Goal: Task Accomplishment & Management: Complete application form

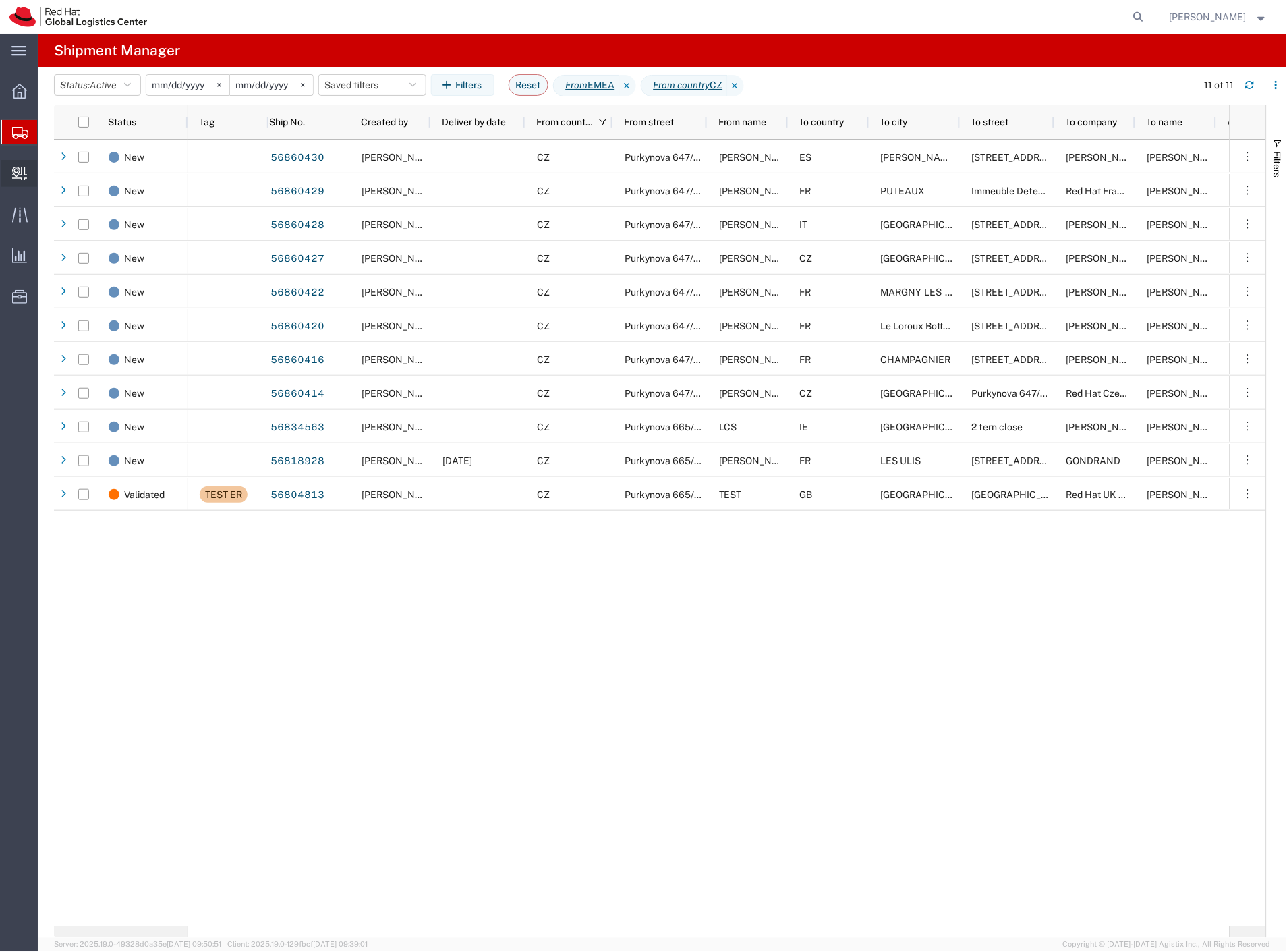
click at [46, 174] on span "Internal Delivery" at bounding box center [42, 173] width 10 height 27
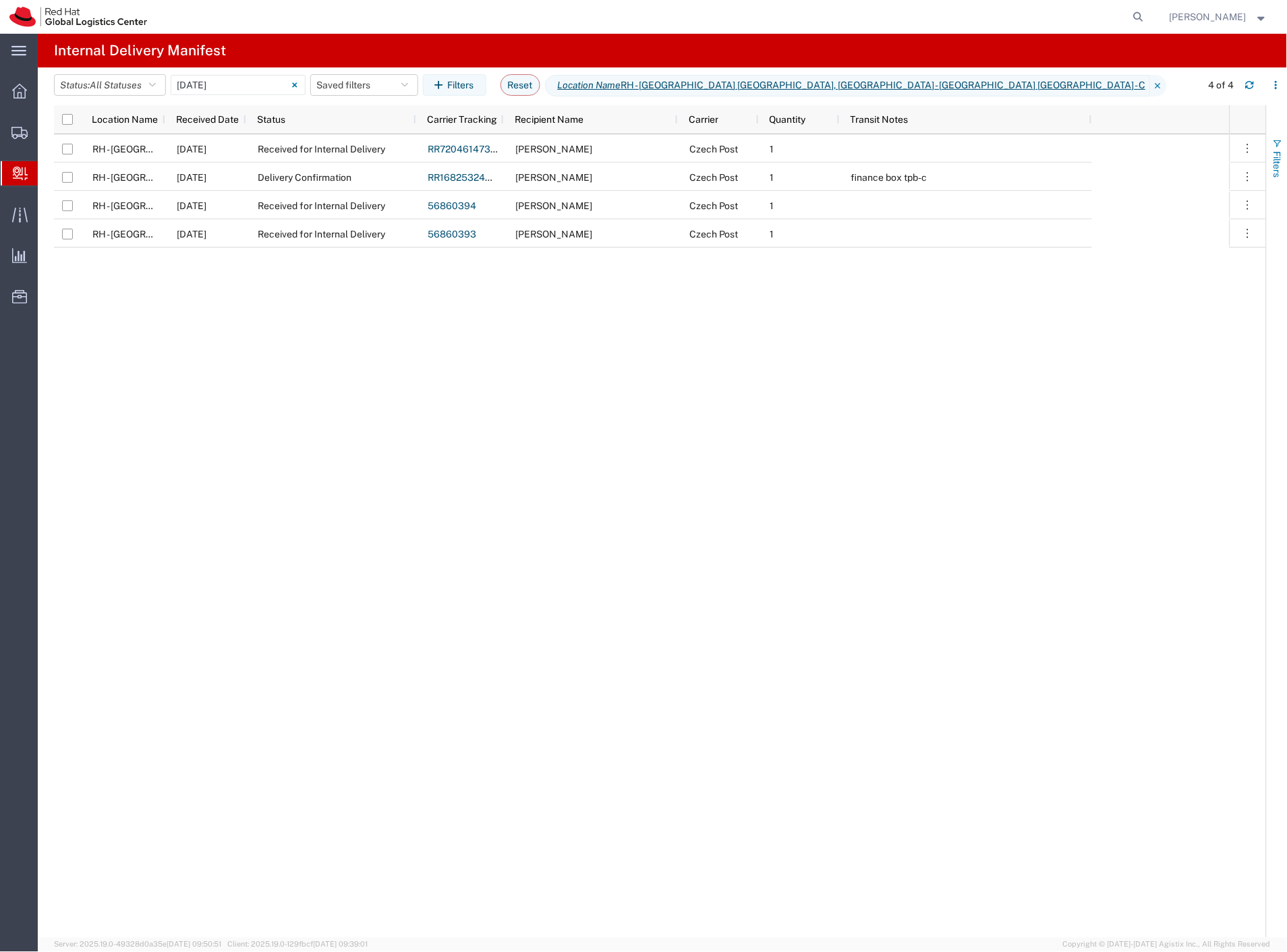
click at [1275, 158] on span "Filters" at bounding box center [1277, 164] width 11 height 26
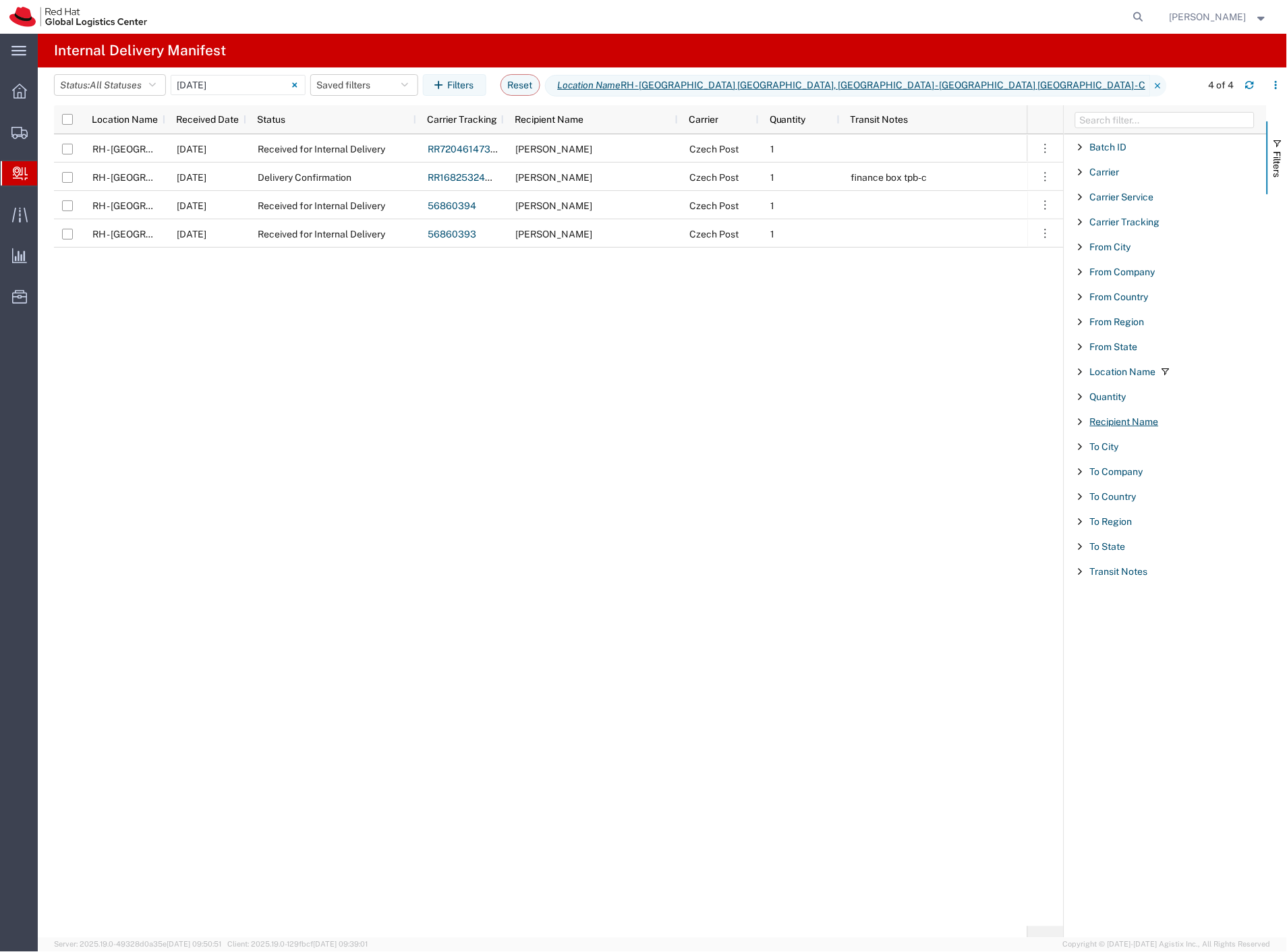
click at [1123, 423] on span "Recipient Name" at bounding box center [1124, 422] width 69 height 11
click at [1129, 479] on input "Filter List 18 Filters" at bounding box center [1170, 483] width 177 height 20
click at [1120, 490] on input "Filter List 18 Filters" at bounding box center [1170, 483] width 177 height 20
paste input "Elisabetta"
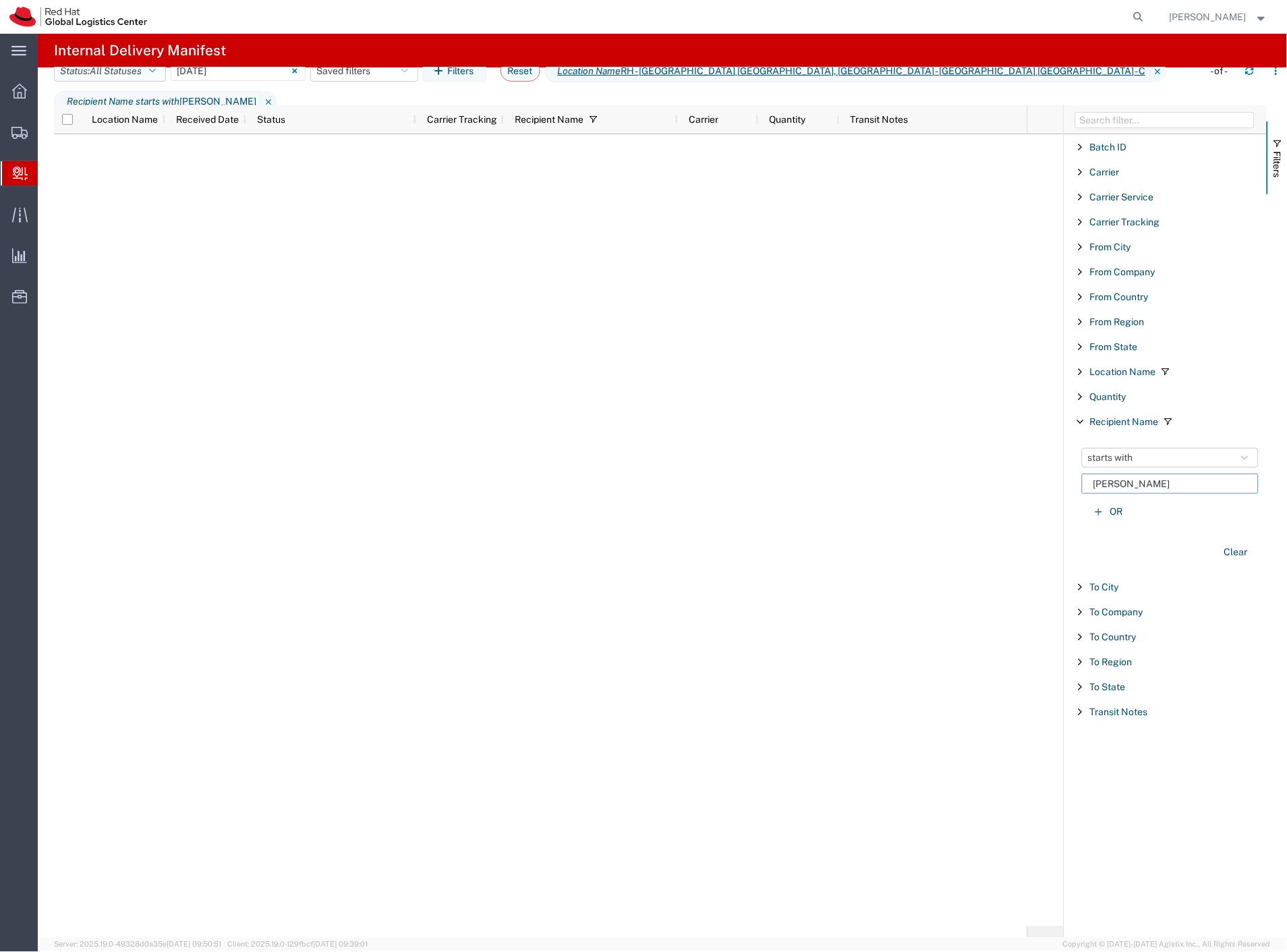
type input "Elisabetta"
click at [137, 76] on span "All Statuses" at bounding box center [115, 71] width 52 height 11
click at [224, 81] on input "09/18/2025 - 09/18/2025" at bounding box center [238, 70] width 135 height 20
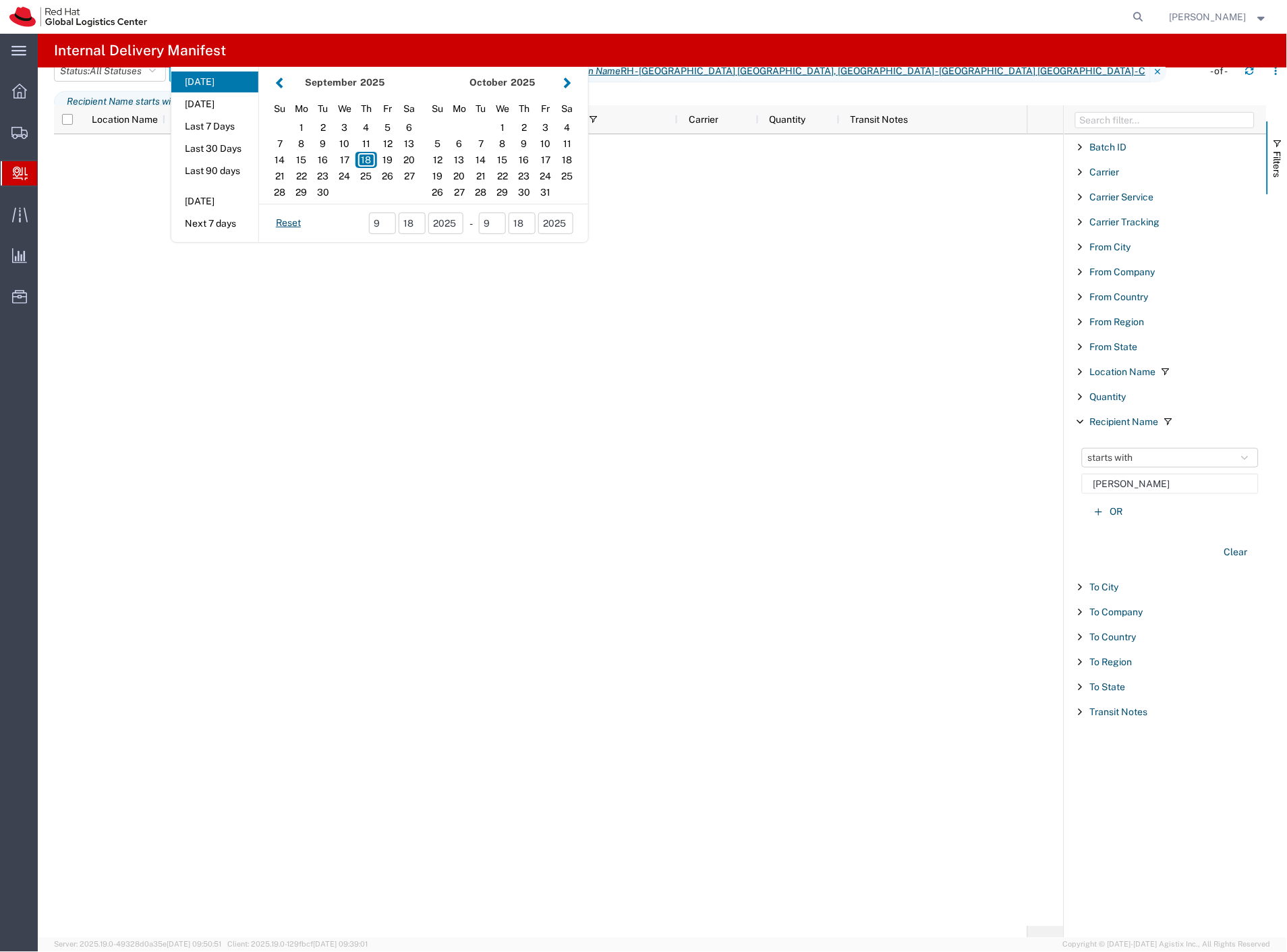
click at [227, 159] on button "Last 30 Days" at bounding box center [214, 148] width 87 height 21
type input "Last 30 Days"
type input "08/20/2025 - 09/18/2025"
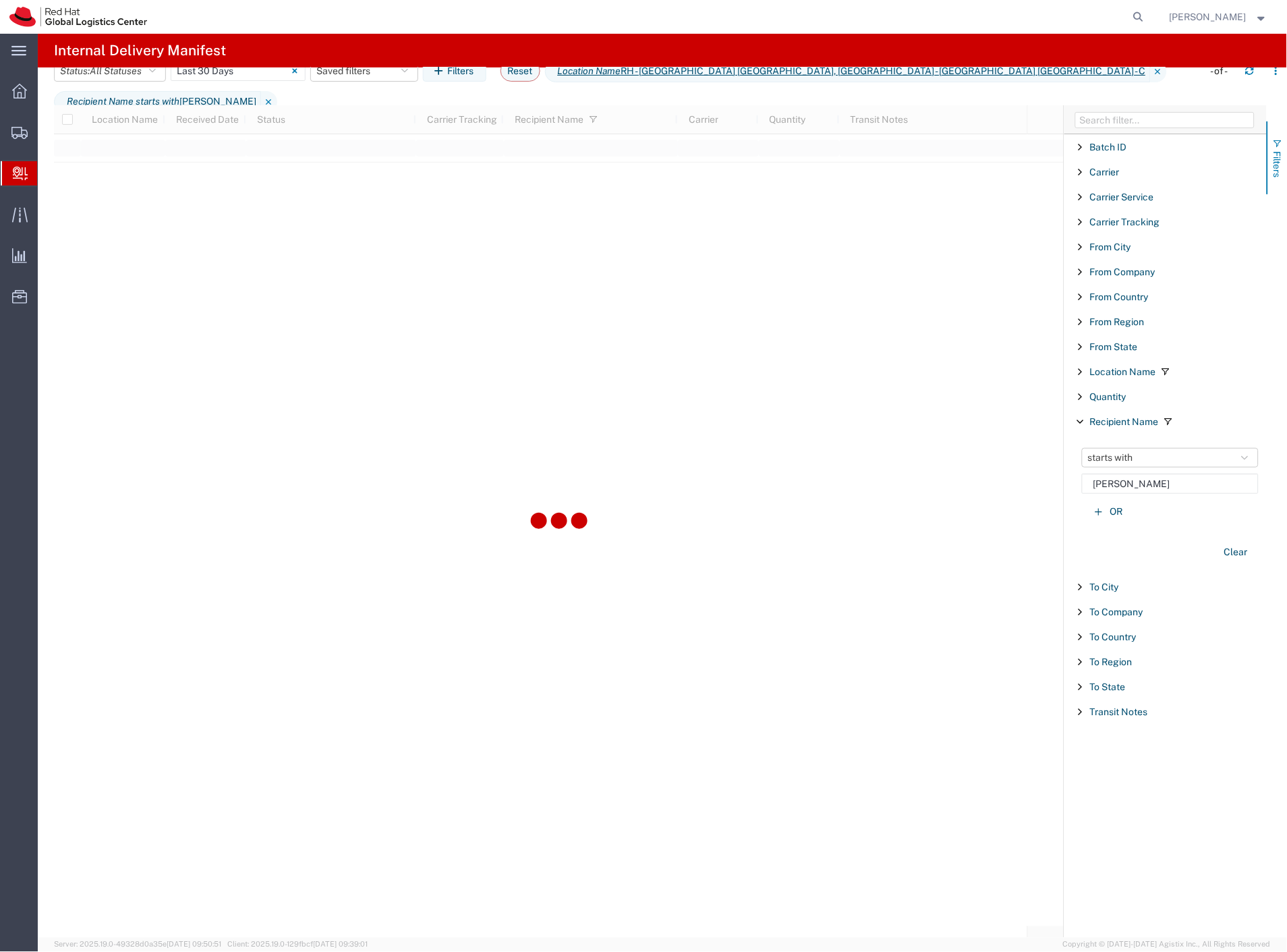
click at [1272, 166] on span "Filters" at bounding box center [1277, 164] width 11 height 26
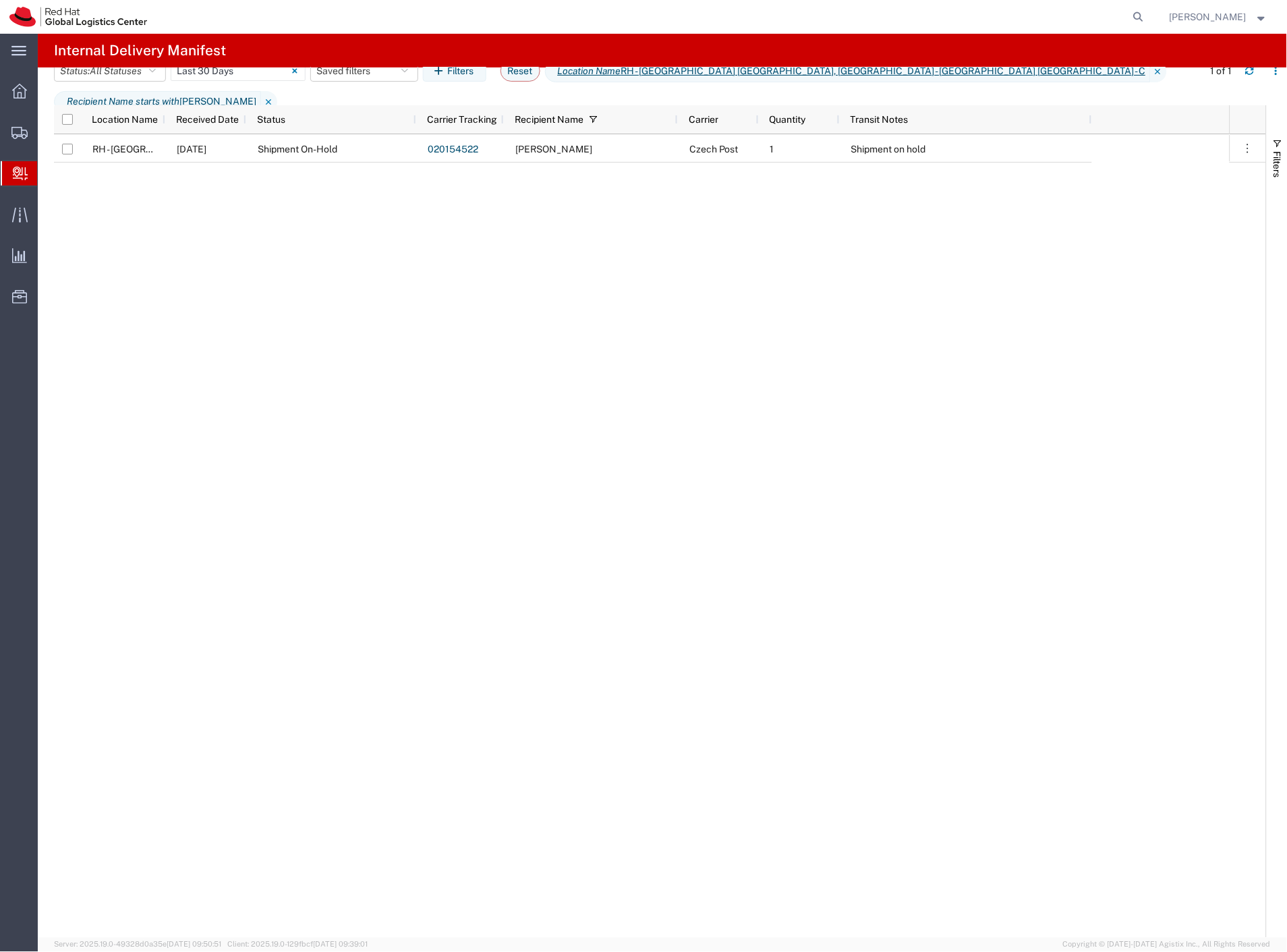
click at [399, 158] on div "Shipment On-Hold" at bounding box center [331, 148] width 170 height 28
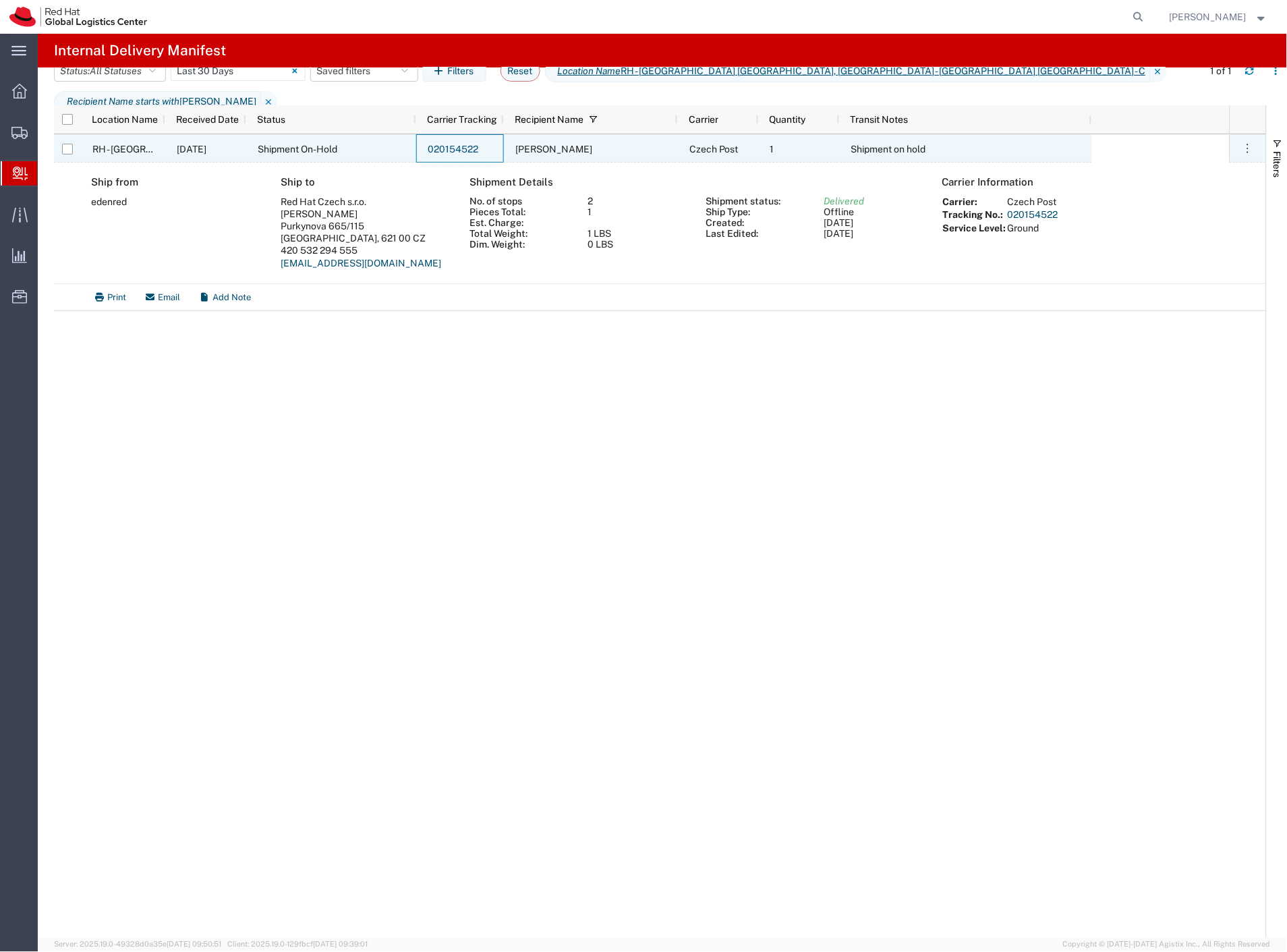
click at [463, 148] on link "020154522" at bounding box center [452, 149] width 51 height 11
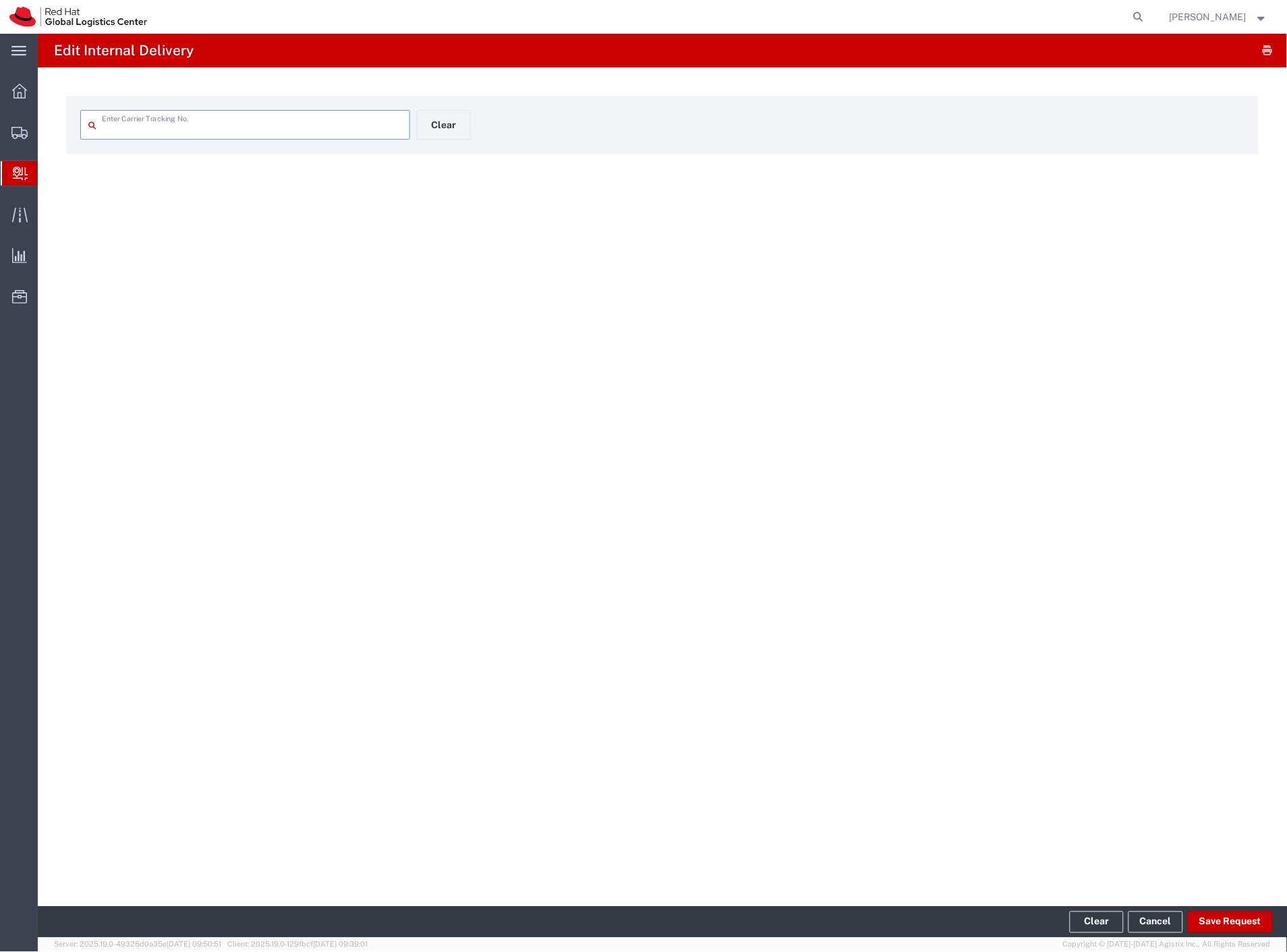
type input "020154522"
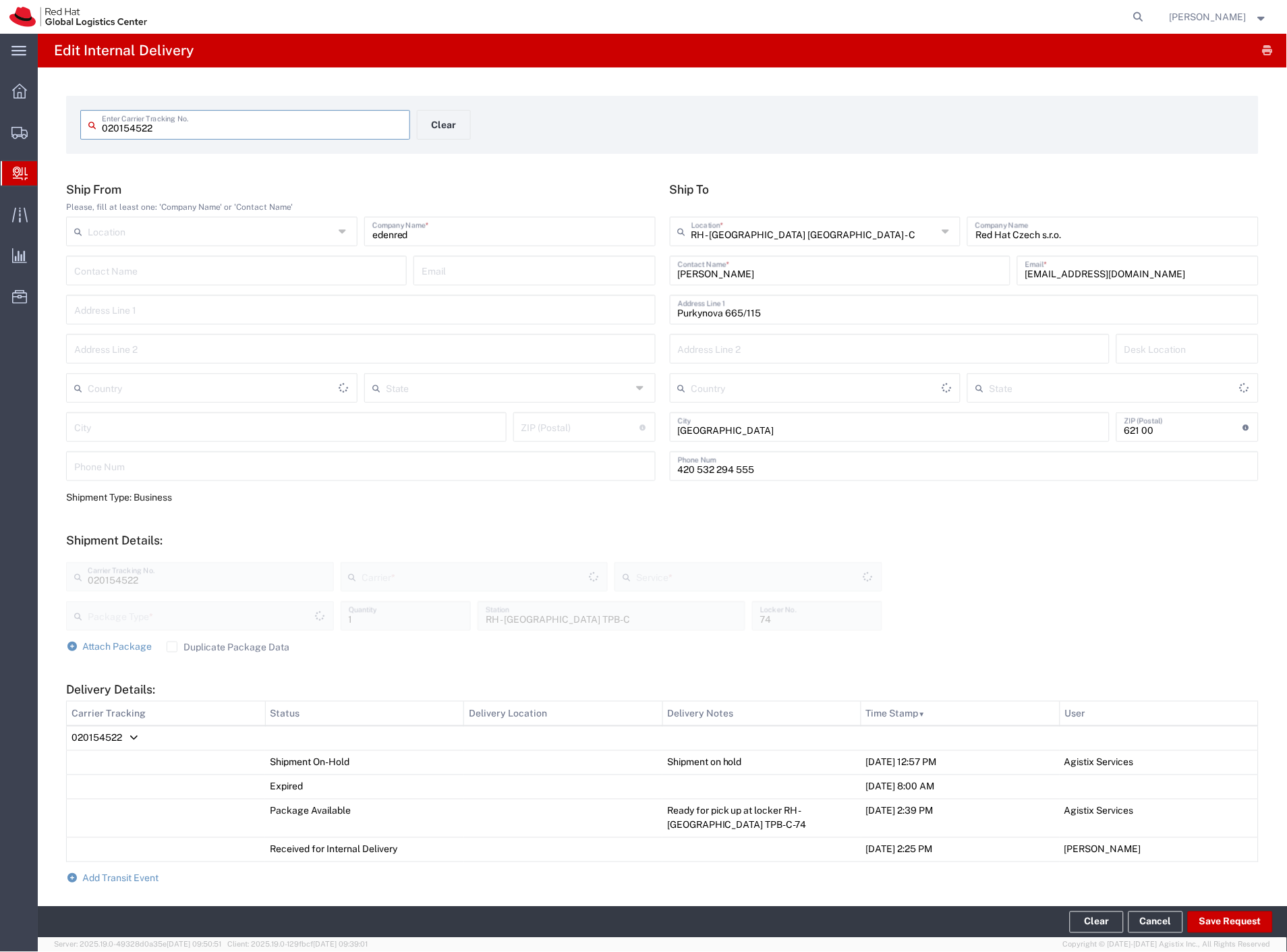
type input "Envelope"
type input "Ground"
type input "Czech Post"
type input "Czechia"
click at [130, 127] on input "020154522" at bounding box center [252, 124] width 300 height 24
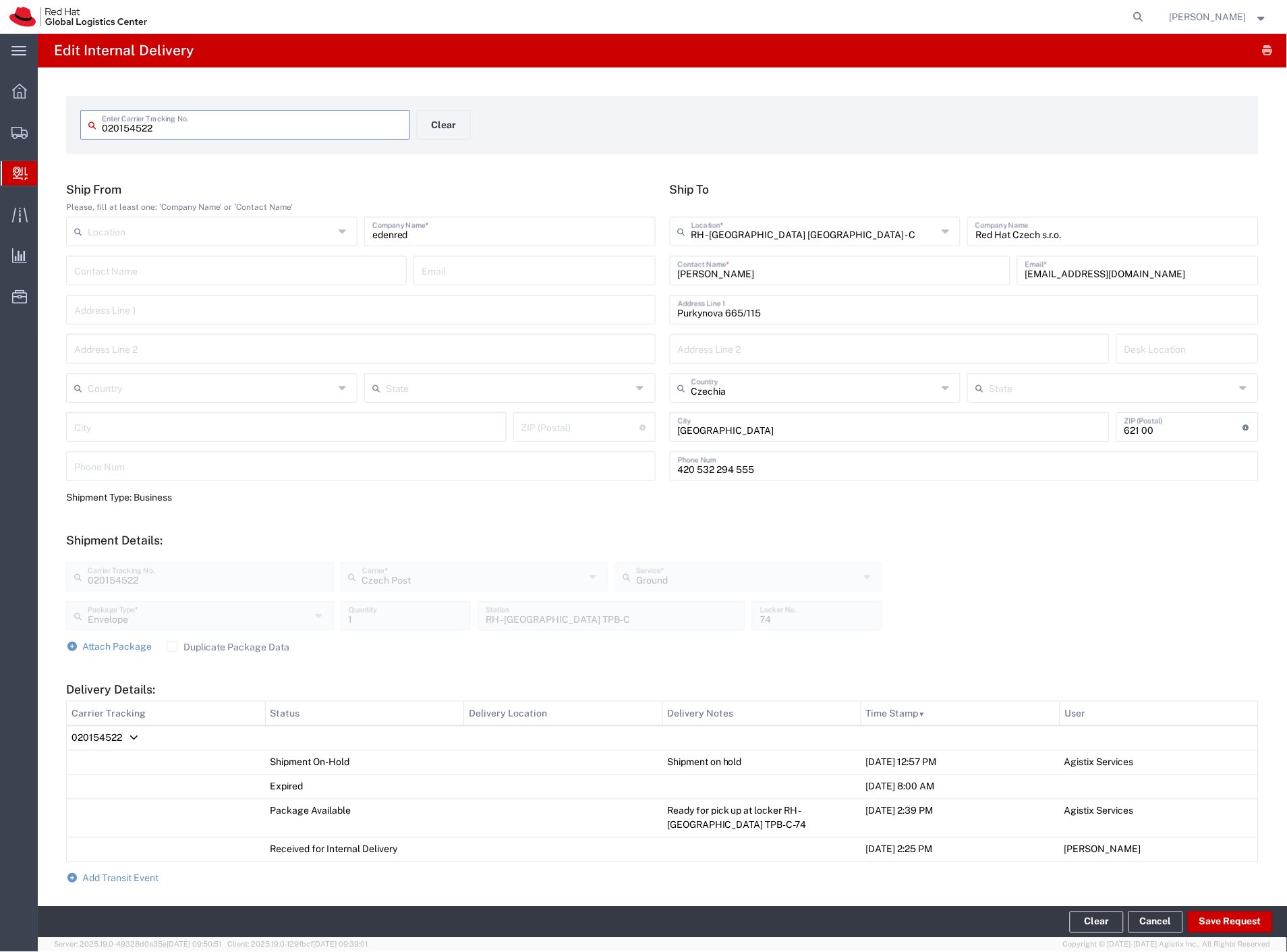
click at [130, 127] on input "020154522" at bounding box center [252, 124] width 300 height 24
click at [0, 0] on span "Shipment Manager" at bounding box center [0, 0] width 0 height 0
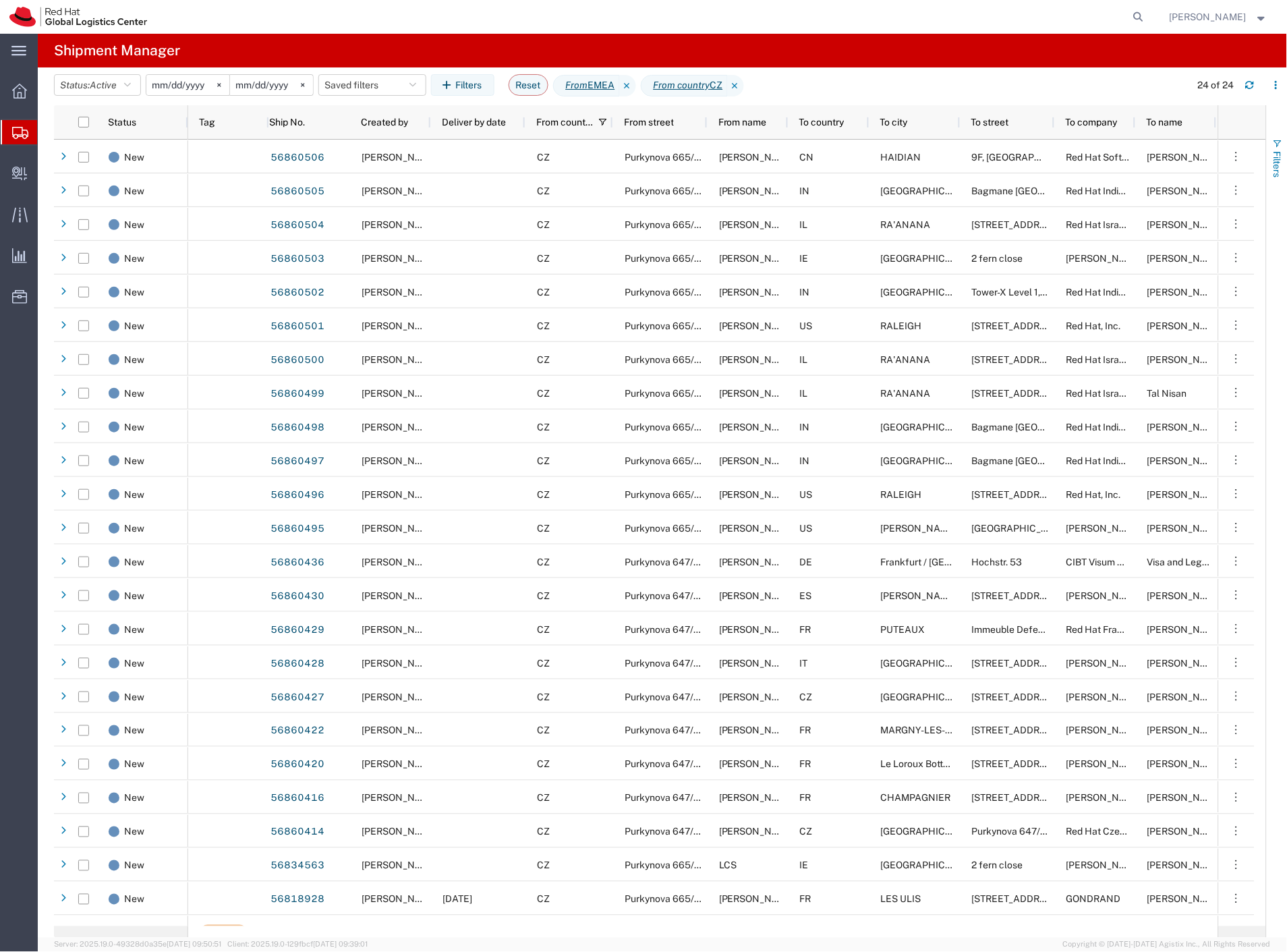
click at [1275, 167] on span "Filters" at bounding box center [1277, 164] width 11 height 26
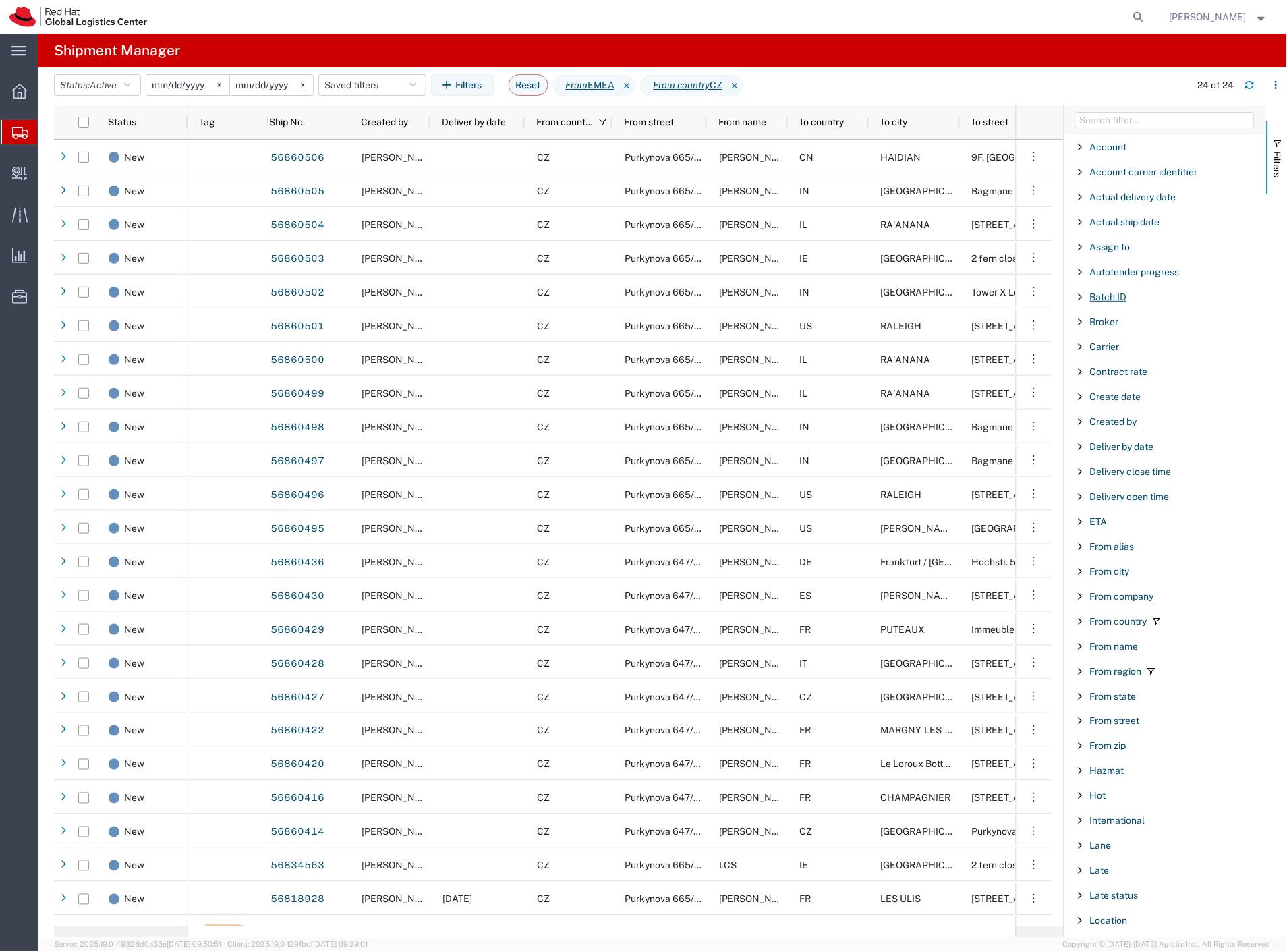
click at [1111, 297] on span "Batch ID" at bounding box center [1108, 297] width 37 height 11
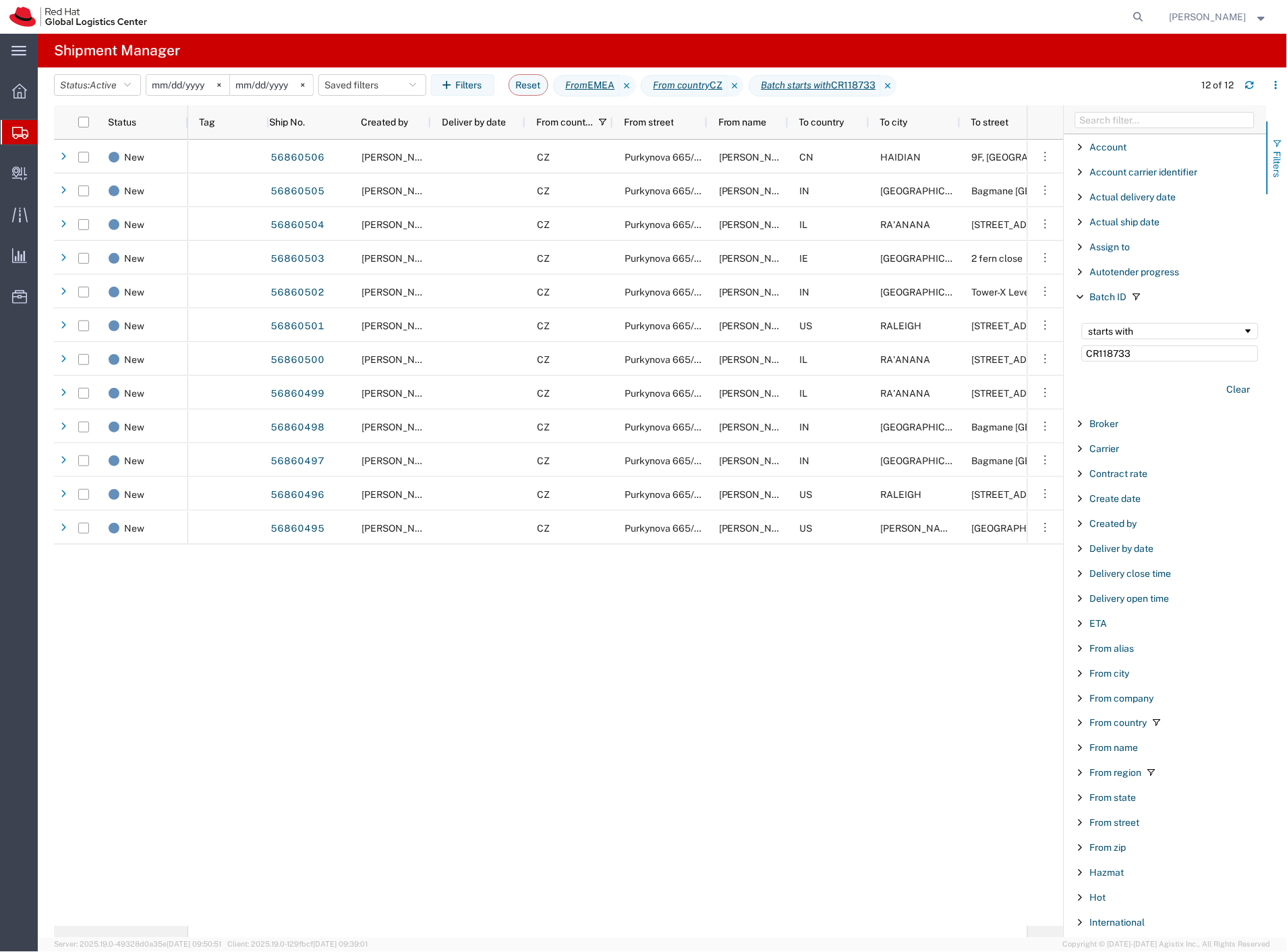
type input "CR118733"
click at [1271, 158] on button "Filters" at bounding box center [1277, 158] width 20 height 73
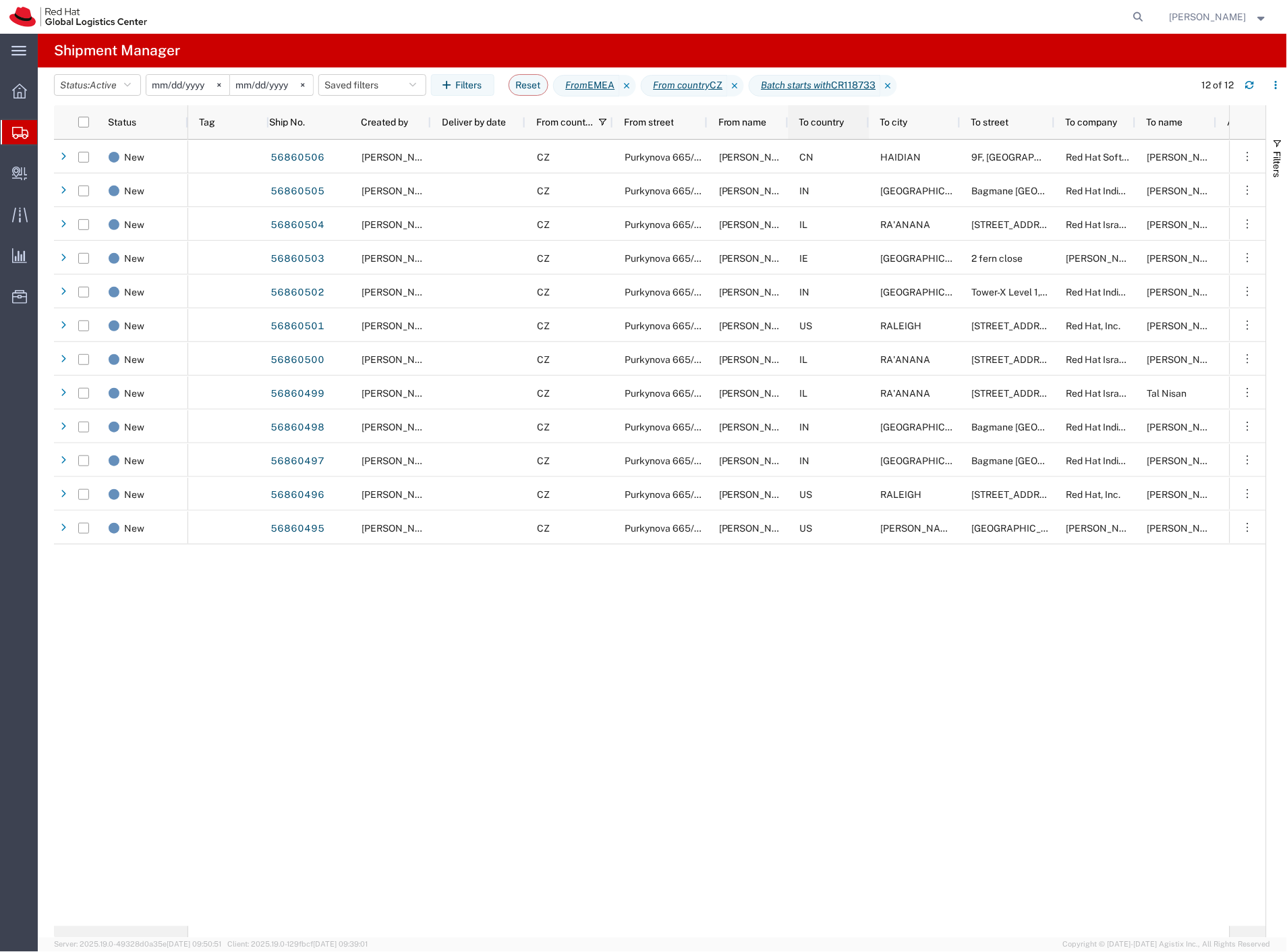
click at [832, 128] on div "To country" at bounding box center [831, 122] width 65 height 27
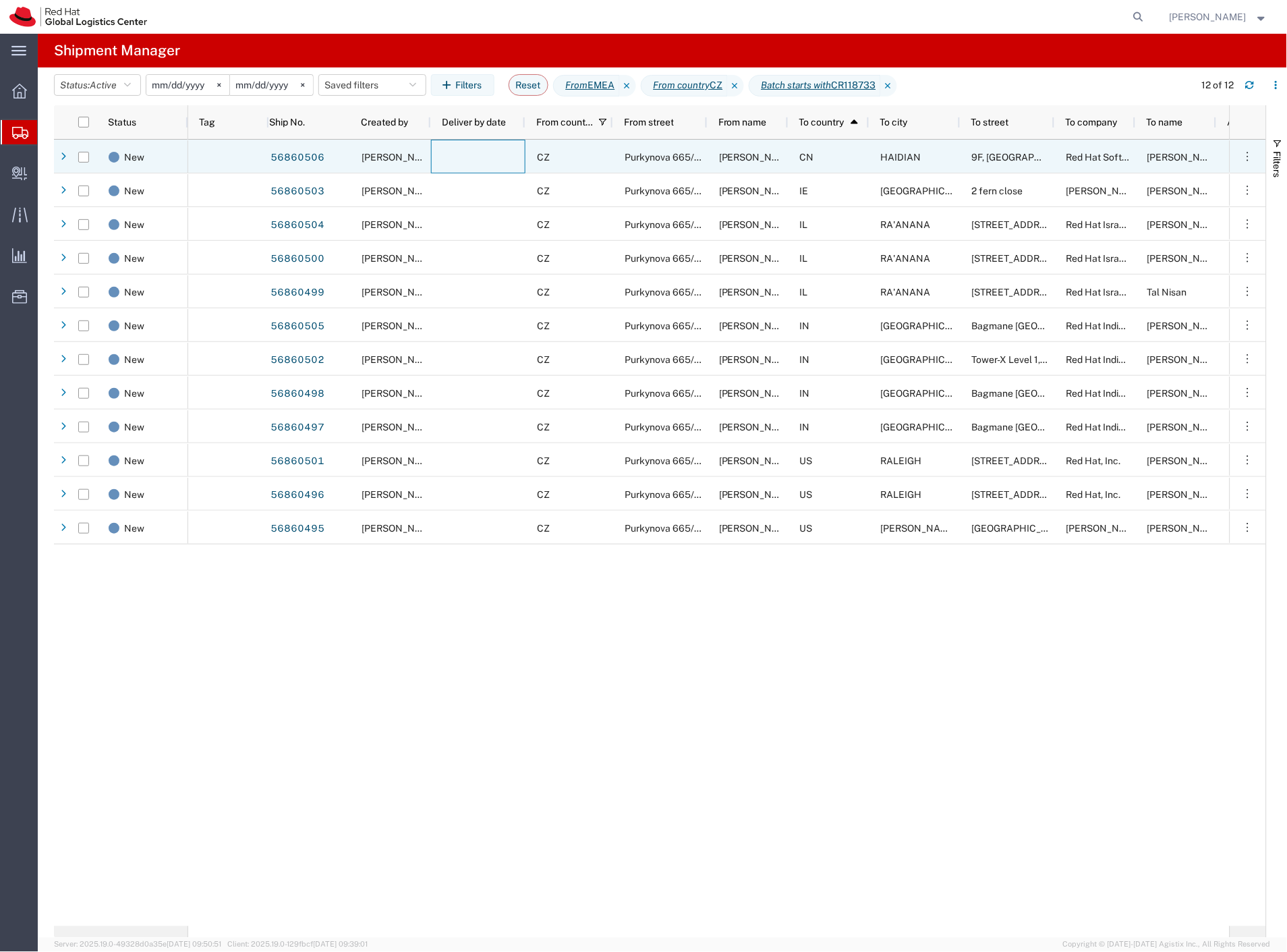
click at [490, 162] on div at bounding box center [478, 156] width 94 height 34
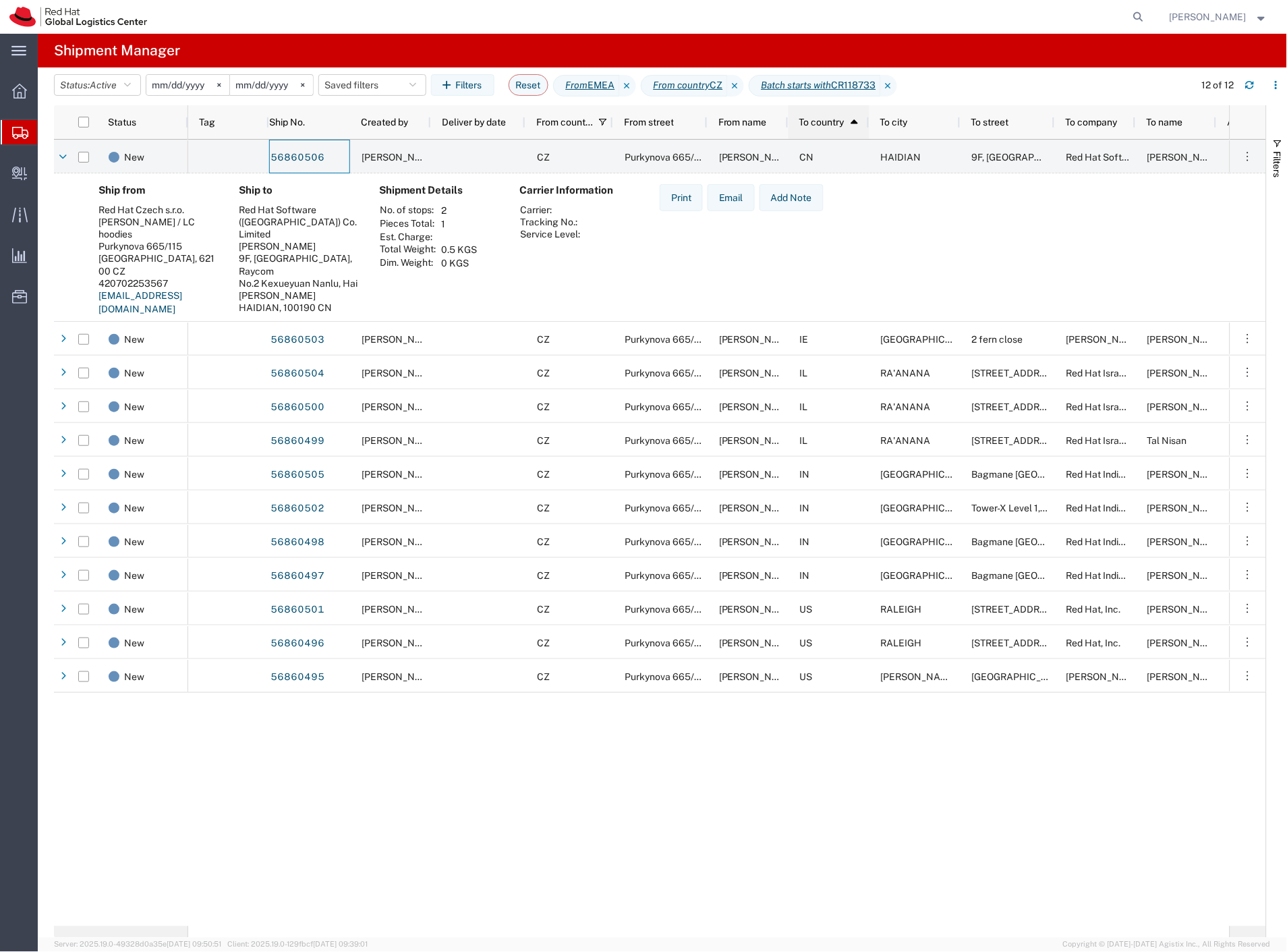
click at [826, 124] on span "To country" at bounding box center [821, 122] width 45 height 11
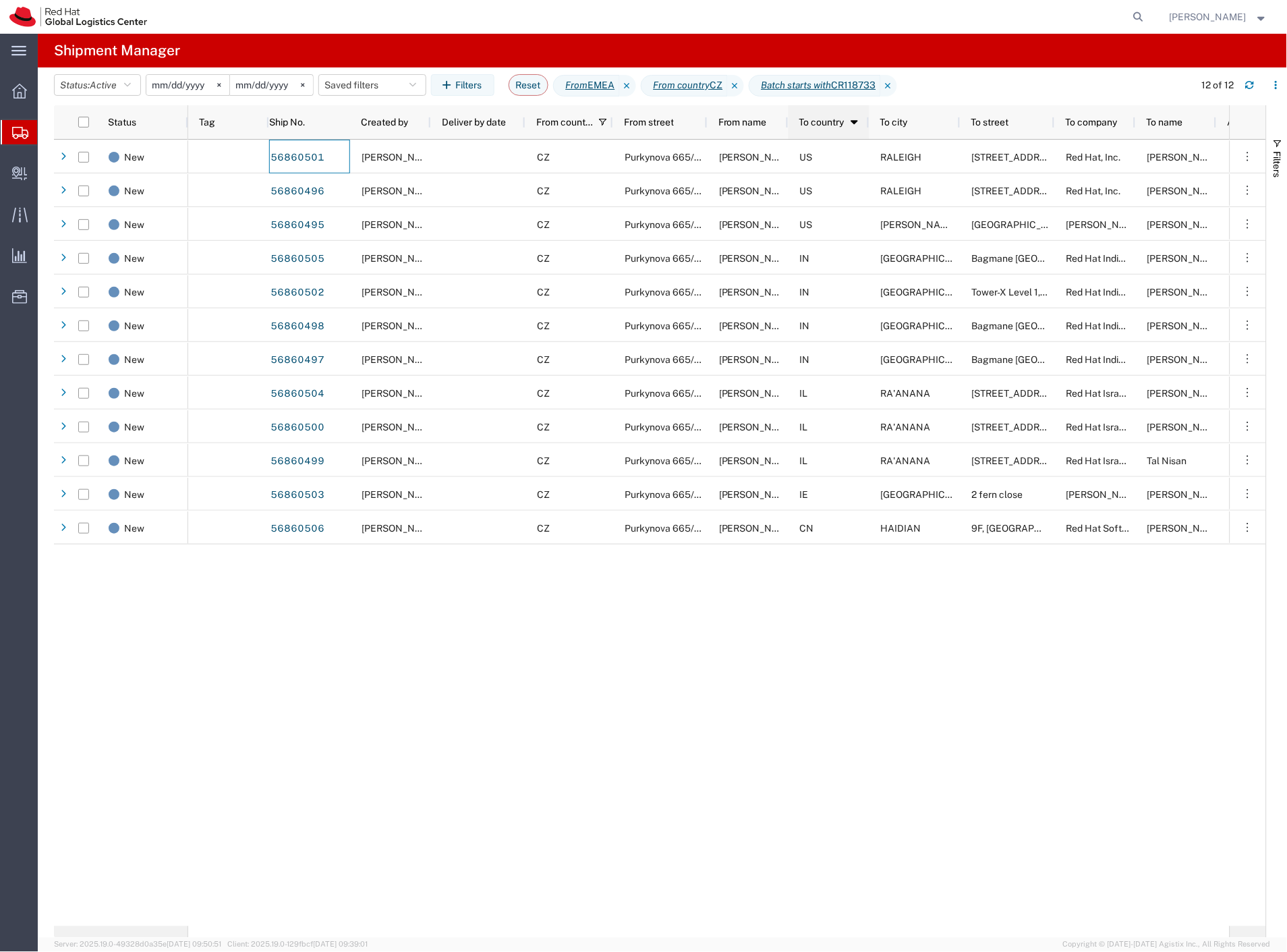
click at [826, 124] on span "To country" at bounding box center [821, 122] width 45 height 11
click at [1246, 85] on icon "button" at bounding box center [1250, 87] width 8 height 3
click at [806, 126] on span "To country" at bounding box center [821, 122] width 45 height 11
click at [0, 0] on span "Create Delivery" at bounding box center [0, 0] width 0 height 0
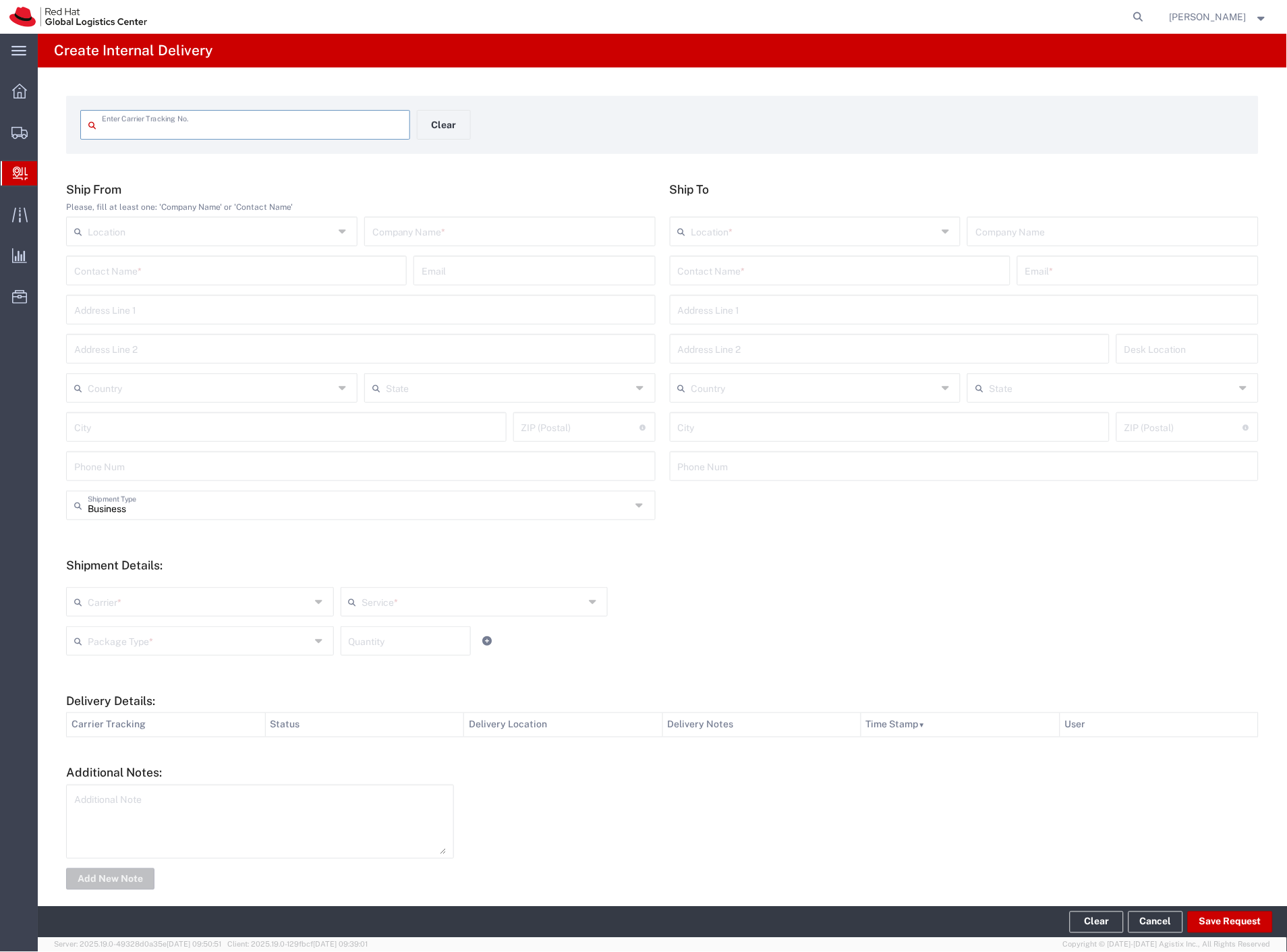
click at [425, 220] on input "text" at bounding box center [510, 230] width 275 height 24
type input "5p marketing"
click at [738, 263] on input "text" at bounding box center [840, 269] width 325 height 24
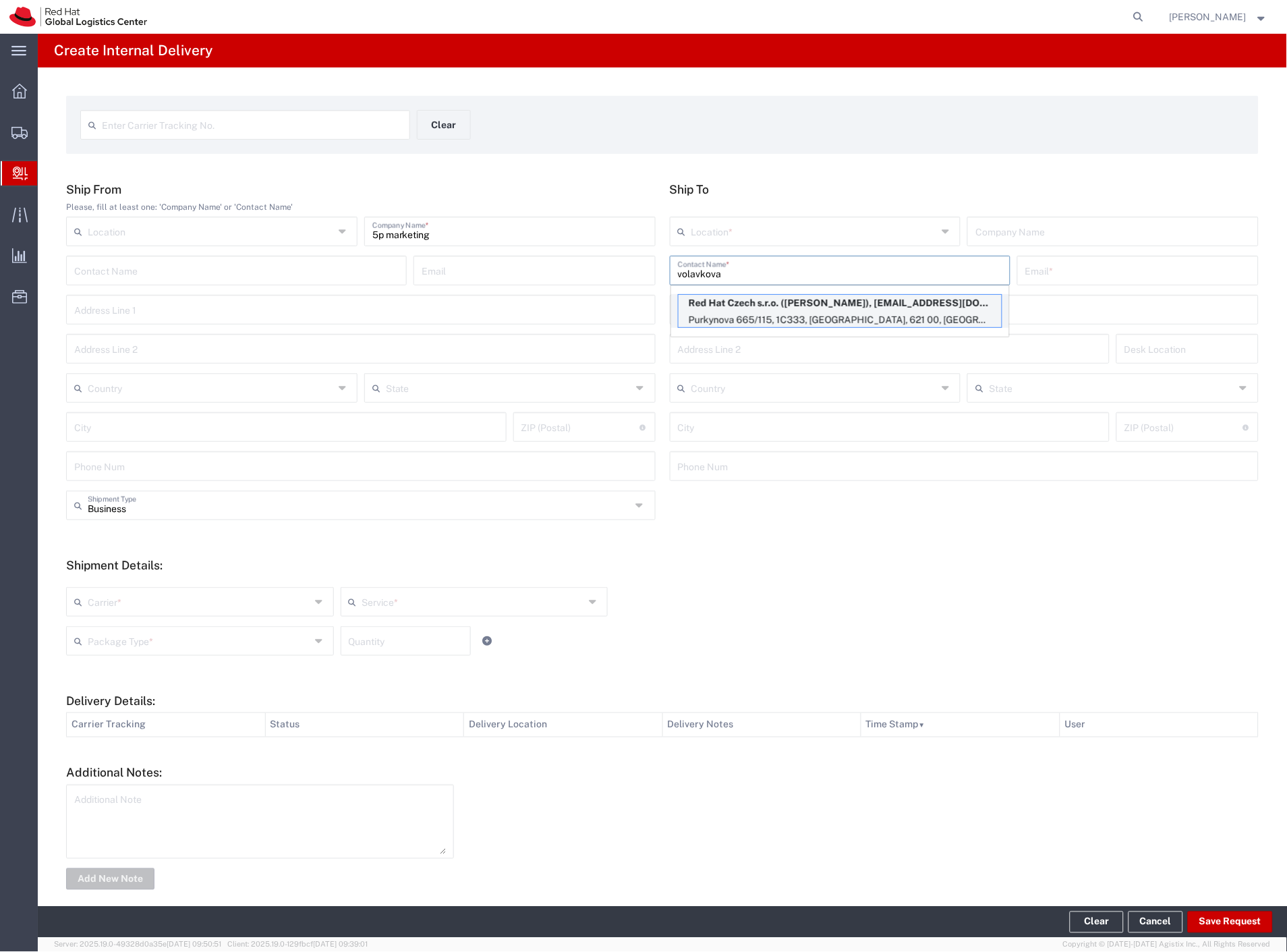
type input "volavkova"
click at [757, 306] on p "Red Hat Czech s.r.o. (Dorota Volavkova), dvolavko@redhat.com" at bounding box center [840, 303] width 323 height 17
type input "RH - [GEOGRAPHIC_DATA] [GEOGRAPHIC_DATA] - C"
type input "Red Hat Czech s.r.o."
type input "Dorota Volavkova"
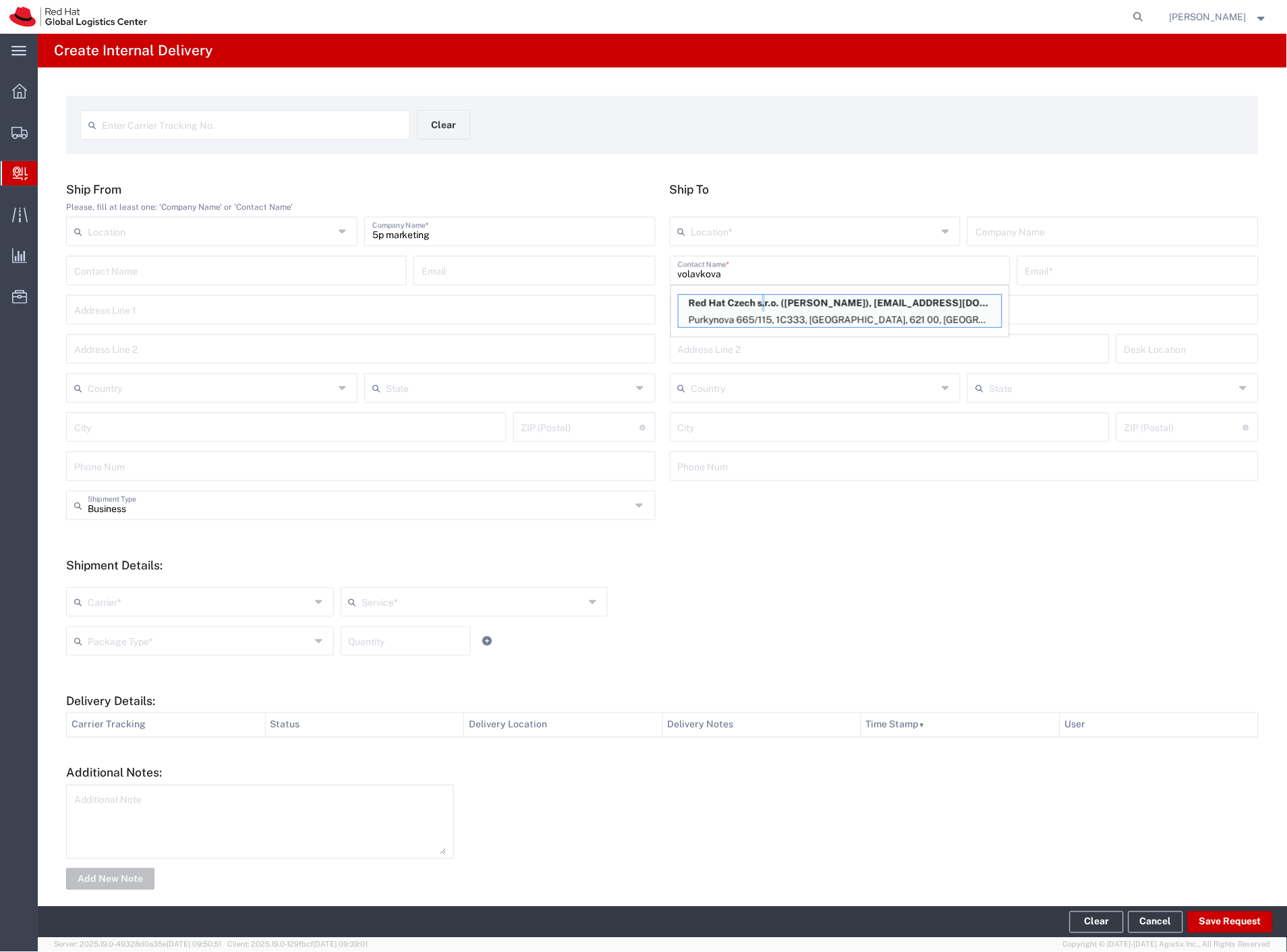
type input "dvolavko@redhat.com"
type input "Purkynova 665/115"
type input "1C333"
type input "Czechia"
type input "[GEOGRAPHIC_DATA]"
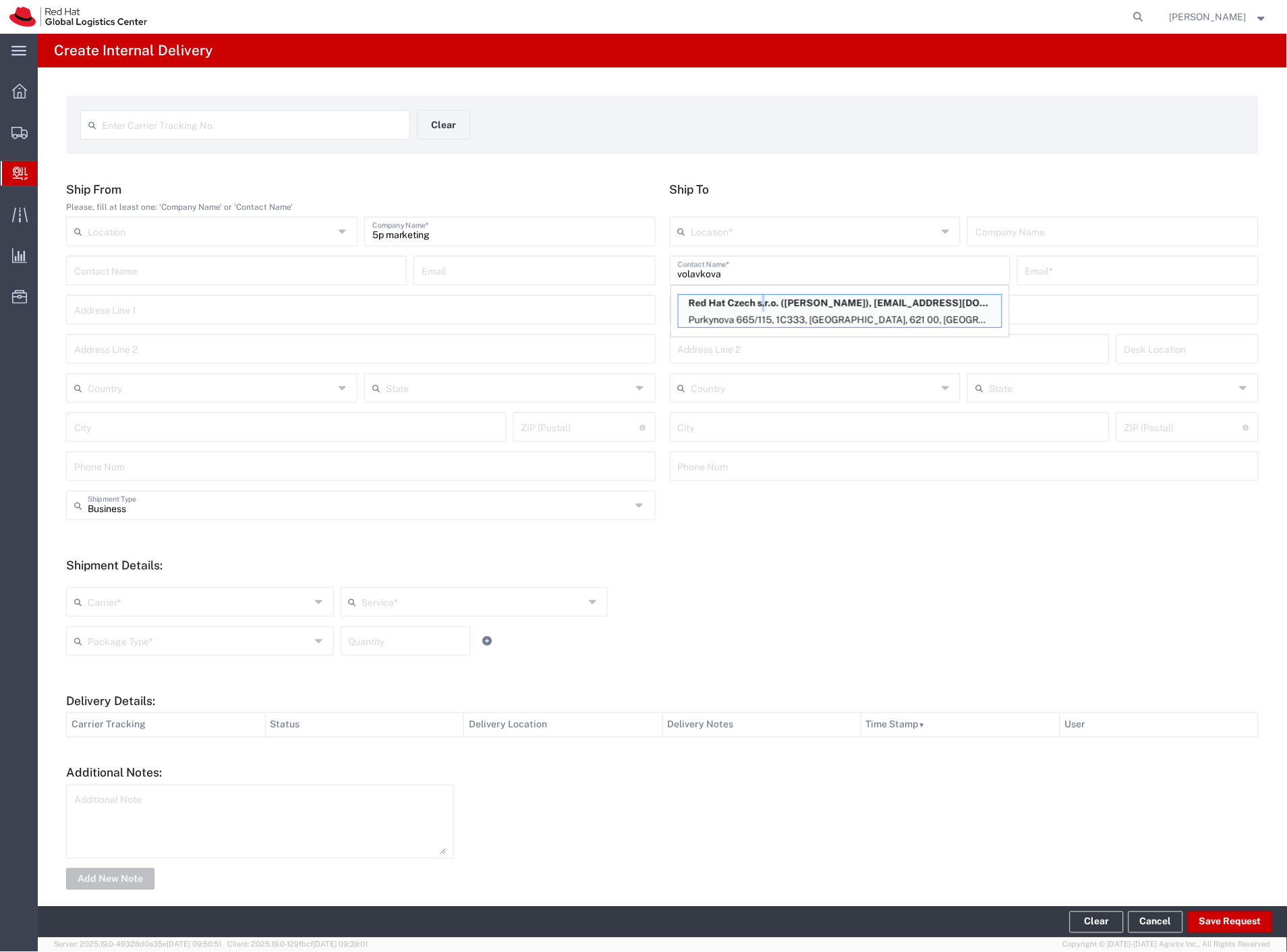
type input "621 00"
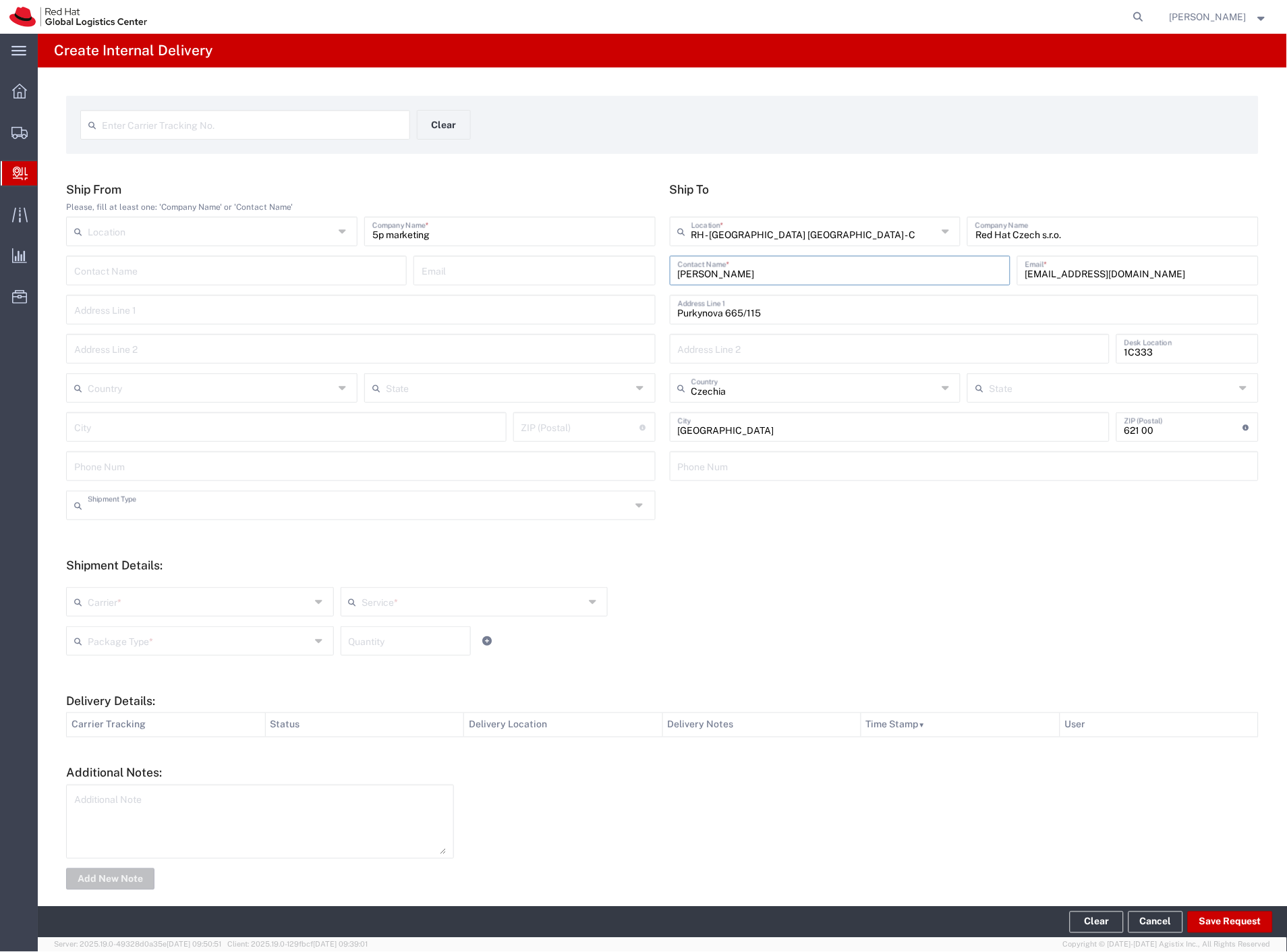
click at [110, 504] on input "text" at bounding box center [359, 504] width 544 height 24
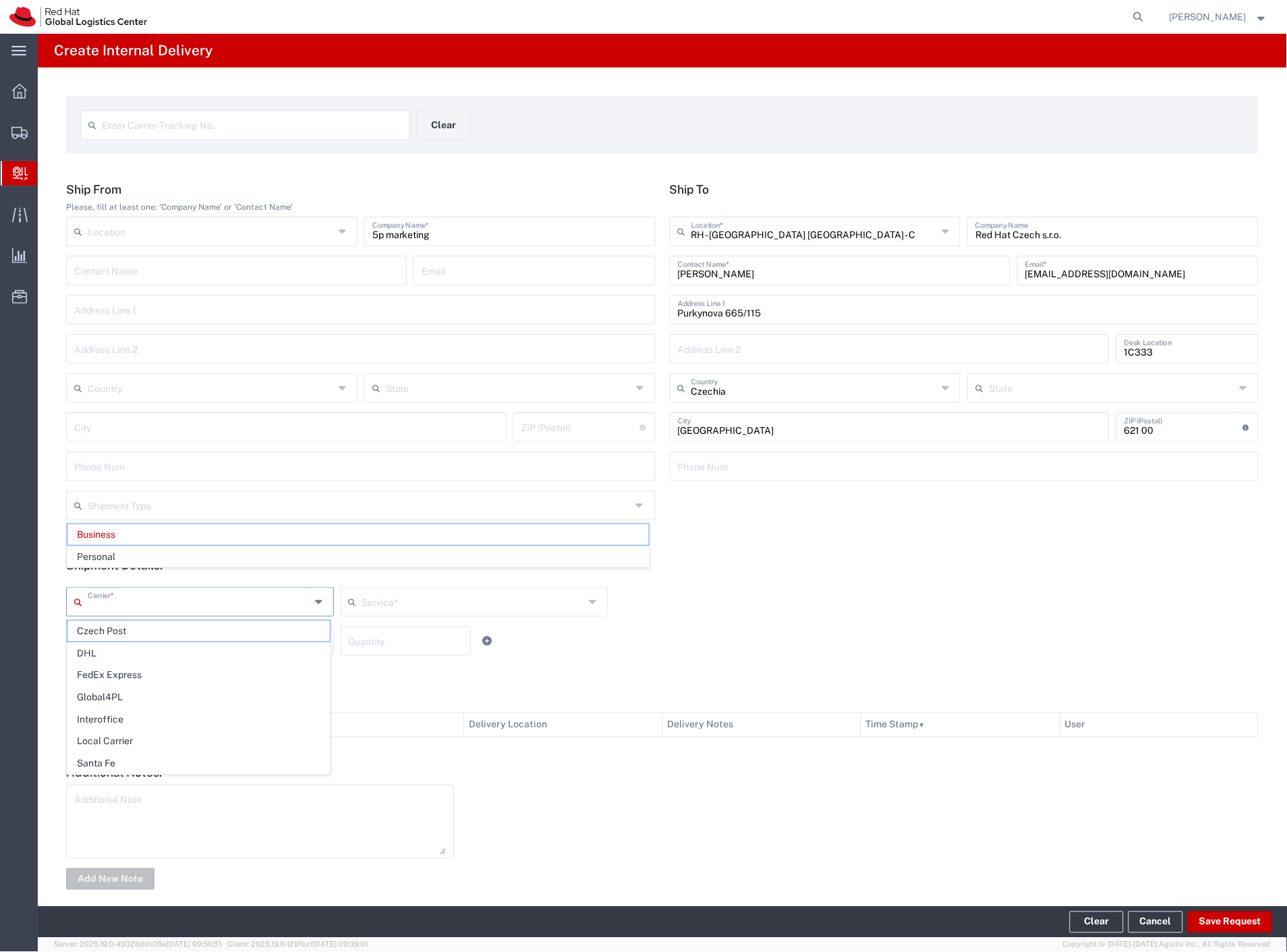
click at [109, 598] on input "text" at bounding box center [198, 601] width 223 height 24
type input "Business"
click at [120, 632] on span "Czech Post" at bounding box center [198, 631] width 262 height 21
type input "Czech Post"
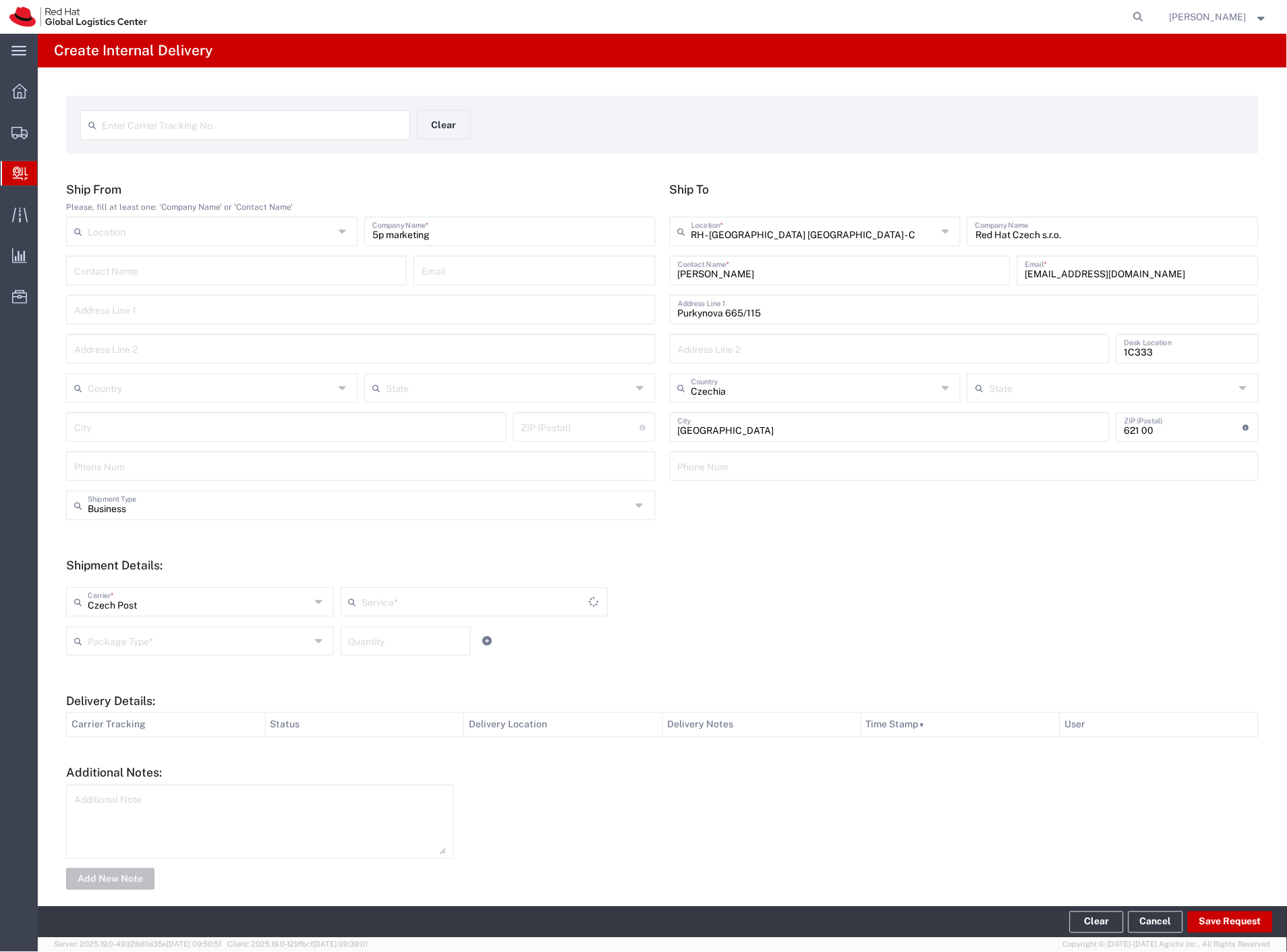
type input "Ground"
drag, startPoint x: 123, startPoint y: 648, endPoint x: 129, endPoint y: 663, distance: 16.2
click at [124, 651] on input "text" at bounding box center [198, 640] width 223 height 24
click at [146, 750] on span "Your Packaging" at bounding box center [198, 758] width 262 height 21
type input "Your Packaging"
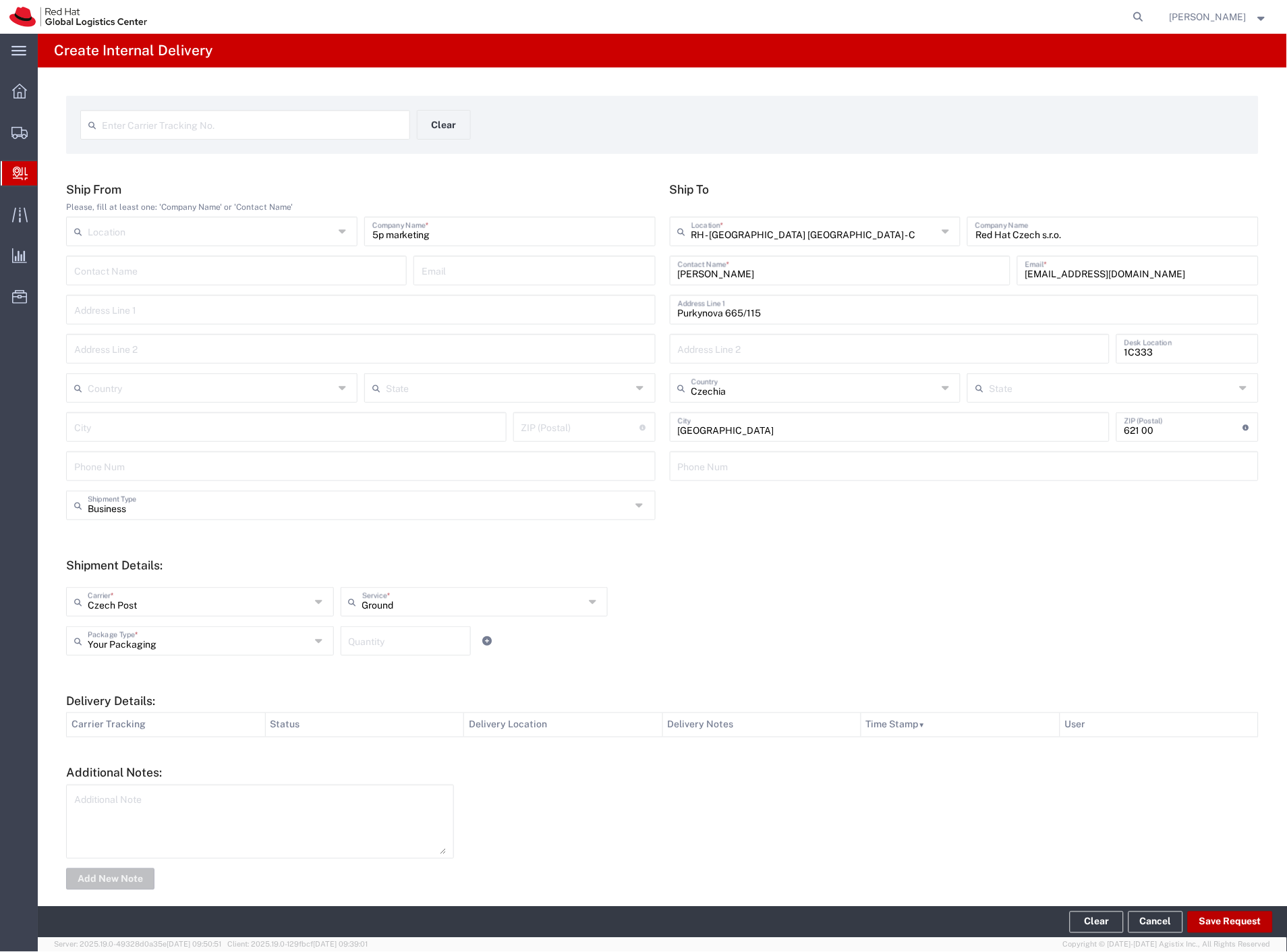
click at [1250, 919] on button "Save Request" at bounding box center [1230, 921] width 85 height 22
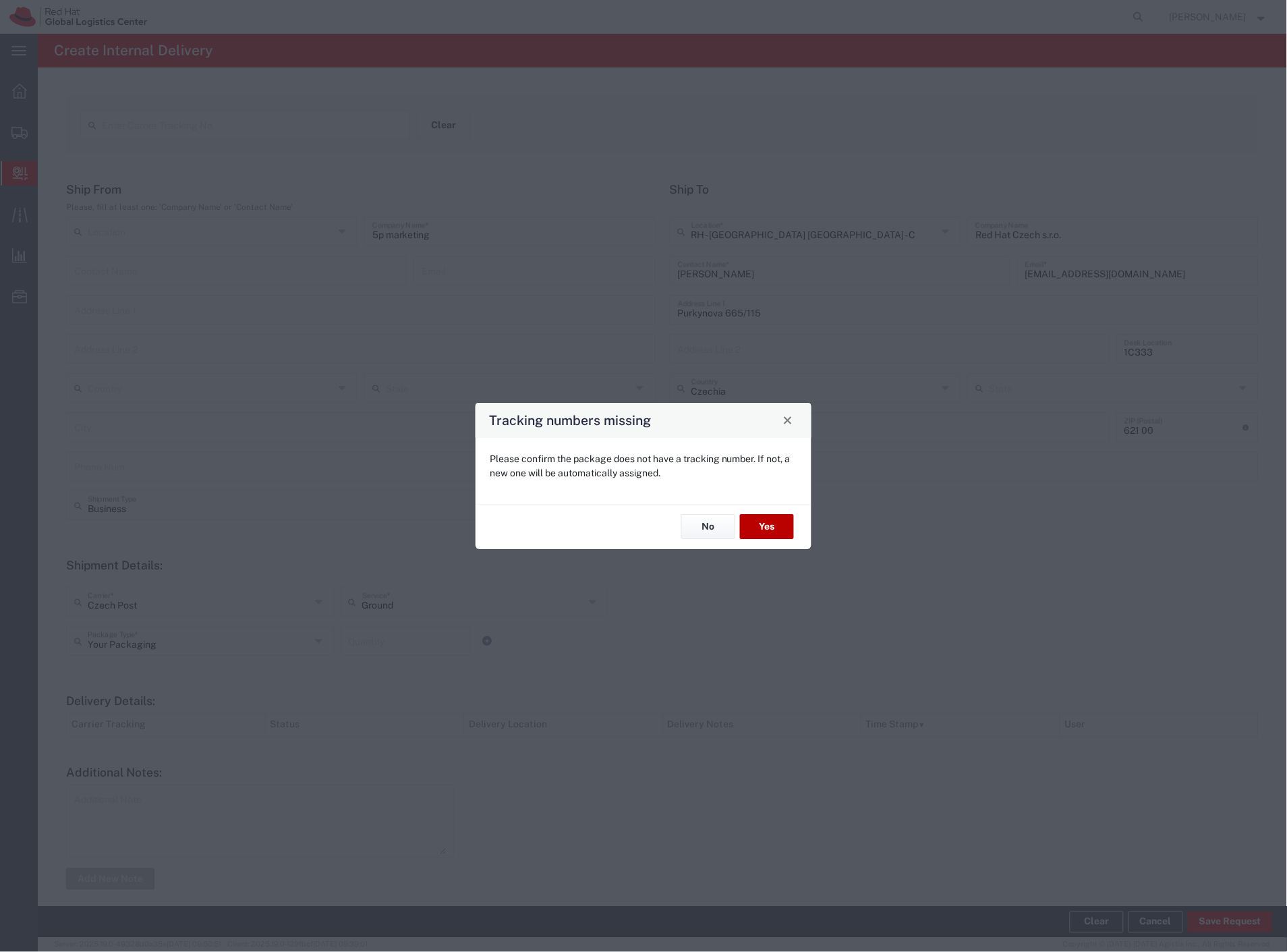
click at [770, 533] on button "Yes" at bounding box center [767, 527] width 54 height 25
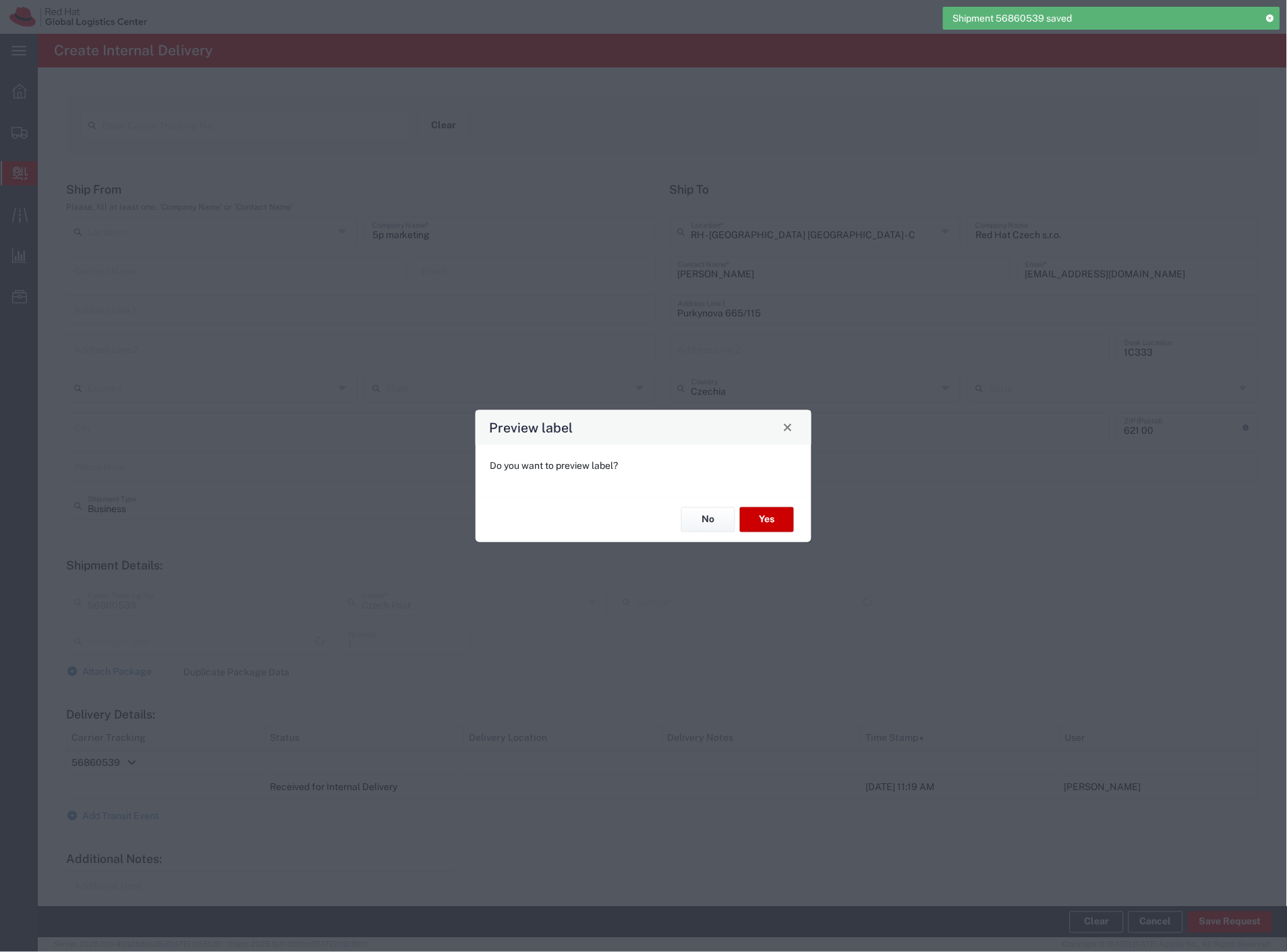
type input "Your Packaging"
type input "Ground"
click at [754, 520] on button "Yes" at bounding box center [767, 520] width 54 height 25
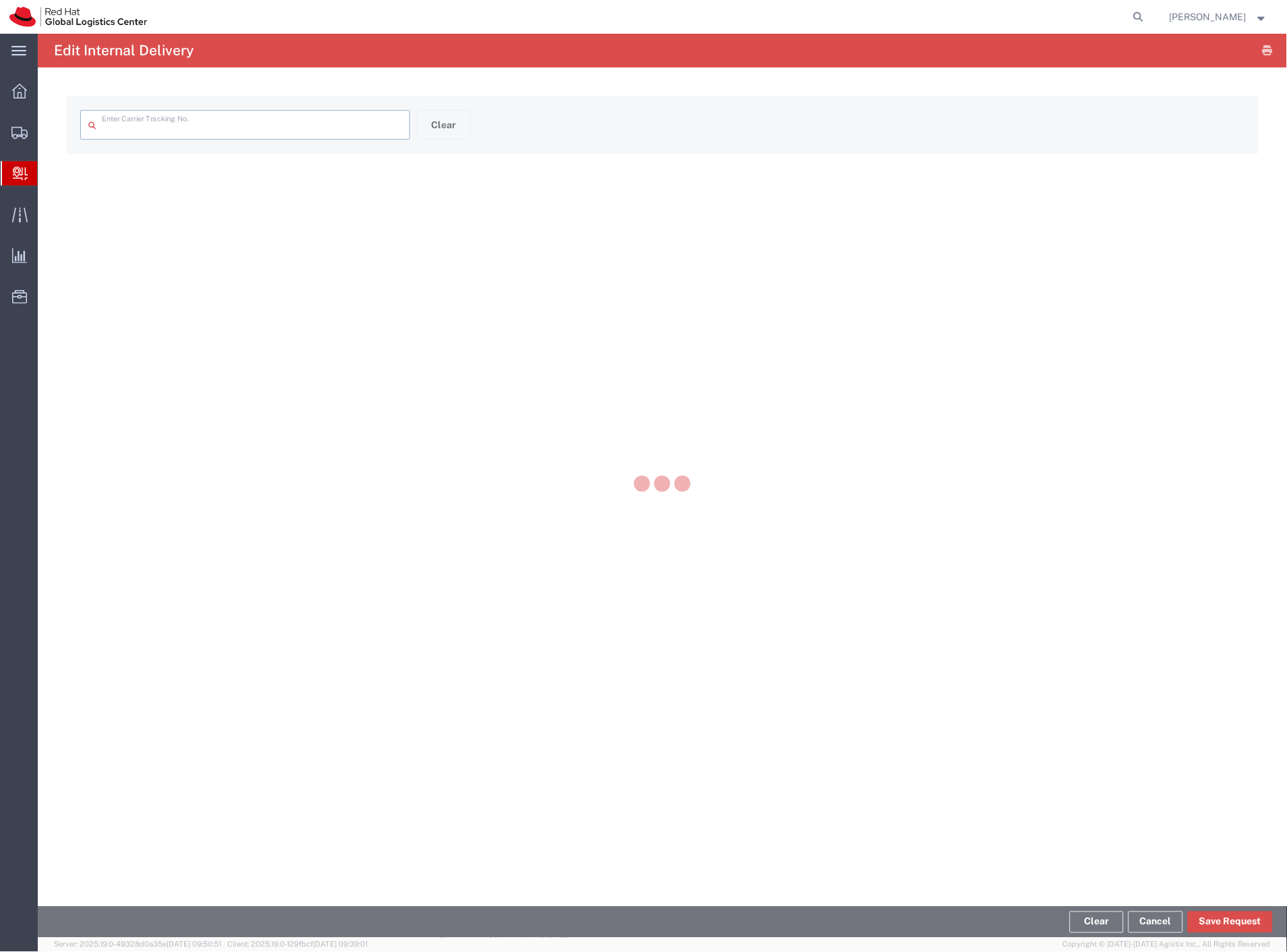
type input "56860539"
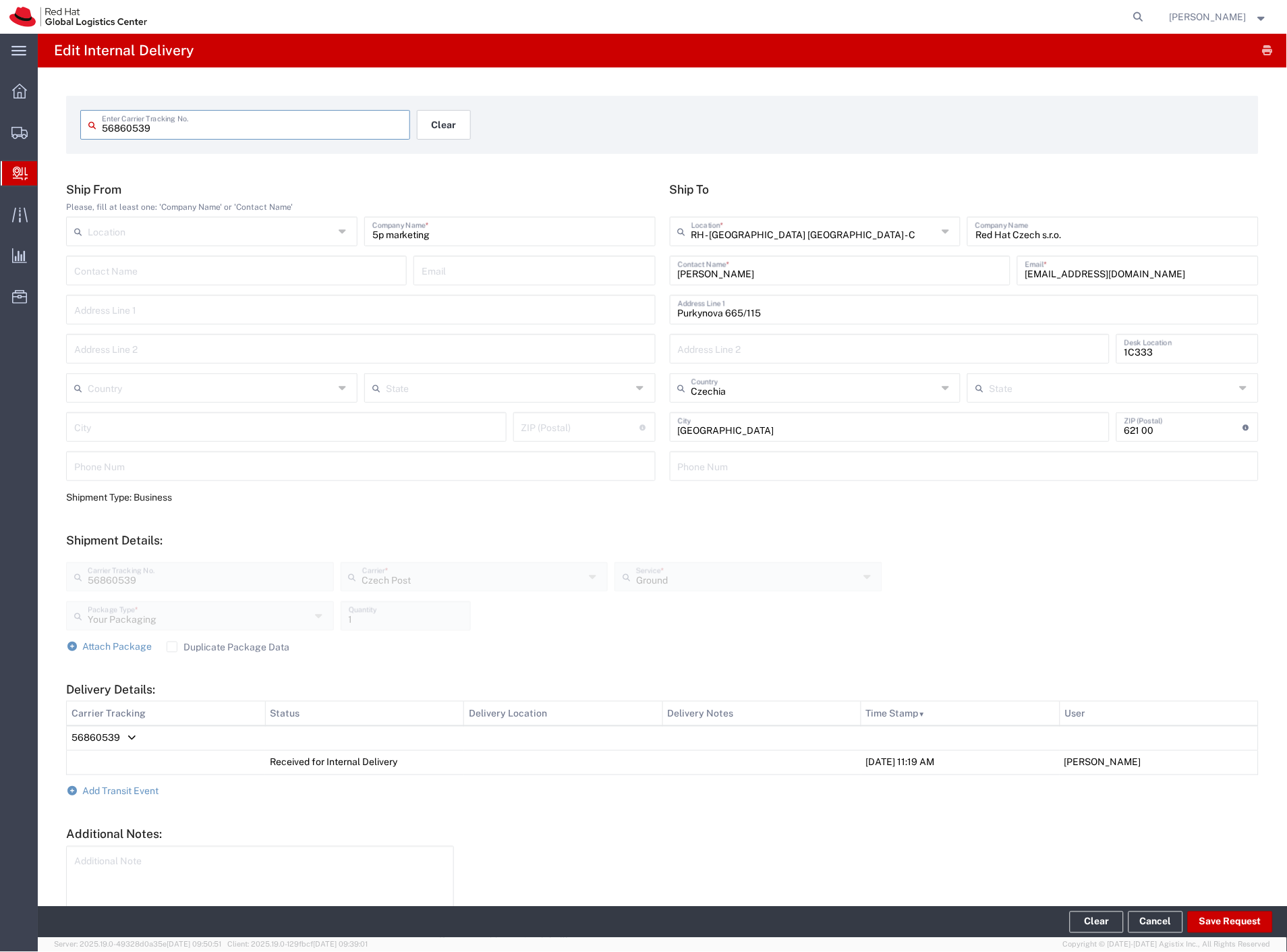
click at [442, 129] on button "Clear" at bounding box center [444, 124] width 54 height 30
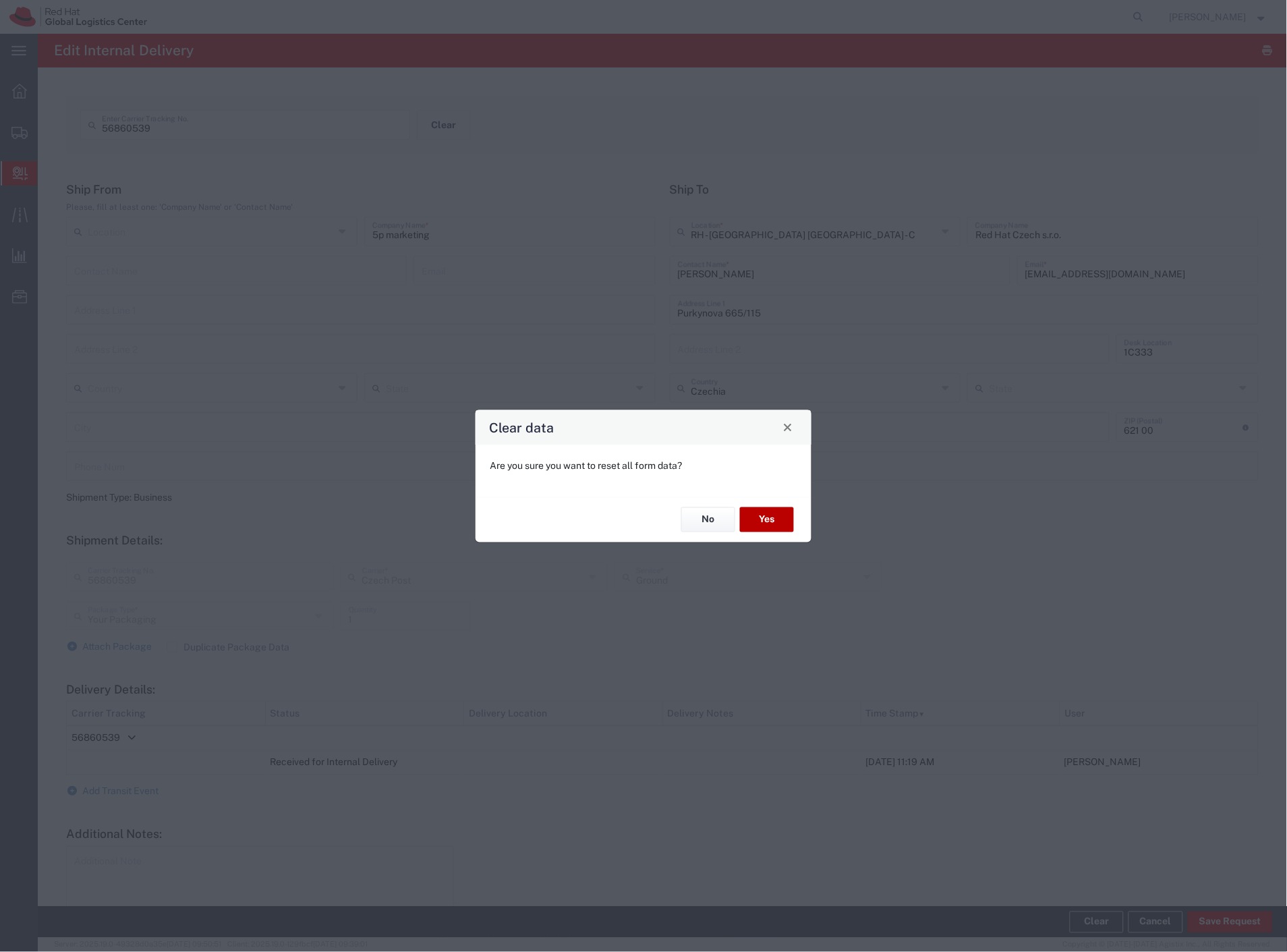
click at [759, 516] on button "Yes" at bounding box center [767, 520] width 54 height 25
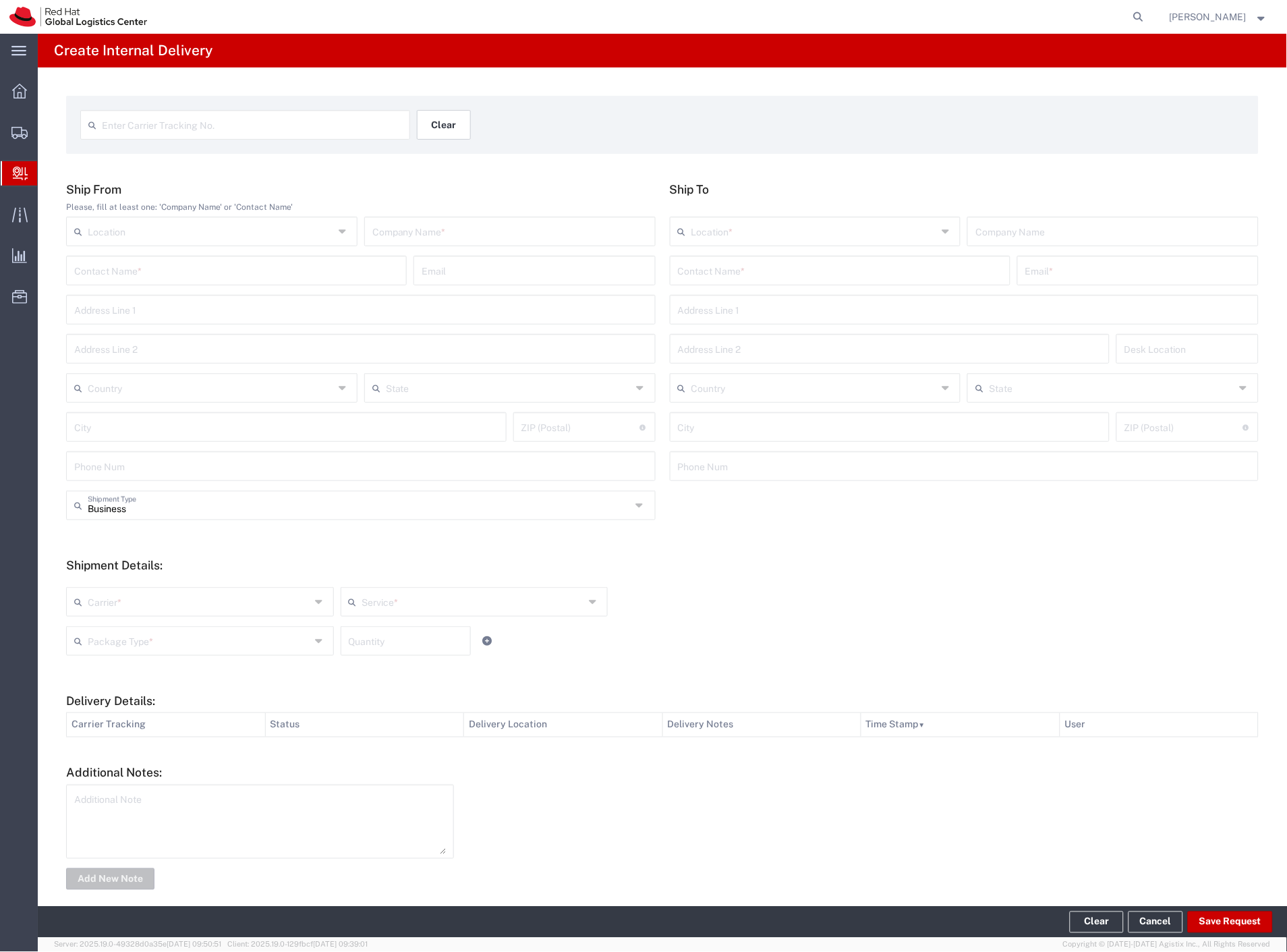
click at [429, 122] on button "Clear" at bounding box center [444, 124] width 54 height 30
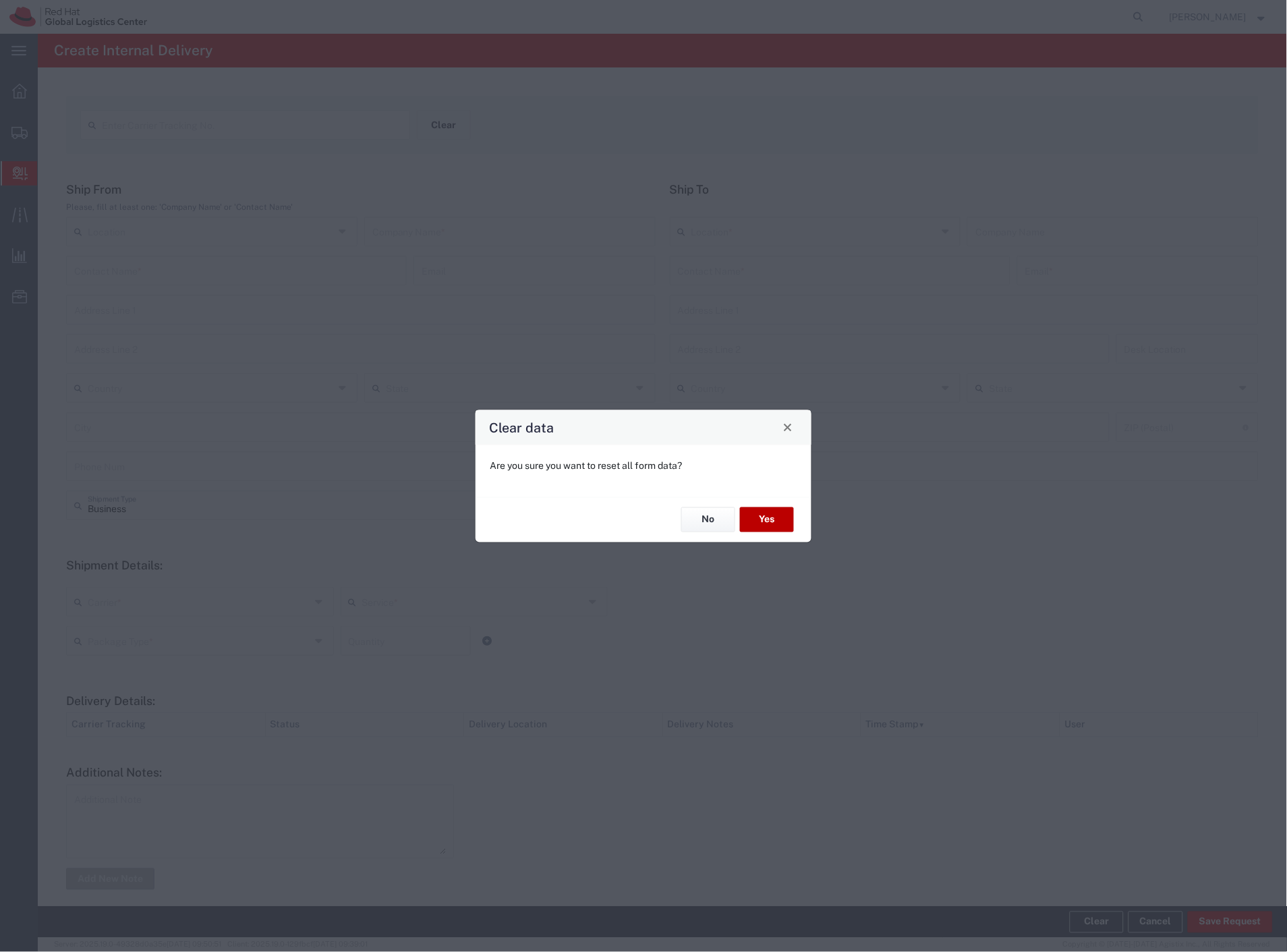
click at [786, 516] on button "Yes" at bounding box center [767, 520] width 54 height 25
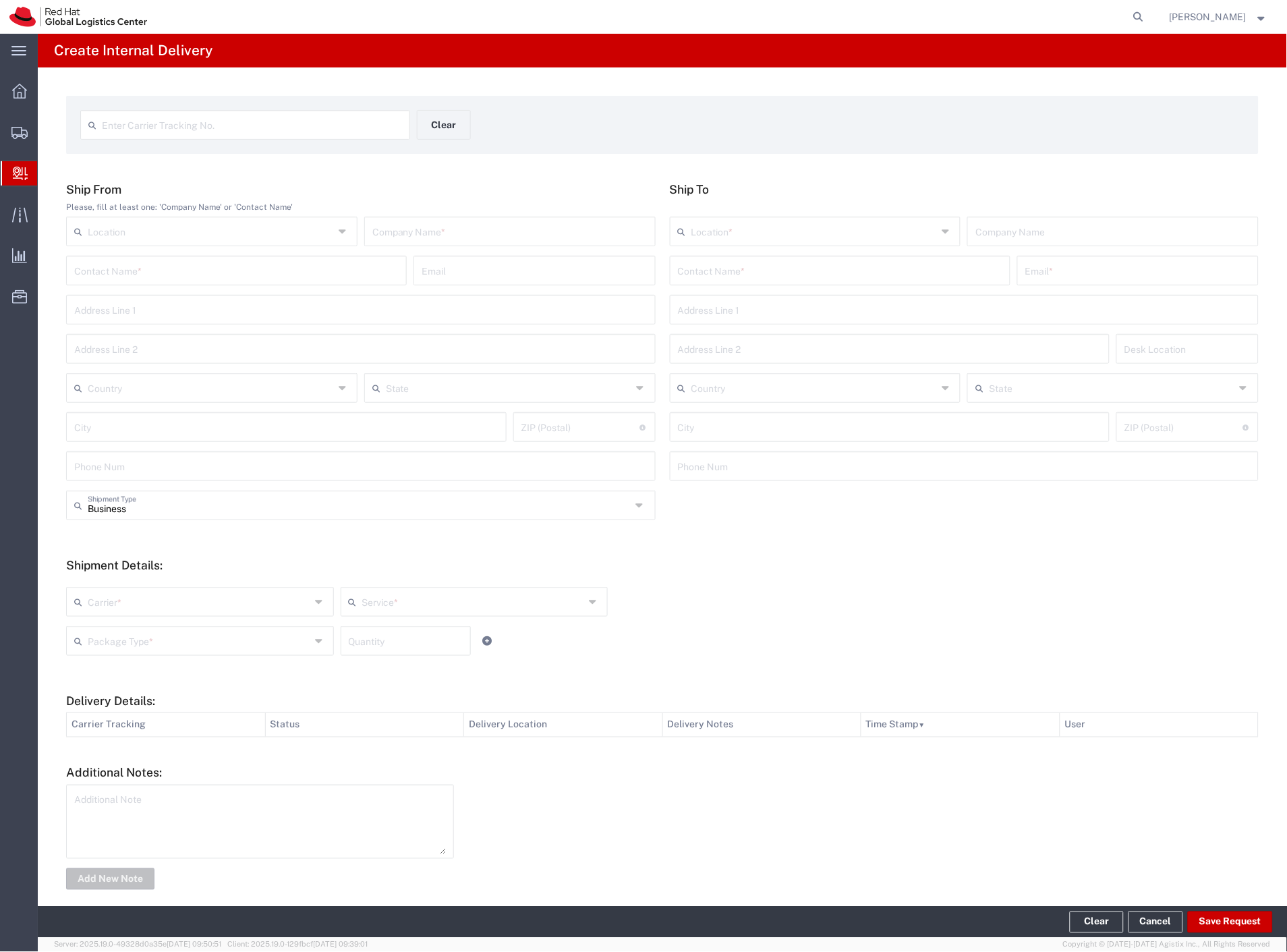
click at [296, 127] on input "text" at bounding box center [252, 124] width 300 height 24
type input "441419103102"
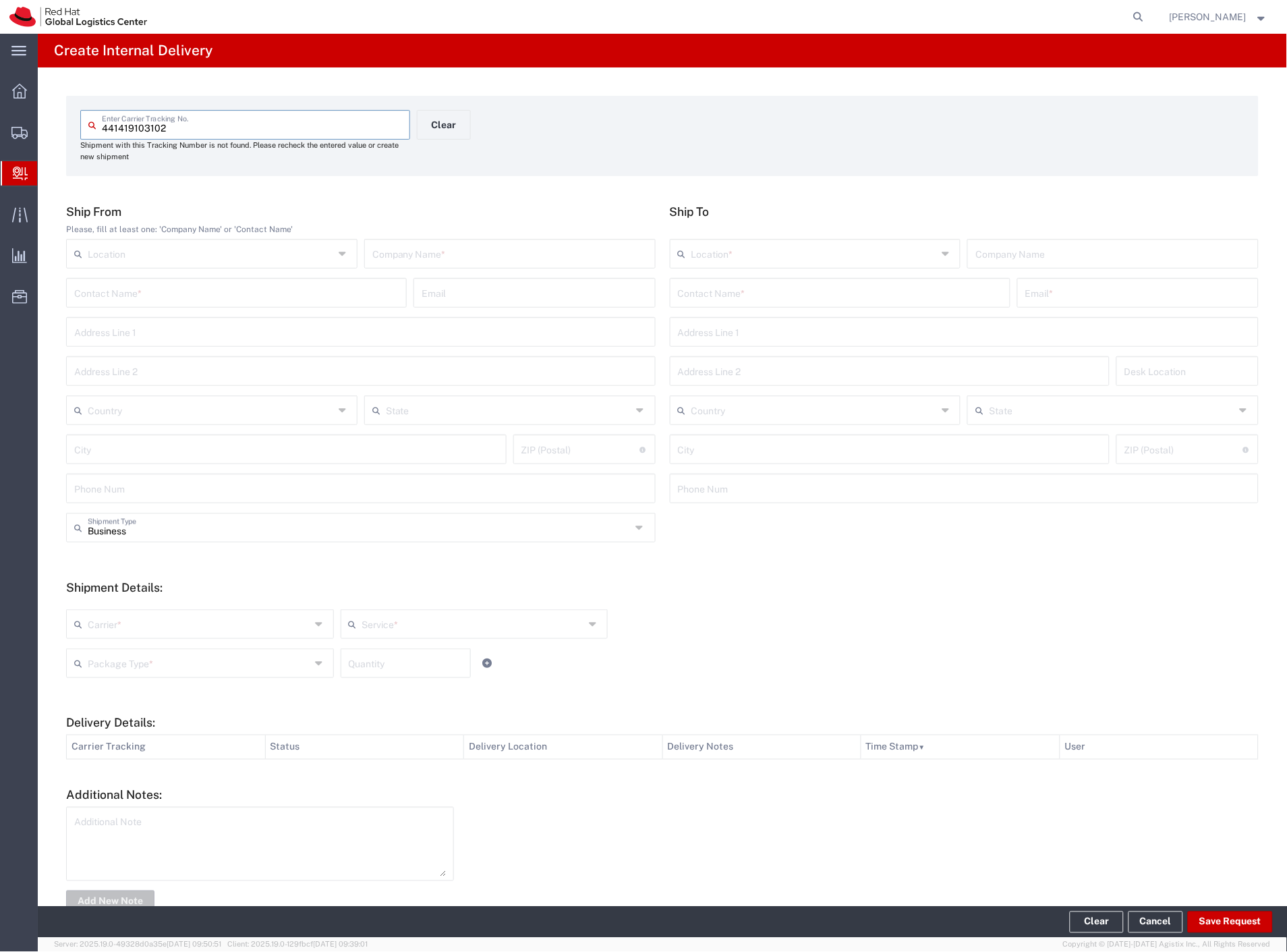
click at [443, 250] on input "text" at bounding box center [510, 253] width 275 height 24
type input "zalando"
click at [726, 290] on input "text" at bounding box center [840, 291] width 325 height 24
type input "bocincova"
click at [765, 330] on p "Red Hat Czech s.r.o. (Lenka Bocincova), lbocinco@redhat.com" at bounding box center [840, 325] width 323 height 17
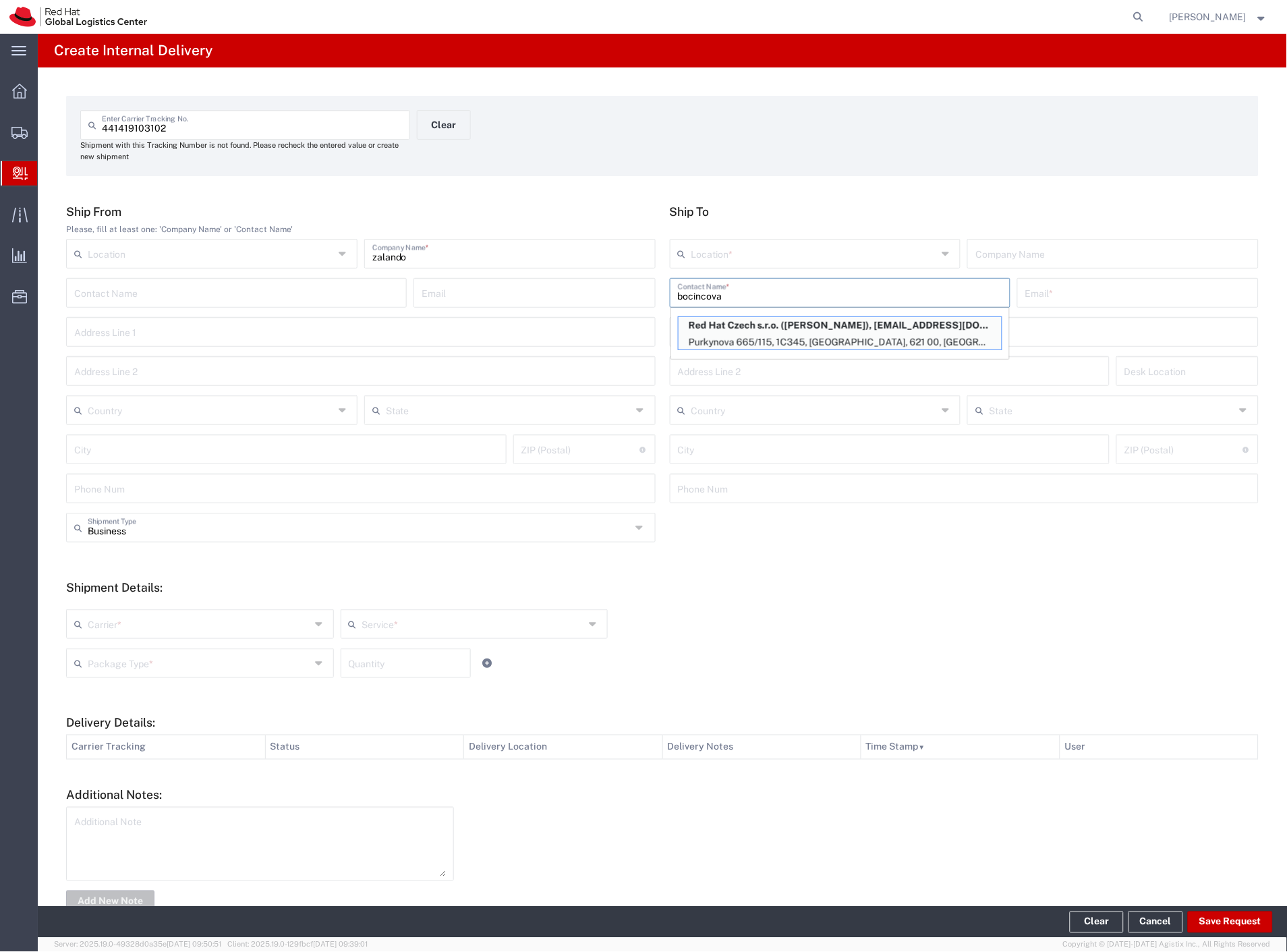
type input "RH - [GEOGRAPHIC_DATA] [GEOGRAPHIC_DATA] - C"
type input "Red Hat Czech s.r.o."
type input "Lenka Bocincova"
type input "lbocinco@redhat.com"
type input "Purkynova 665/115"
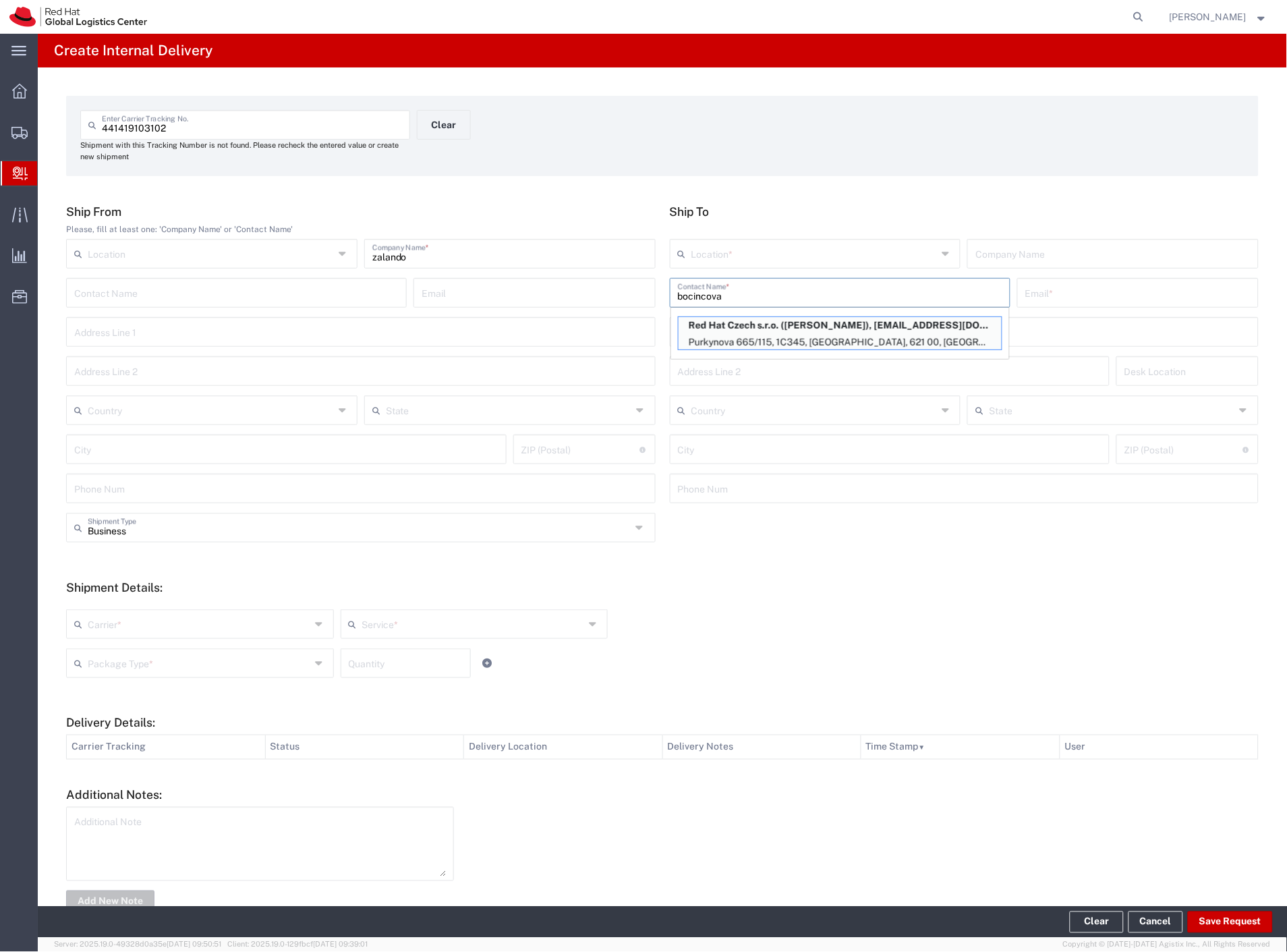
type input "1C345"
type input "Czechia"
type input "[GEOGRAPHIC_DATA]"
type input "621 00"
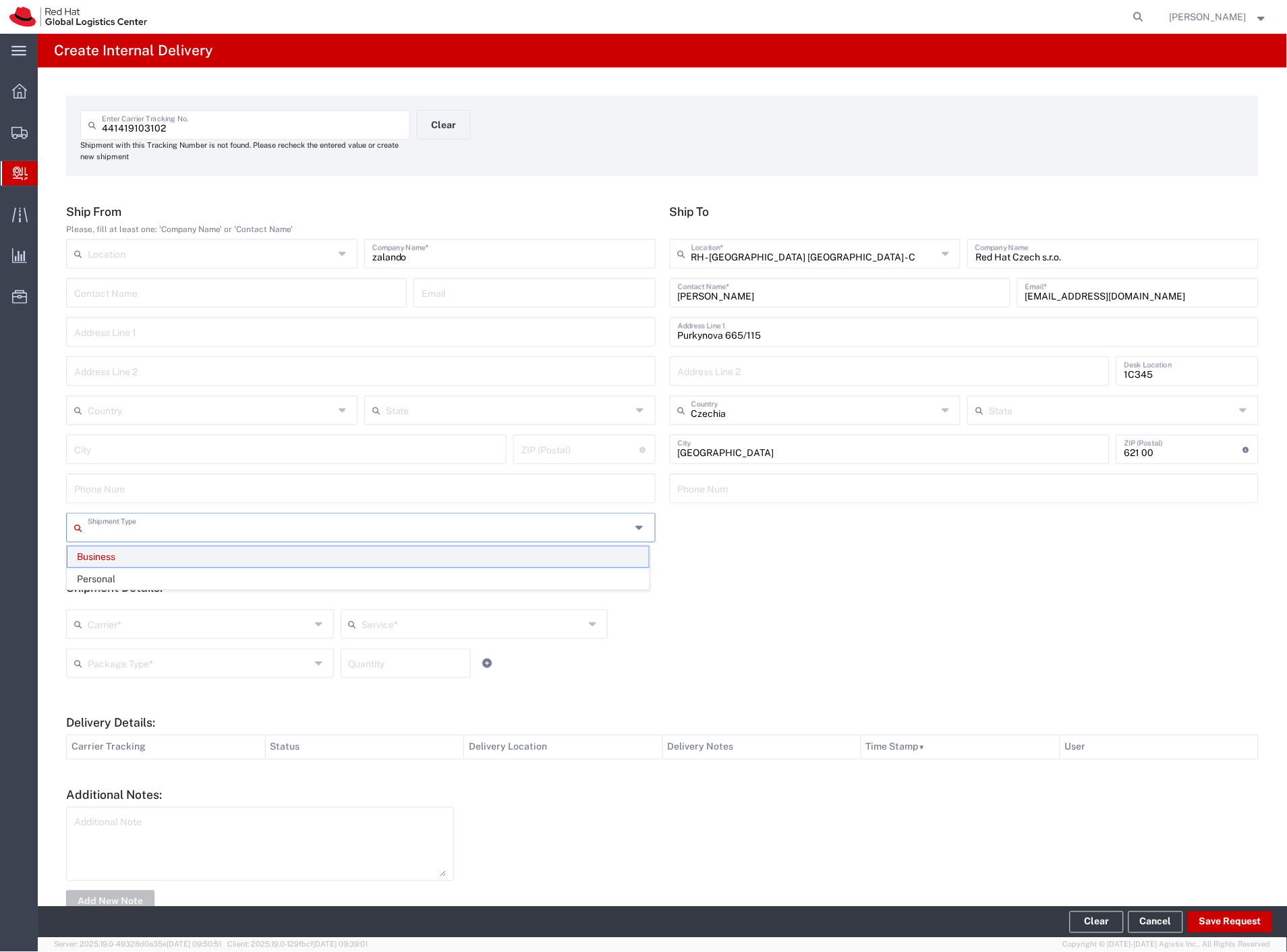
drag, startPoint x: 138, startPoint y: 529, endPoint x: 133, endPoint y: 558, distance: 29.4
click at [137, 529] on input "text" at bounding box center [359, 527] width 544 height 24
click at [128, 575] on span "Personal" at bounding box center [358, 579] width 581 height 21
type input "Personal"
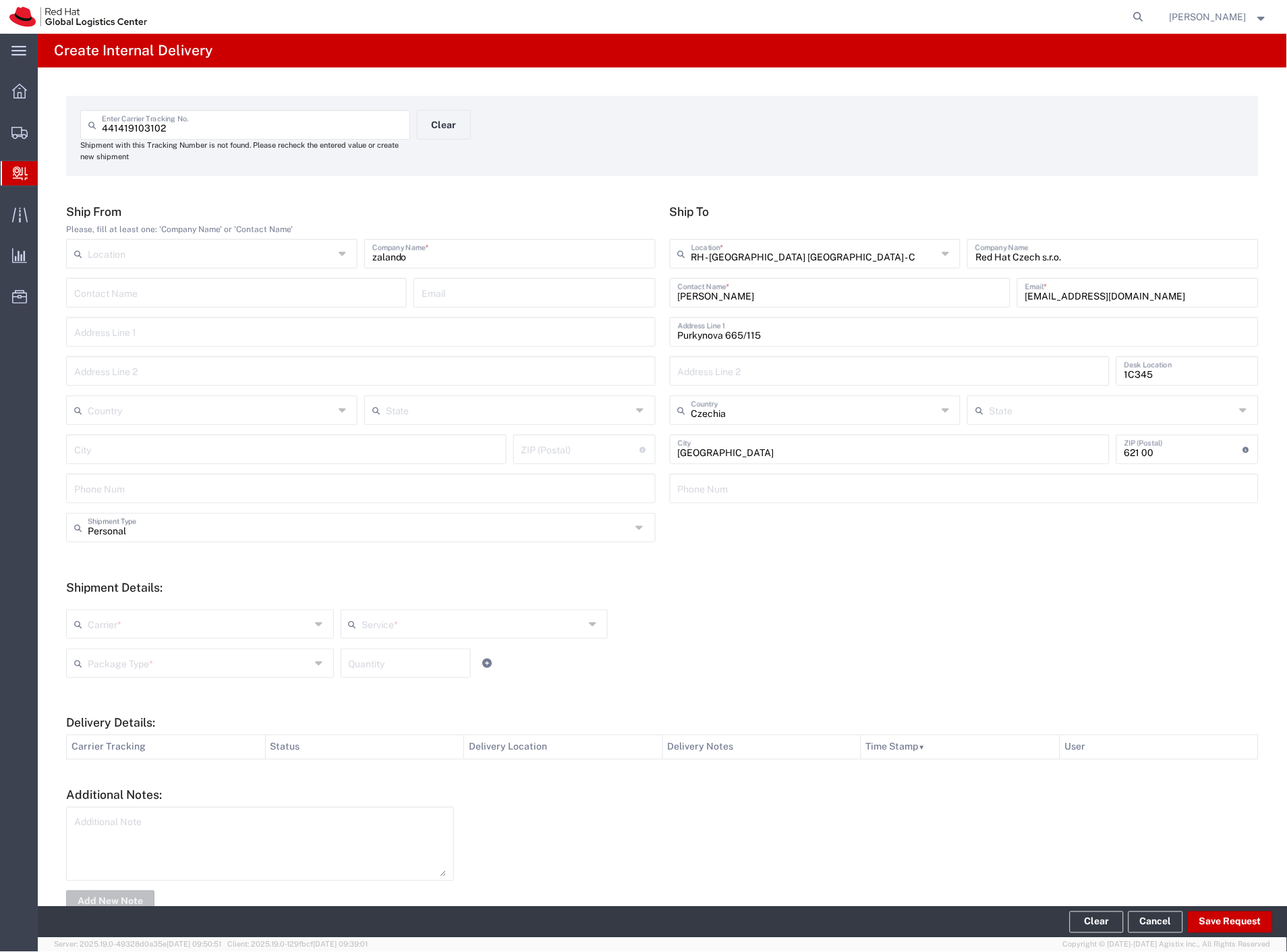
click at [107, 630] on input "text" at bounding box center [198, 623] width 223 height 24
click at [102, 652] on span "Czech Post" at bounding box center [198, 653] width 262 height 21
type input "Czech Post"
drag, startPoint x: 102, startPoint y: 668, endPoint x: 106, endPoint y: 692, distance: 24.3
click at [102, 673] on div "Package Type *" at bounding box center [200, 663] width 268 height 30
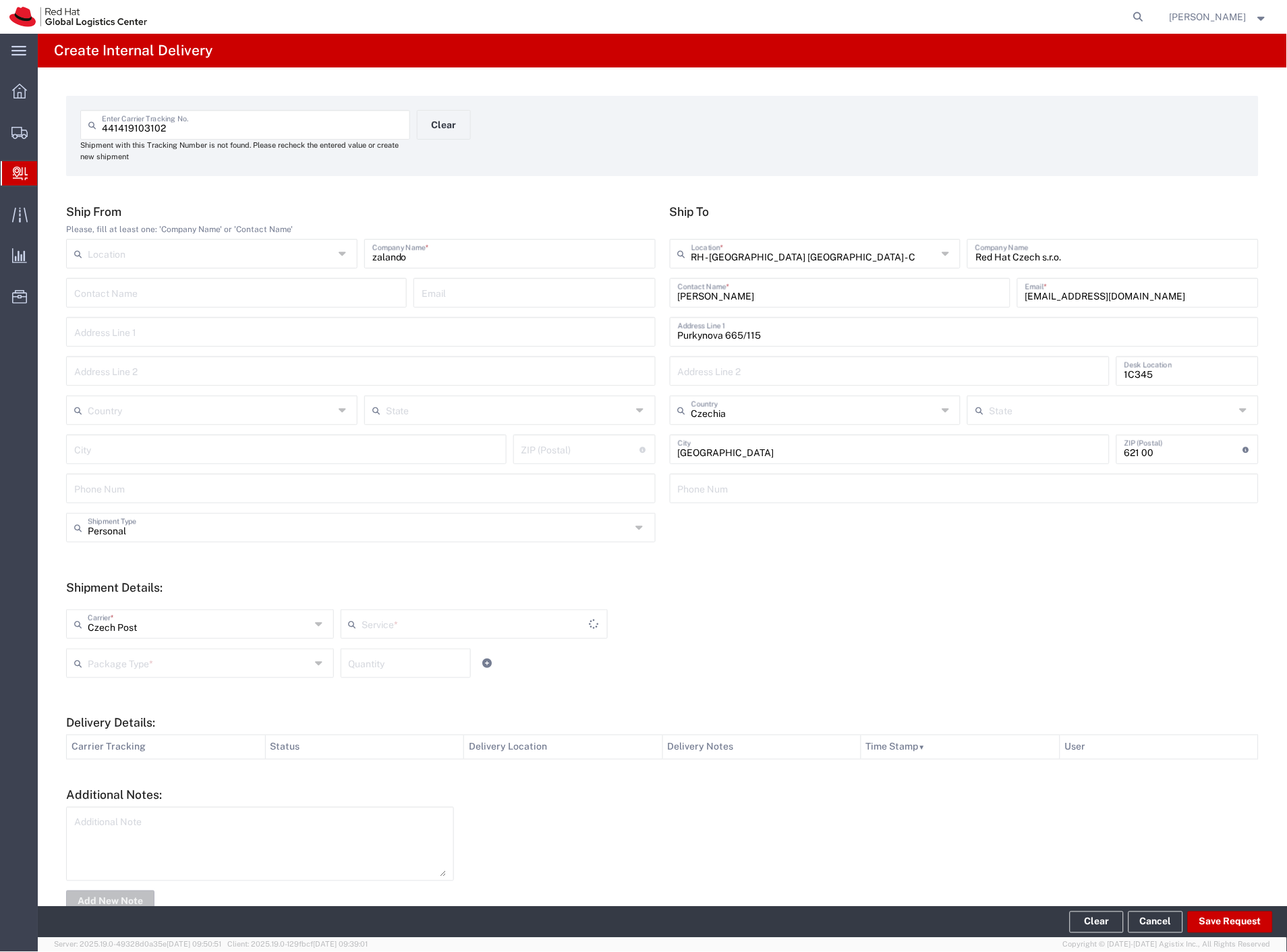
type input "Ground"
click at [128, 781] on span "Your Packaging" at bounding box center [198, 781] width 262 height 21
type input "Your Packaging"
click at [1236, 933] on footer "Clear Cancel Save Request" at bounding box center [662, 922] width 1249 height 31
click at [1235, 923] on button "Save Request" at bounding box center [1230, 921] width 85 height 22
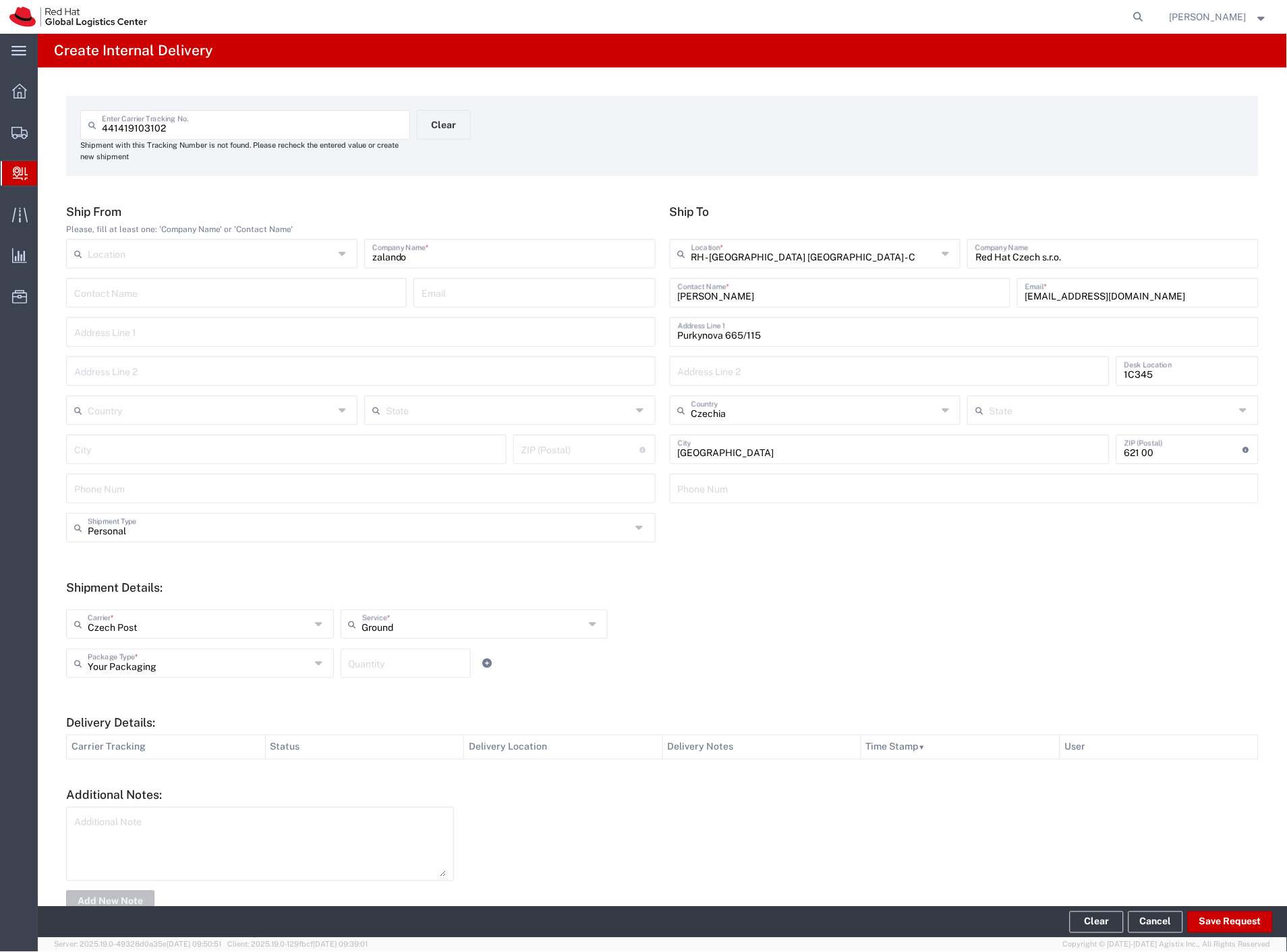
type input "Personal"
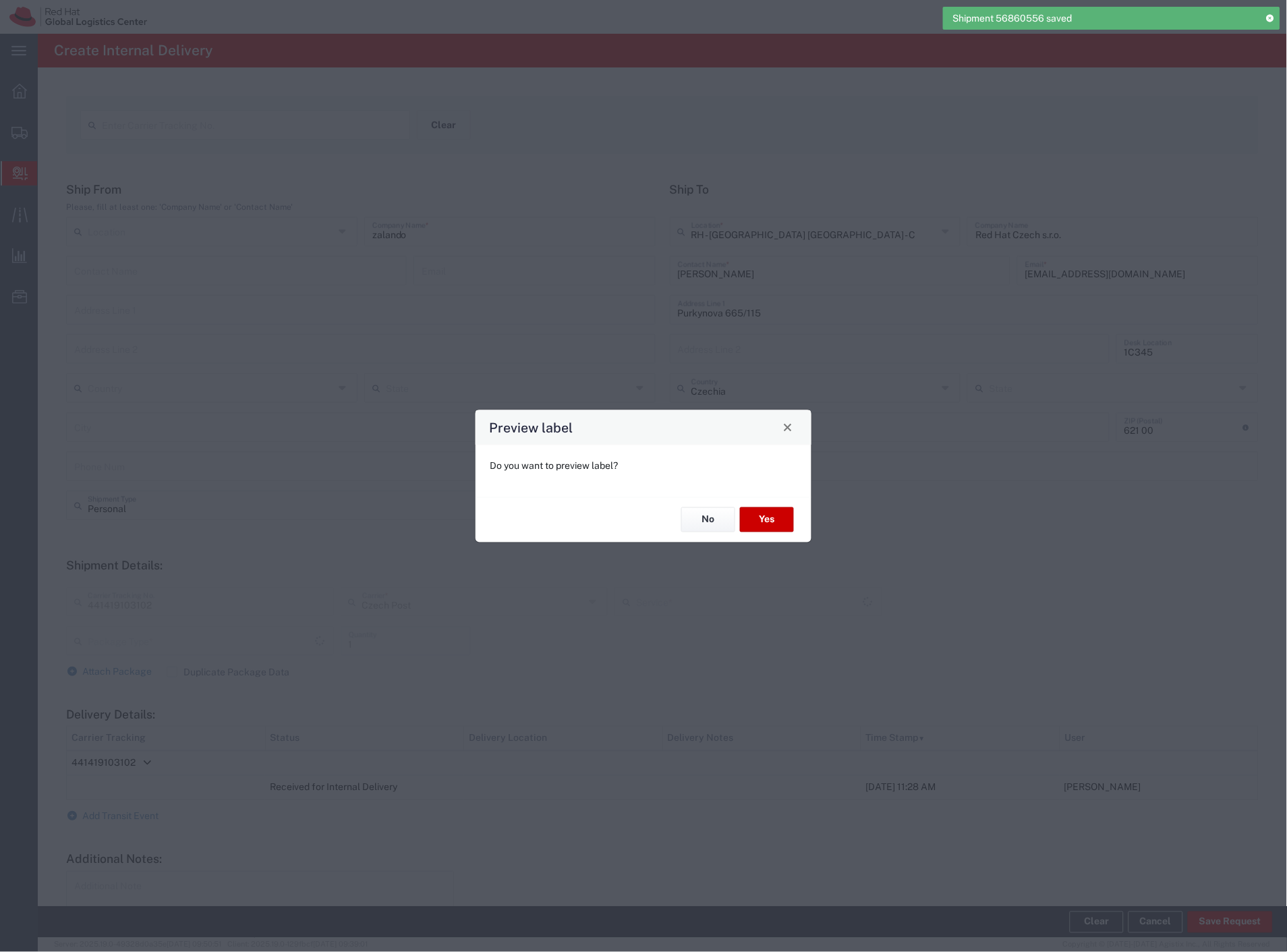
type input "Your Packaging"
type input "Ground"
click at [772, 525] on button "Yes" at bounding box center [767, 520] width 54 height 25
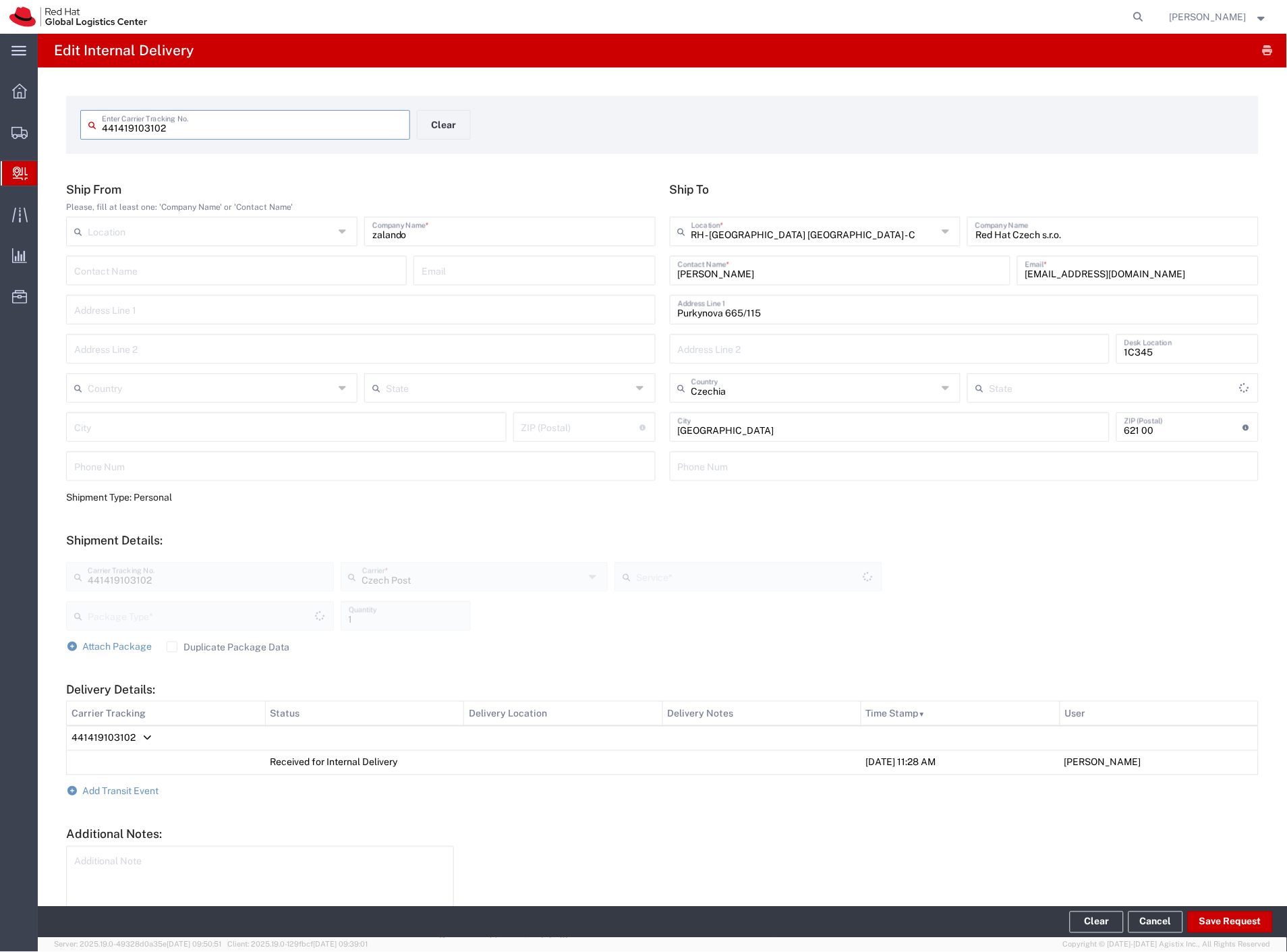
type input "Your Packaging"
type input "Ground"
click at [449, 129] on button "Clear" at bounding box center [444, 124] width 54 height 30
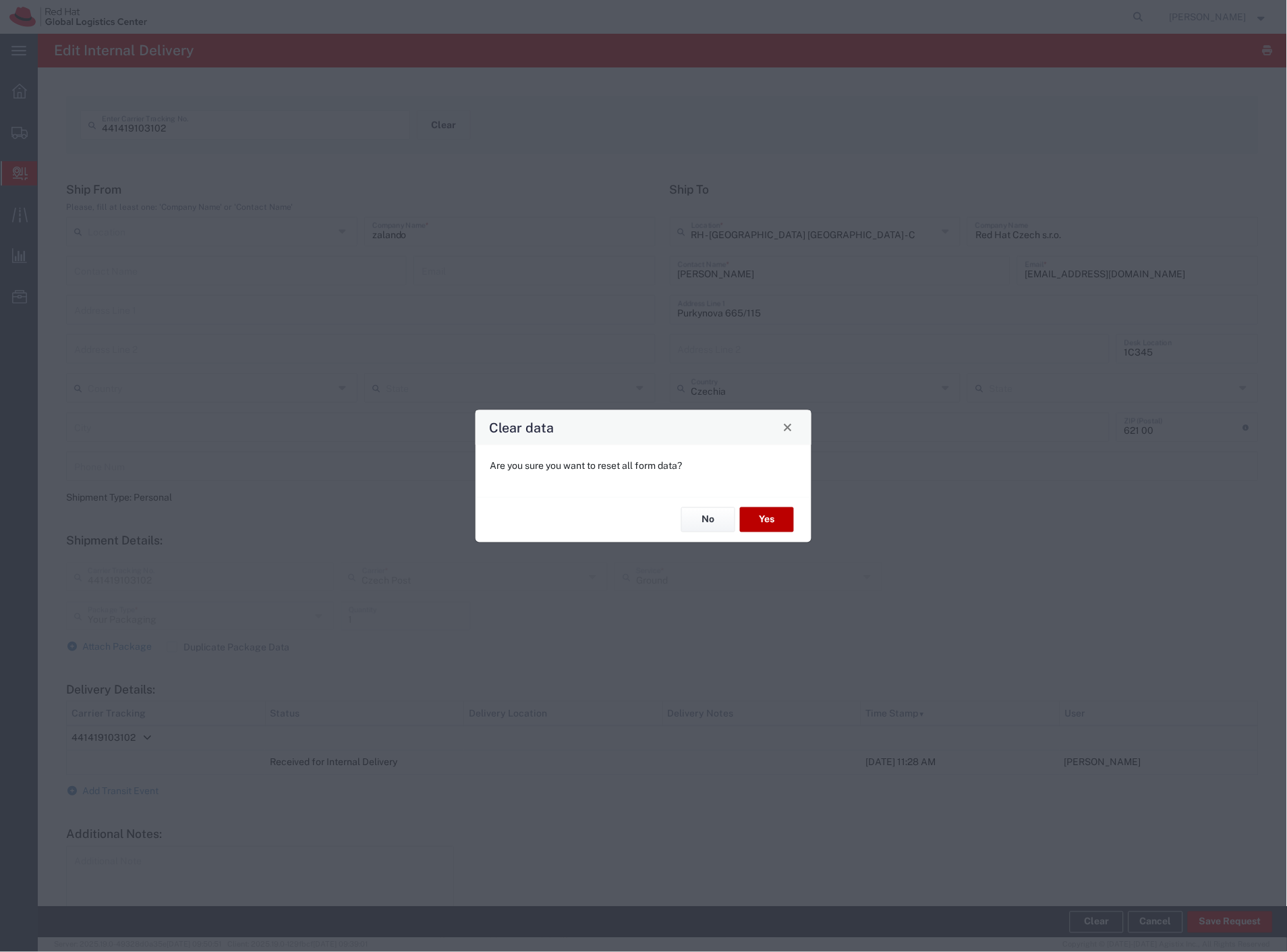
click at [756, 527] on button "Yes" at bounding box center [767, 520] width 54 height 25
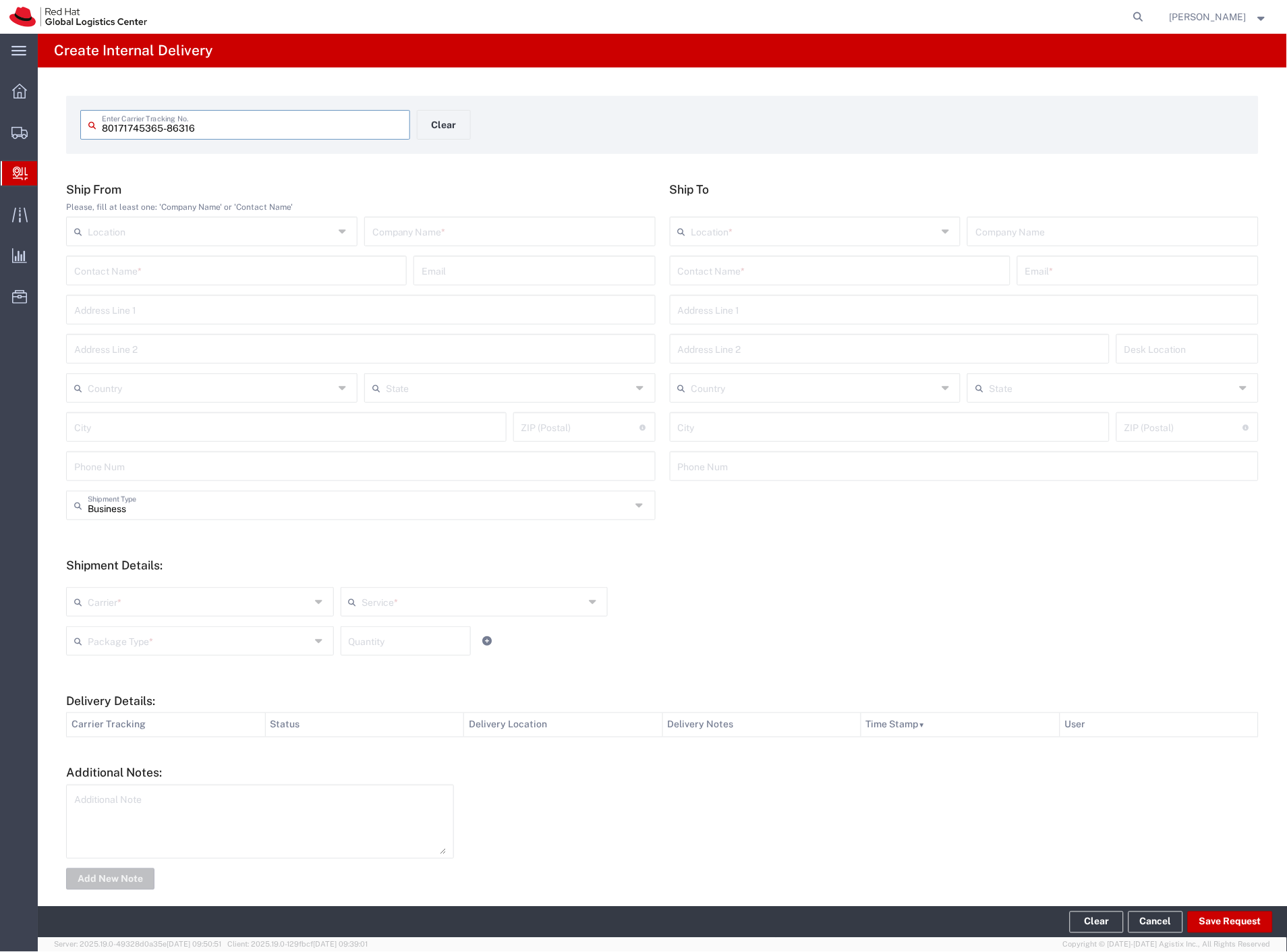
type input "80171745365-86316"
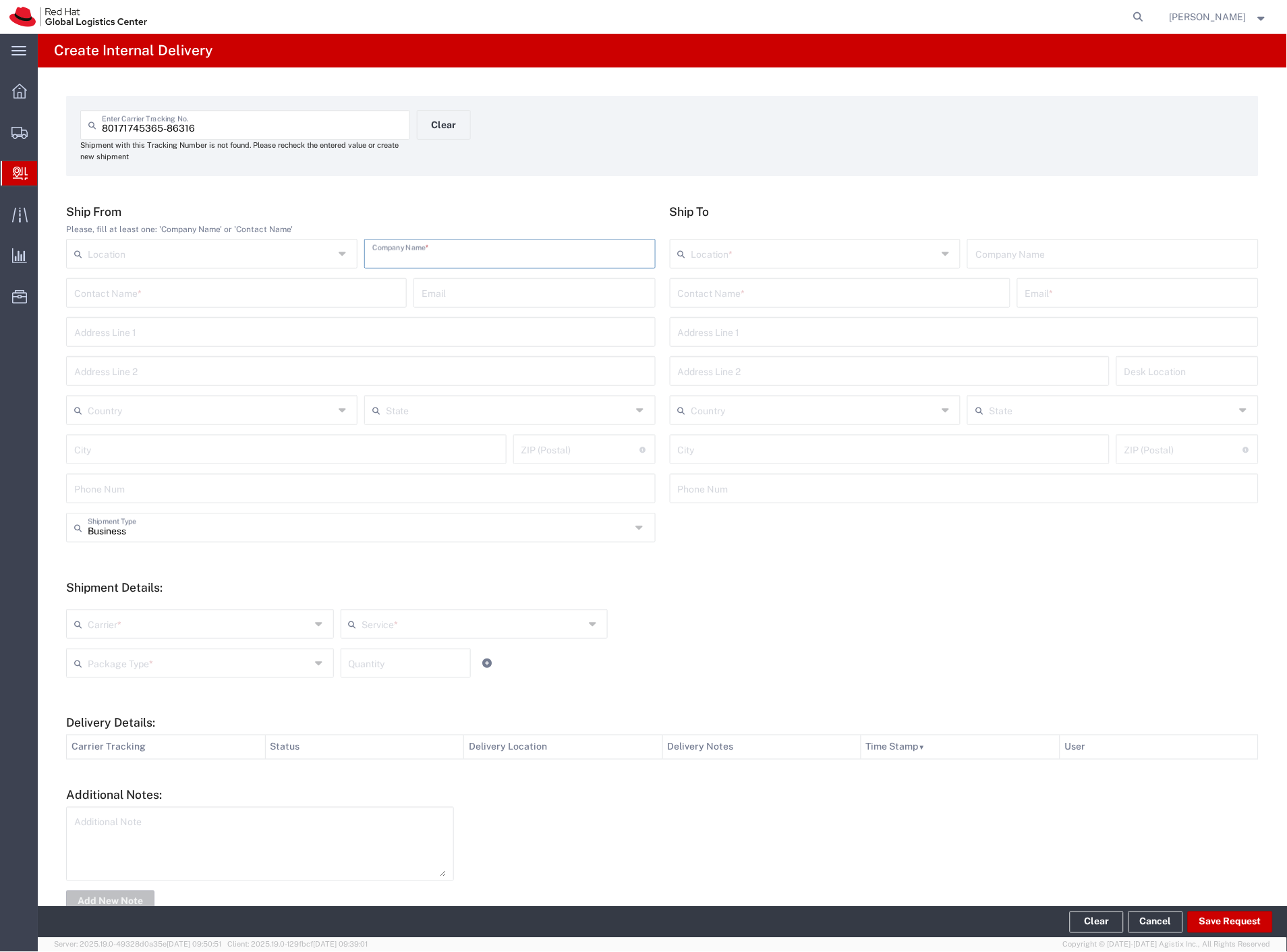
click at [433, 259] on input "text" at bounding box center [510, 253] width 275 height 24
type input "kafe"
click at [701, 300] on input "text" at bounding box center [840, 291] width 325 height 24
type input "tomasov"
click at [778, 339] on p "Purkynova 665/115, 0D229, BRNO, 621 00, CZ" at bounding box center [840, 342] width 323 height 17
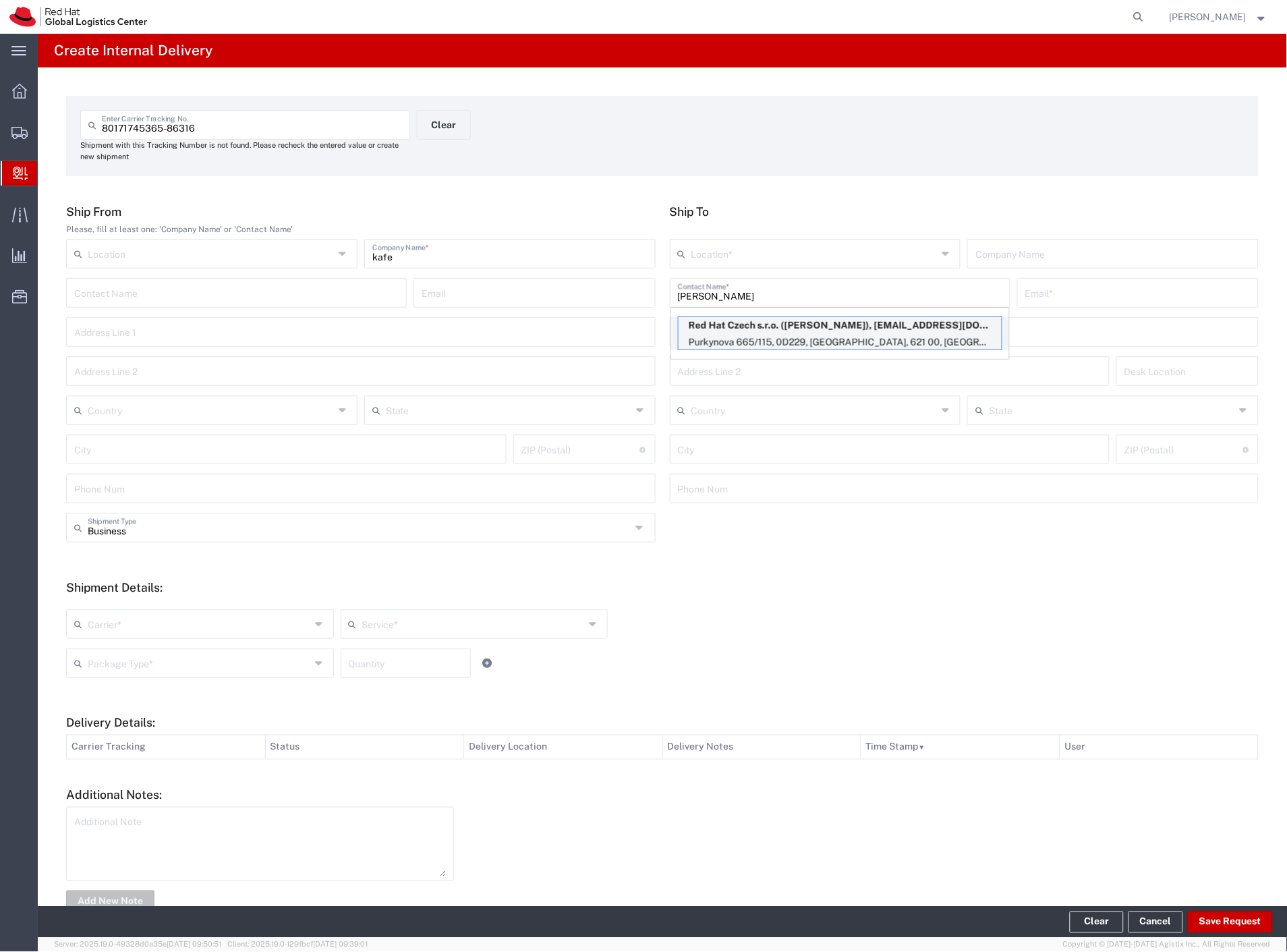
type input "RH - [GEOGRAPHIC_DATA] [GEOGRAPHIC_DATA] - C"
type input "Red Hat Czech s.r.o."
type input "Adrian Tomasov"
type input "atomasov@redhat.com"
type input "Purkynova 665/115"
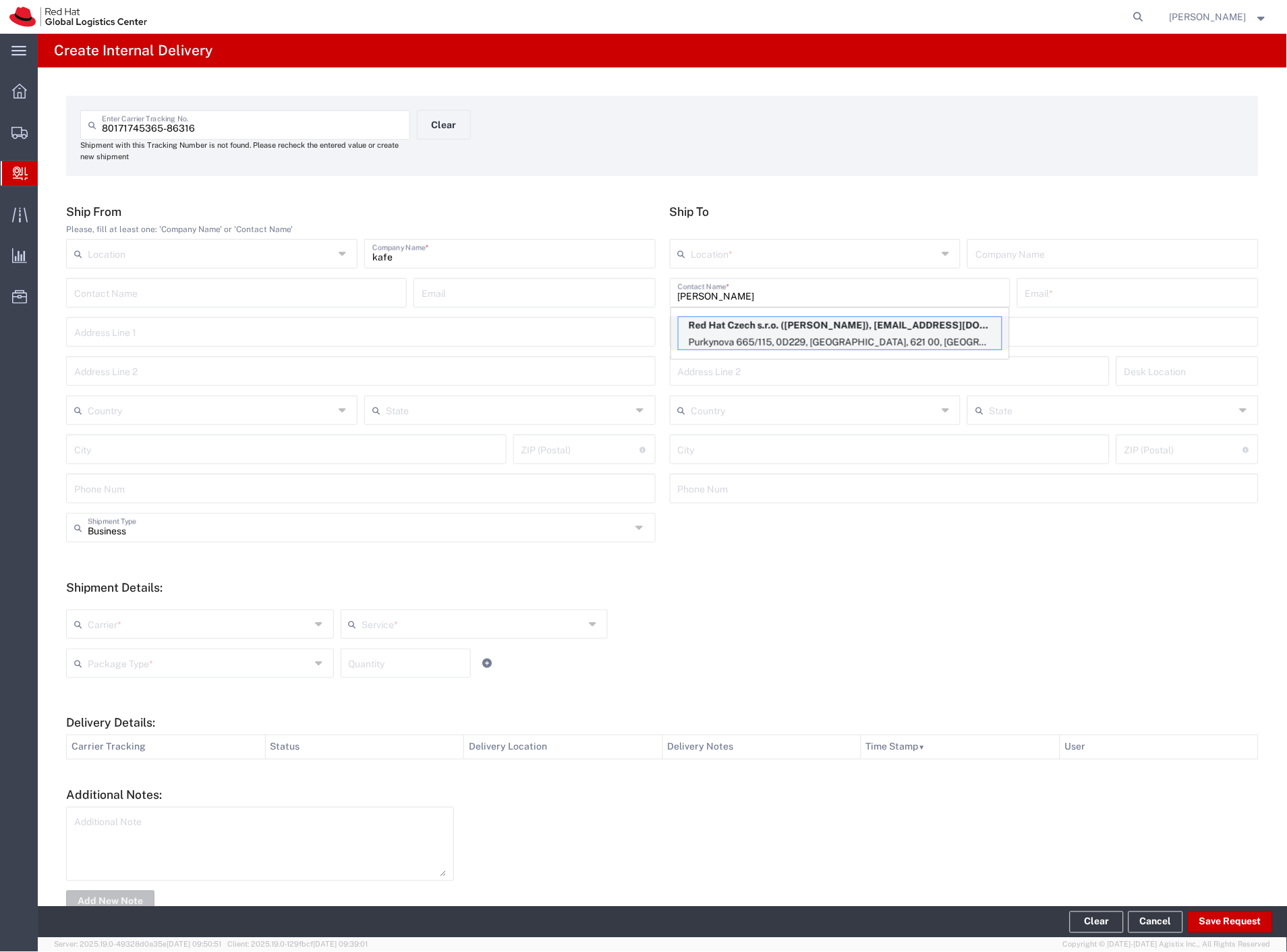
type input "0D229"
type input "Czechia"
type input "[GEOGRAPHIC_DATA]"
type input "621 00"
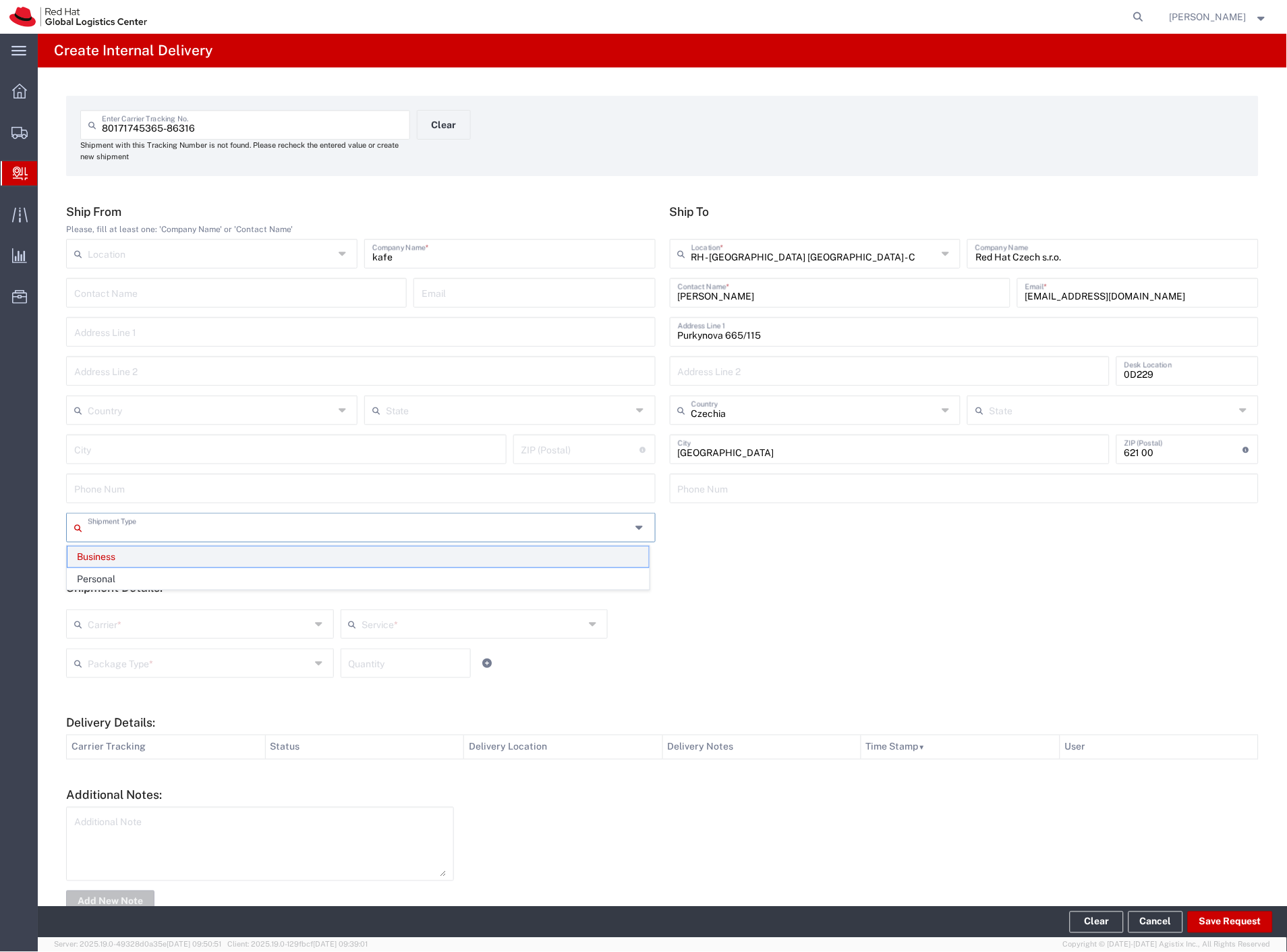
drag, startPoint x: 135, startPoint y: 532, endPoint x: 130, endPoint y: 563, distance: 31.4
click at [135, 534] on input "text" at bounding box center [359, 527] width 544 height 24
click at [128, 580] on span "Personal" at bounding box center [358, 579] width 581 height 21
type input "Personal"
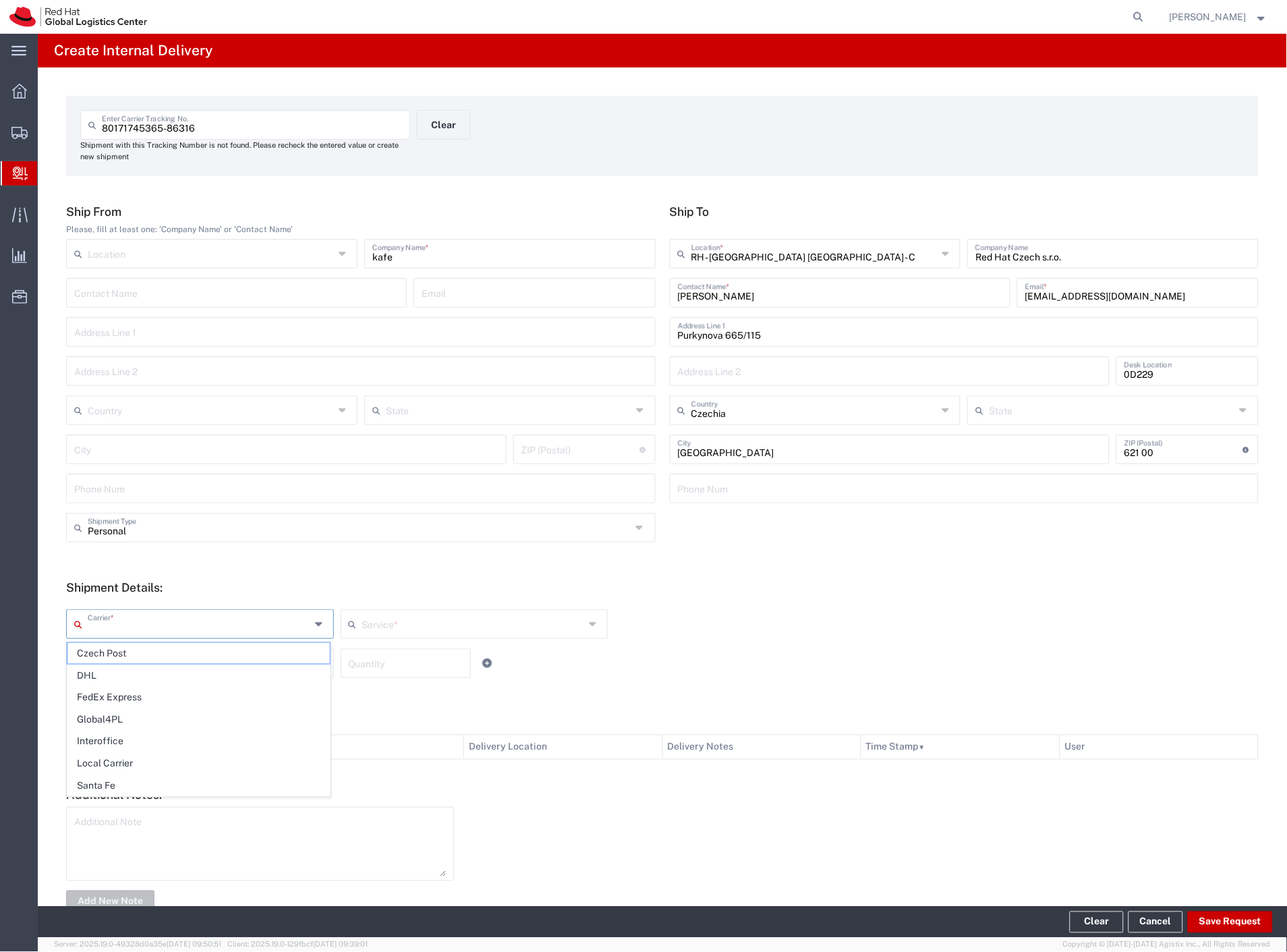
drag, startPoint x: 121, startPoint y: 624, endPoint x: 120, endPoint y: 647, distance: 23.0
click at [121, 624] on input "text" at bounding box center [198, 623] width 223 height 24
click at [119, 649] on span "Czech Post" at bounding box center [198, 653] width 262 height 21
type input "Czech Post"
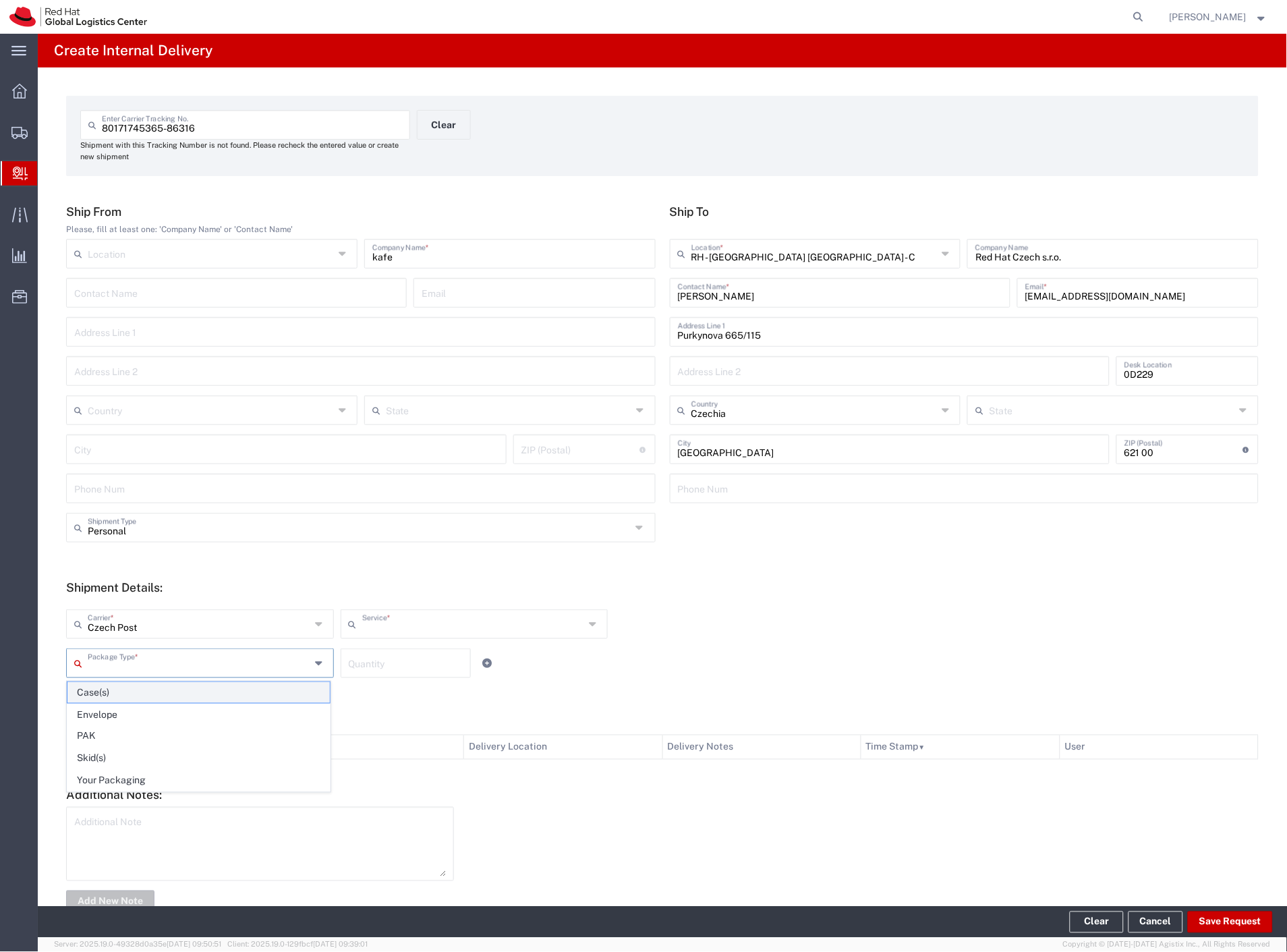
type input "Ground"
drag, startPoint x: 129, startPoint y: 670, endPoint x: 137, endPoint y: 699, distance: 30.1
click at [130, 675] on div "Package Type *" at bounding box center [200, 663] width 268 height 30
drag, startPoint x: 155, startPoint y: 777, endPoint x: 547, endPoint y: 869, distance: 402.7
click at [162, 778] on span "Your Packaging" at bounding box center [198, 781] width 262 height 21
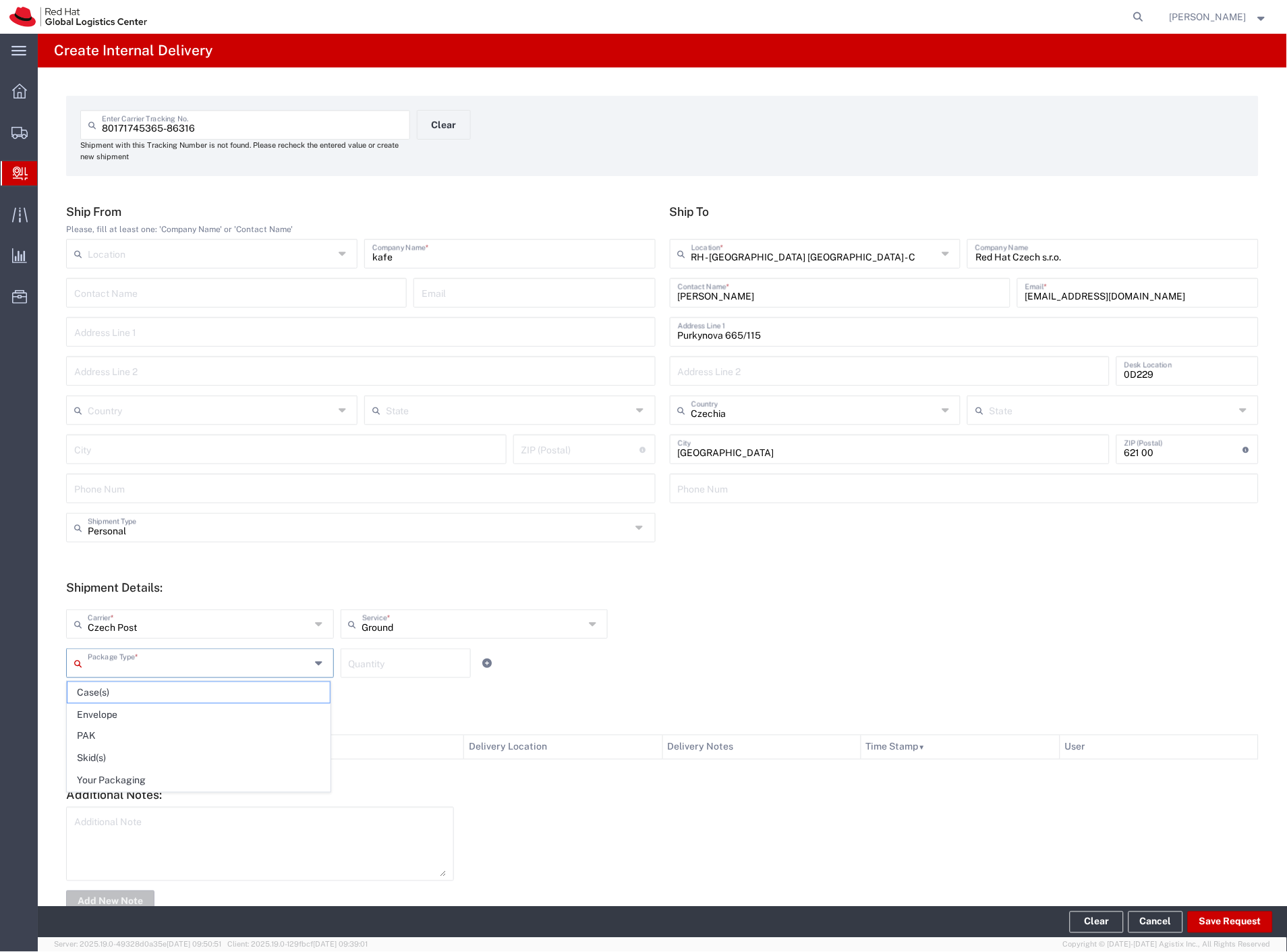
type input "Your Packaging"
click at [1257, 917] on button "Save Request" at bounding box center [1230, 921] width 85 height 22
type input "Personal"
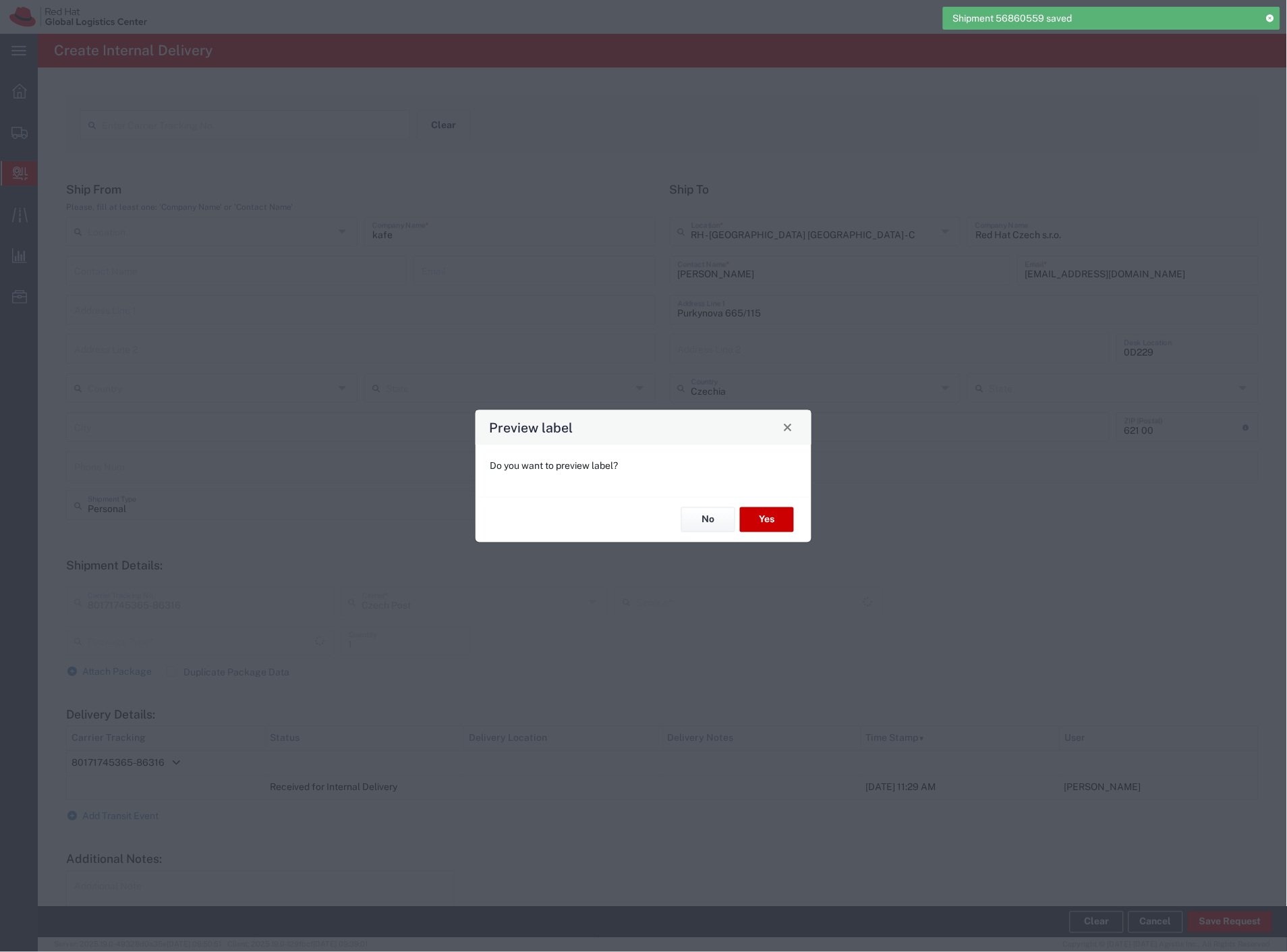
type input "Your Packaging"
type input "Ground"
click at [770, 518] on button "Yes" at bounding box center [767, 520] width 54 height 25
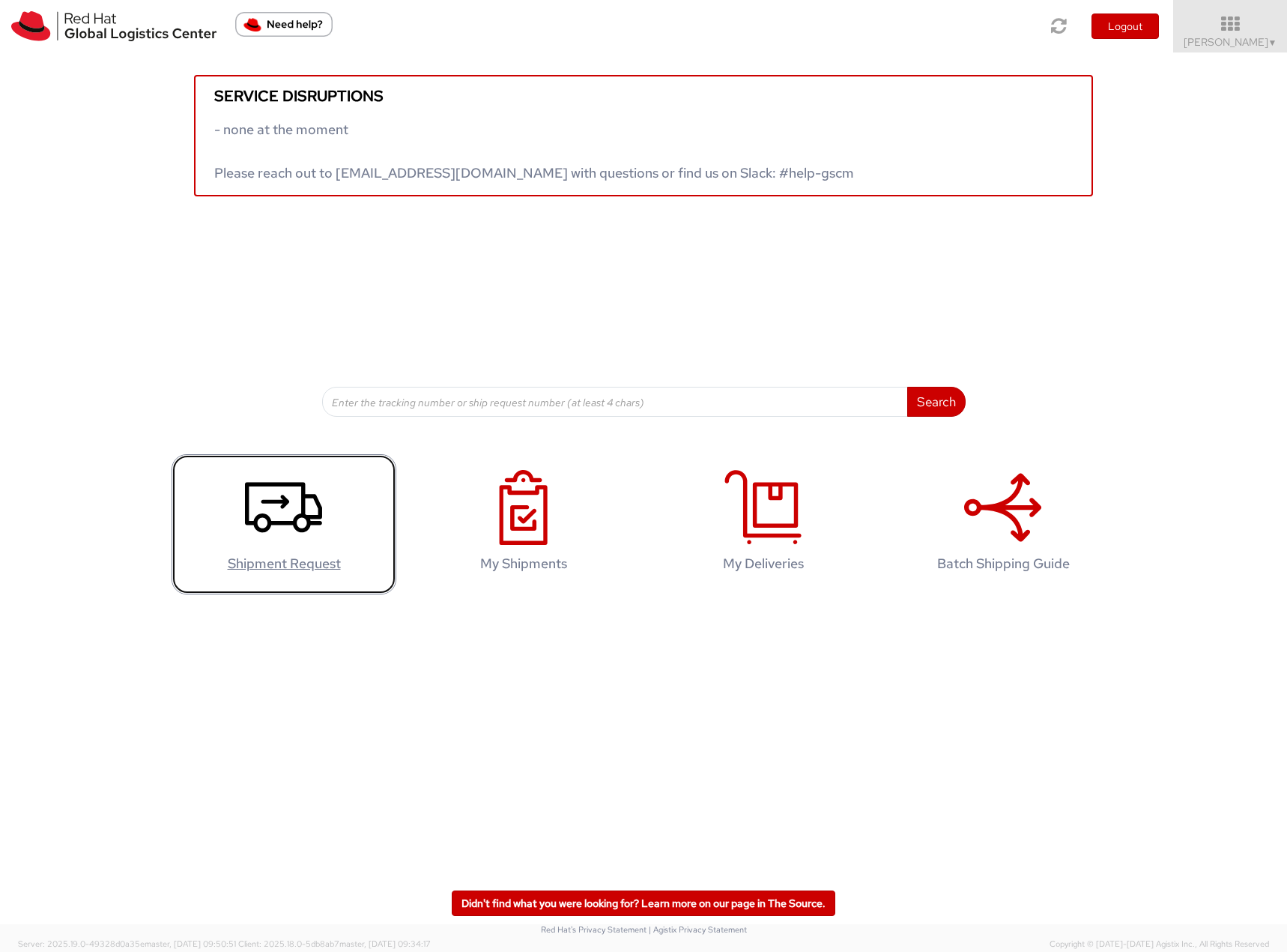
click at [289, 518] on icon at bounding box center [284, 507] width 77 height 75
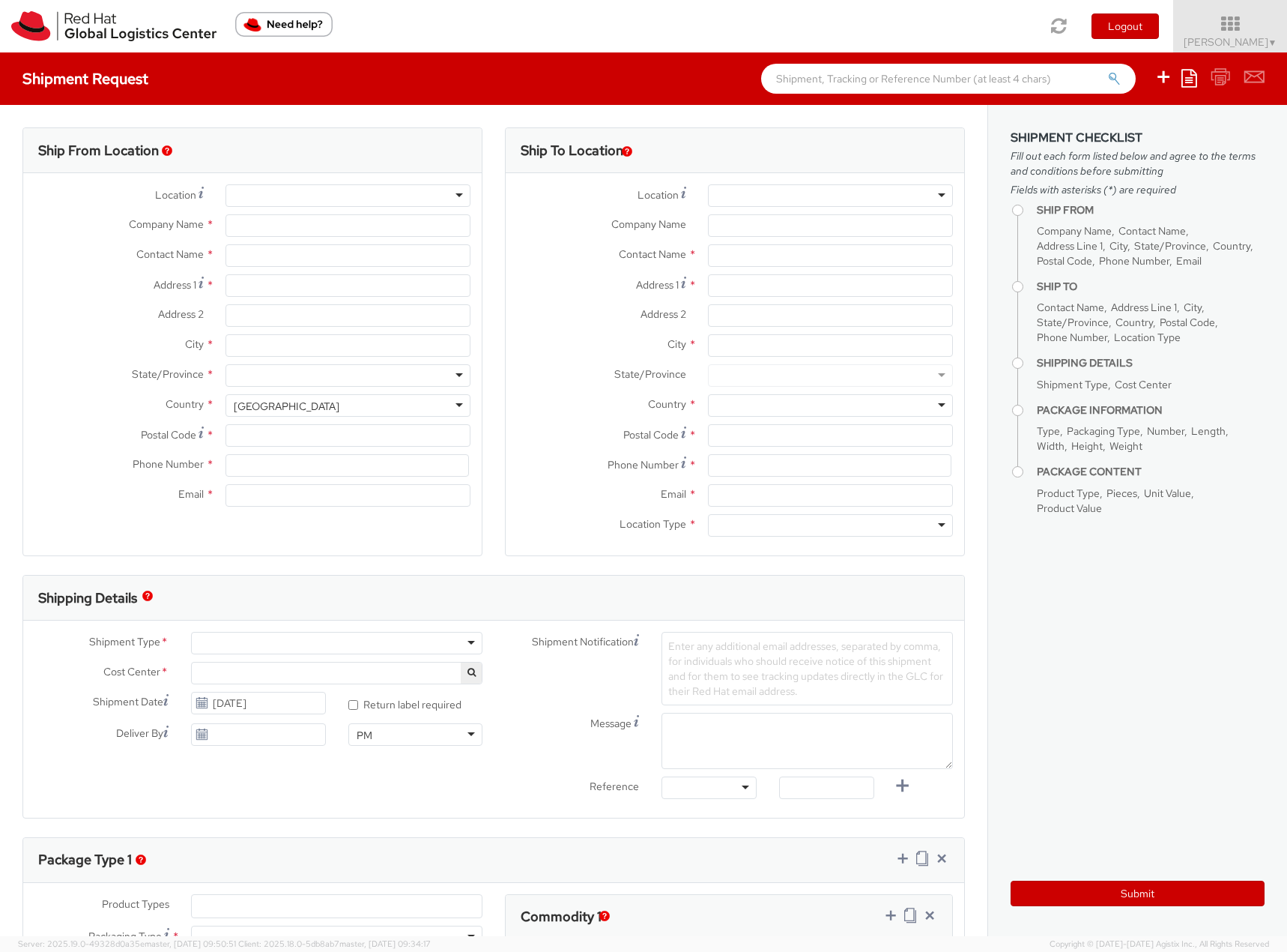
select select
select select "901"
type input "Red Hat Czech s.r.o."
type input "[PERSON_NAME]"
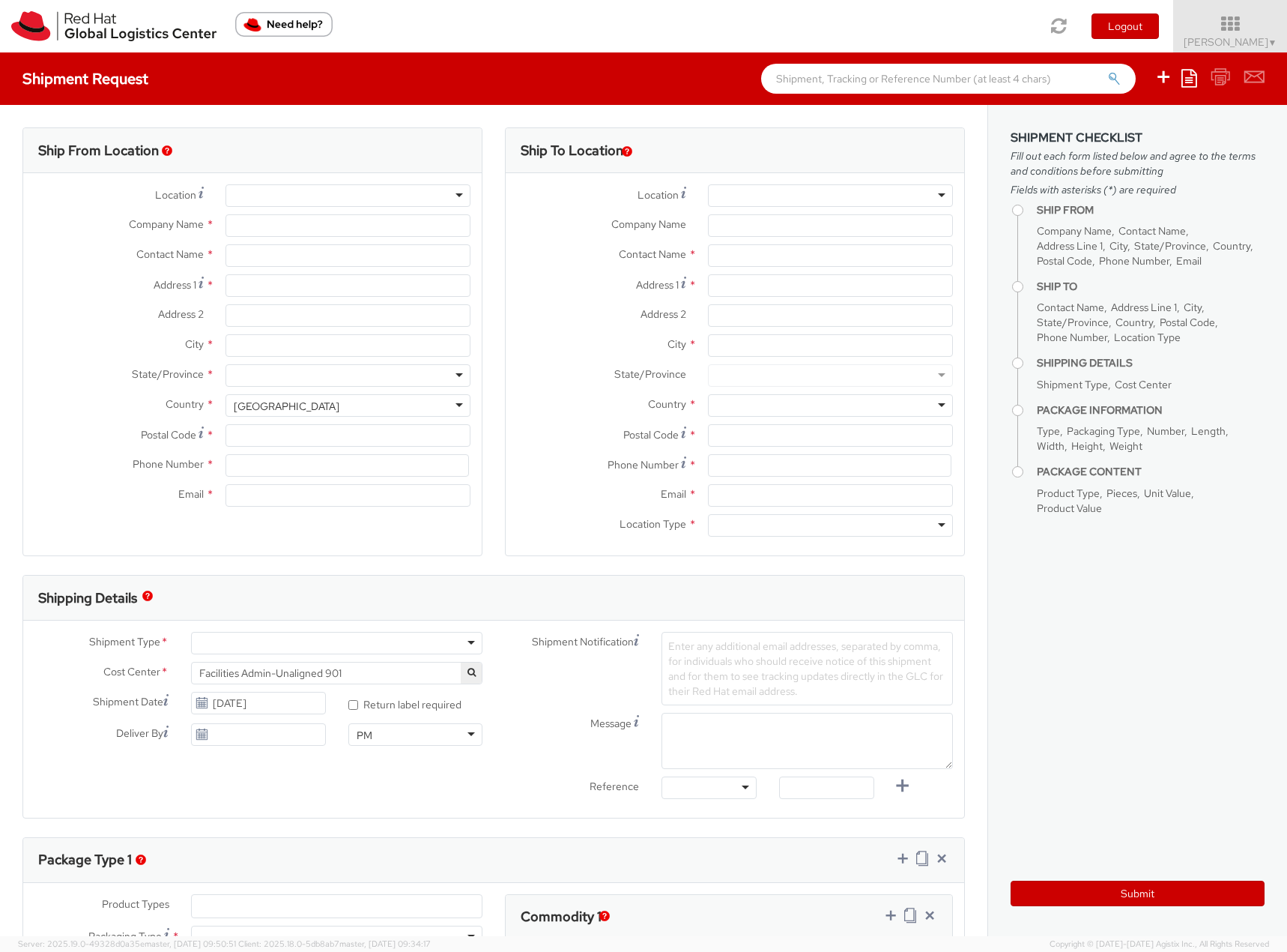
type input "Purkynova 665/115"
type input "[GEOGRAPHIC_DATA]"
type input "621 00"
type input "420702253567"
type input "flizuch@redhat.com"
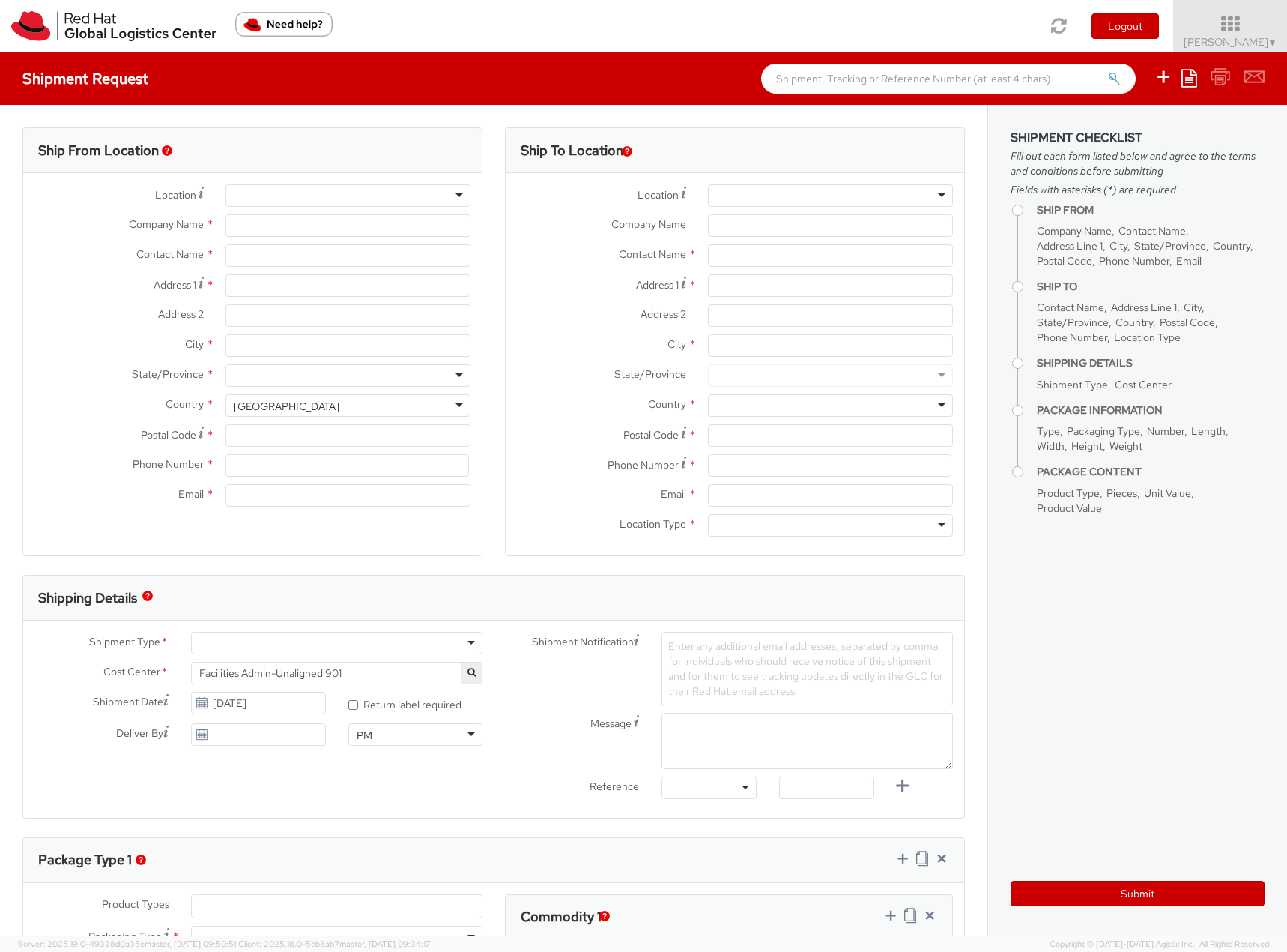
select select "CM"
select select "KGS"
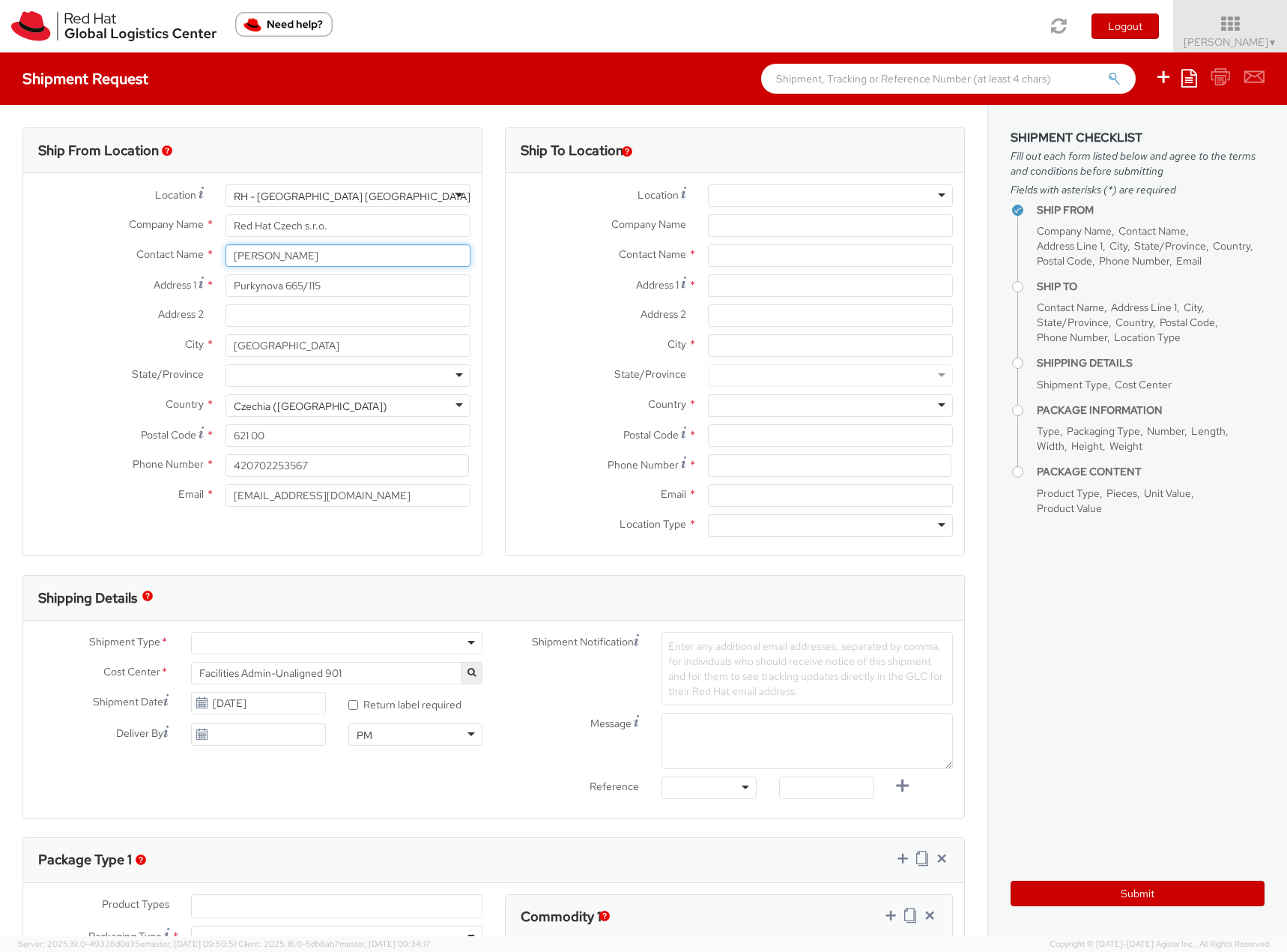
drag, startPoint x: 349, startPoint y: 257, endPoint x: -80, endPoint y: 250, distance: 429.1
click at [0, 250] on html "annexa Batch Shipping Guide Created with Sketch. calendar Created with Sketch." at bounding box center [644, 476] width 1287 height 952
paste input "Andrea Hanakova"
type input "Andrea Hanakova / LC hoodies"
drag, startPoint x: 258, startPoint y: 495, endPoint x: 143, endPoint y: 493, distance: 115.0
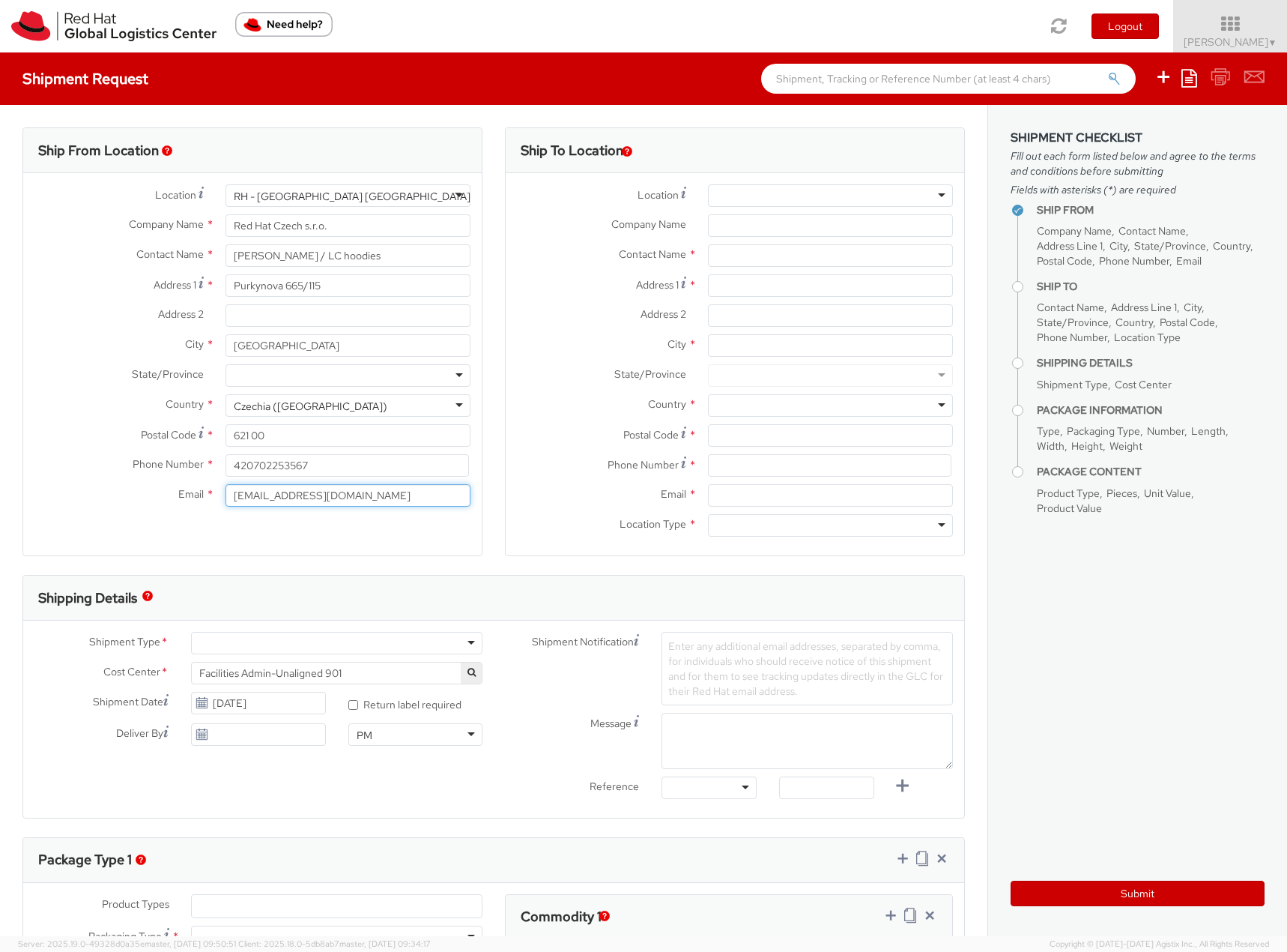
click at [143, 493] on div "Email * flizuch@redhat.com" at bounding box center [252, 495] width 459 height 22
type input "[EMAIL_ADDRESS][DOMAIN_NAME]"
click at [220, 645] on div at bounding box center [337, 643] width 291 height 22
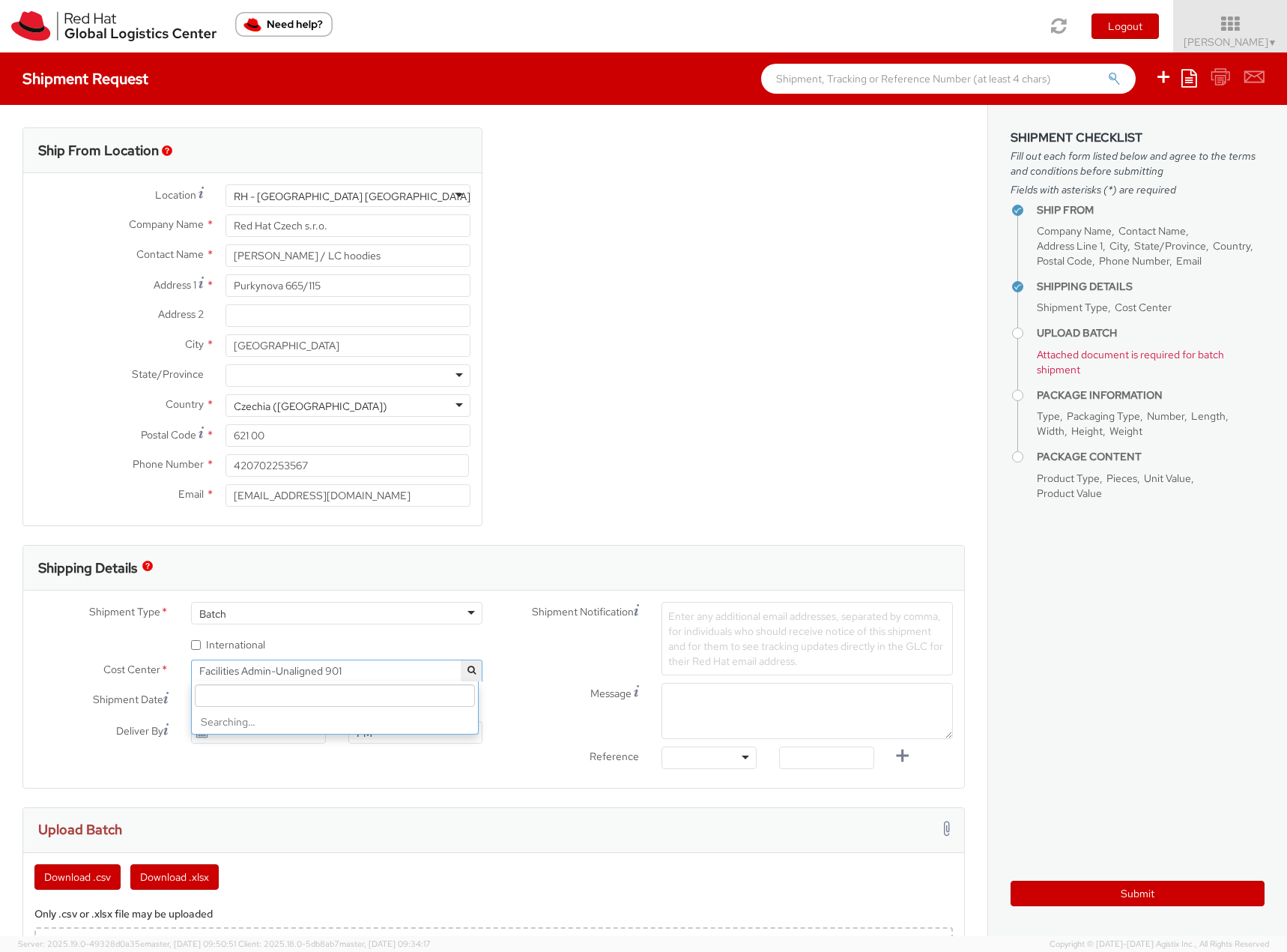
click at [236, 674] on span "Facilities Admin-Unaligned 901" at bounding box center [337, 670] width 275 height 13
click at [242, 699] on input "search" at bounding box center [335, 695] width 281 height 22
type input "713"
select select "713"
click at [240, 648] on label "* International" at bounding box center [229, 643] width 76 height 17
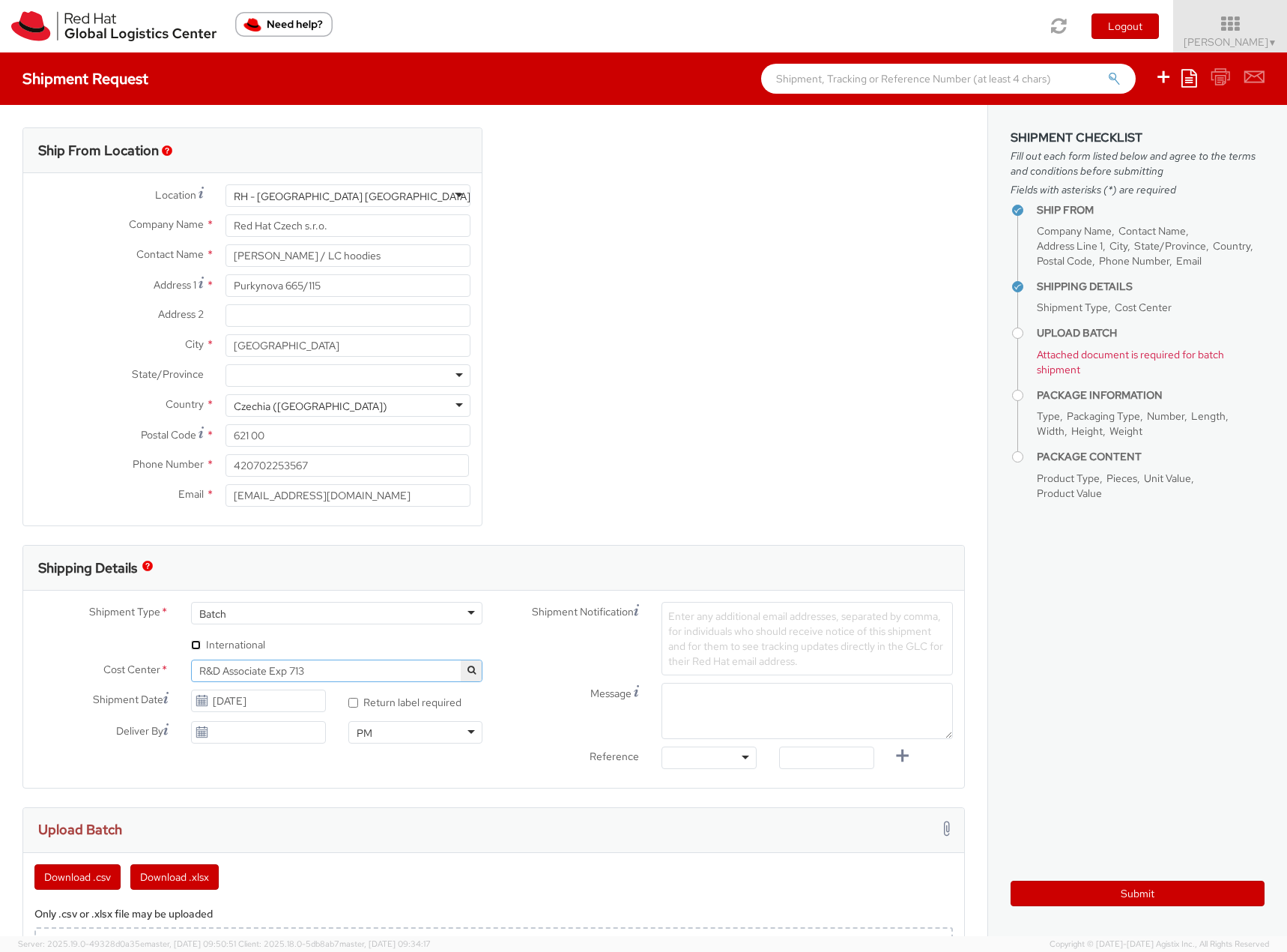
click at [201, 648] on input "* International" at bounding box center [196, 644] width 10 height 10
checkbox input "true"
click at [721, 758] on div at bounding box center [708, 757] width 95 height 22
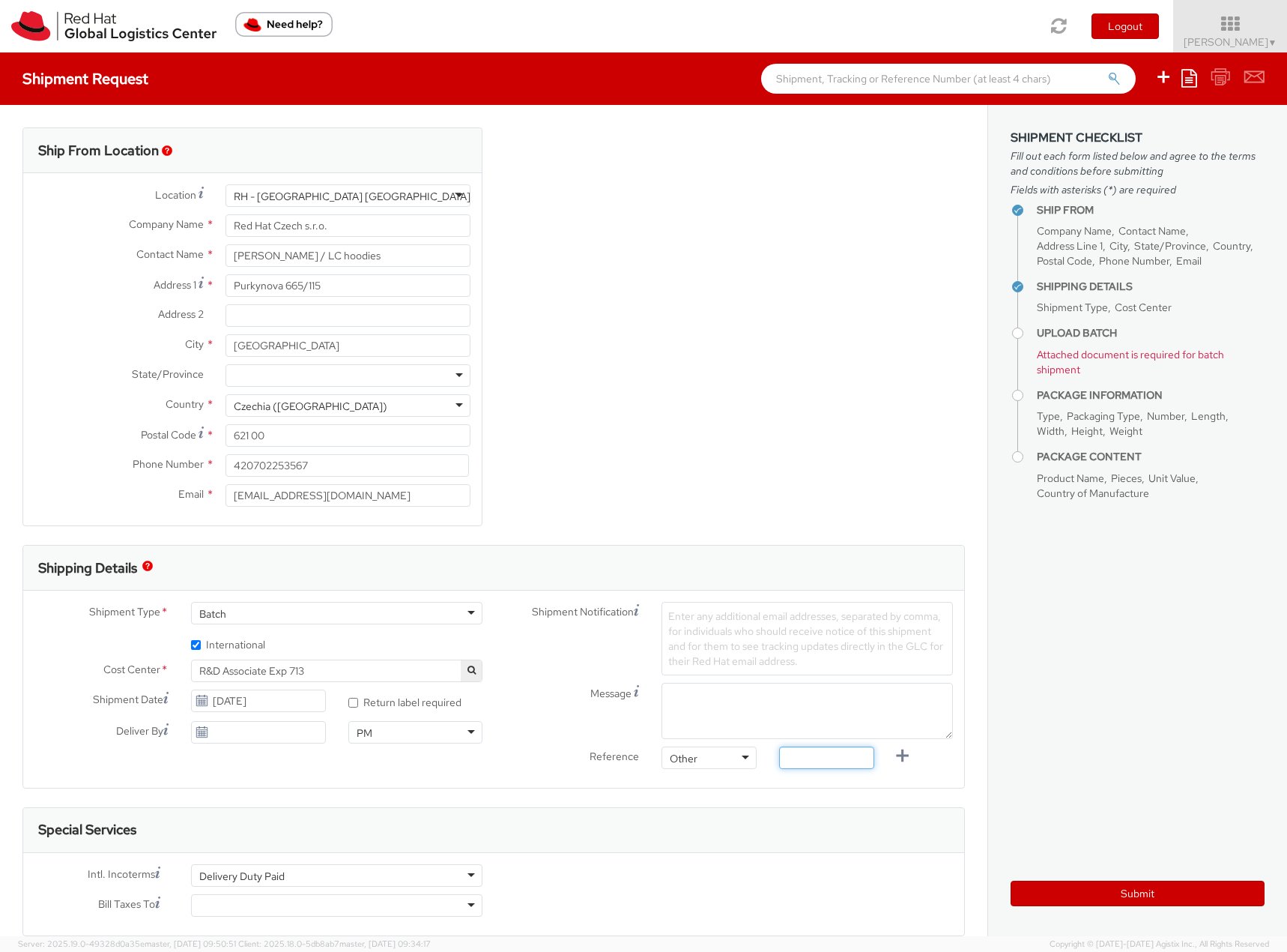
click at [795, 762] on input "text" at bounding box center [826, 757] width 95 height 22
type input "f"
type input "distribution"
click at [366, 903] on div at bounding box center [337, 905] width 291 height 22
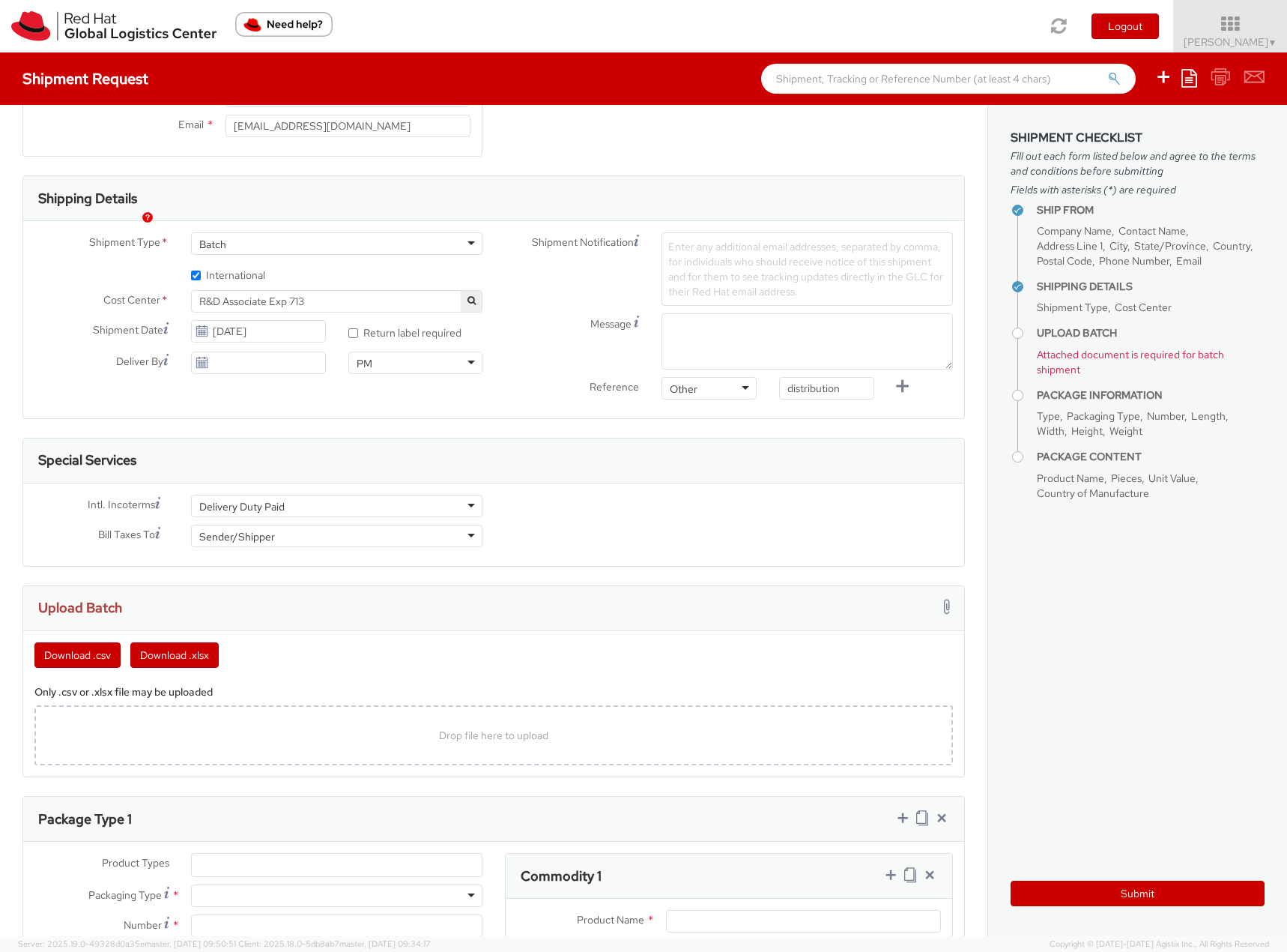
scroll to position [375, 0]
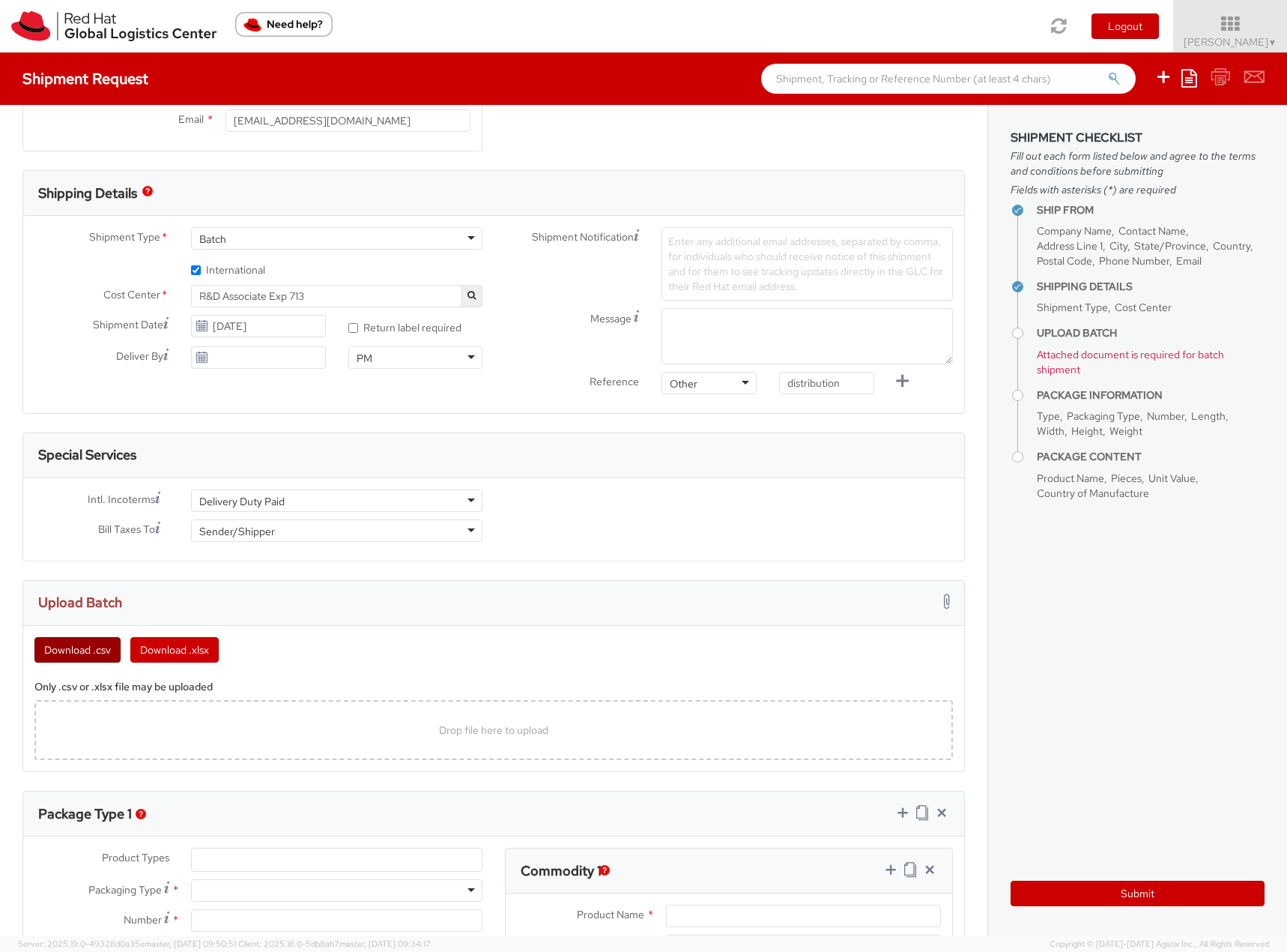
click at [72, 648] on button "Download .csv" at bounding box center [78, 649] width 86 height 25
click at [368, 735] on div "Drop file here to upload" at bounding box center [493, 730] width 895 height 36
type input "C:\fakepath\template.csv"
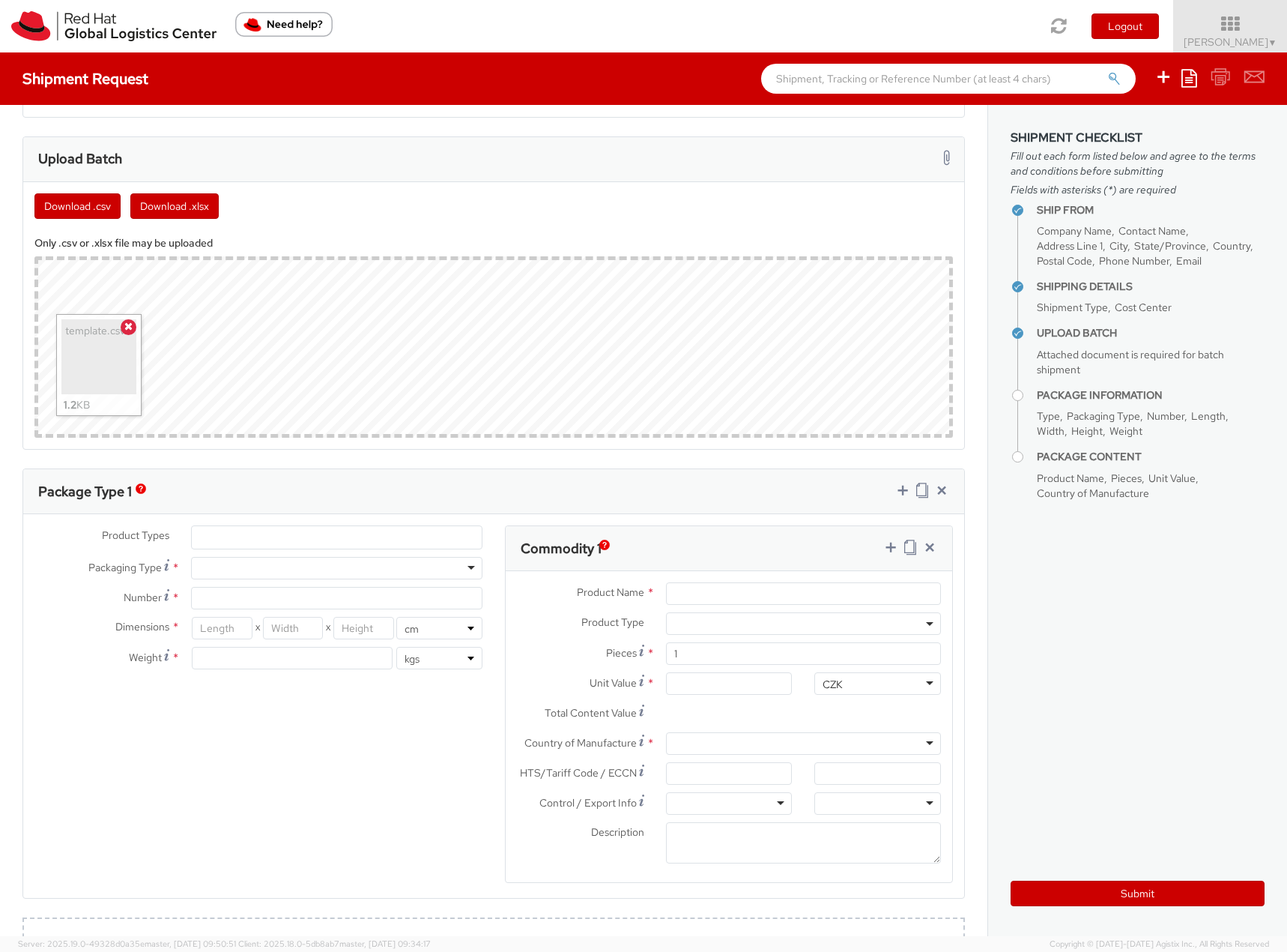
scroll to position [824, 0]
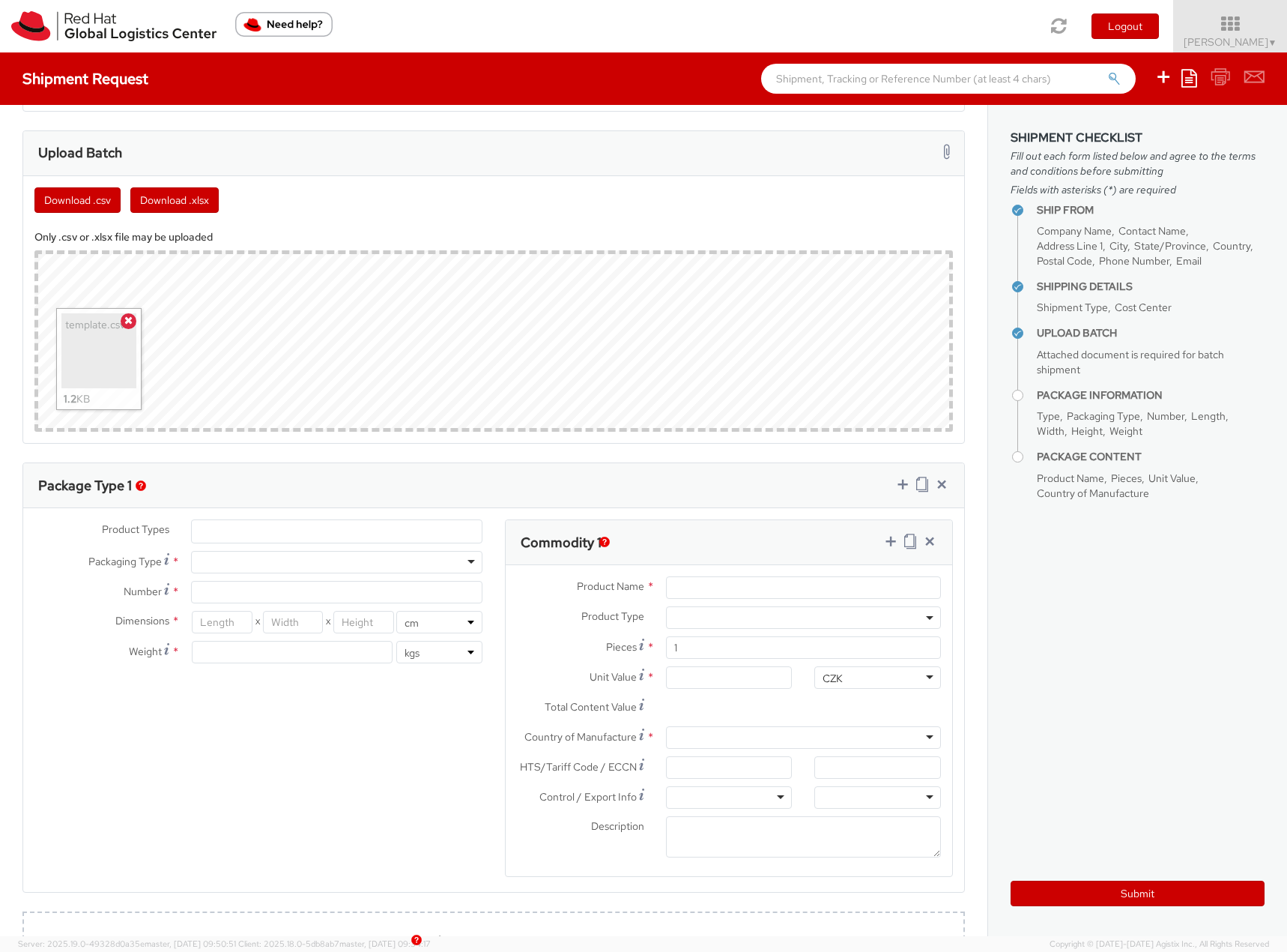
click at [233, 534] on ul at bounding box center [337, 531] width 290 height 22
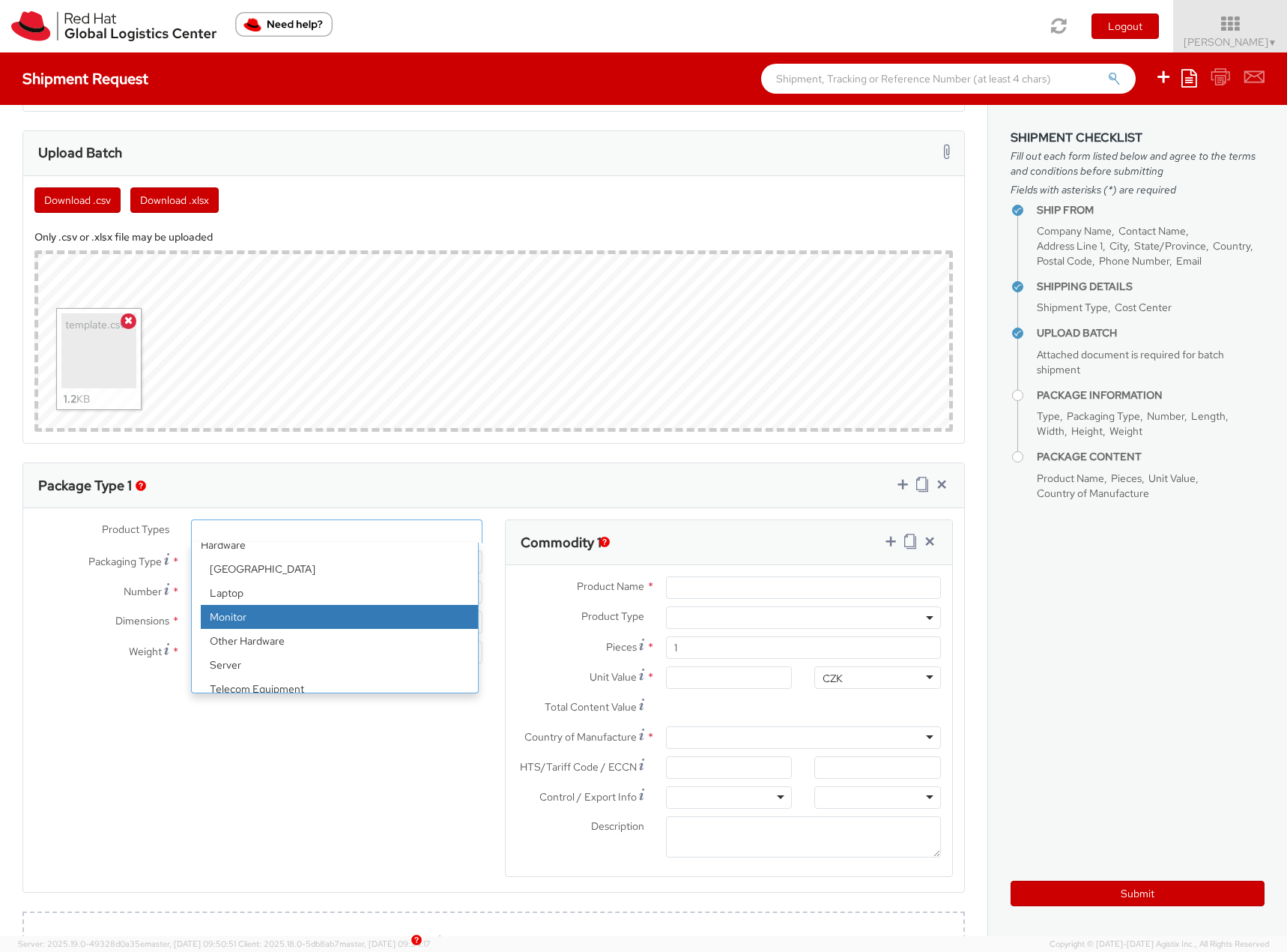
scroll to position [66, 0]
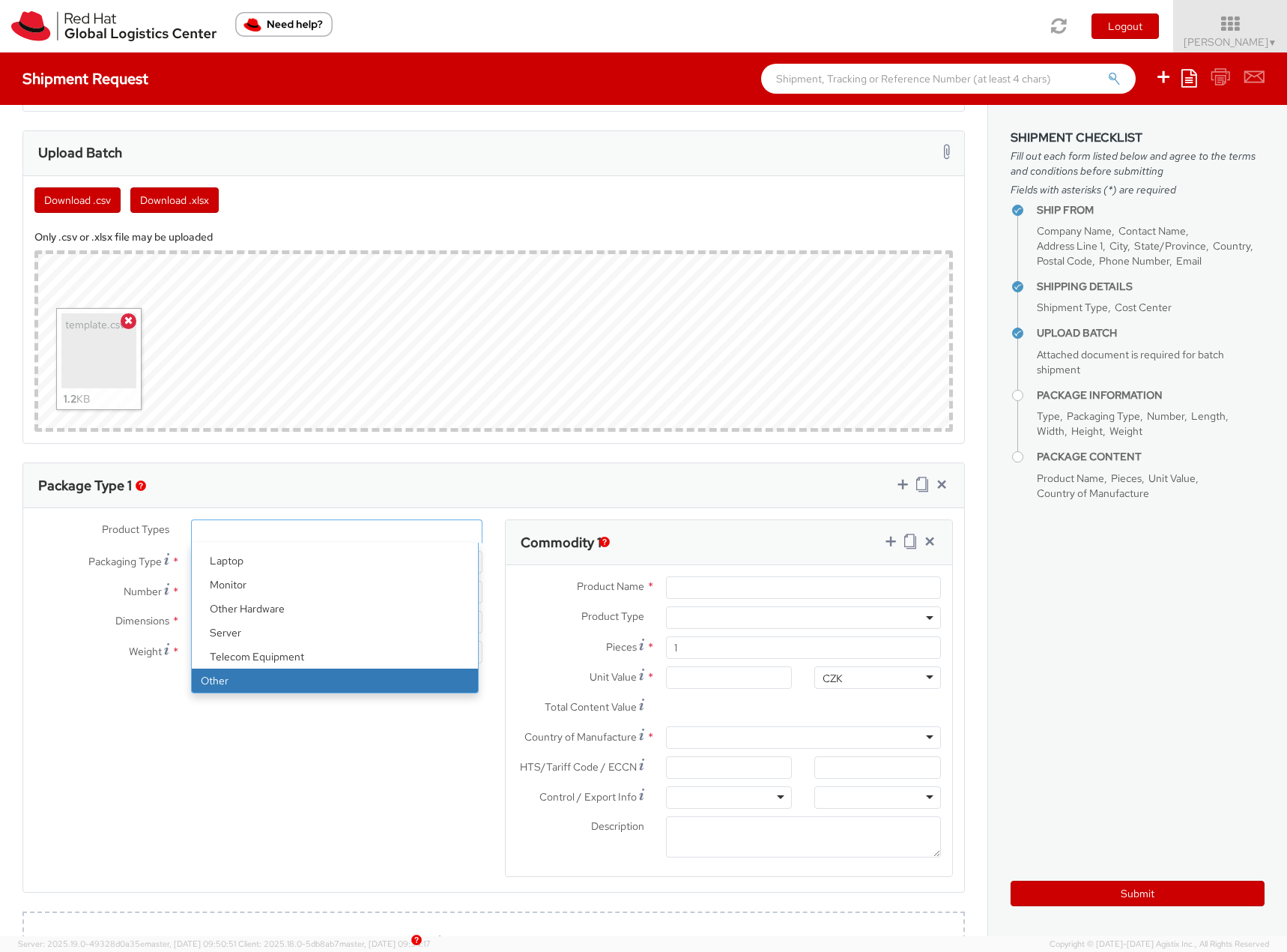
select select "OTHER"
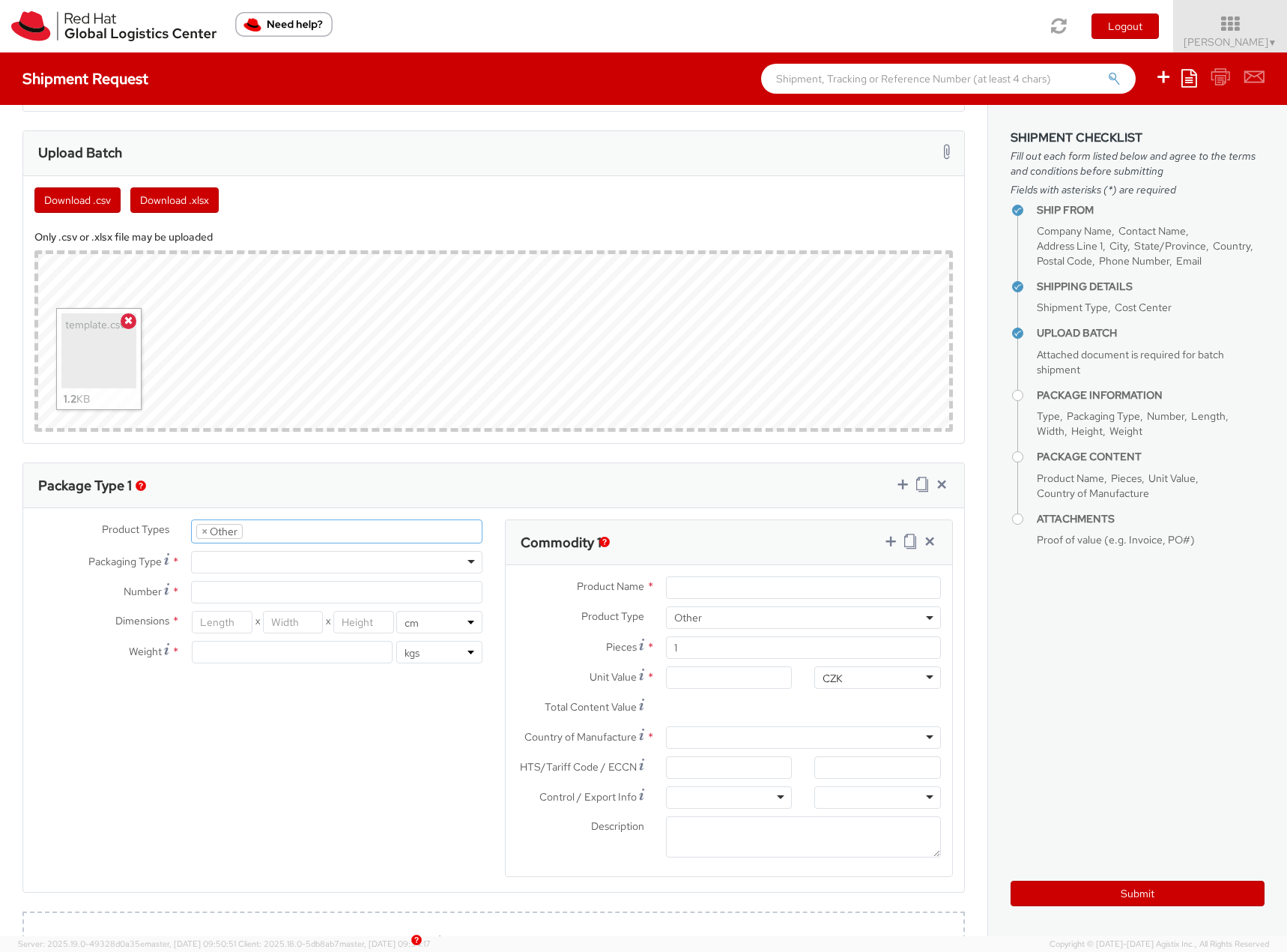
click at [250, 566] on div at bounding box center [337, 562] width 291 height 22
type input "26.04"
type input "32.38"
type input "2.54"
click at [247, 596] on input "Number *" at bounding box center [337, 591] width 291 height 22
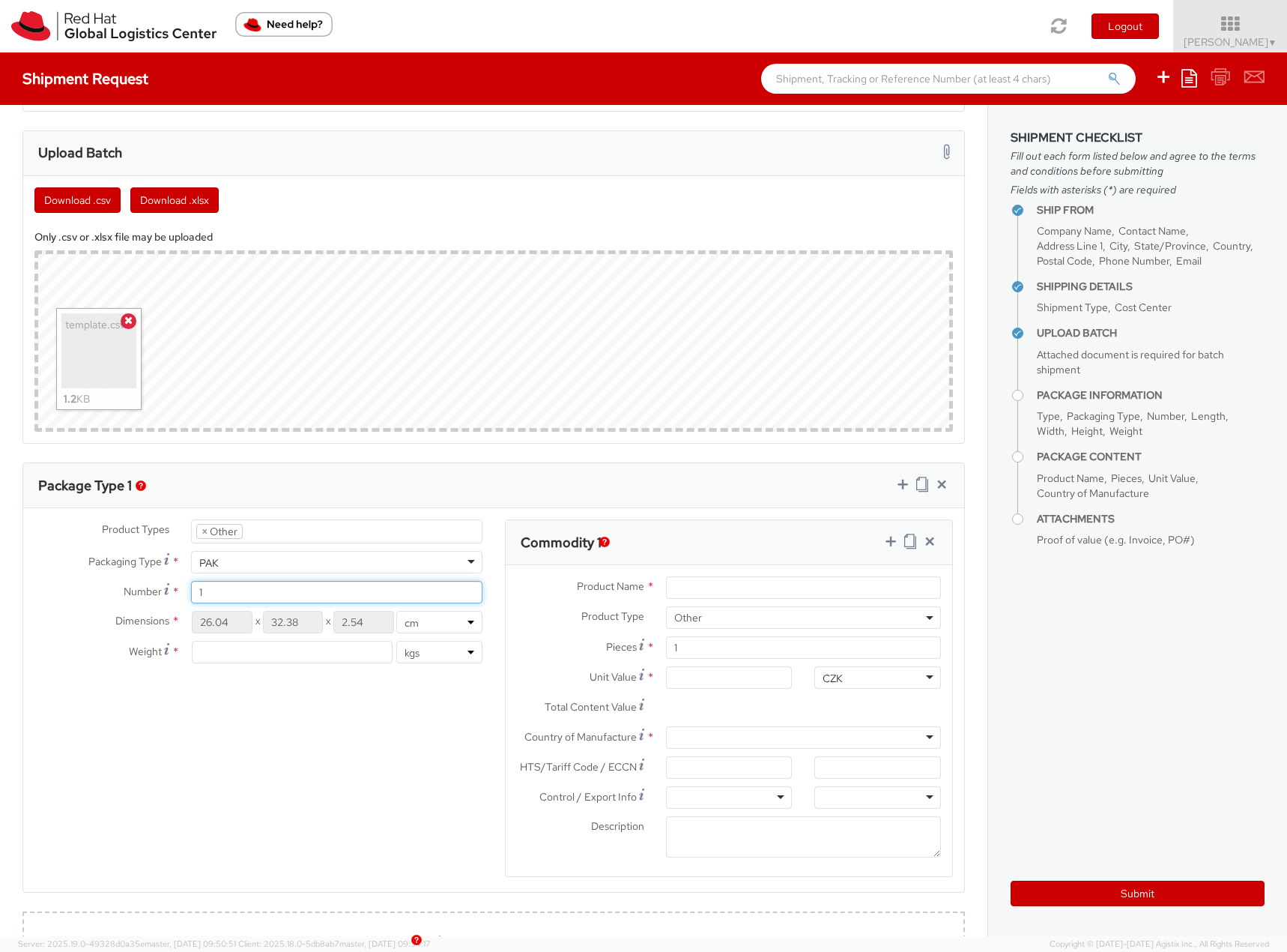
type input "1"
click at [240, 654] on input "number" at bounding box center [292, 651] width 201 height 22
type input "0.5"
click at [730, 592] on input "Product Name *" at bounding box center [803, 587] width 275 height 22
paste input "Red Hat branded hoodie with zip"
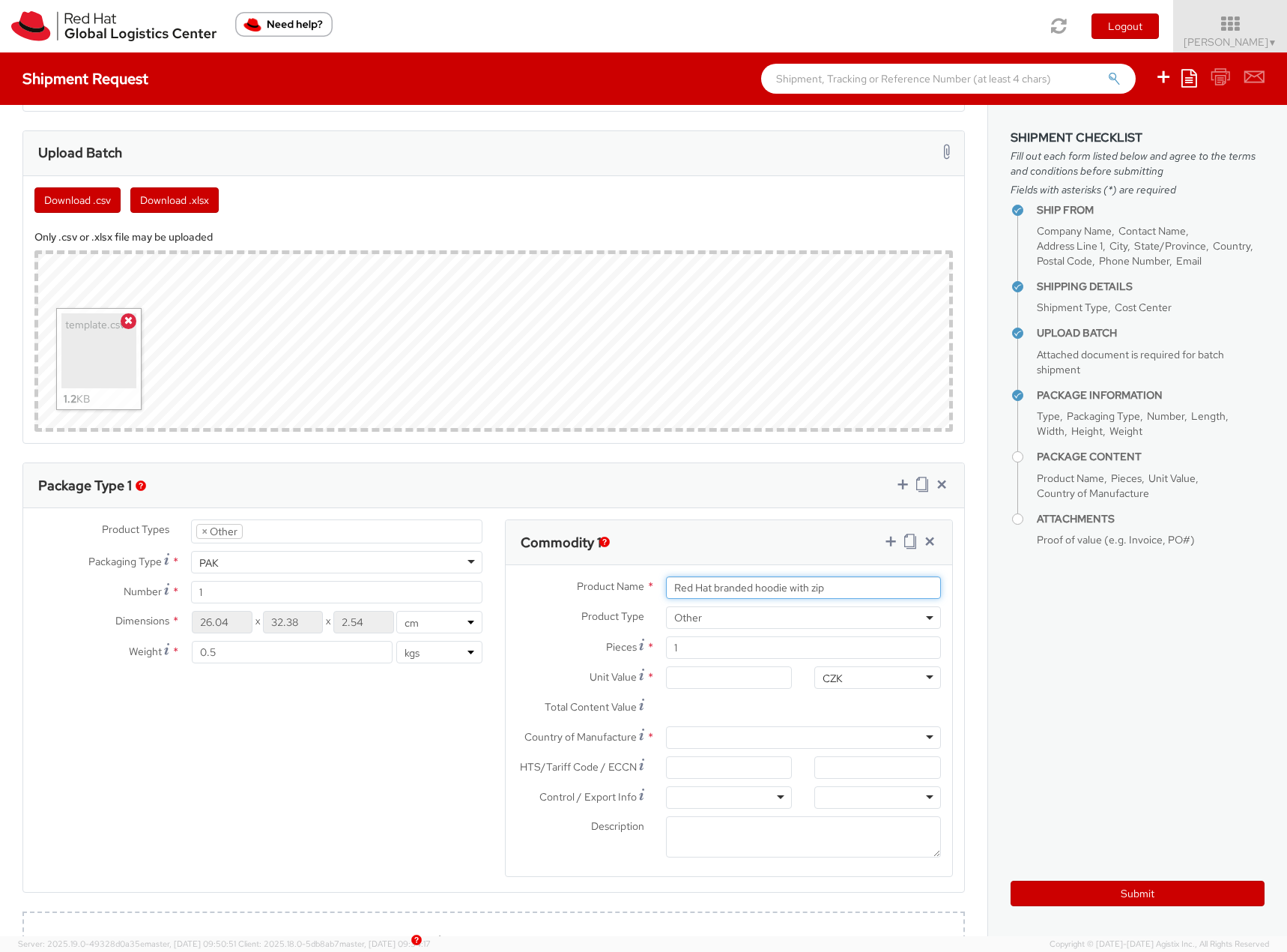
type input "Red Hat branded hoodie with zip"
click at [822, 673] on div "CZK" at bounding box center [832, 678] width 20 height 15
type input "usd"
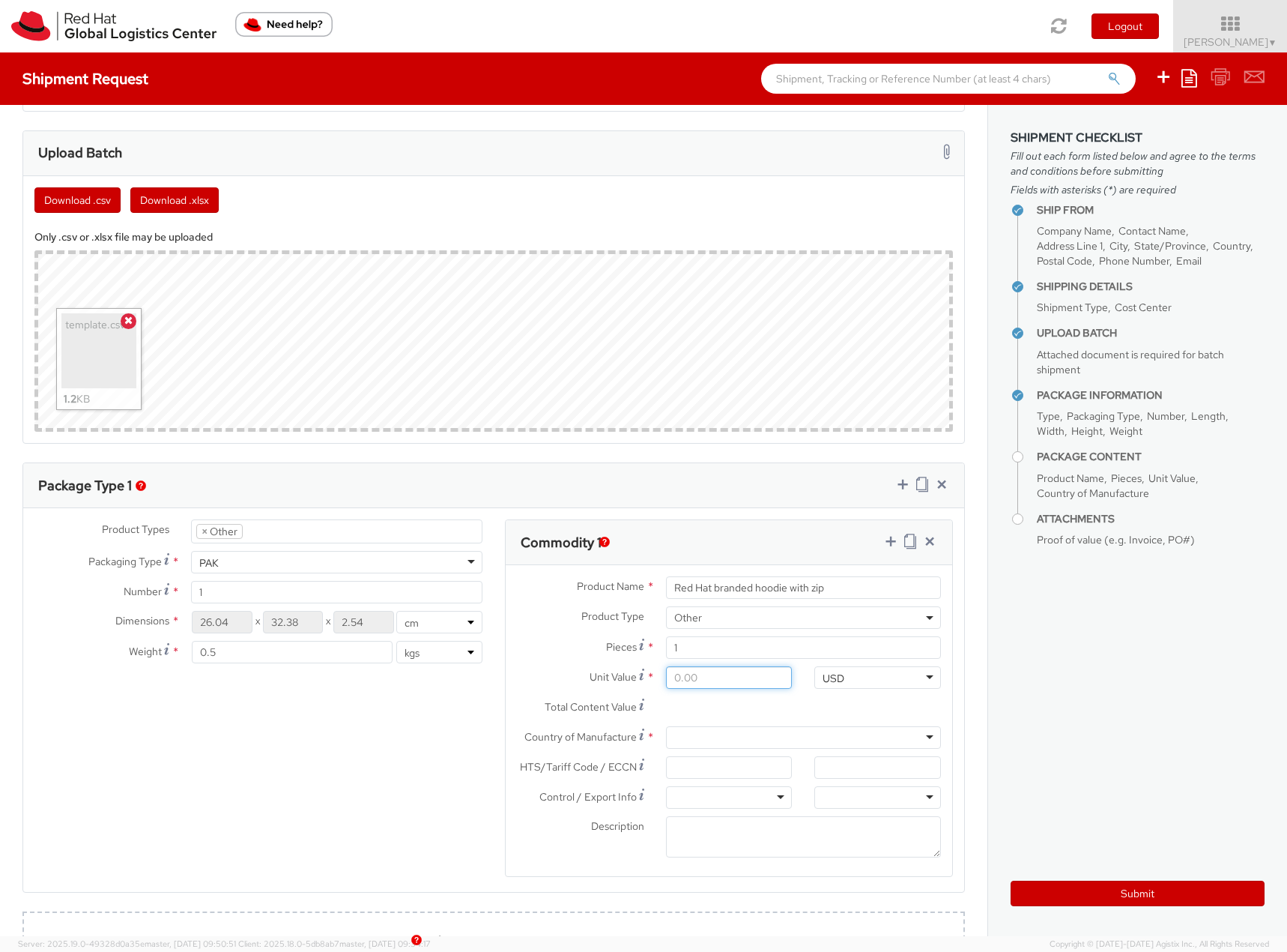
click at [741, 678] on input "Unit Value *" at bounding box center [729, 677] width 126 height 22
type input "6.00"
type input "66.00"
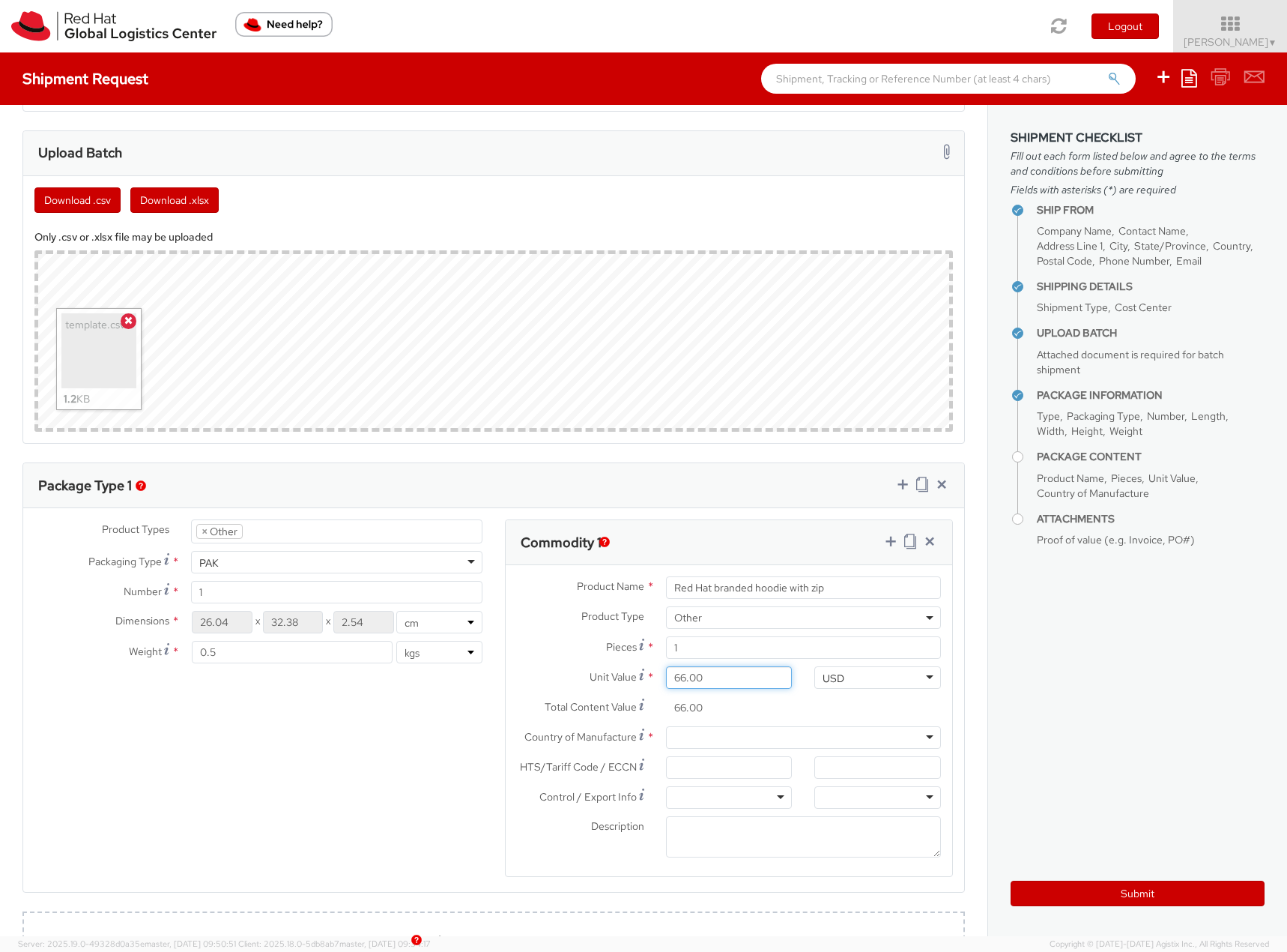
type input "66.60"
type input "66.67"
click at [711, 842] on textarea "Description *" at bounding box center [803, 836] width 275 height 41
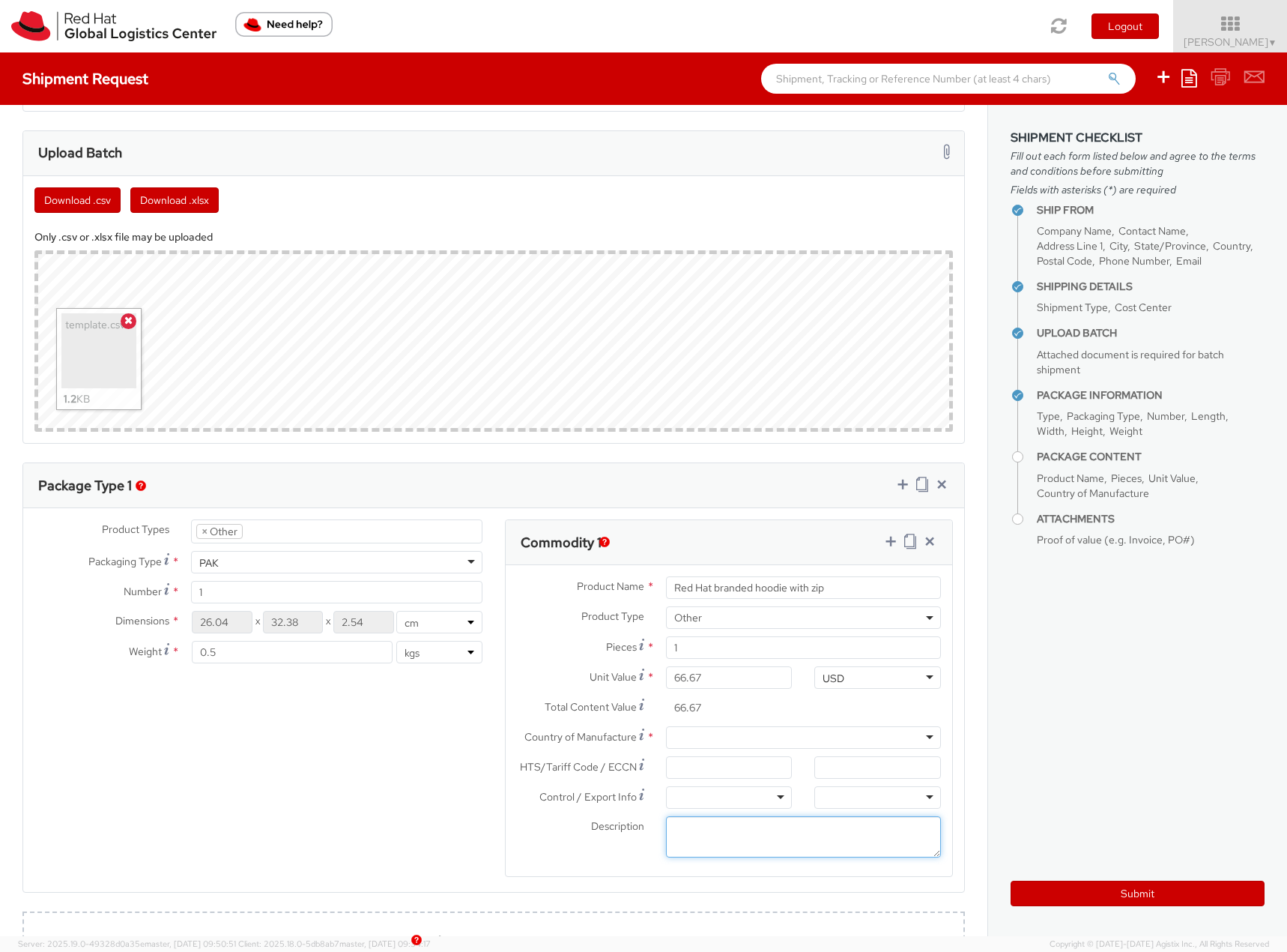
paste textarea "85% cotton 15% poly, black"
type textarea "85% cotton 15% poly, black"
click at [734, 733] on div at bounding box center [803, 737] width 275 height 22
type input "pakis"
click at [728, 768] on input "HTS/Tariff Code / ECCN *" at bounding box center [729, 767] width 126 height 22
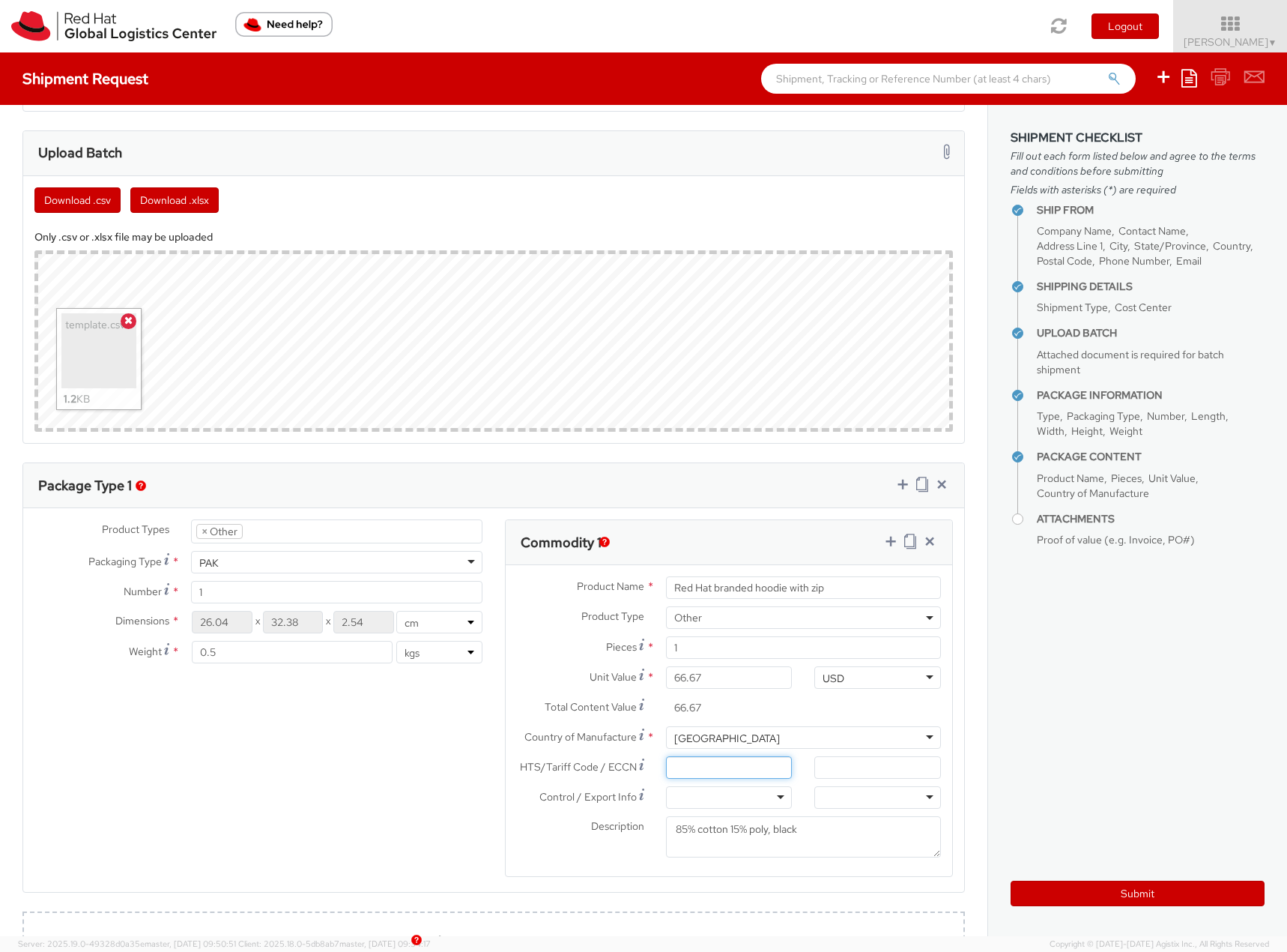
paste input "6110.20"
click at [690, 767] on input "6110.20" at bounding box center [729, 767] width 126 height 22
type input "611020"
click at [883, 546] on icon at bounding box center [890, 540] width 15 height 15
select select
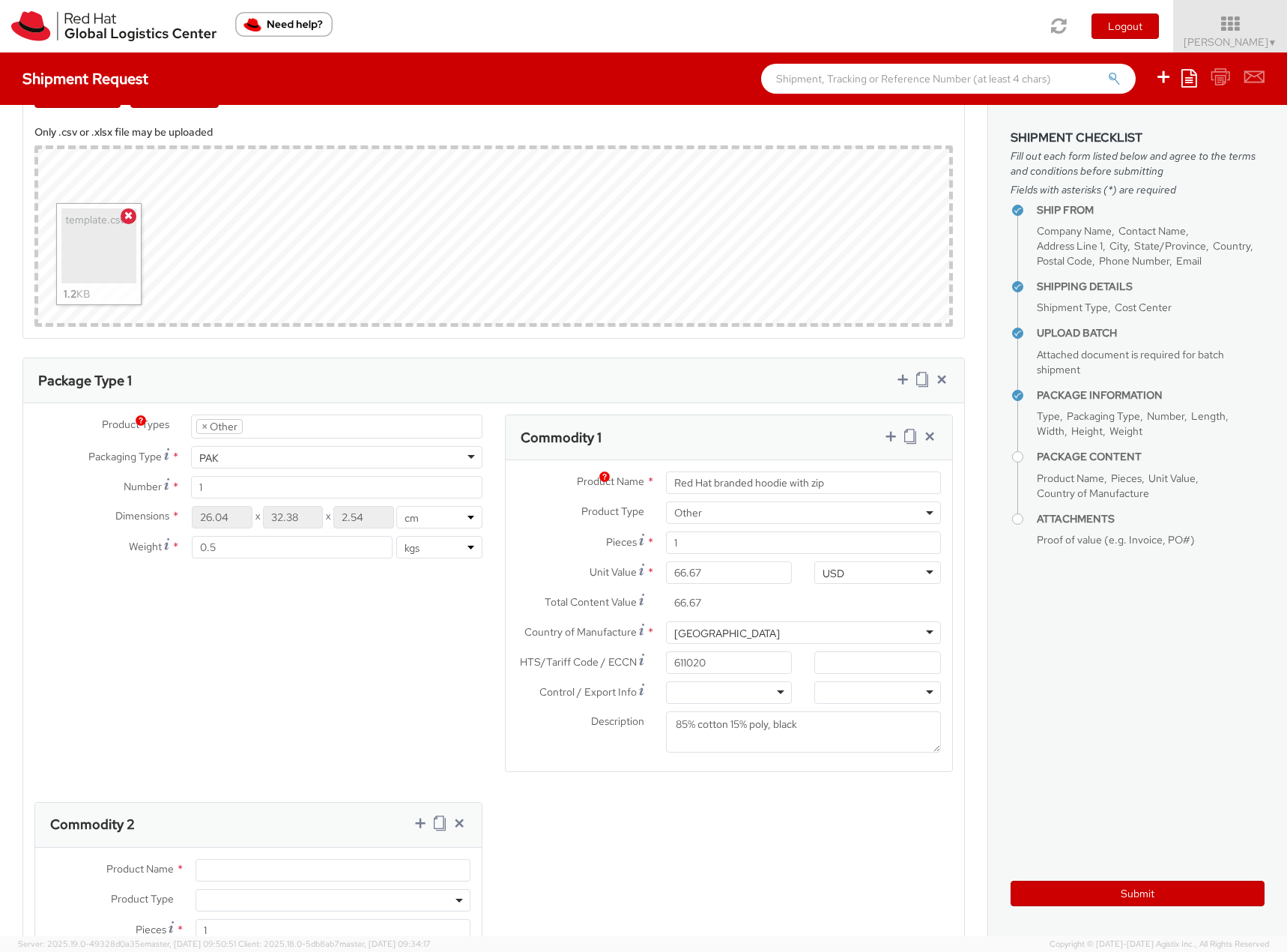
scroll to position [974, 0]
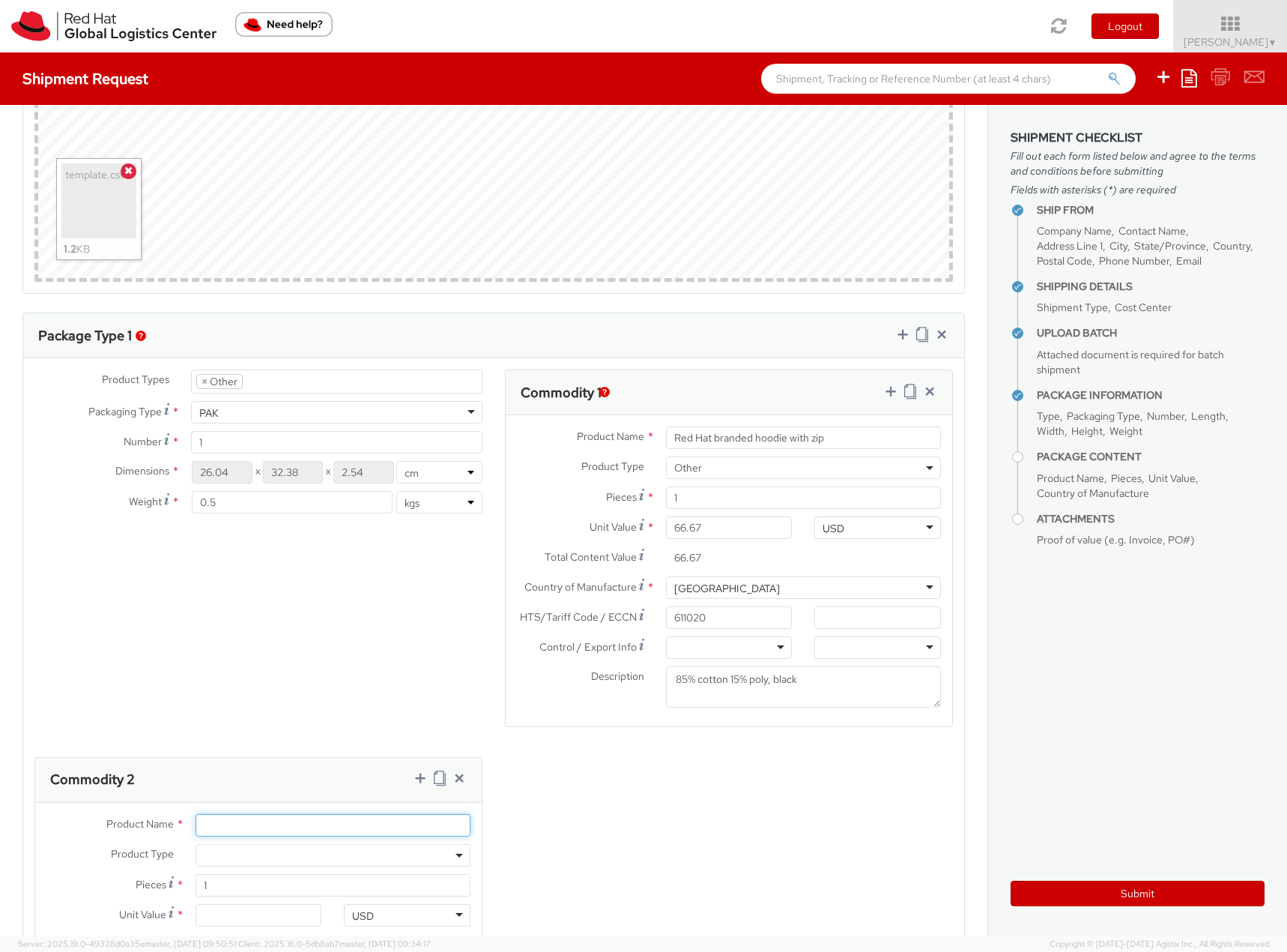
click at [280, 819] on input "Product Name *" at bounding box center [333, 825] width 275 height 22
paste input "Red Hat branded sweatshirt"
type input "Red Hat branded sweatshirt"
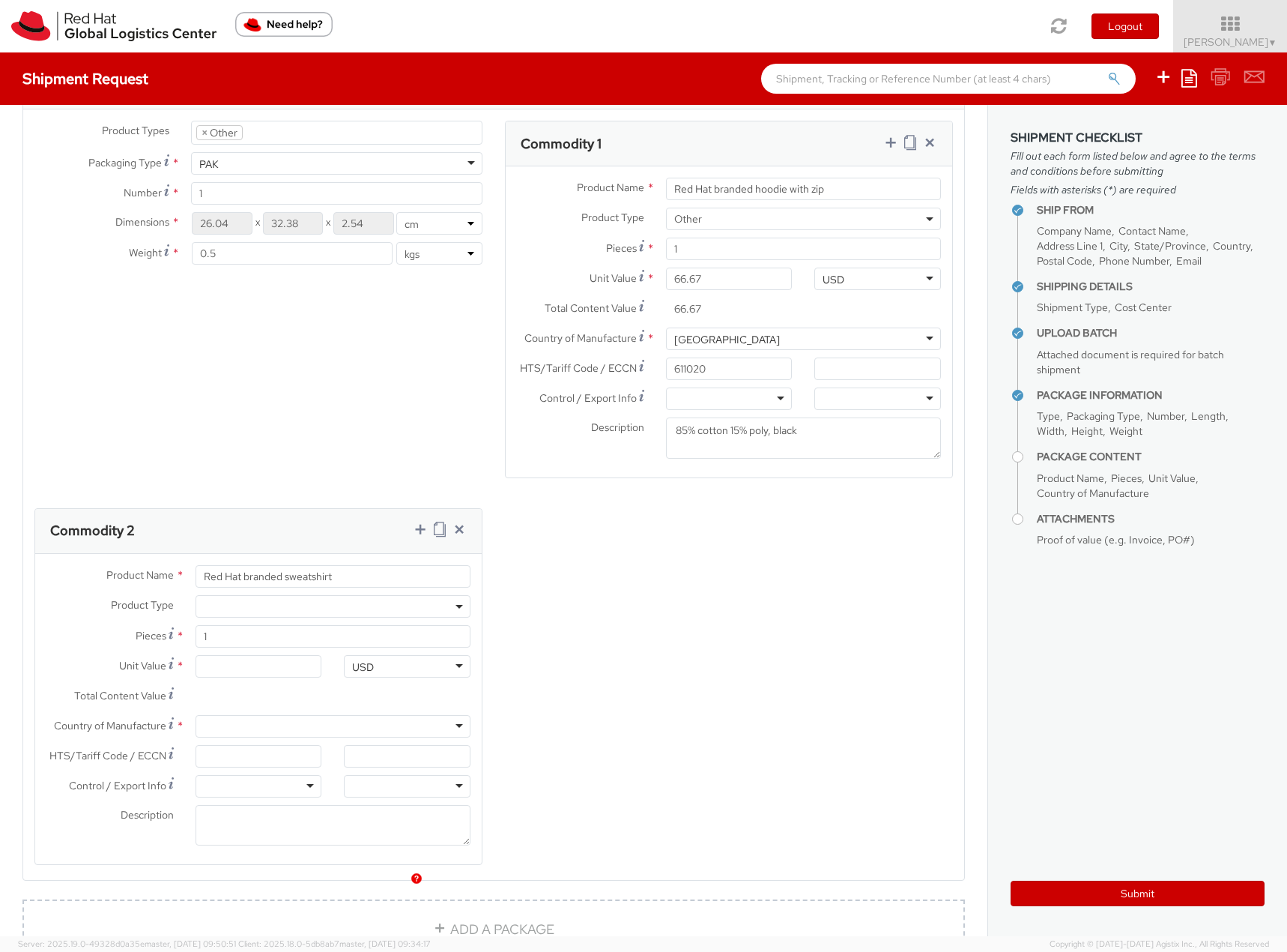
scroll to position [1274, 0]
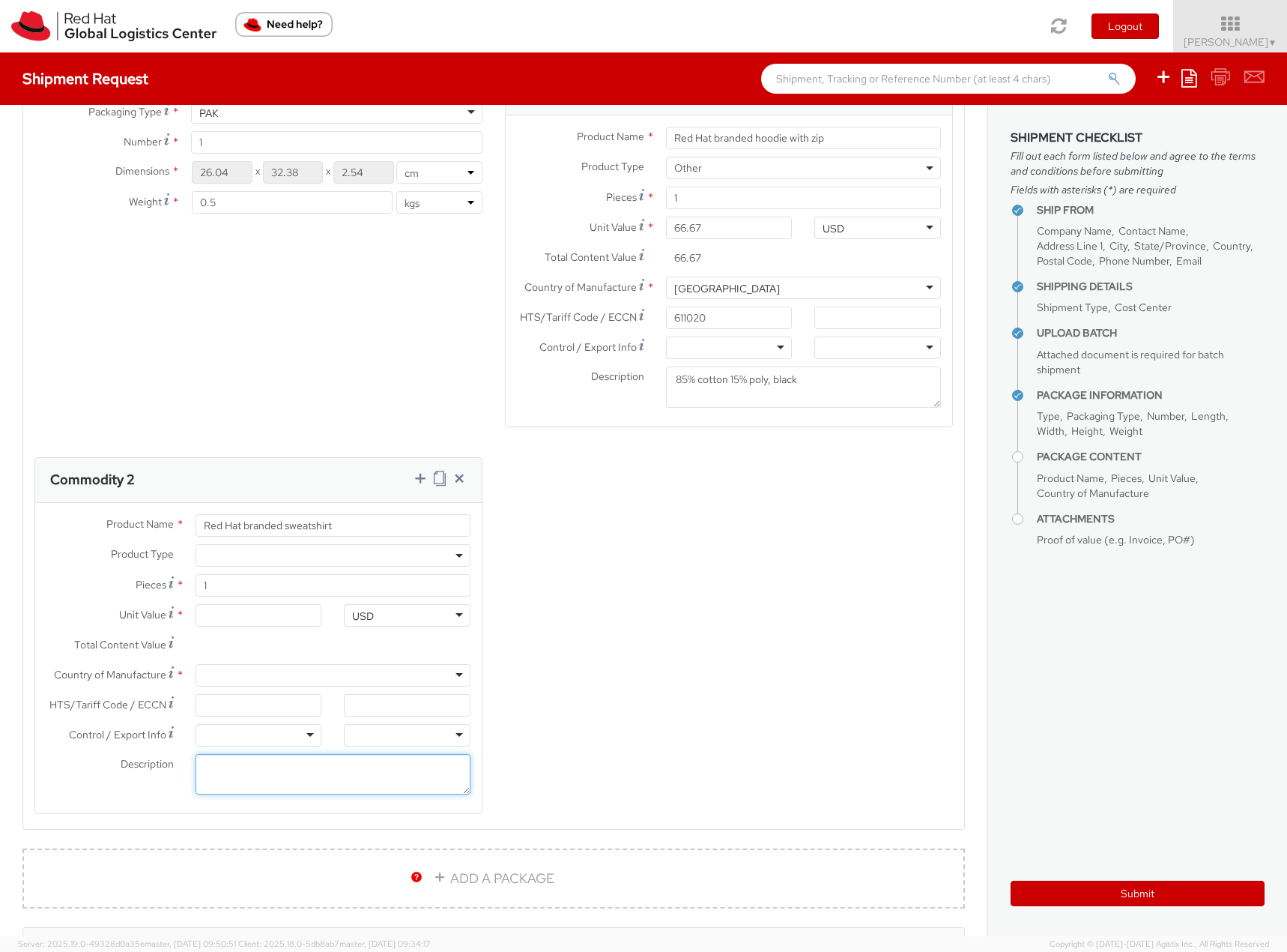
click at [271, 765] on textarea "Description *" at bounding box center [333, 774] width 275 height 41
paste textarea "85% cotton 15% poly, red"
type textarea "85% cotton 15% poly, red"
click at [211, 701] on input "HTS/Tariff Code / ECCN *" at bounding box center [259, 705] width 126 height 22
paste input "6110.20"
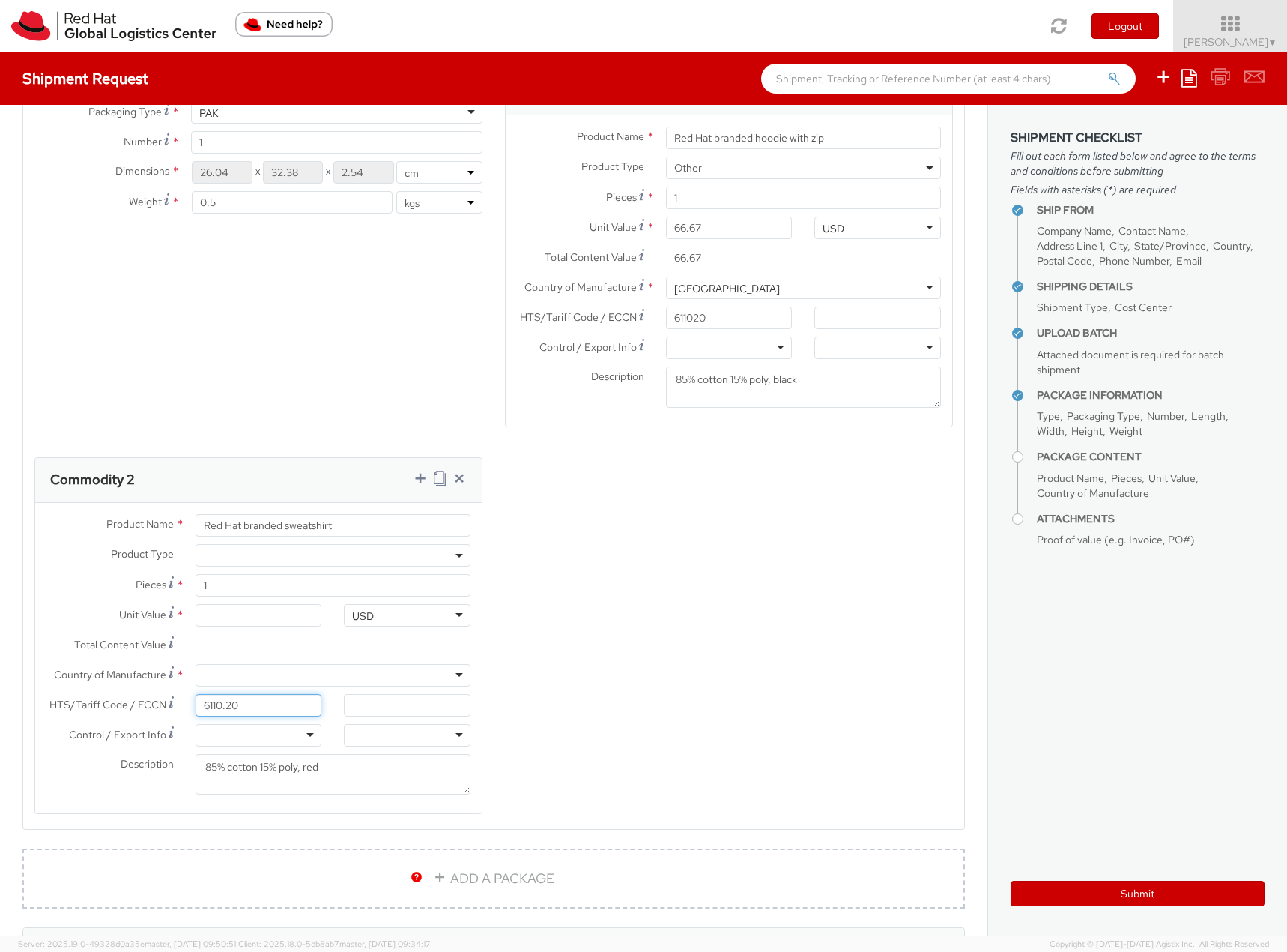
click at [226, 709] on input "6110.20" at bounding box center [259, 705] width 126 height 22
type input "611020"
click at [284, 606] on input "Unit Value *" at bounding box center [259, 615] width 126 height 22
type input "5.00"
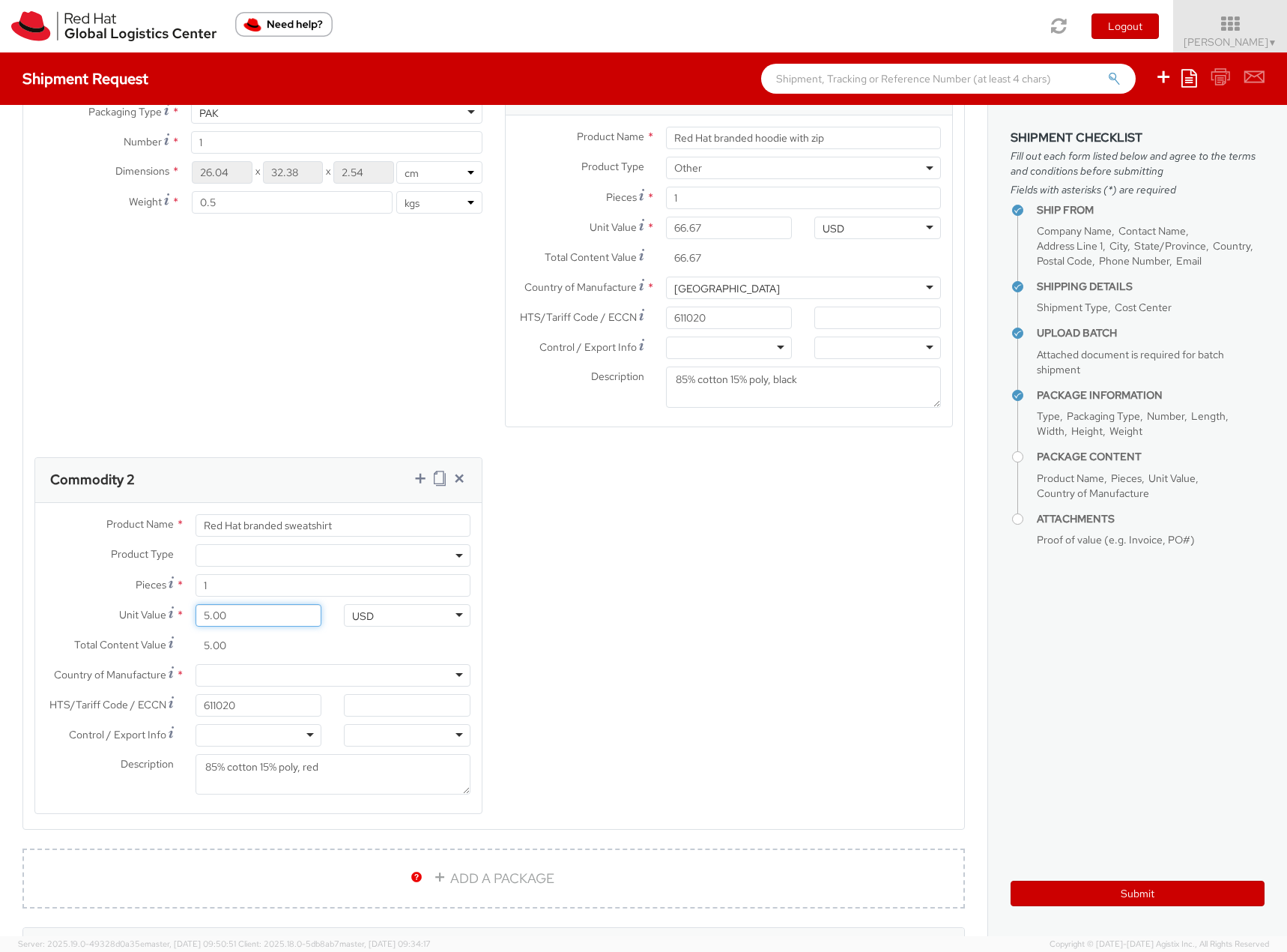
type input "52.00"
type input "52.20"
type input "52.25"
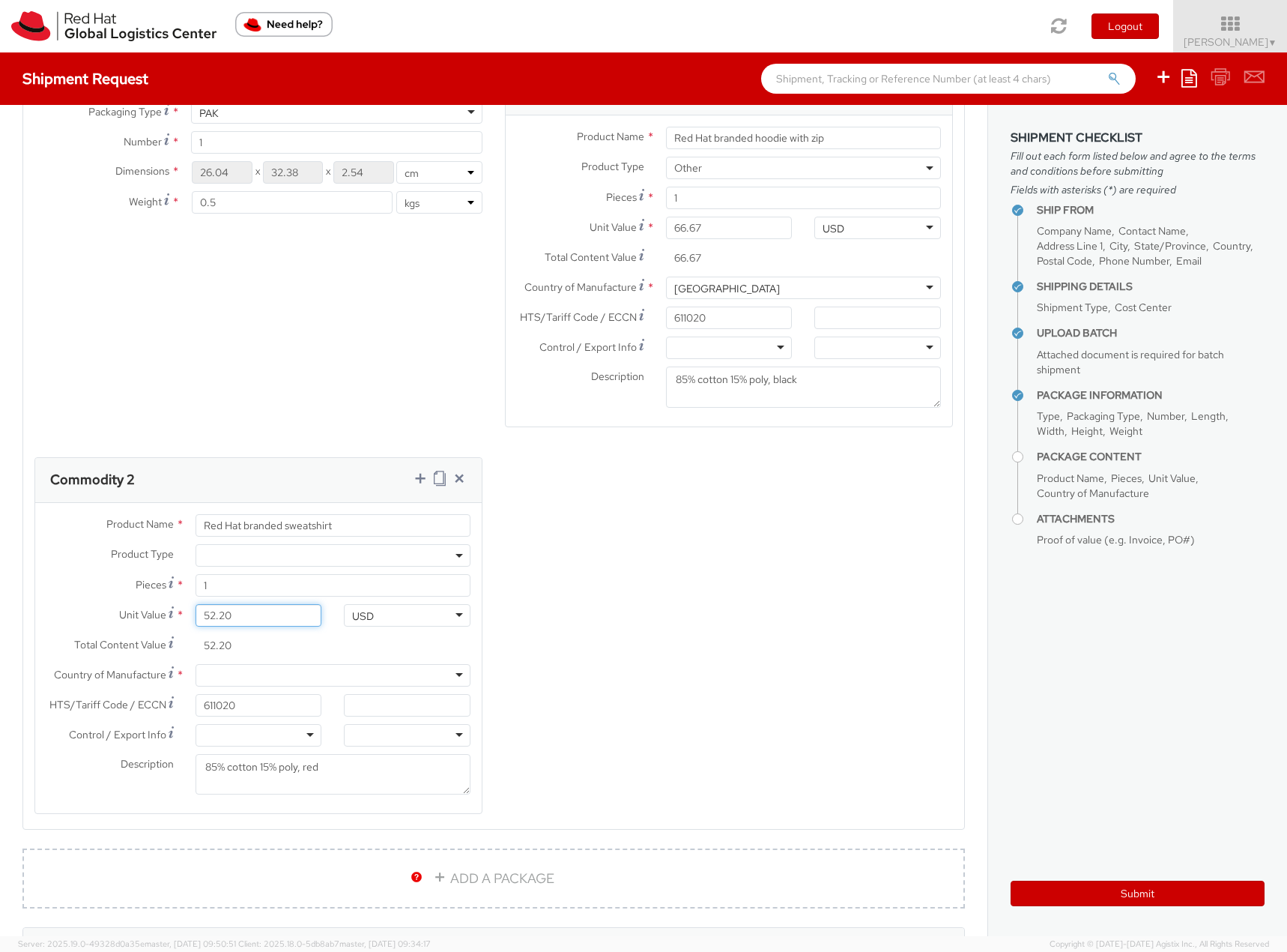
type input "52.25"
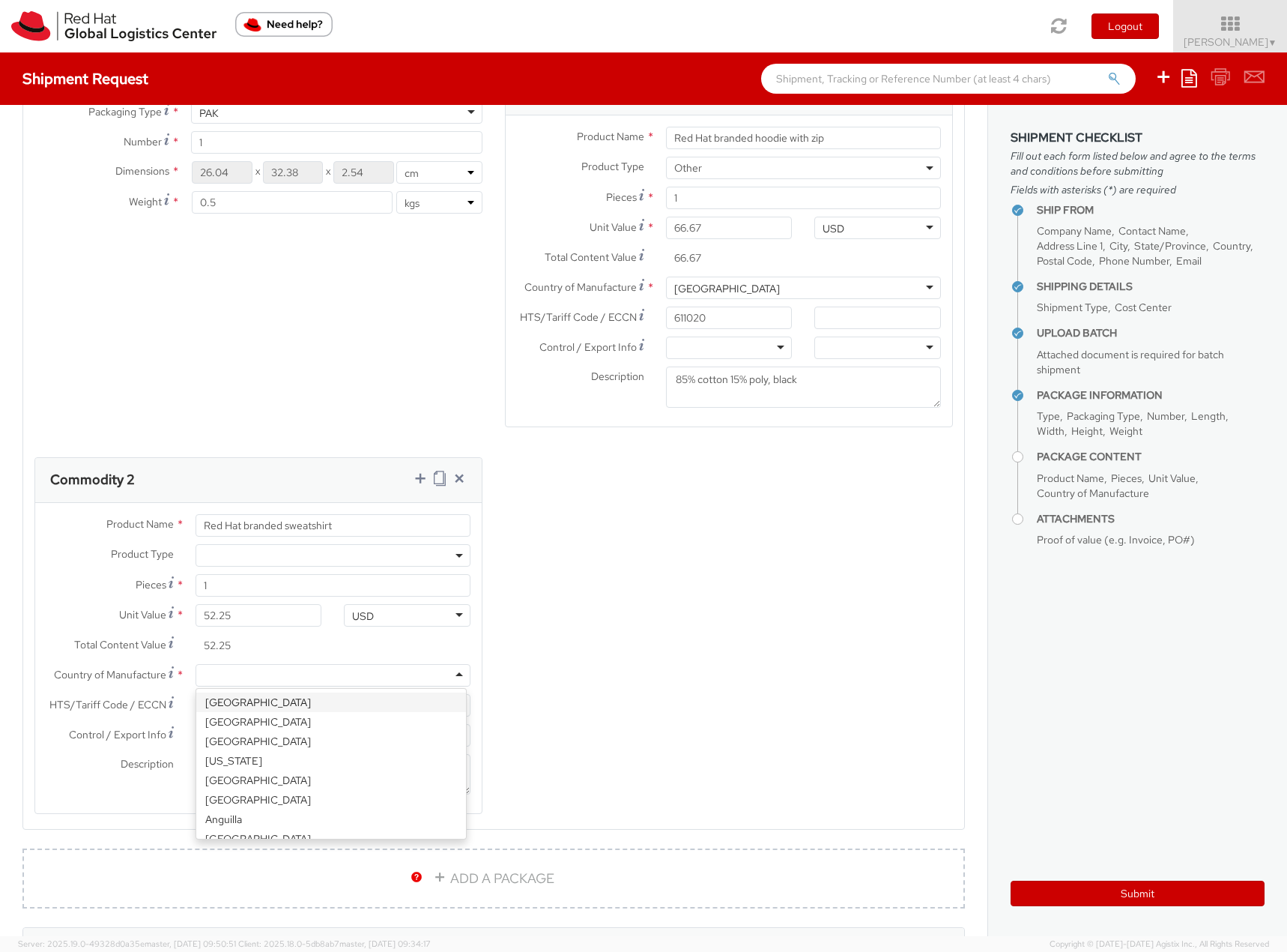
click at [249, 675] on div at bounding box center [333, 674] width 275 height 22
type input "bang"
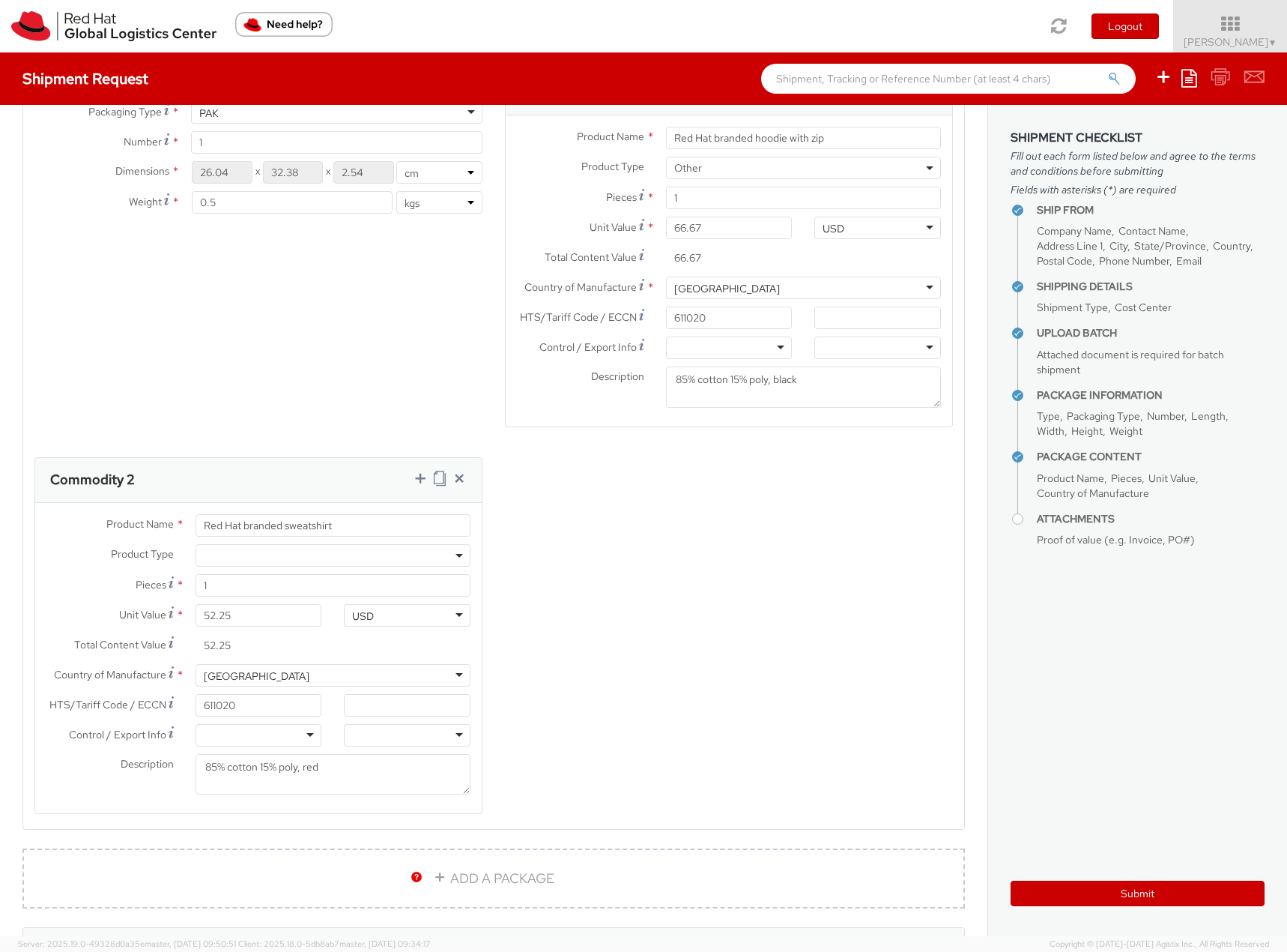
click at [244, 556] on span at bounding box center [333, 555] width 275 height 22
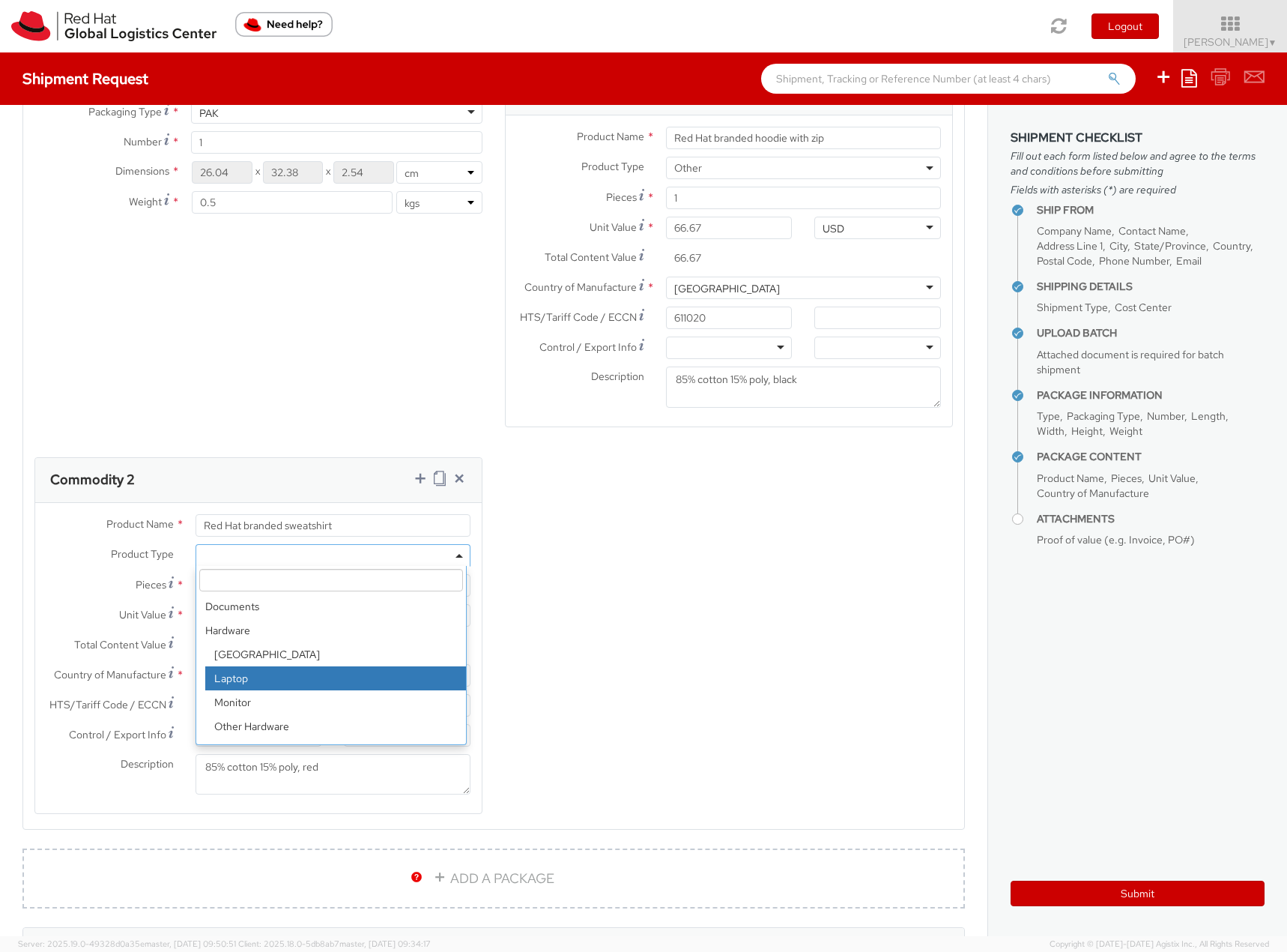
scroll to position [66, 0]
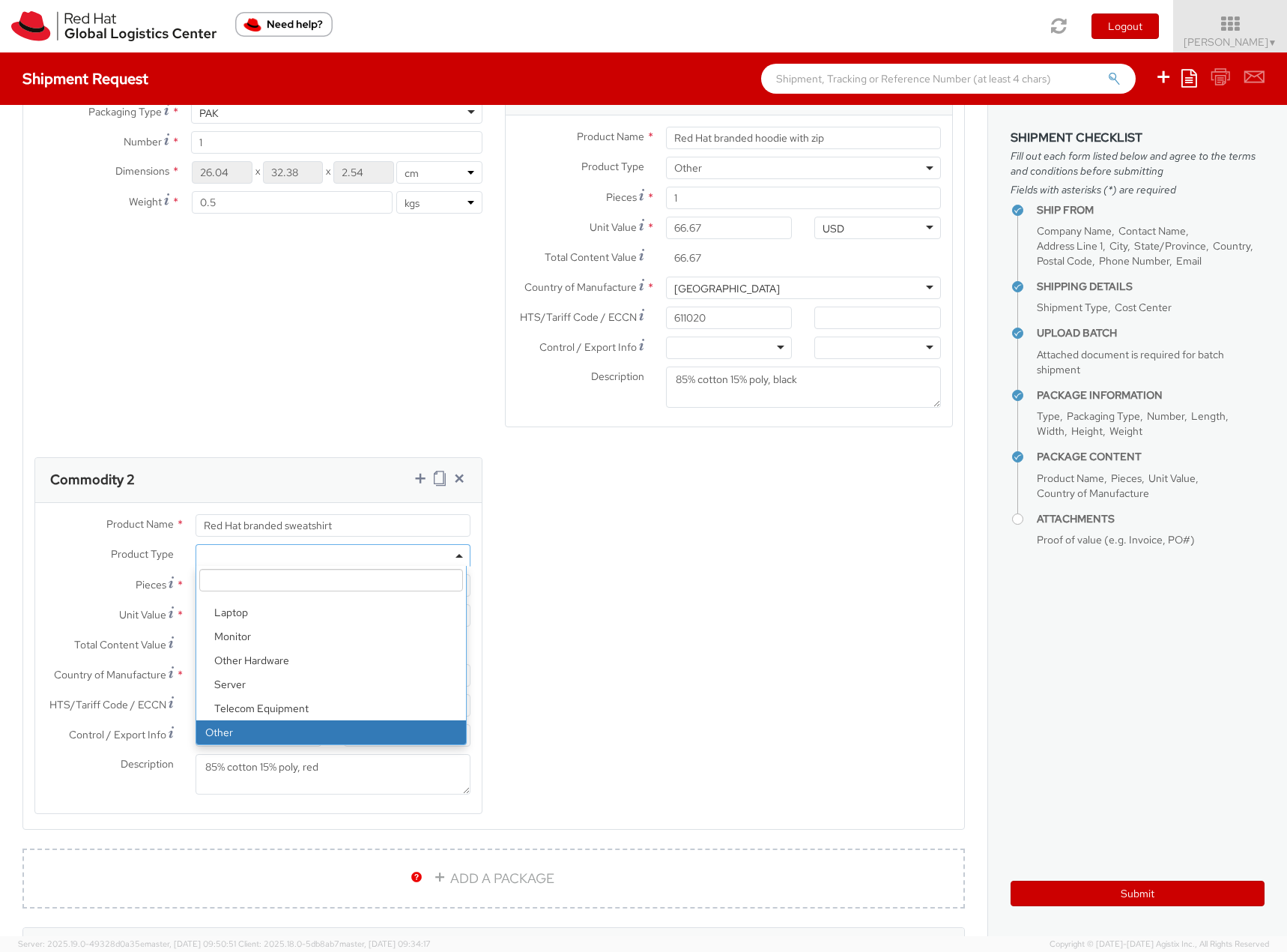
select select "OTHER"
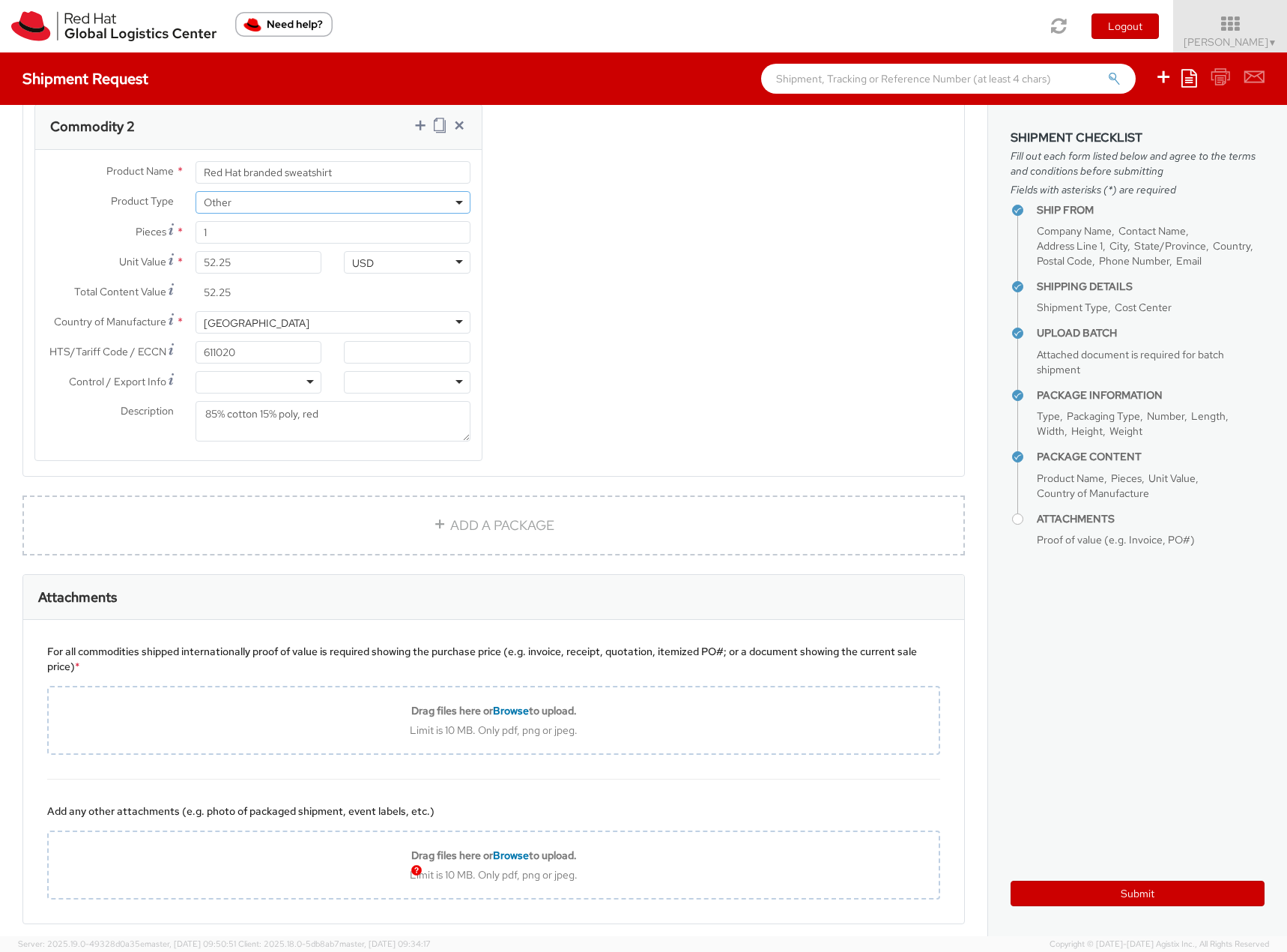
scroll to position [1649, 0]
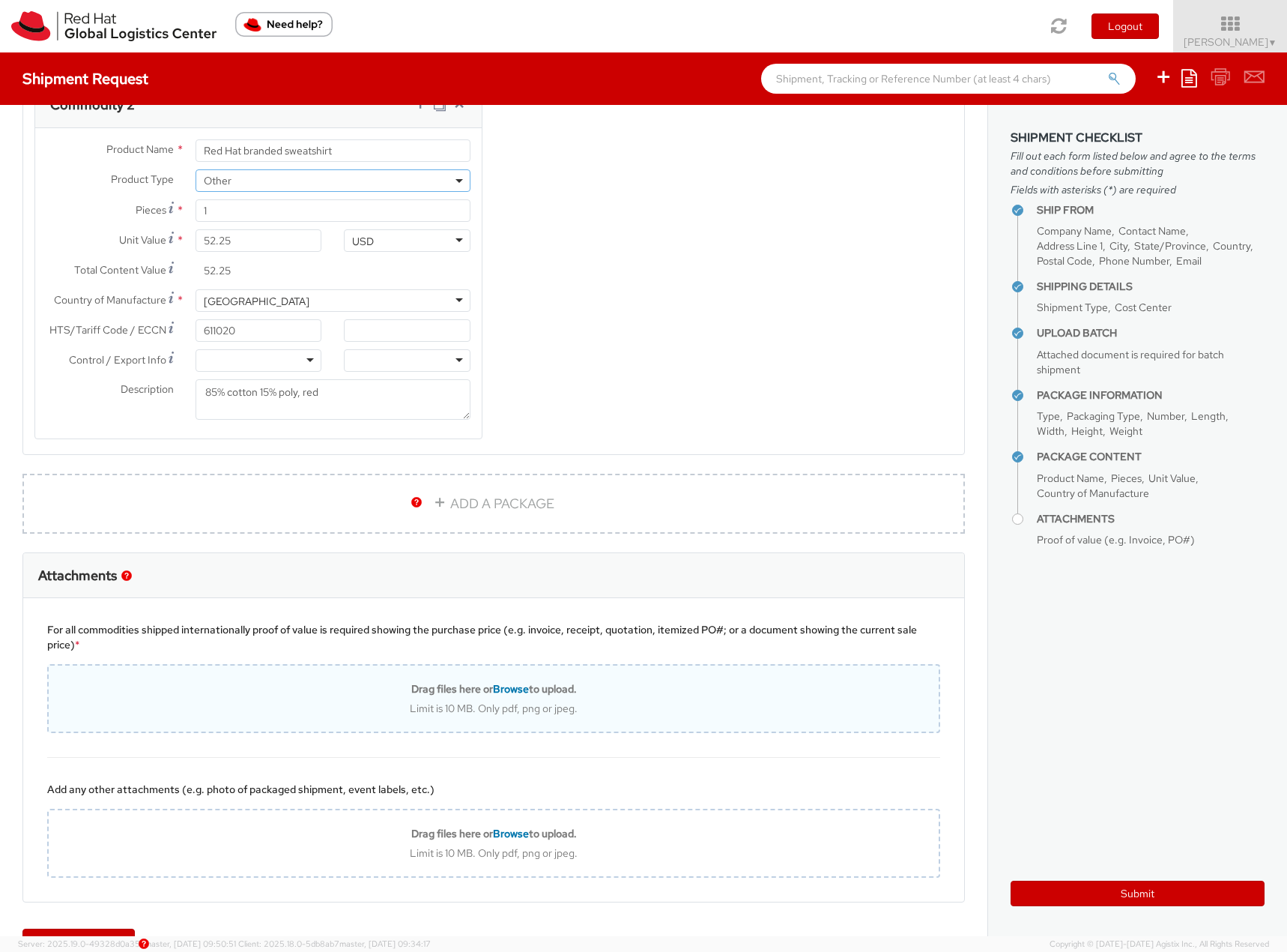
click at [617, 703] on div "Limit is 10 MB. Only pdf, png or jpeg." at bounding box center [493, 708] width 890 height 13
type input "C:\fakepath\53782234_UPLOAD_SHIPMENT_UPLOAD_SHIPMENT_49192285_UPLOAD_SHIPMENT_U…"
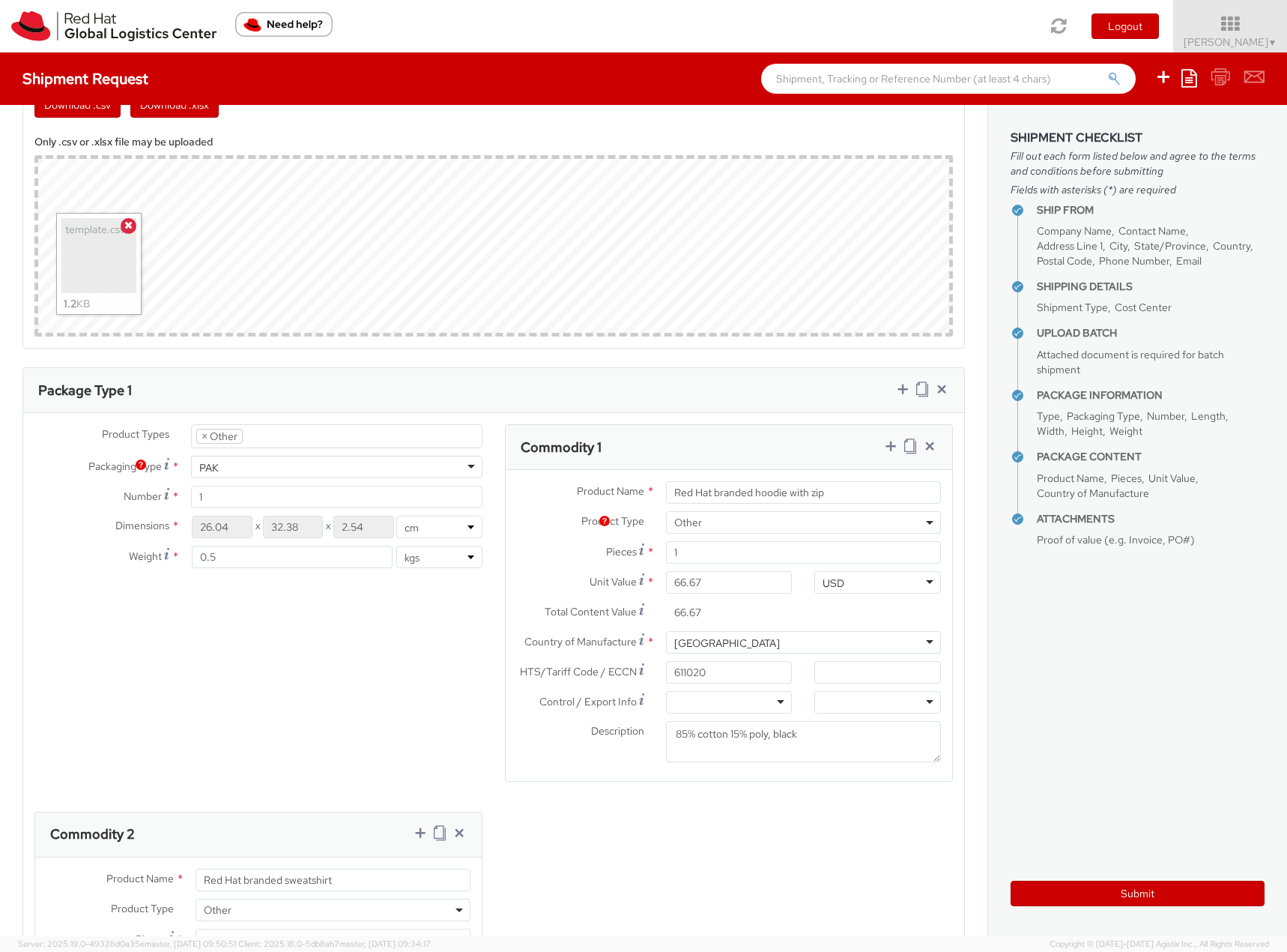
scroll to position [846, 0]
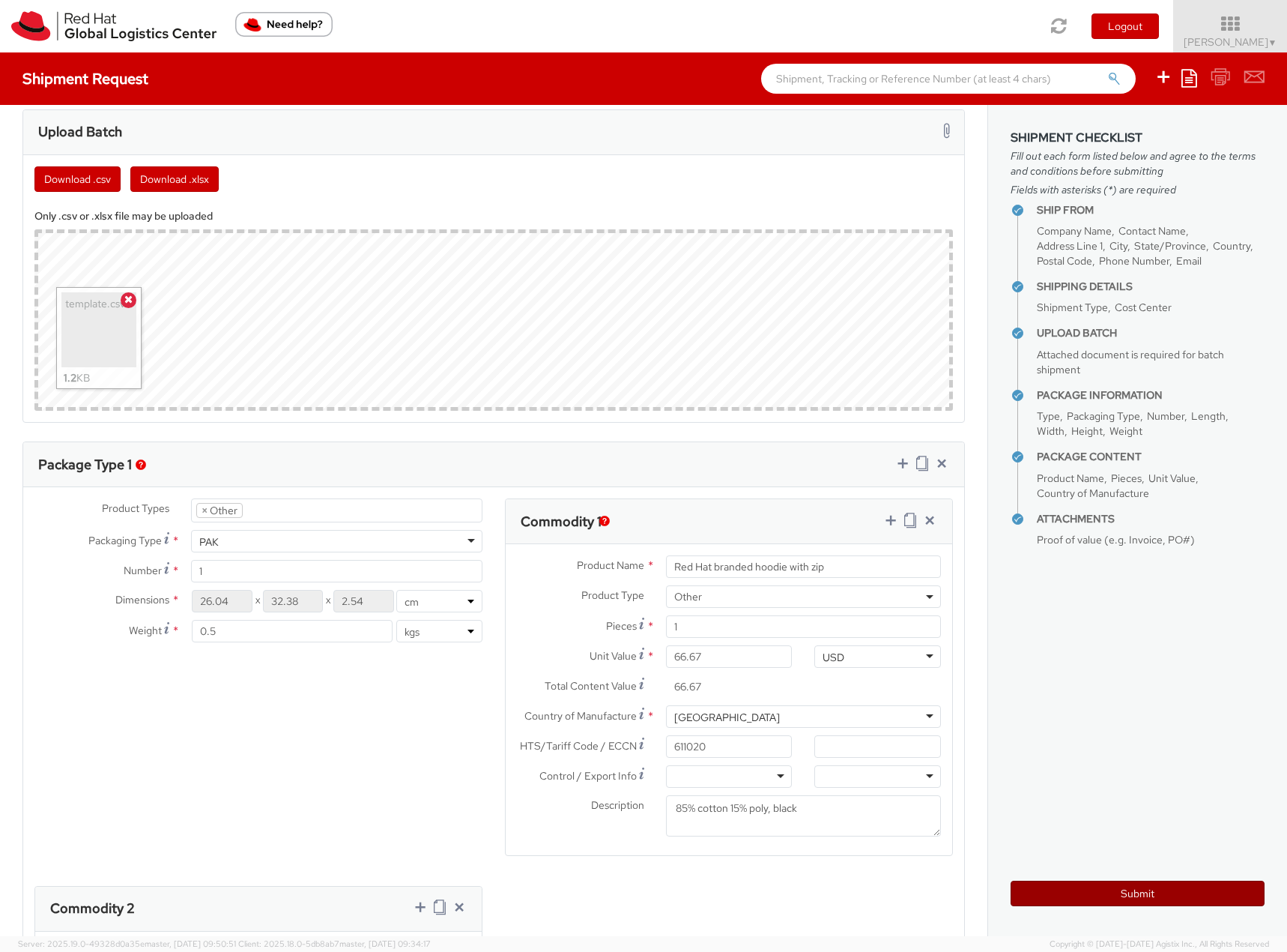
click at [1103, 887] on button "Submit" at bounding box center [1137, 893] width 254 height 25
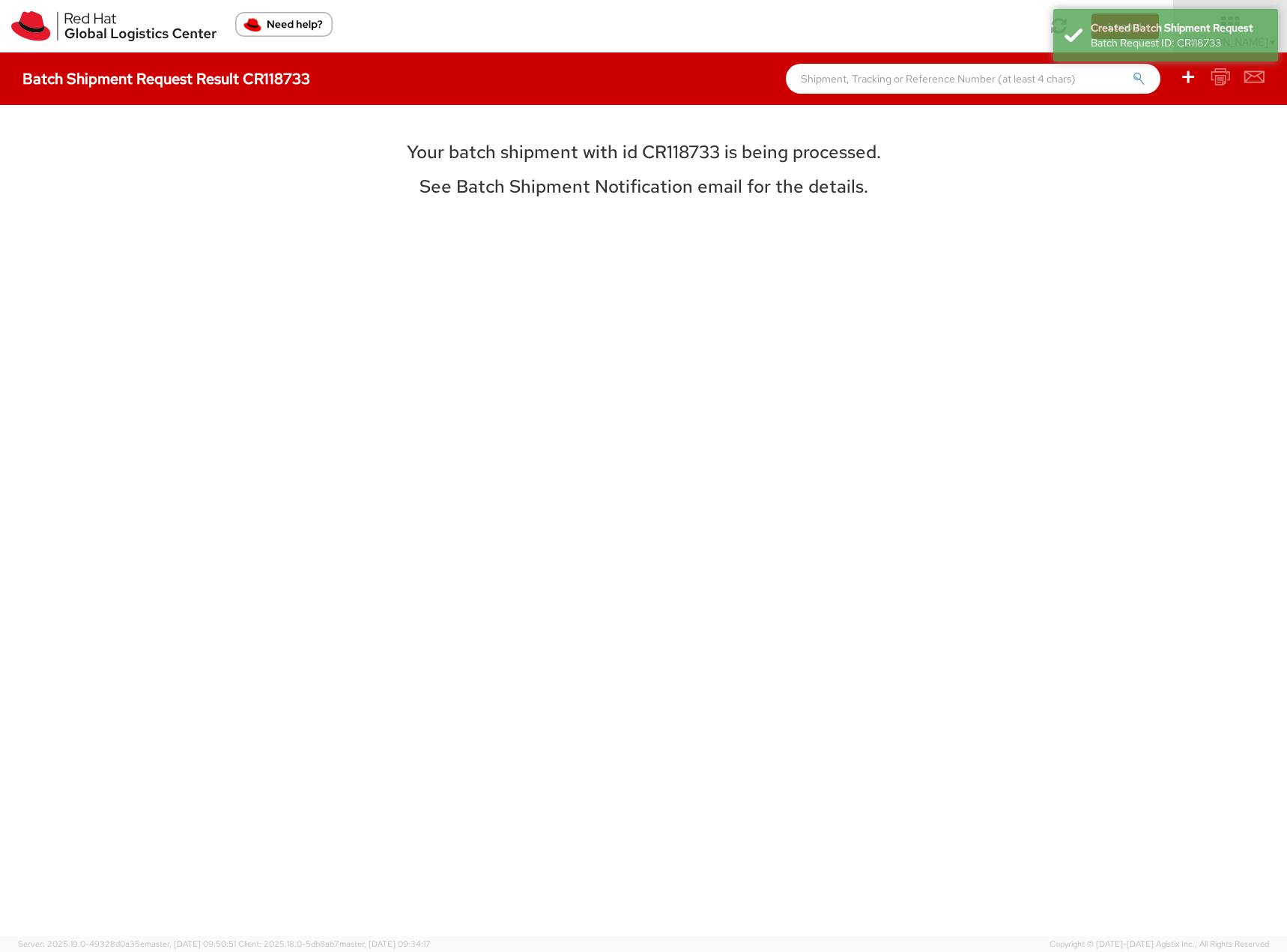
click at [680, 147] on h3 "Your batch shipment with id CR118733 is being processed." at bounding box center [644, 152] width 670 height 19
copy h3 "CR118733"
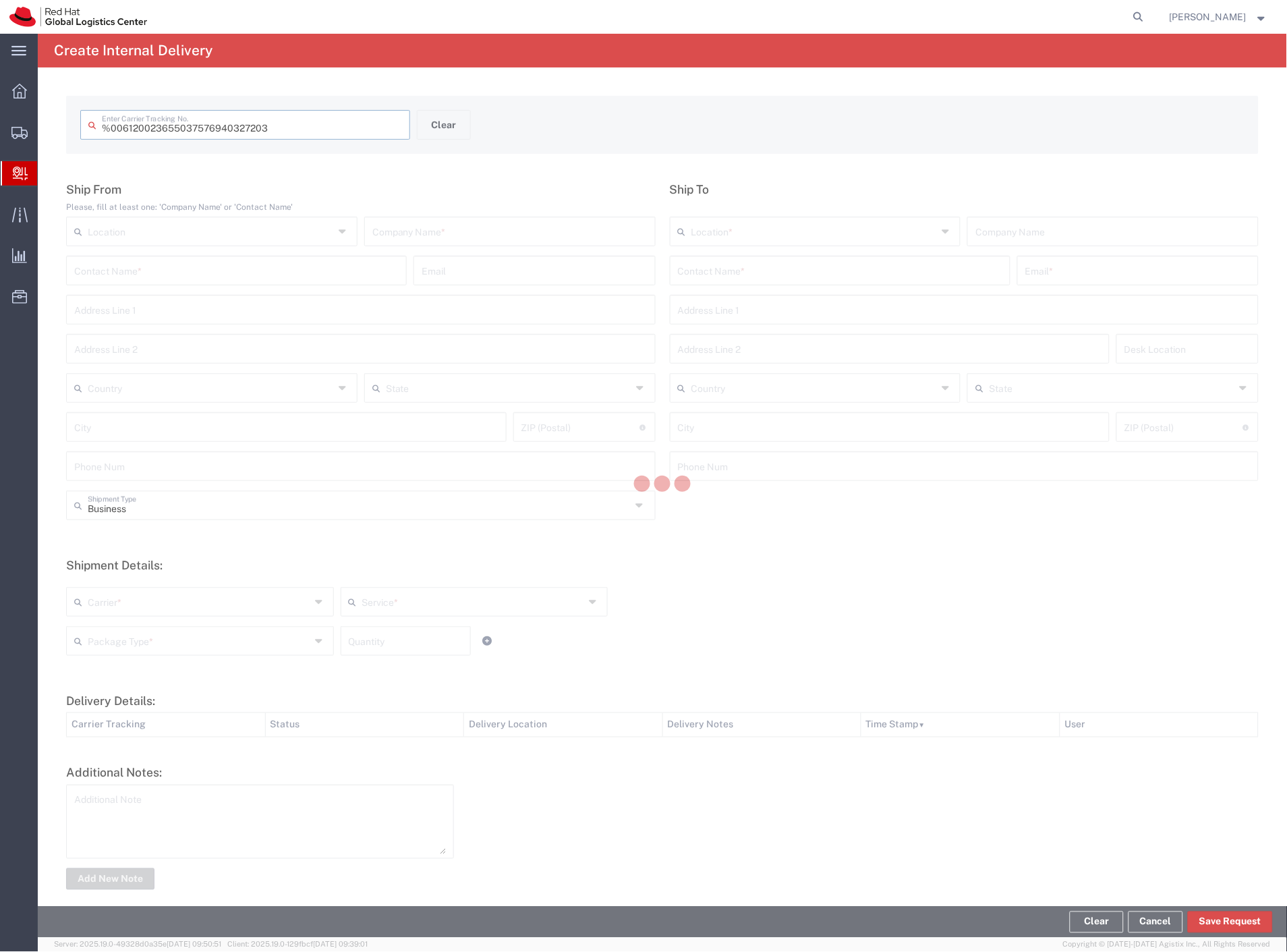
type input " 6120023655037576940327203"
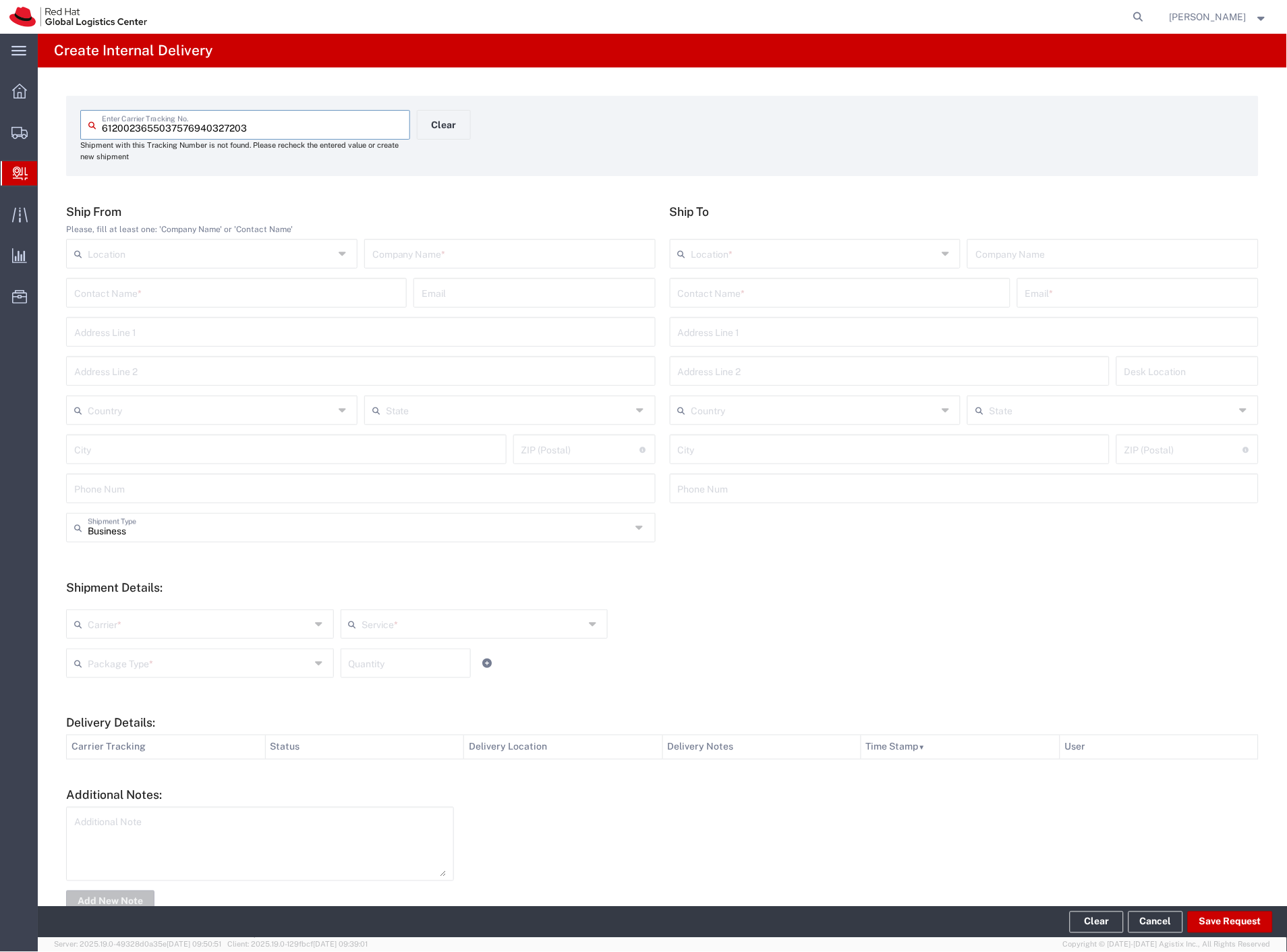
click at [461, 255] on input "text" at bounding box center [510, 253] width 275 height 24
type input "notino"
click at [699, 296] on input "text" at bounding box center [840, 291] width 325 height 24
type input "sona ma"
click at [880, 343] on p "Purkynova 665/115, FLEX, [GEOGRAPHIC_DATA], 621 00, [GEOGRAPHIC_DATA]" at bounding box center [840, 342] width 323 height 17
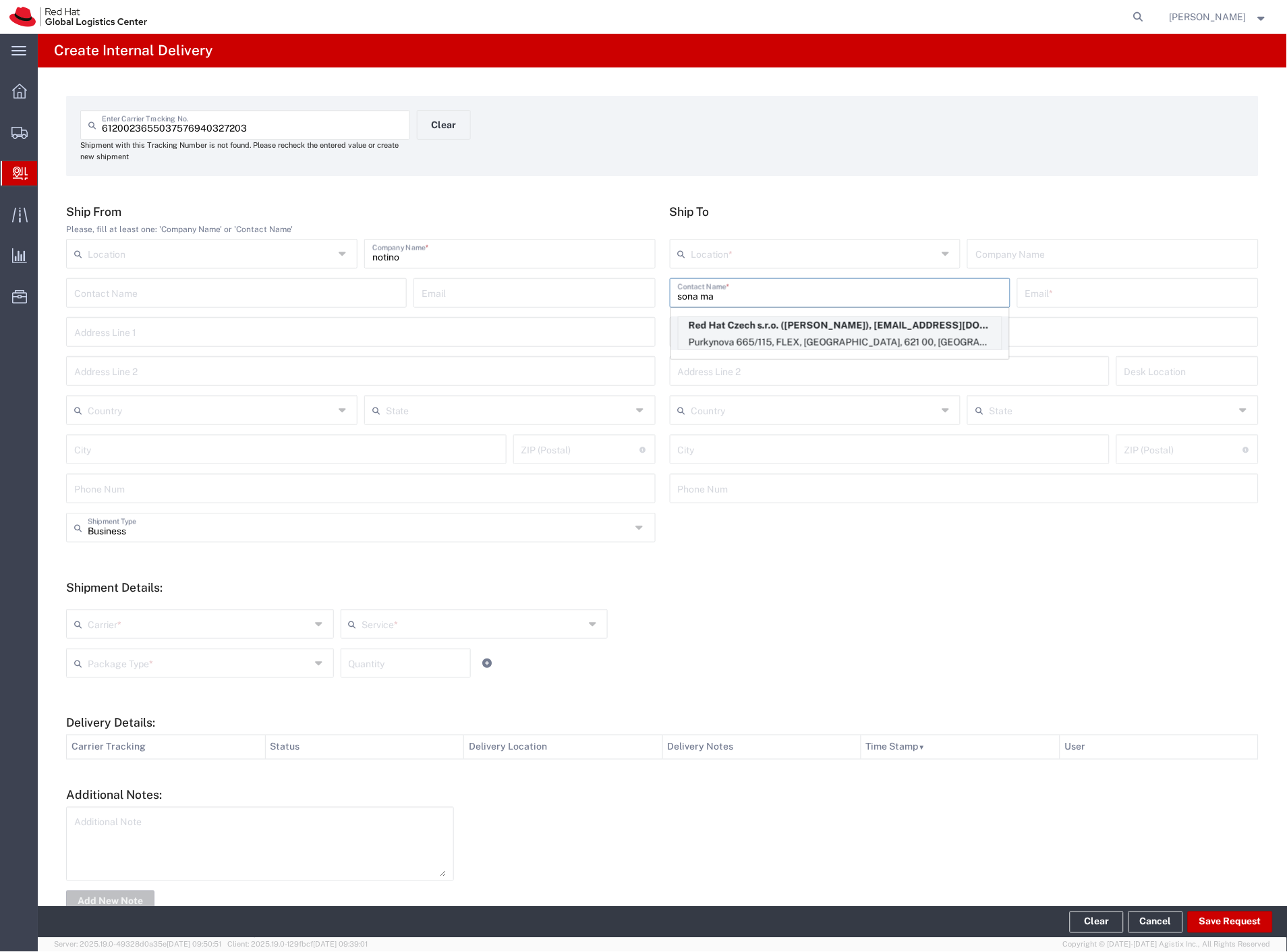
type input "RH - [GEOGRAPHIC_DATA] [GEOGRAPHIC_DATA] - C"
type input "Red Hat Czech s.r.o."
type input "Sona Mala"
type input "somala@redhat.com"
type input "Purkynova 665/115"
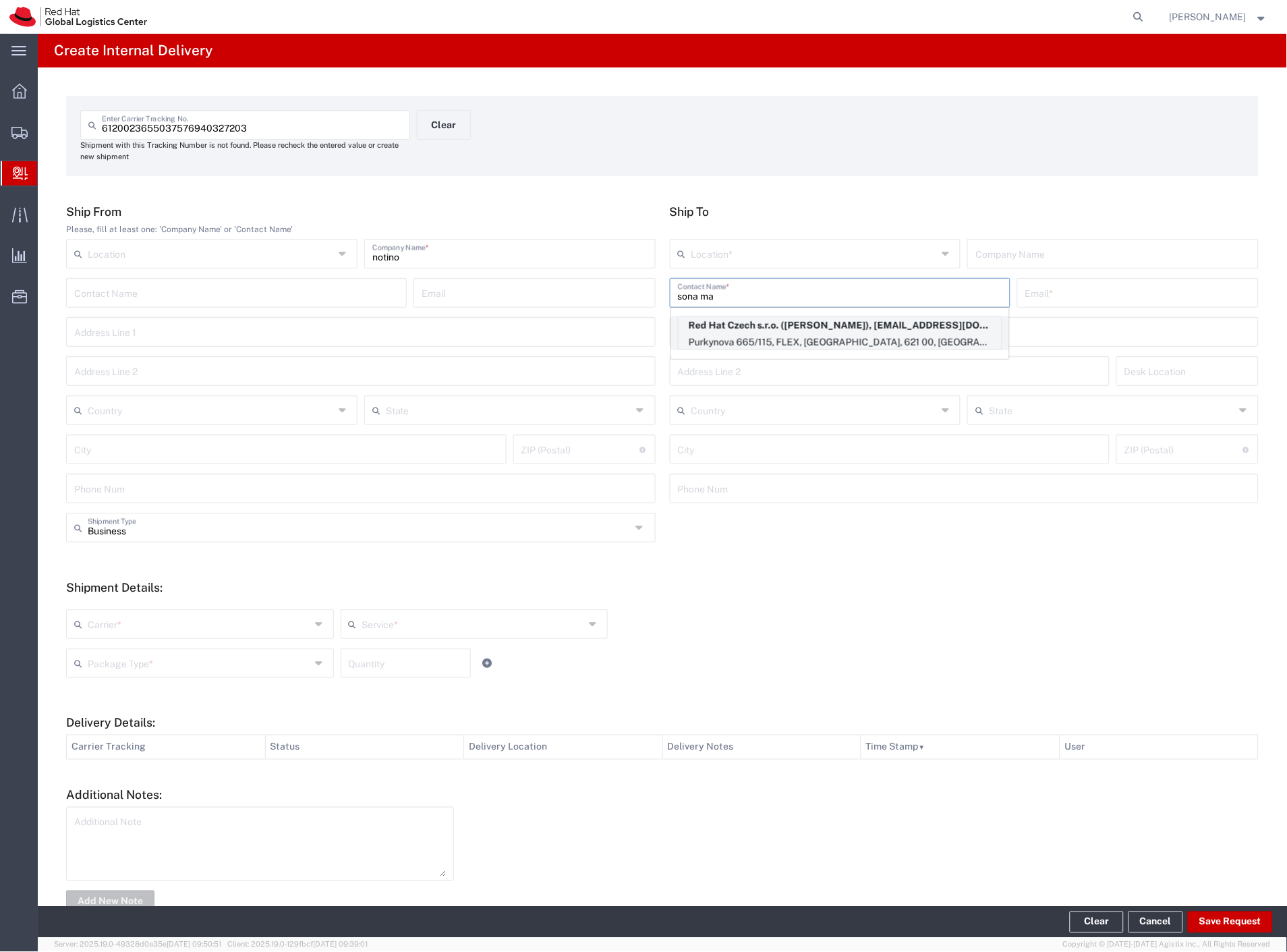
type input "FLEX"
type input "Czechia"
type input "[GEOGRAPHIC_DATA]"
type input "621 00"
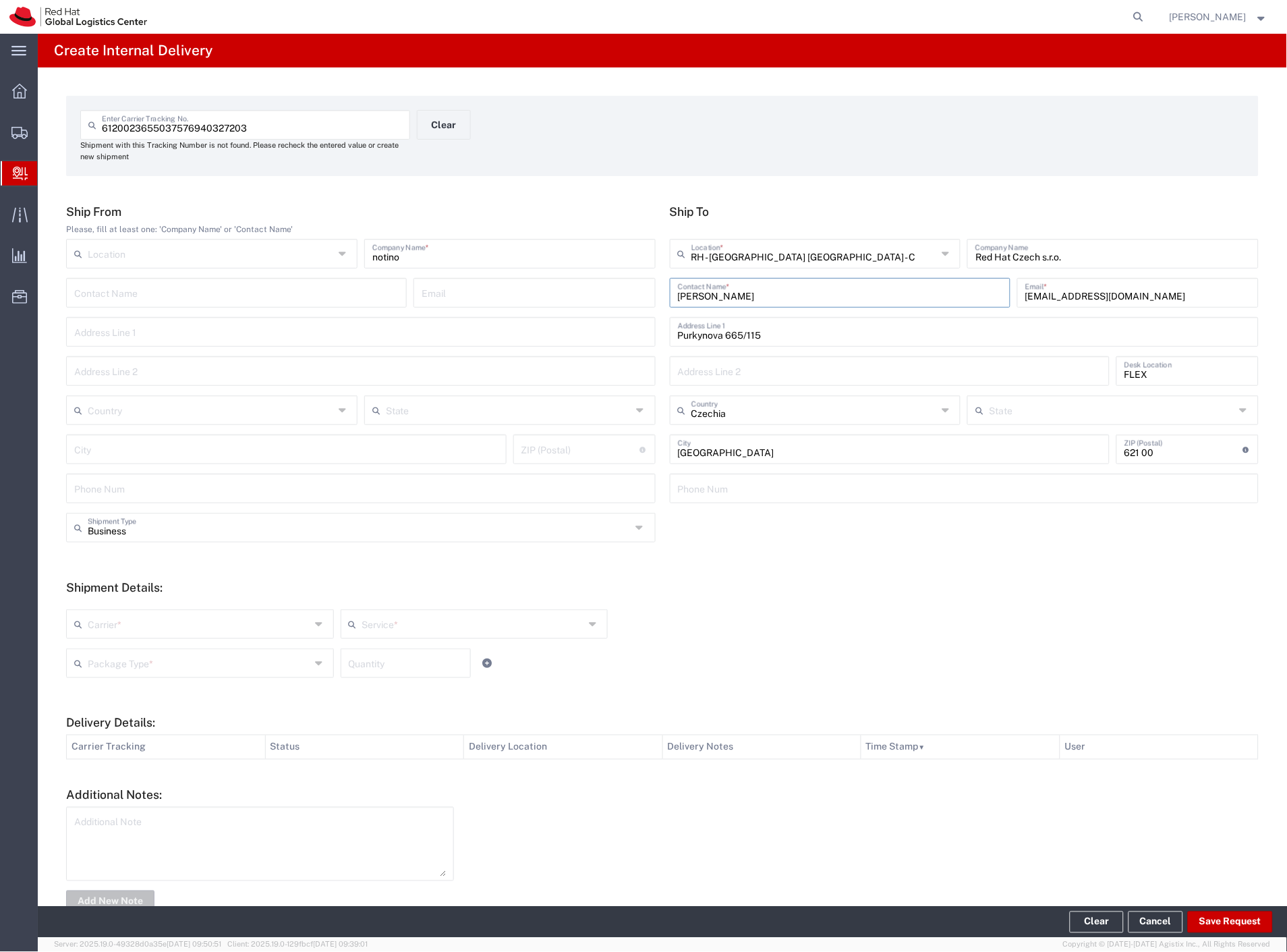
click at [104, 628] on input "text" at bounding box center [198, 623] width 223 height 24
click at [103, 654] on span "Czech Post" at bounding box center [198, 653] width 262 height 21
type input "Czech Post"
click at [103, 672] on input "text" at bounding box center [198, 662] width 223 height 24
type input "Ground"
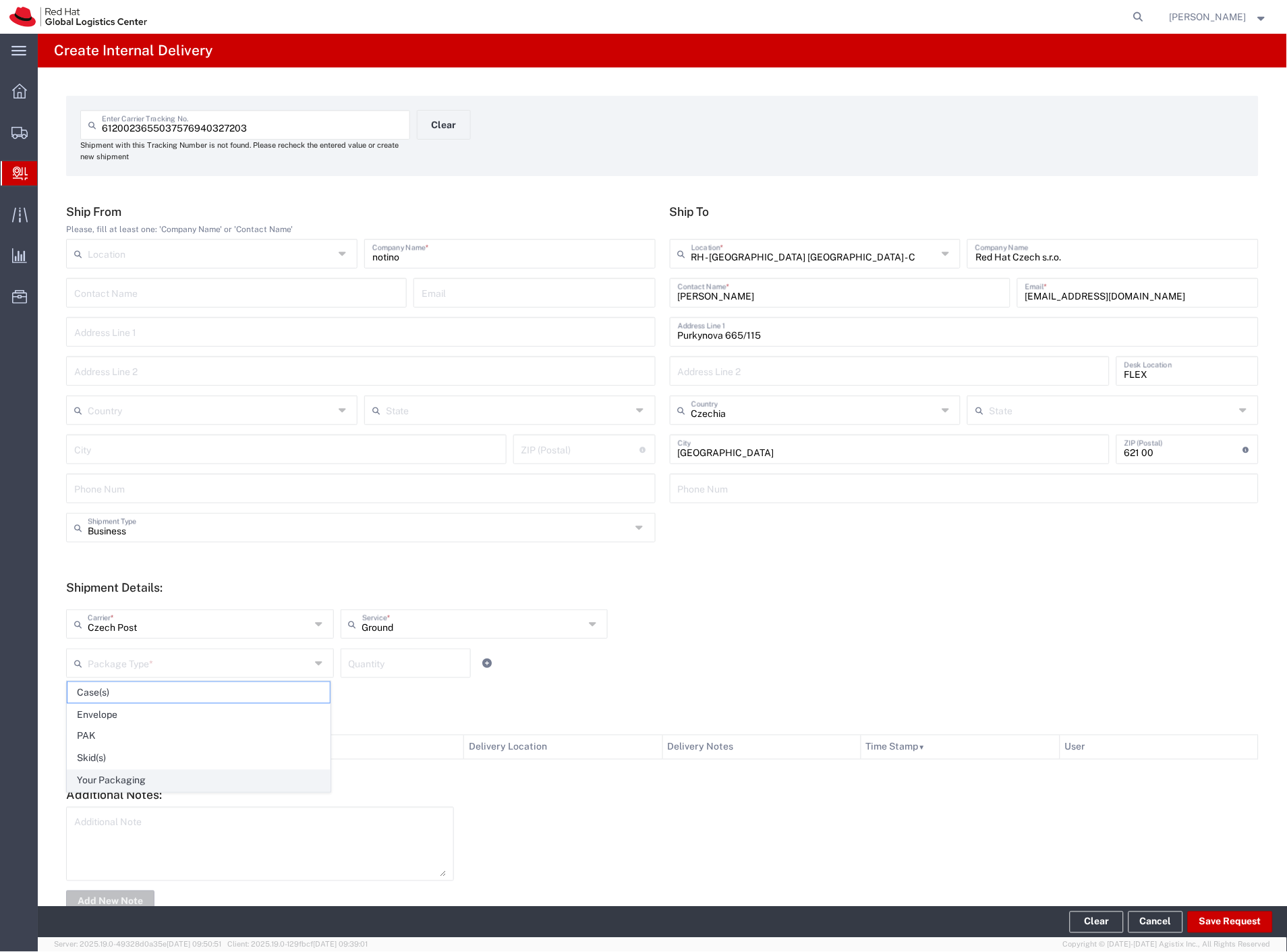
click at [167, 787] on span "Your Packaging" at bounding box center [198, 781] width 262 height 21
type input "Your Packaging"
click at [1231, 925] on button "Save Request" at bounding box center [1230, 921] width 85 height 22
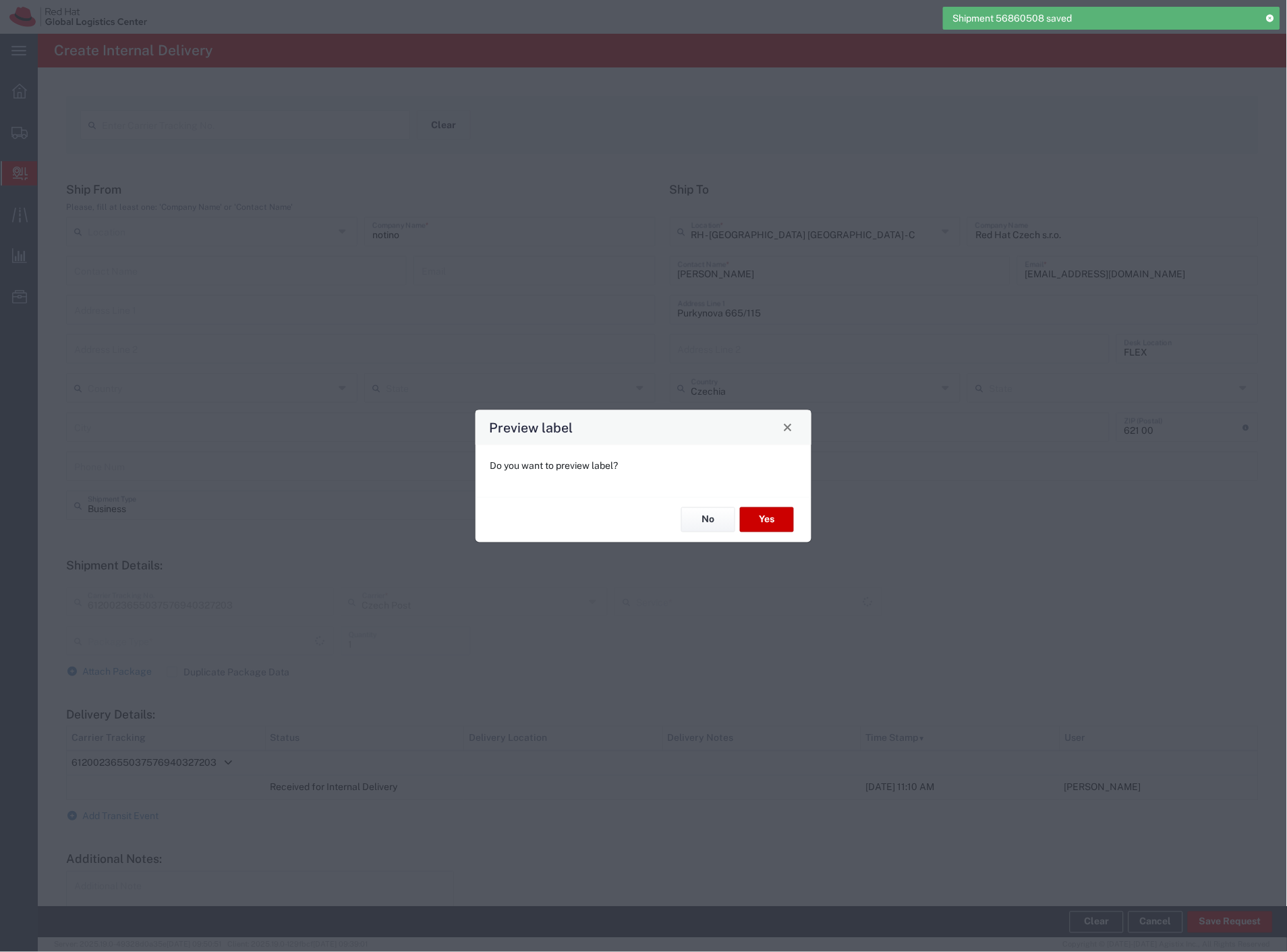
type input "Your Packaging"
type input "Ground"
click at [772, 520] on button "Yes" at bounding box center [767, 520] width 54 height 25
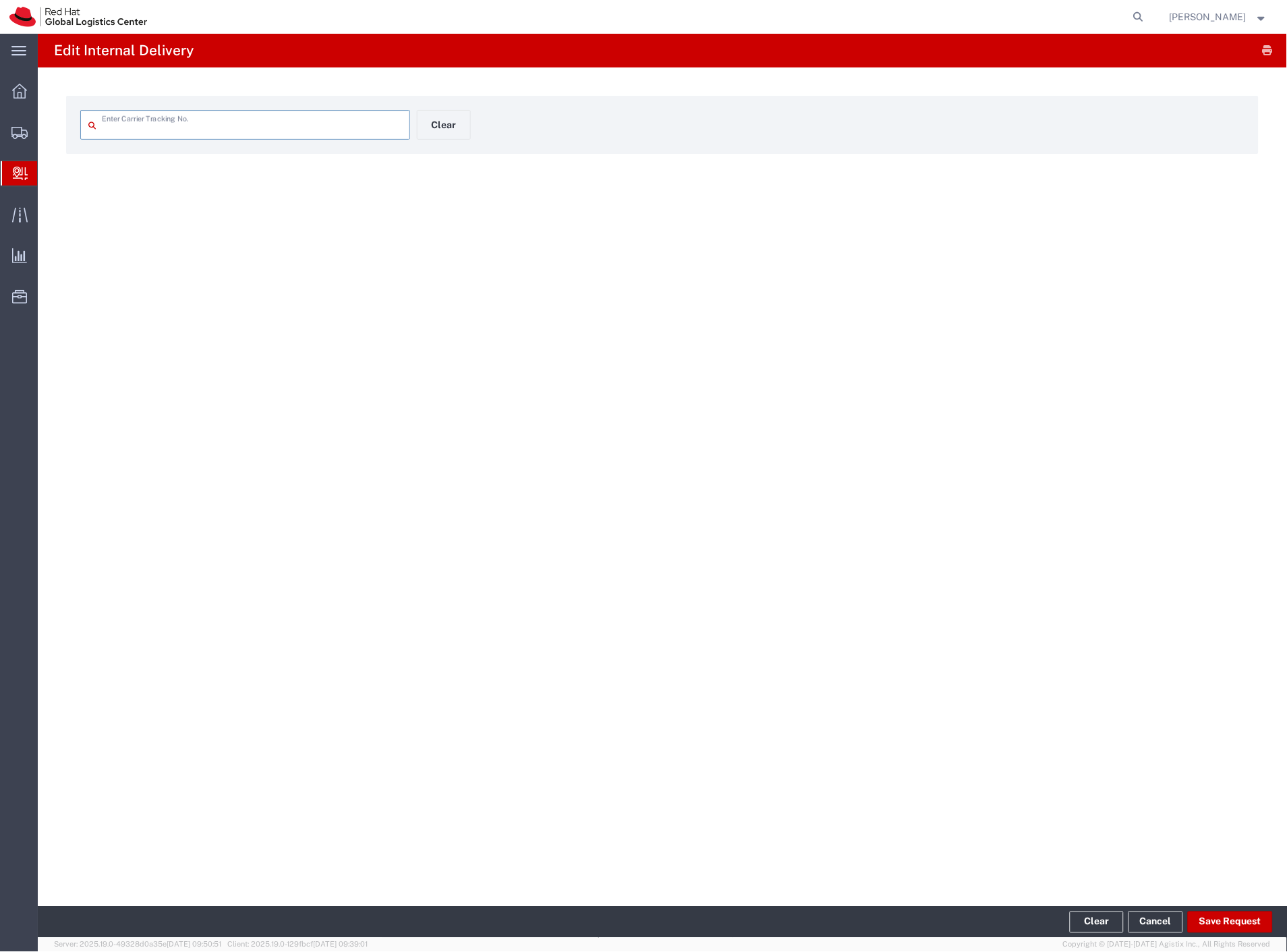
type input "6120023655037576940327203"
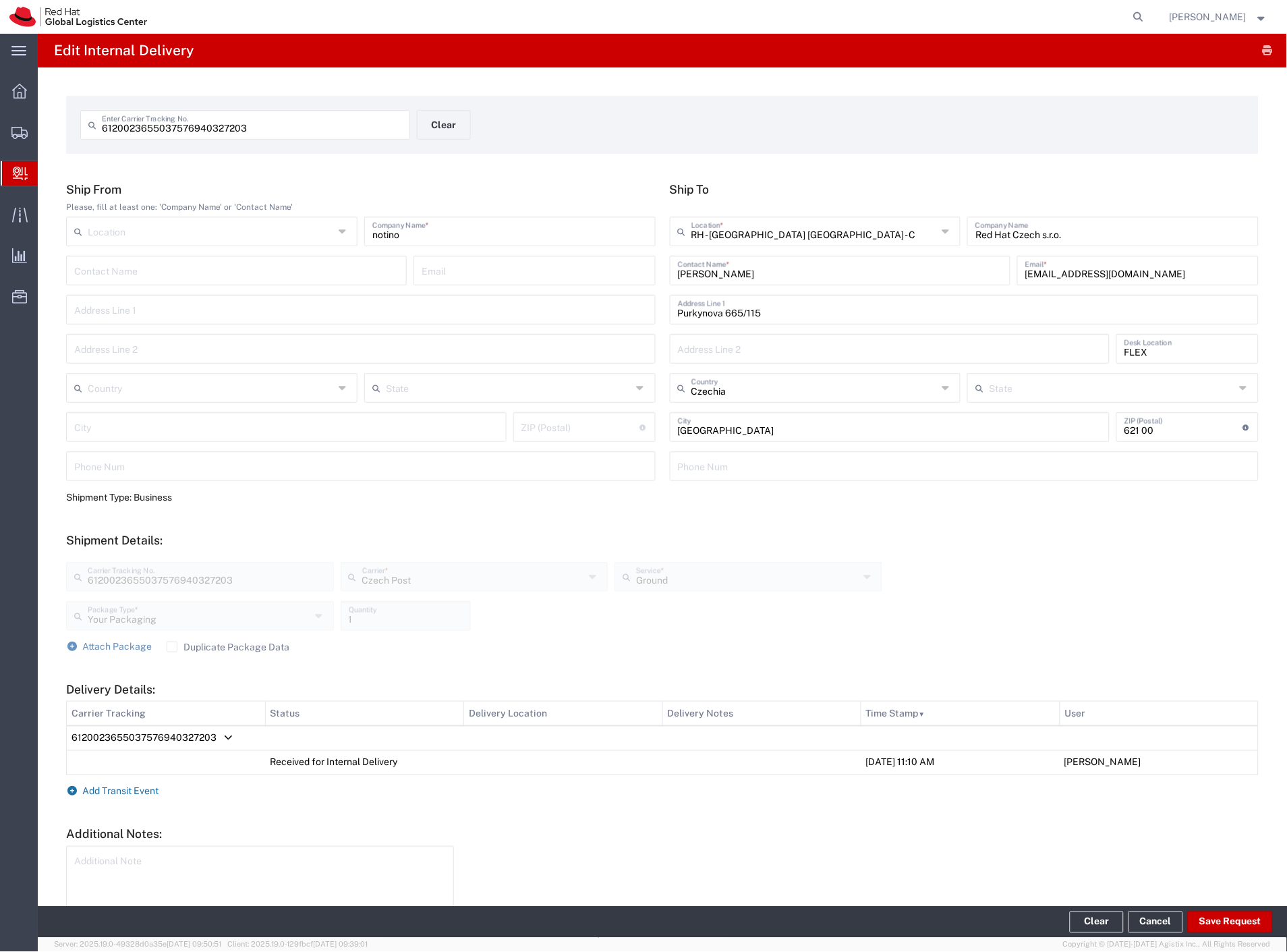
click at [119, 788] on span "Add Transit Event" at bounding box center [121, 792] width 76 height 11
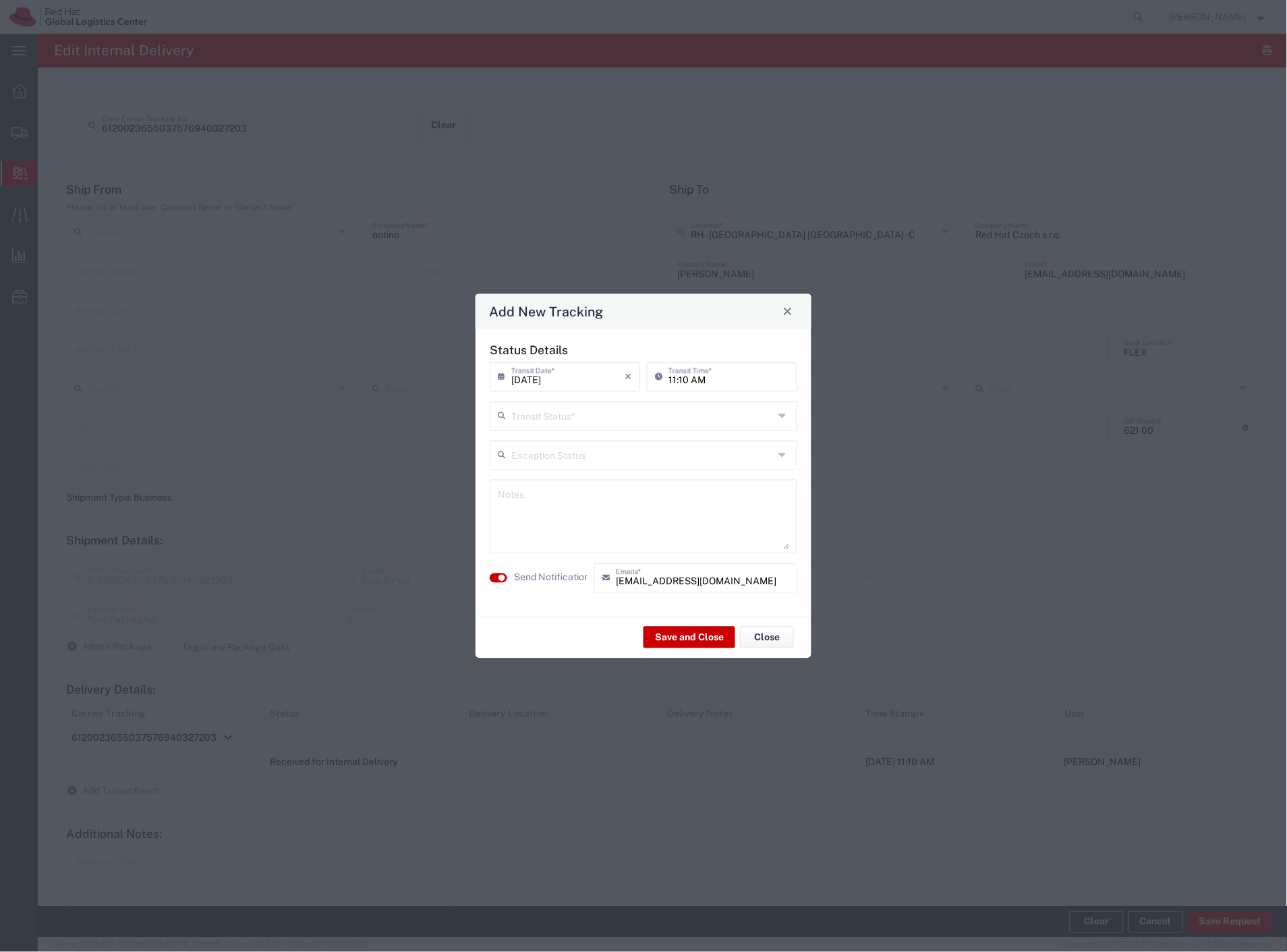
click at [550, 420] on input "text" at bounding box center [642, 414] width 262 height 24
click at [547, 441] on span "Delivery Confirmation" at bounding box center [644, 445] width 305 height 21
type input "Delivery Confirmation"
click at [559, 577] on label "Send Notification" at bounding box center [552, 577] width 76 height 14
click at [674, 636] on button "Save and Close" at bounding box center [689, 637] width 92 height 22
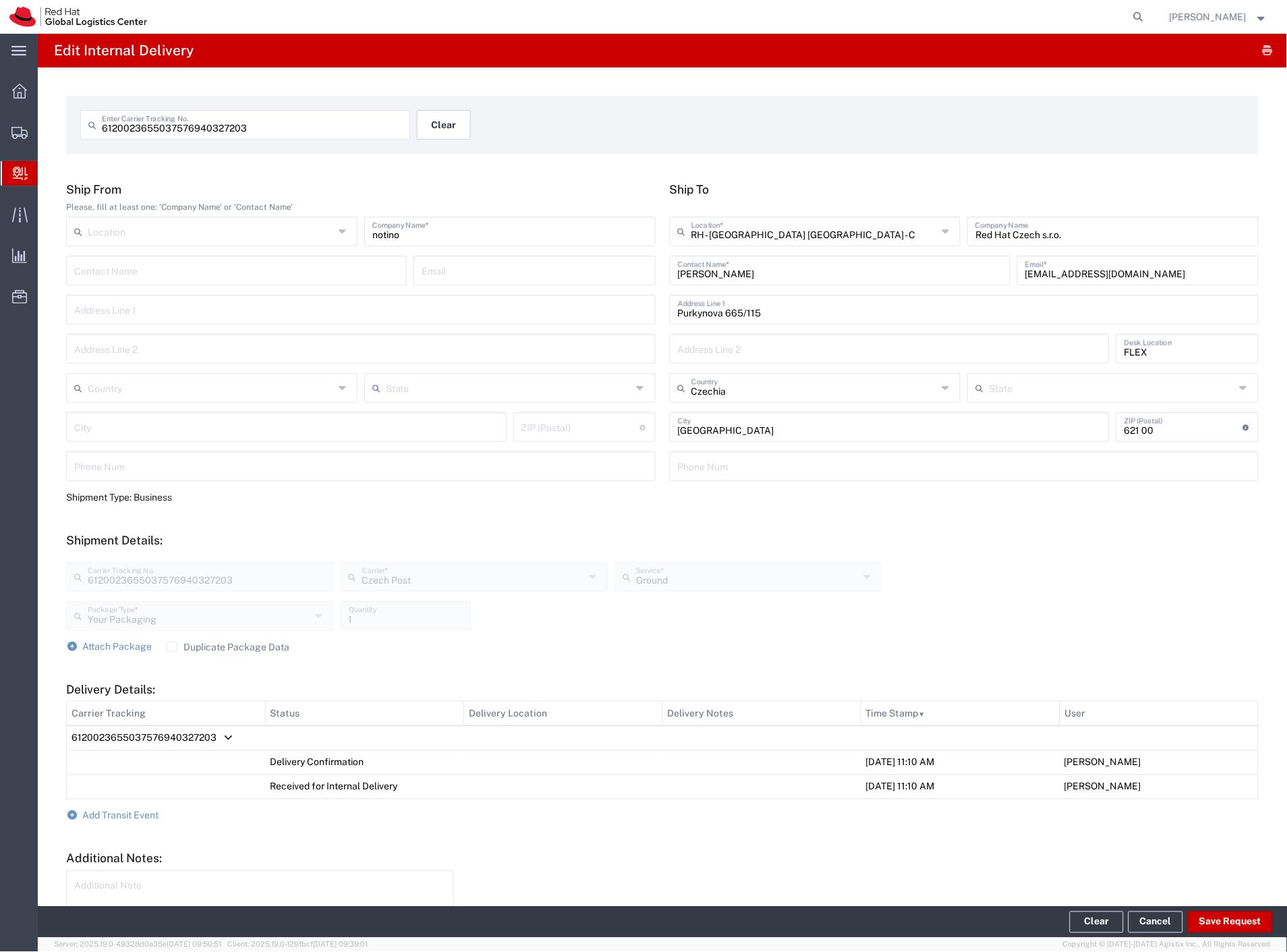
click at [450, 129] on button "Clear" at bounding box center [444, 124] width 54 height 30
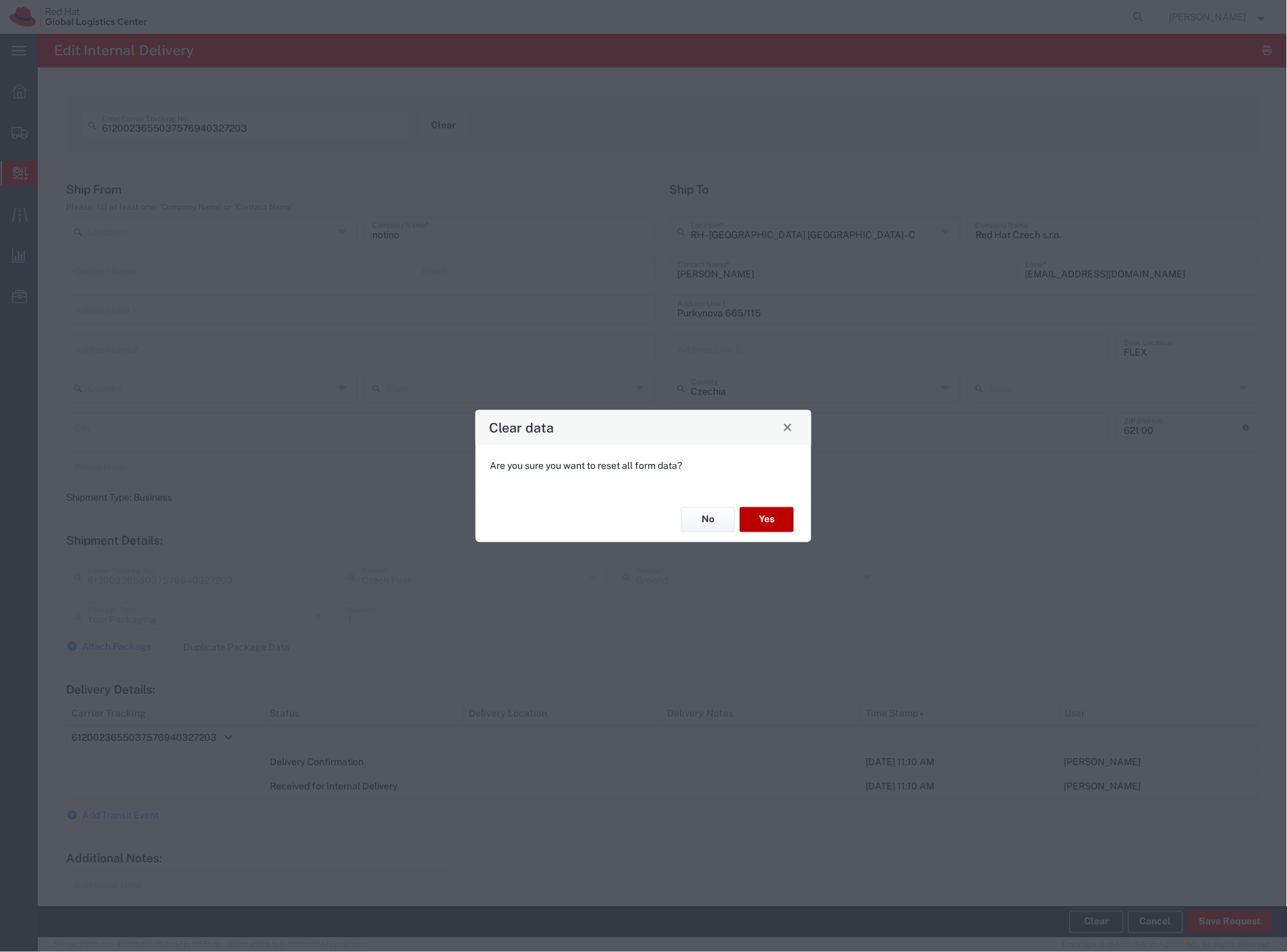
click at [785, 513] on button "Yes" at bounding box center [767, 520] width 54 height 25
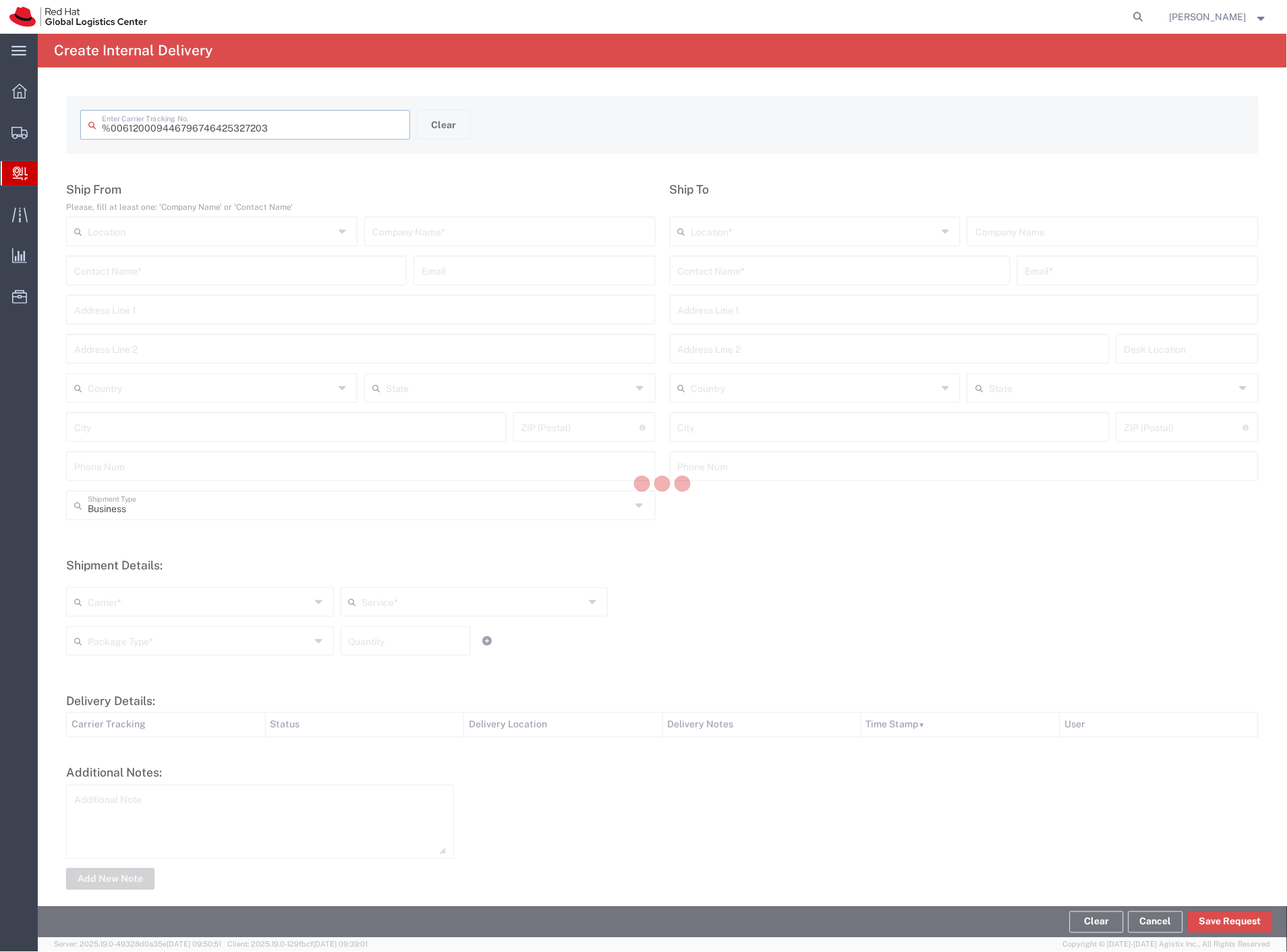
type input " 6120009446796746425327203"
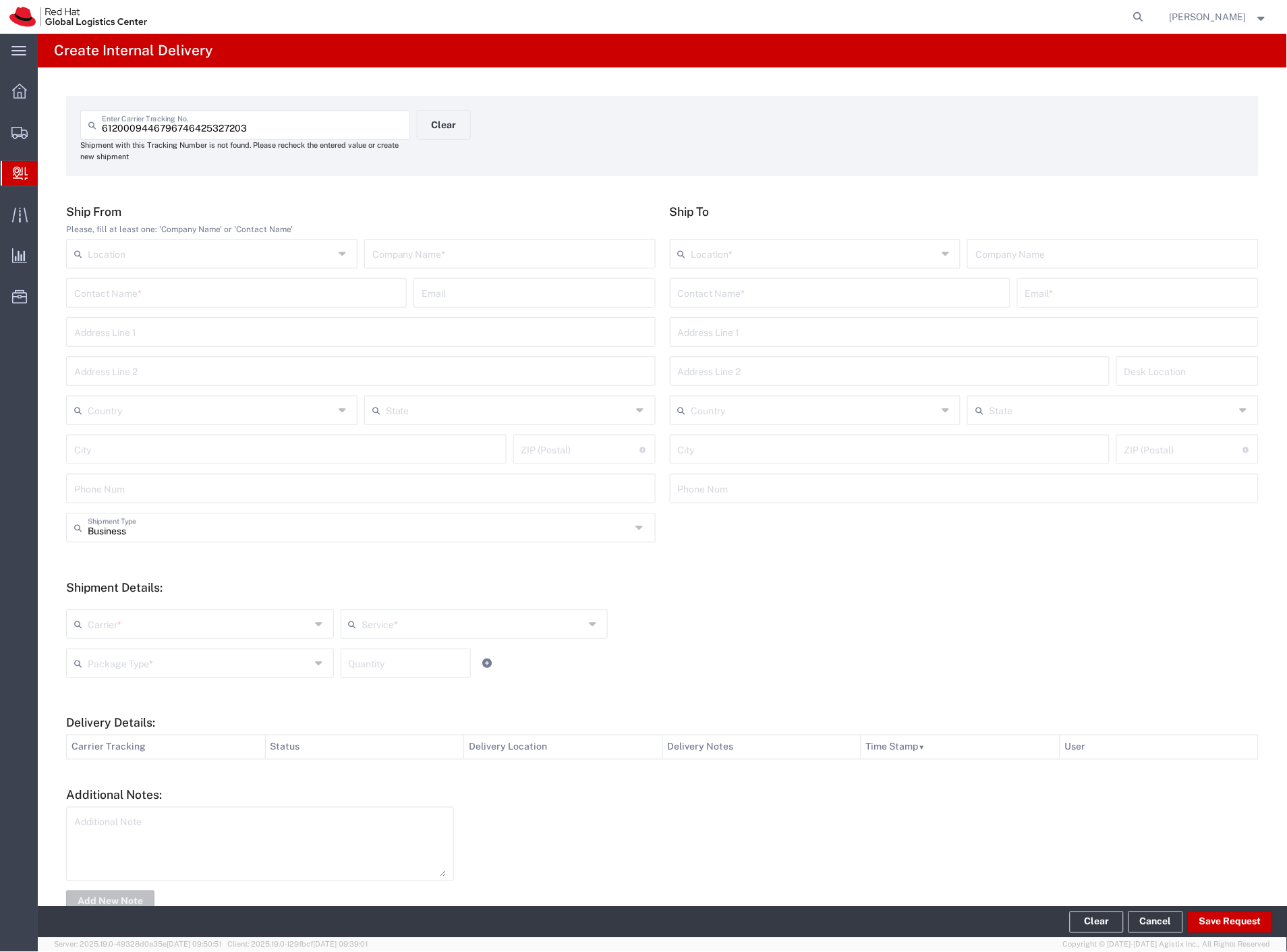
click at [448, 264] on div "Company Name *" at bounding box center [510, 253] width 291 height 30
click at [450, 245] on input "text" at bounding box center [510, 253] width 275 height 24
type input "amazon"
click at [705, 291] on input "text" at bounding box center [840, 291] width 325 height 24
type input "nenad p"
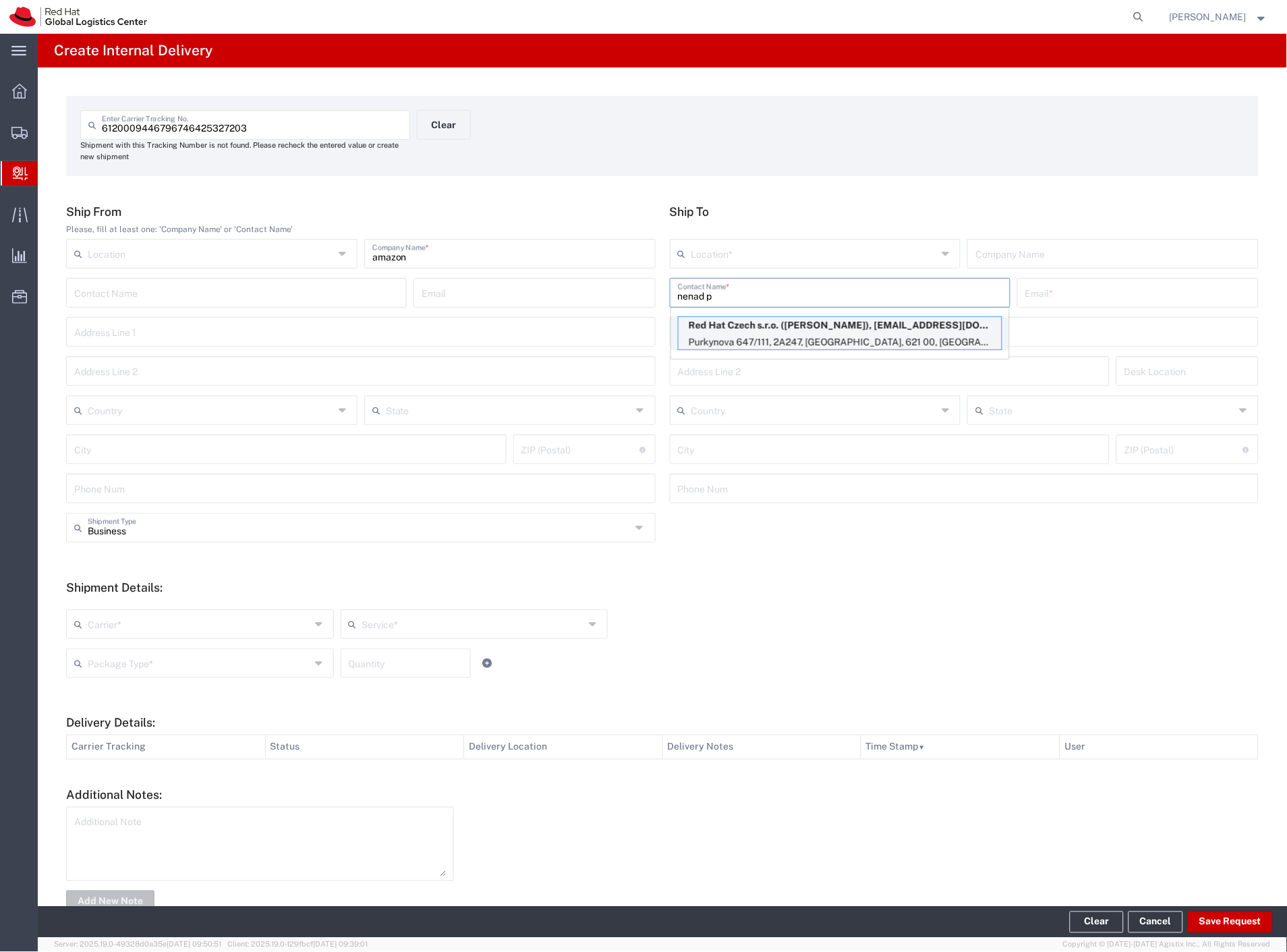
click at [801, 343] on p "Purkynova 647/111, 2A247, BRNO, 621 00, CZ" at bounding box center [840, 342] width 323 height 17
type input "RH - [GEOGRAPHIC_DATA] [GEOGRAPHIC_DATA] - B"
type input "Red Hat Czech s.r.o."
type input "Nenad Peric"
type input "nperic@redhat.com"
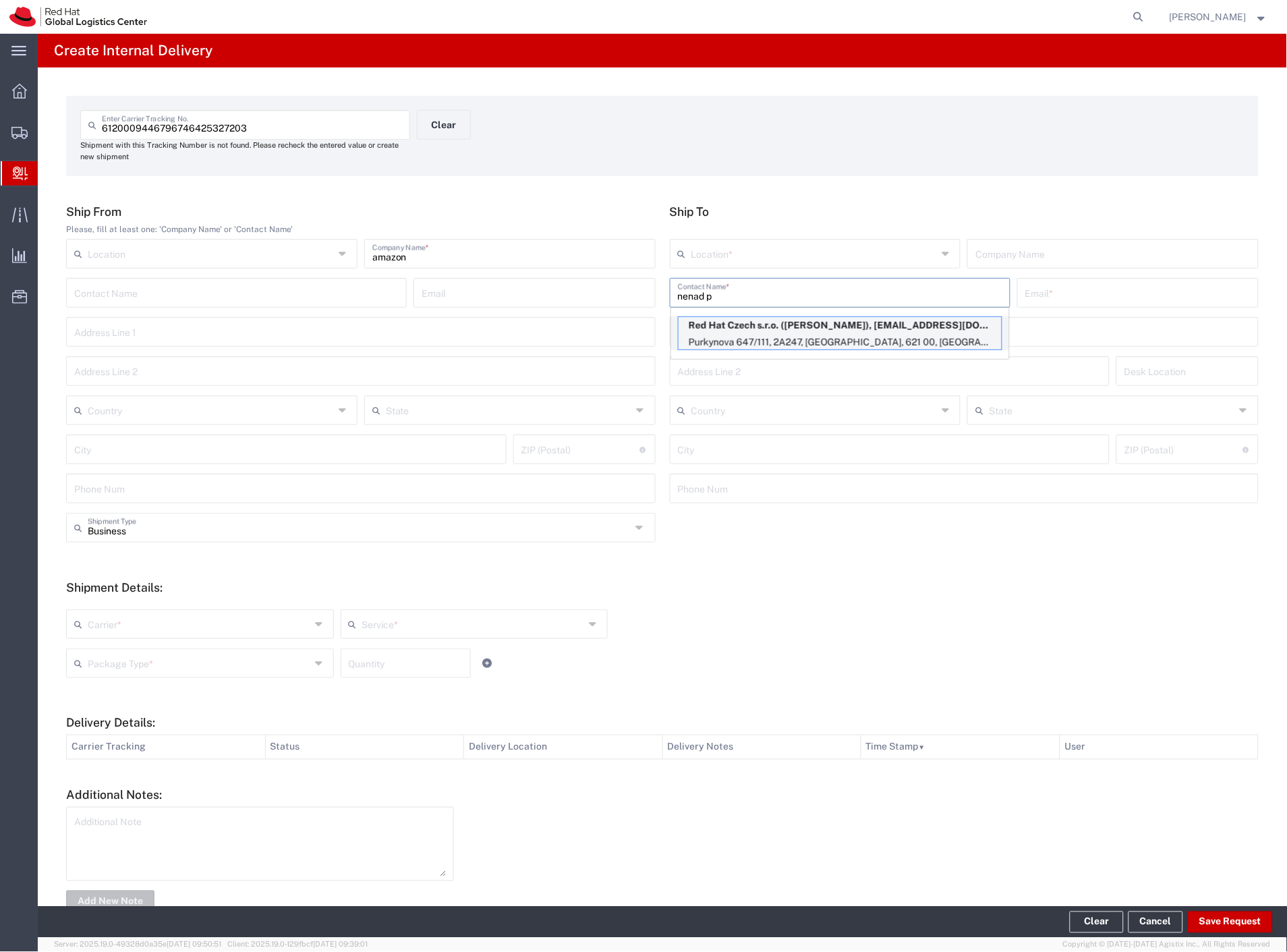
type input "Purkynova 647/111"
type input "2A247"
type input "Czechia"
type input "[GEOGRAPHIC_DATA]"
type input "621 00"
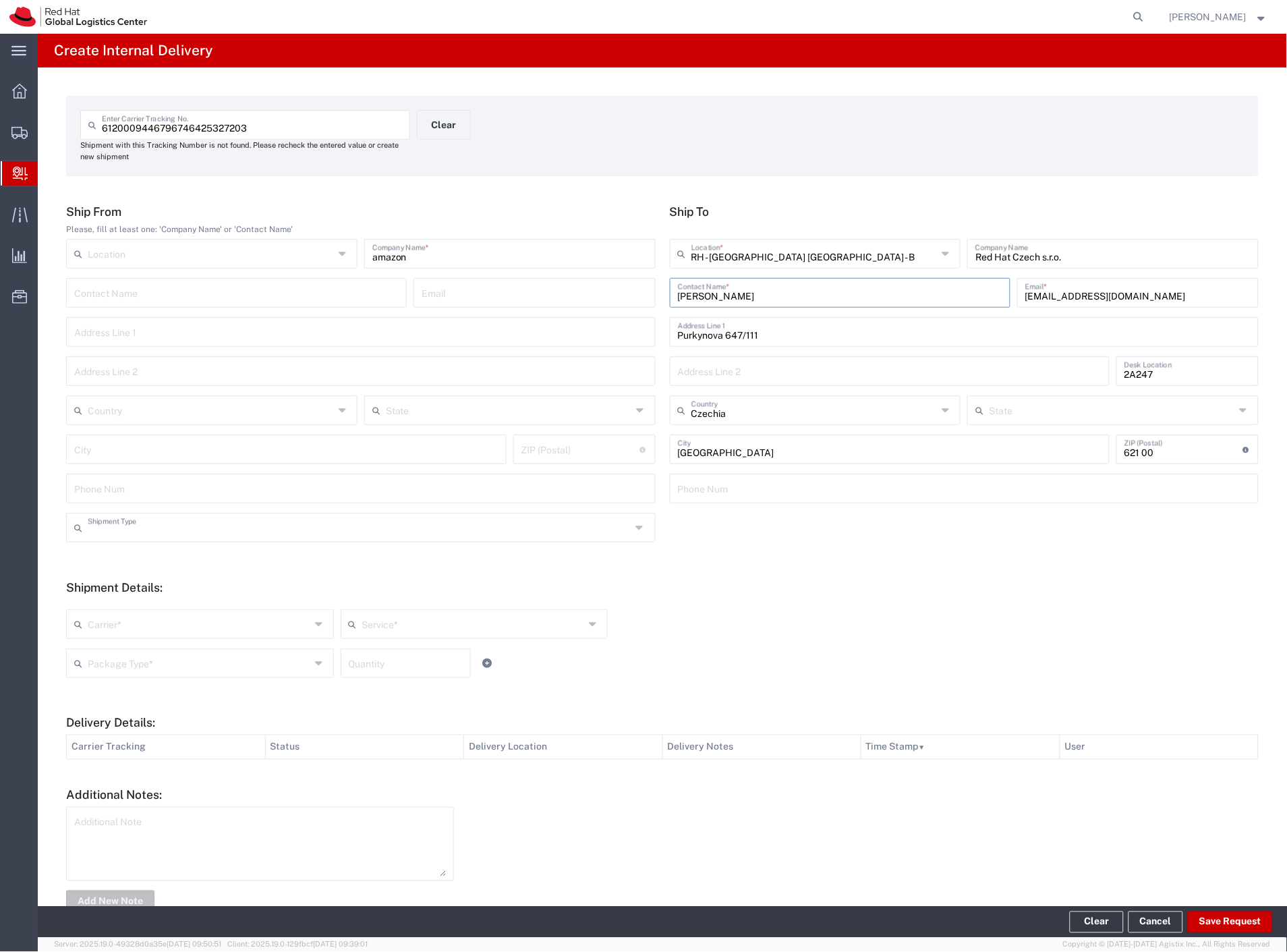
click at [123, 535] on input "text" at bounding box center [359, 527] width 544 height 24
drag, startPoint x: 117, startPoint y: 581, endPoint x: 116, endPoint y: 609, distance: 28.0
click at [117, 582] on span "Personal" at bounding box center [358, 579] width 581 height 21
type input "Personal"
click at [111, 622] on input "text" at bounding box center [198, 623] width 223 height 24
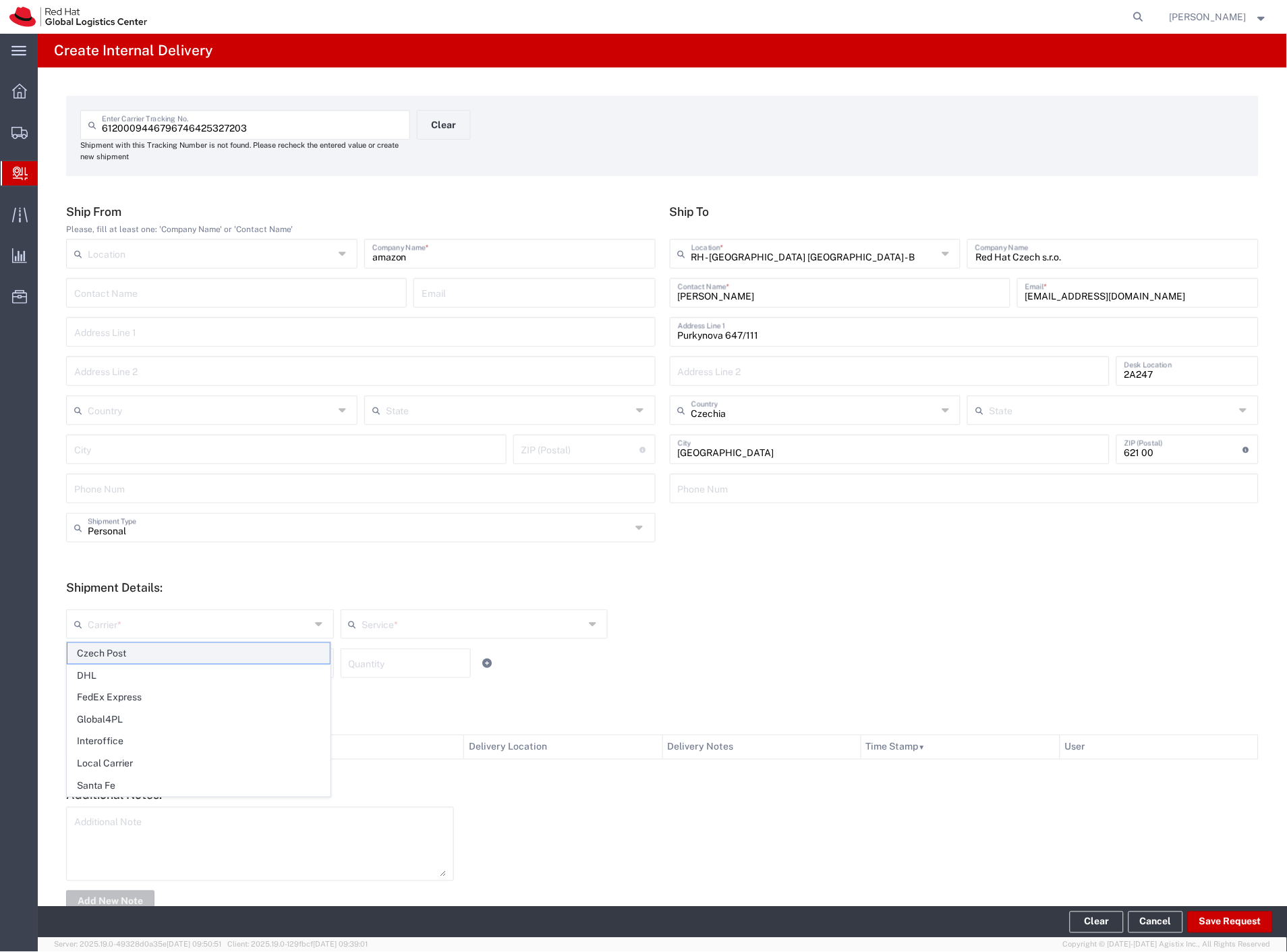
click at [112, 658] on span "Czech Post" at bounding box center [198, 653] width 262 height 21
type input "Czech Post"
drag, startPoint x: 113, startPoint y: 670, endPoint x: 118, endPoint y: 688, distance: 18.7
click at [114, 672] on input "text" at bounding box center [198, 662] width 223 height 24
drag, startPoint x: 135, startPoint y: 774, endPoint x: 250, endPoint y: 787, distance: 115.7
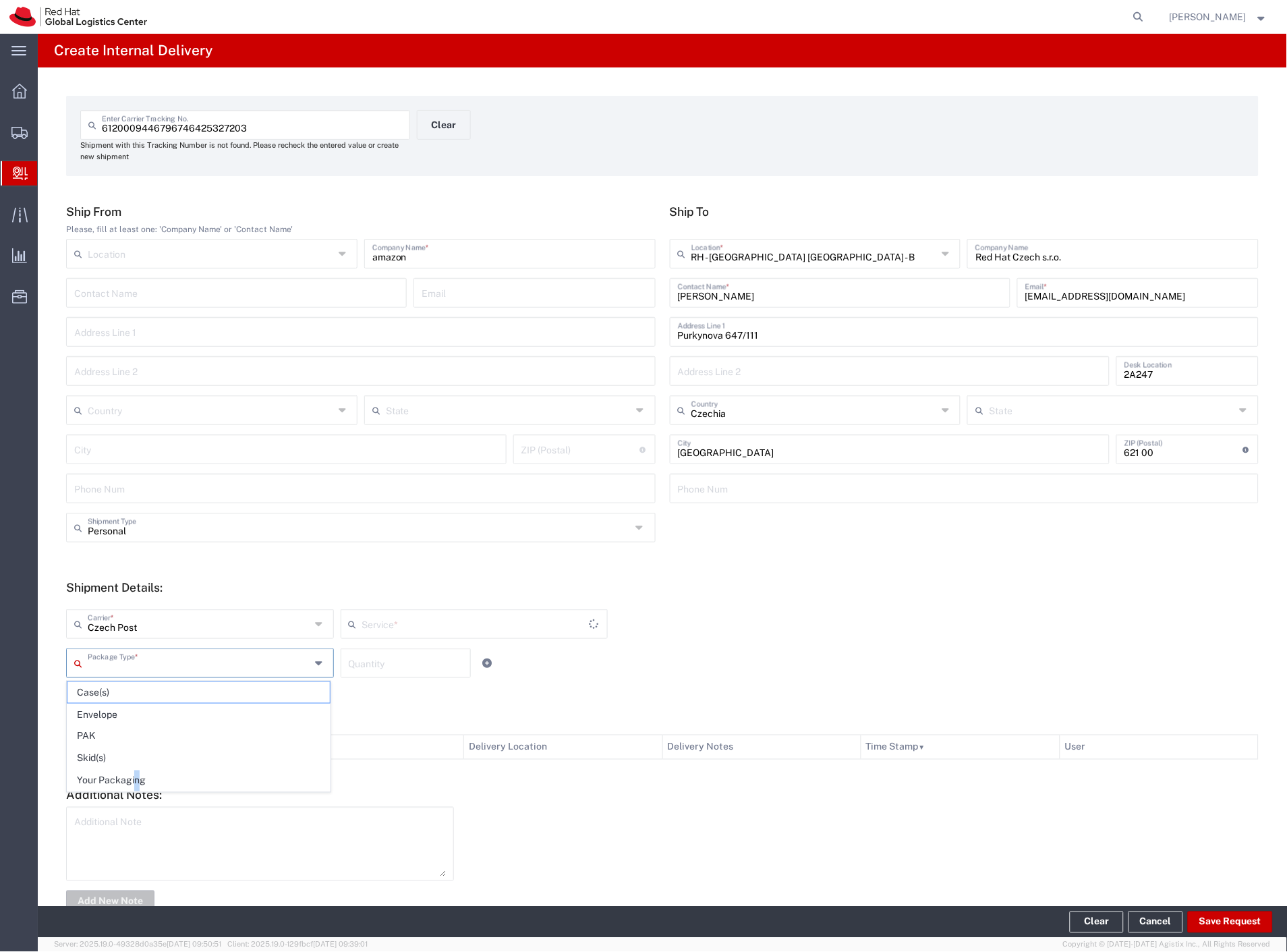
click at [142, 774] on span "Your Packaging" at bounding box center [198, 781] width 262 height 21
type input "Your Packaging"
type input "Ground"
click at [1219, 912] on button "Save Request" at bounding box center [1230, 921] width 85 height 22
type input "Personal"
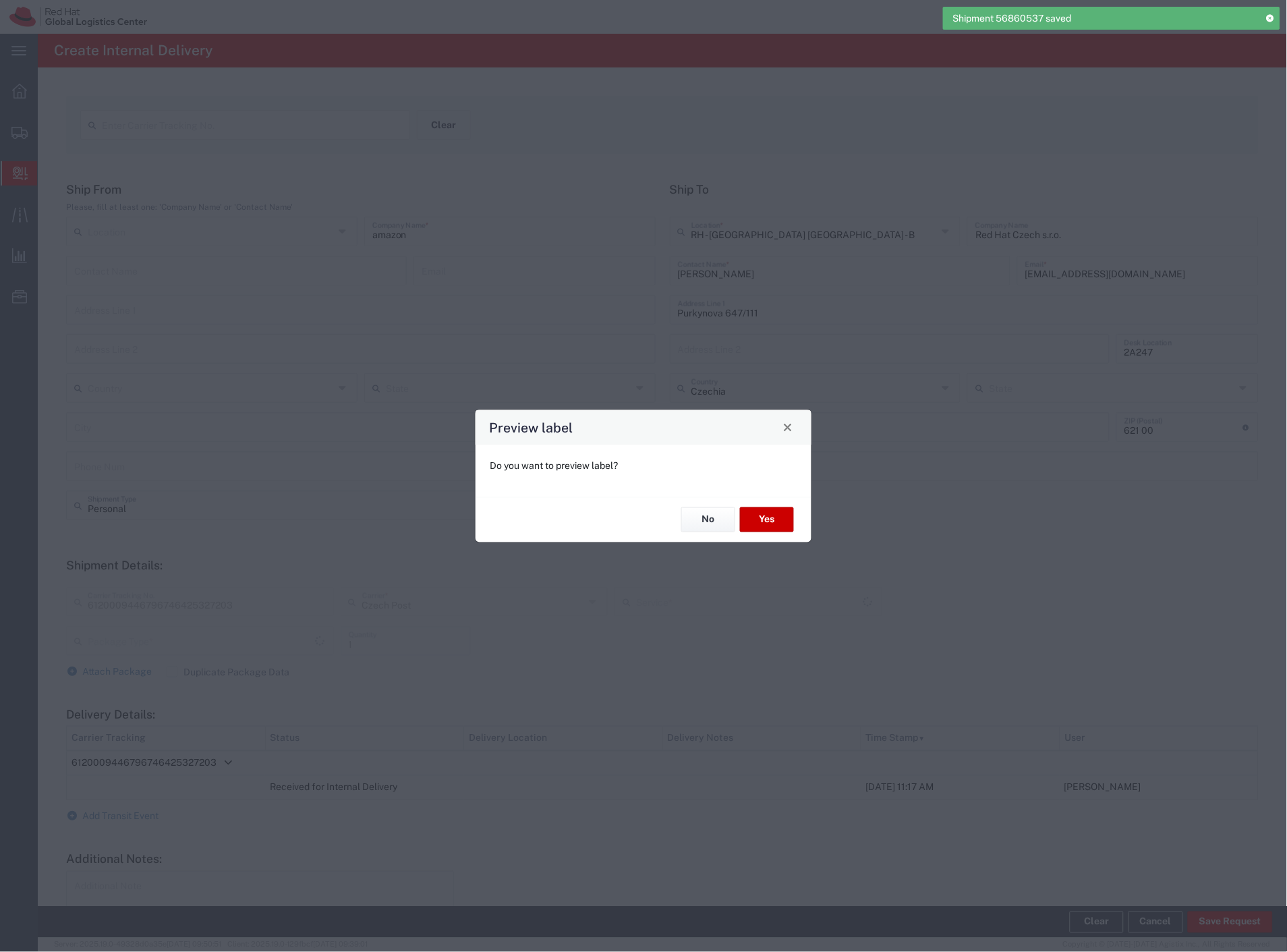
type input "Your Packaging"
type input "Ground"
click at [765, 518] on button "Yes" at bounding box center [767, 520] width 54 height 25
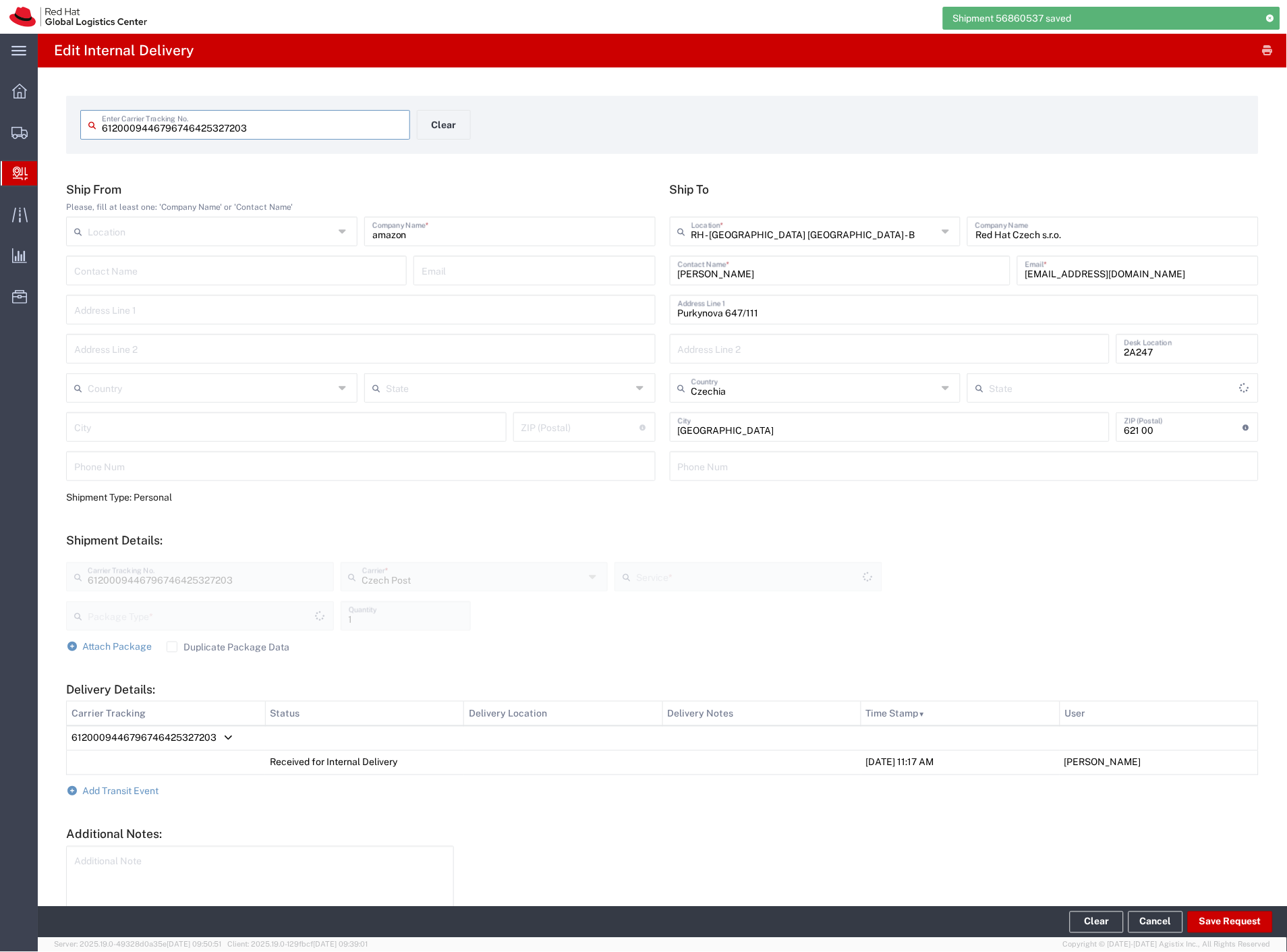
type input "Your Packaging"
type input "Ground"
click at [144, 794] on span "Add Transit Event" at bounding box center [121, 792] width 76 height 11
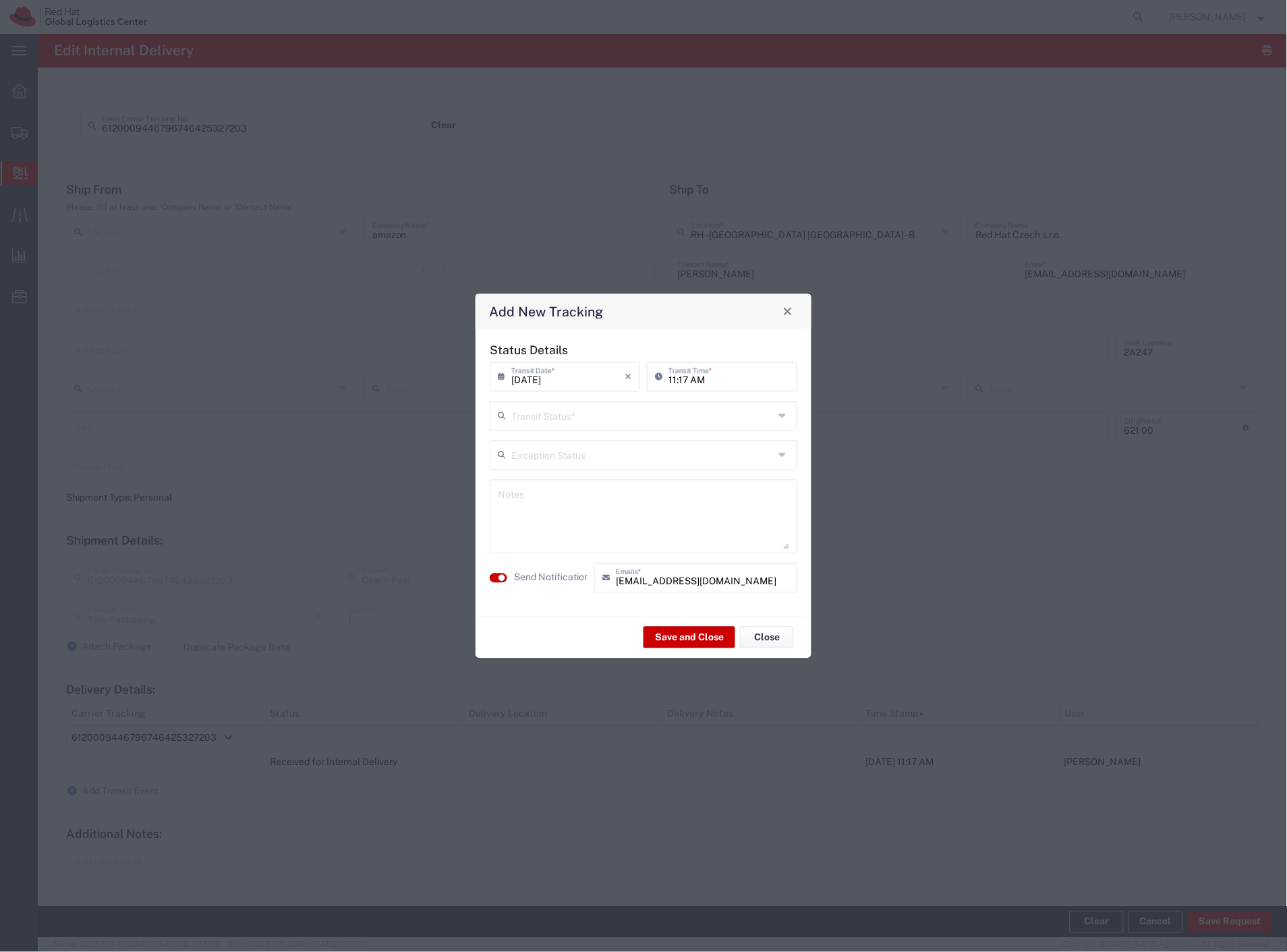
click at [597, 428] on div "Transit Status *" at bounding box center [643, 415] width 307 height 30
click at [586, 449] on span "Delivery Confirmation" at bounding box center [644, 445] width 305 height 21
type input "Delivery Confirmation"
drag, startPoint x: 547, startPoint y: 573, endPoint x: 554, endPoint y: 580, distance: 9.9
click at [547, 575] on label "Send Notification" at bounding box center [552, 577] width 76 height 14
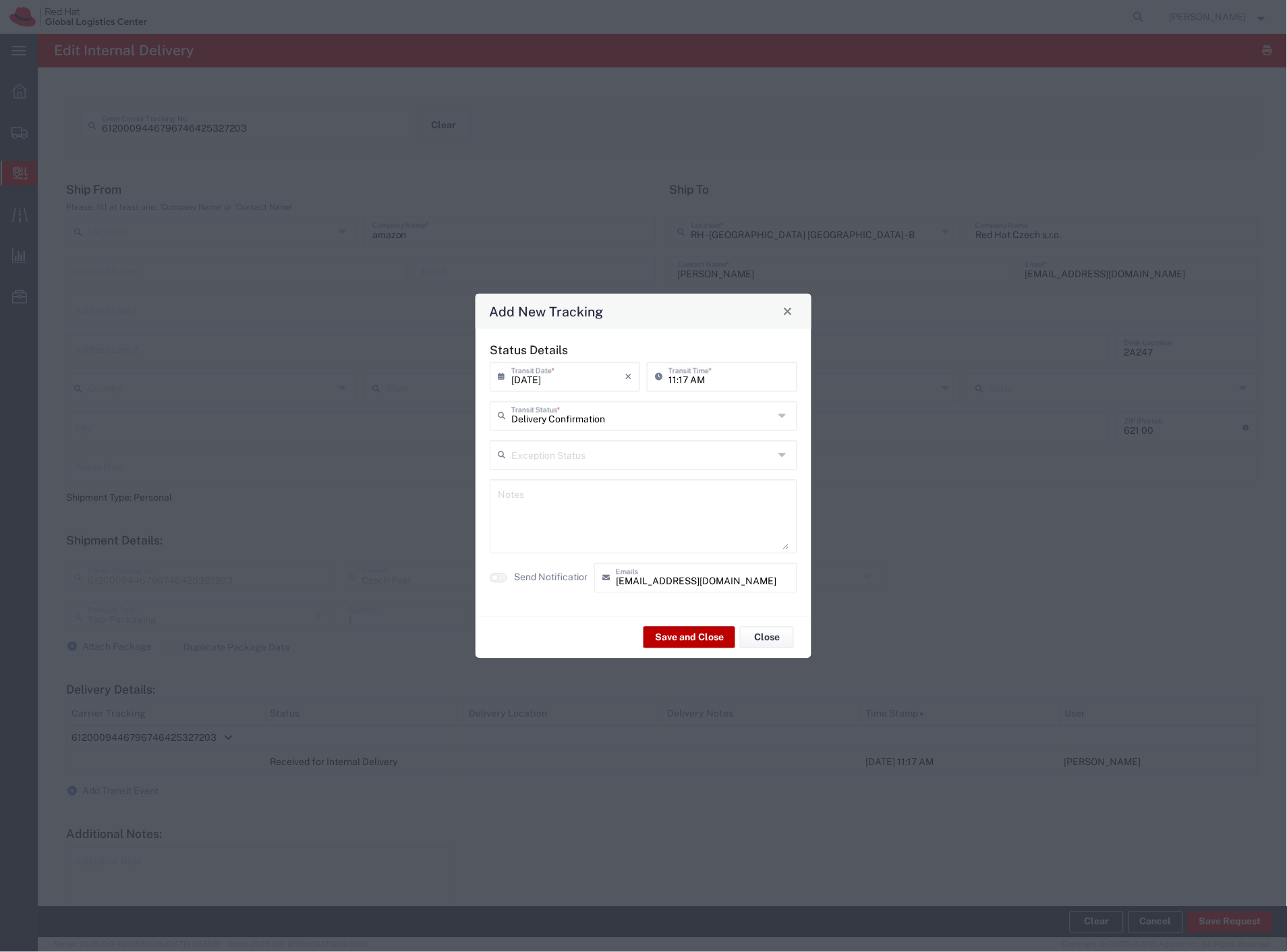
click at [664, 636] on button "Save and Close" at bounding box center [689, 637] width 92 height 22
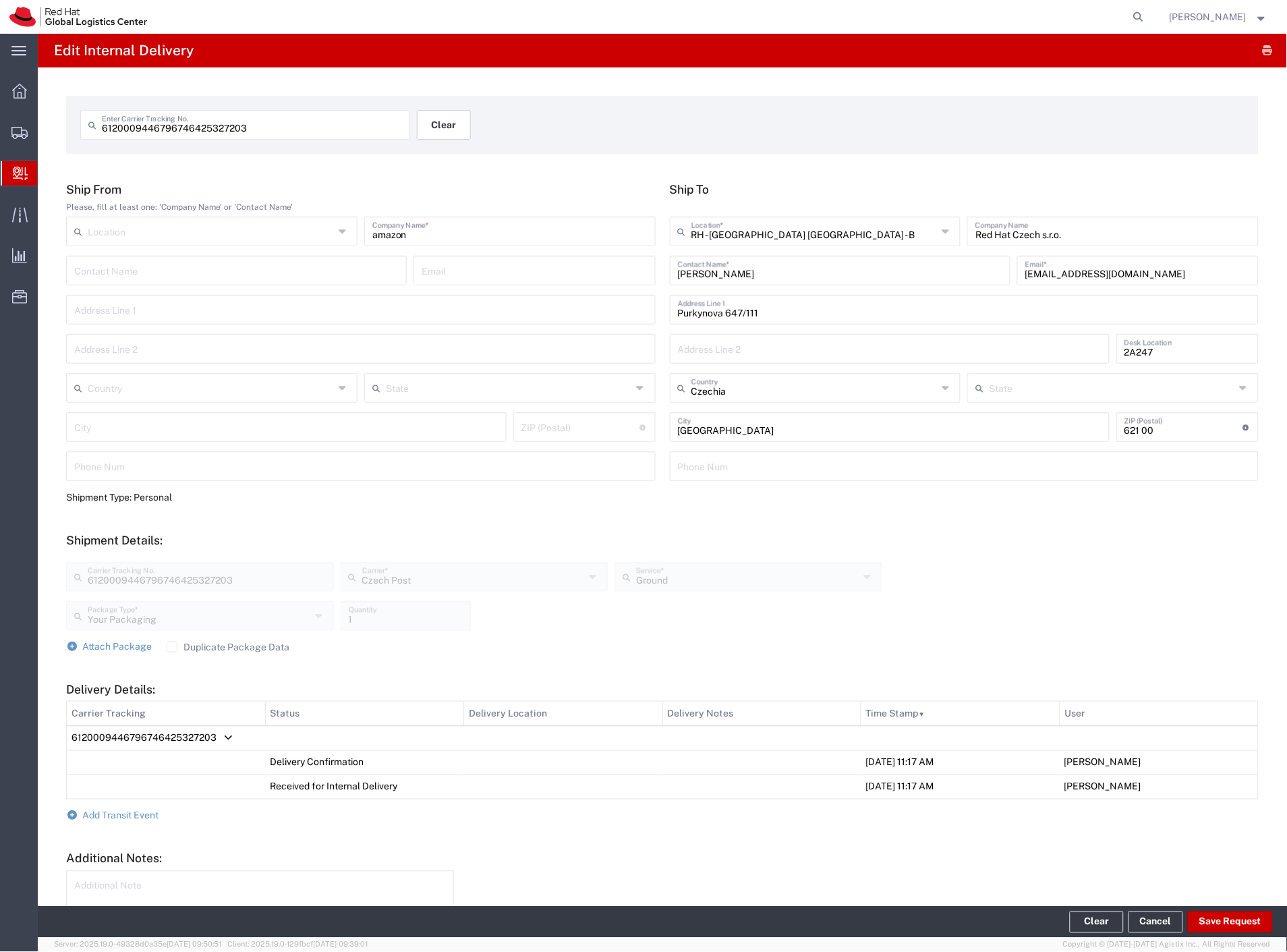
click at [434, 135] on button "Clear" at bounding box center [444, 124] width 54 height 30
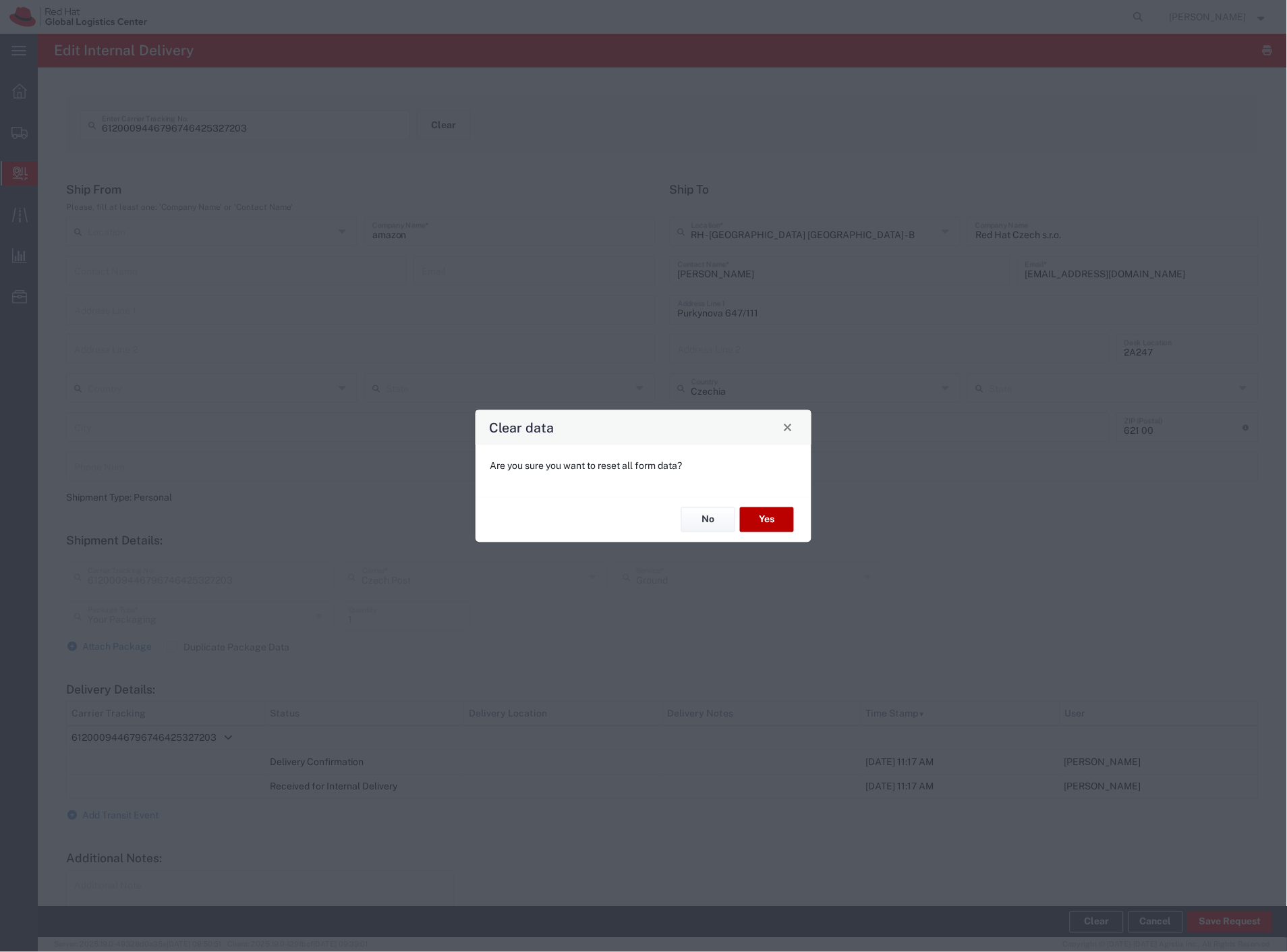
click at [779, 517] on button "Yes" at bounding box center [767, 520] width 54 height 25
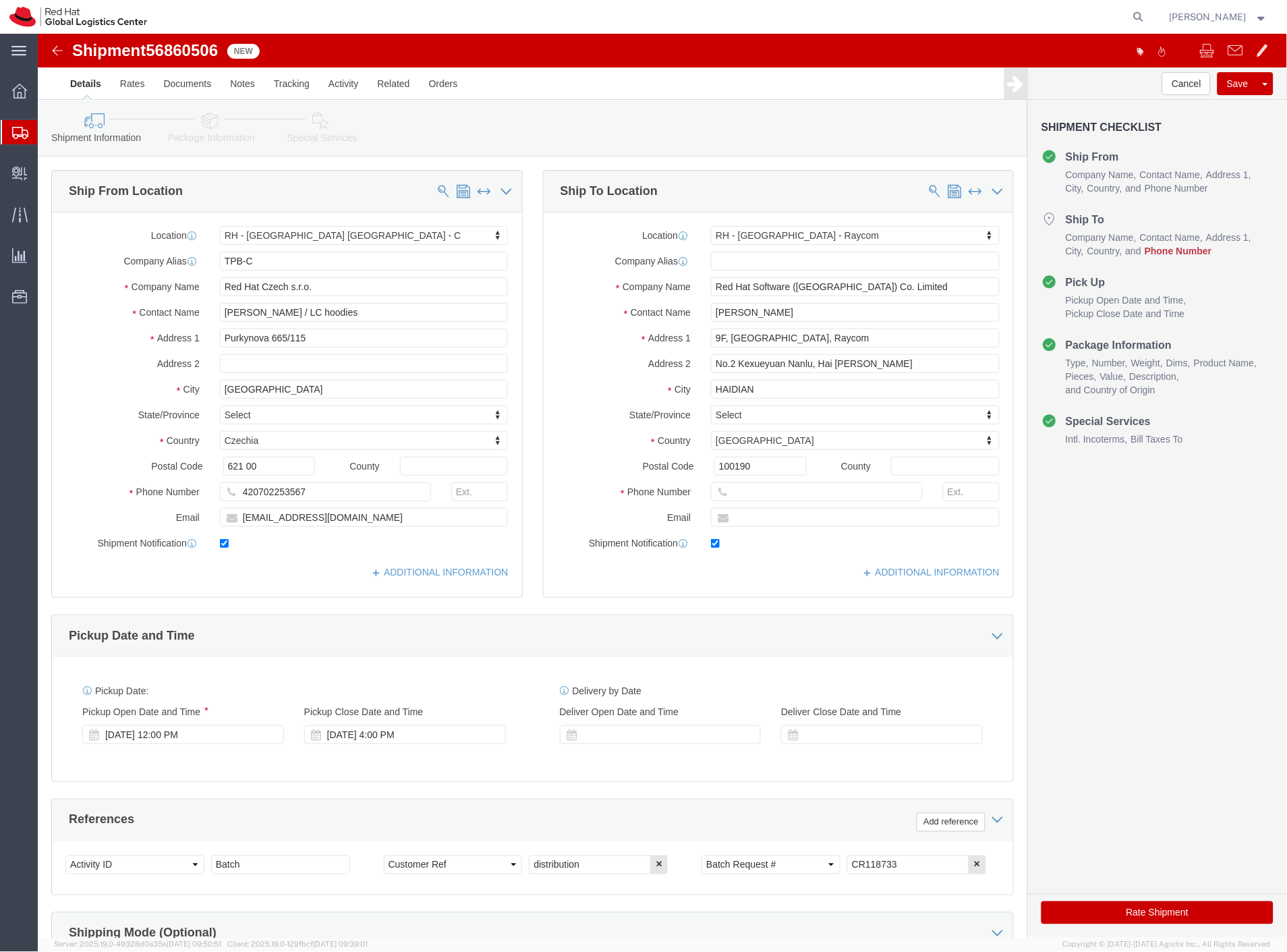
select select "38037"
select select "38012"
click icon
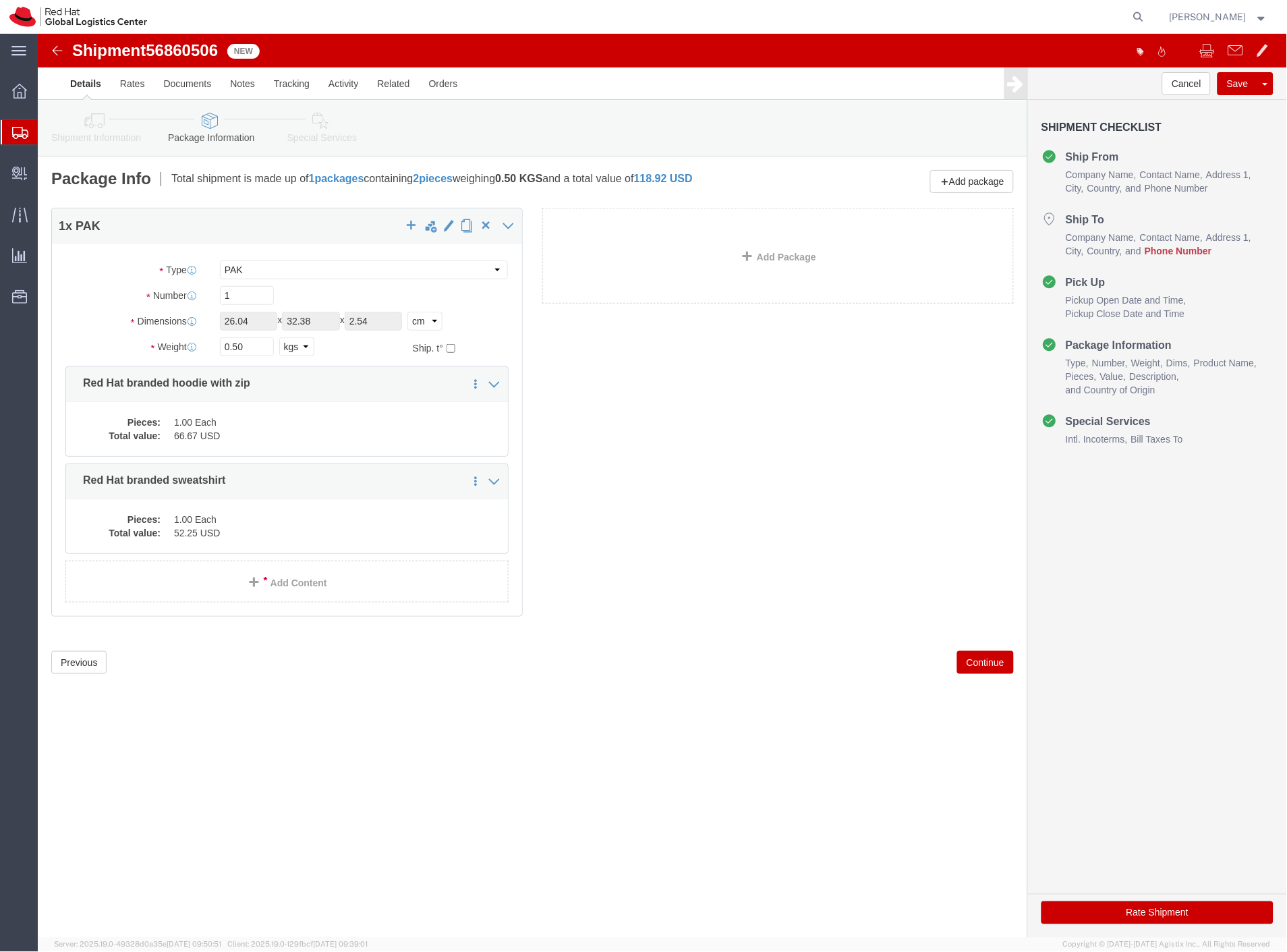
click link "Shipment Information"
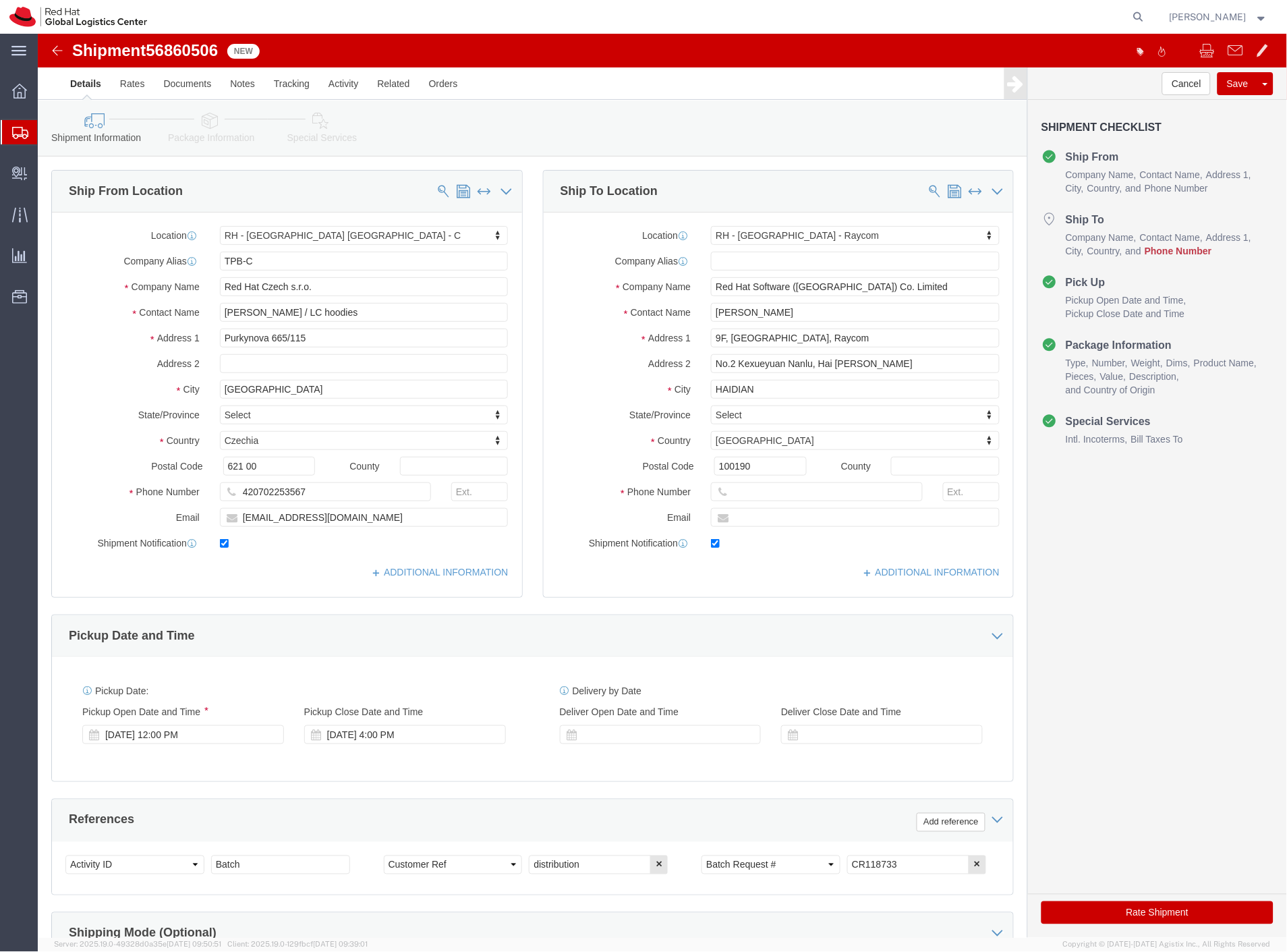
click icon
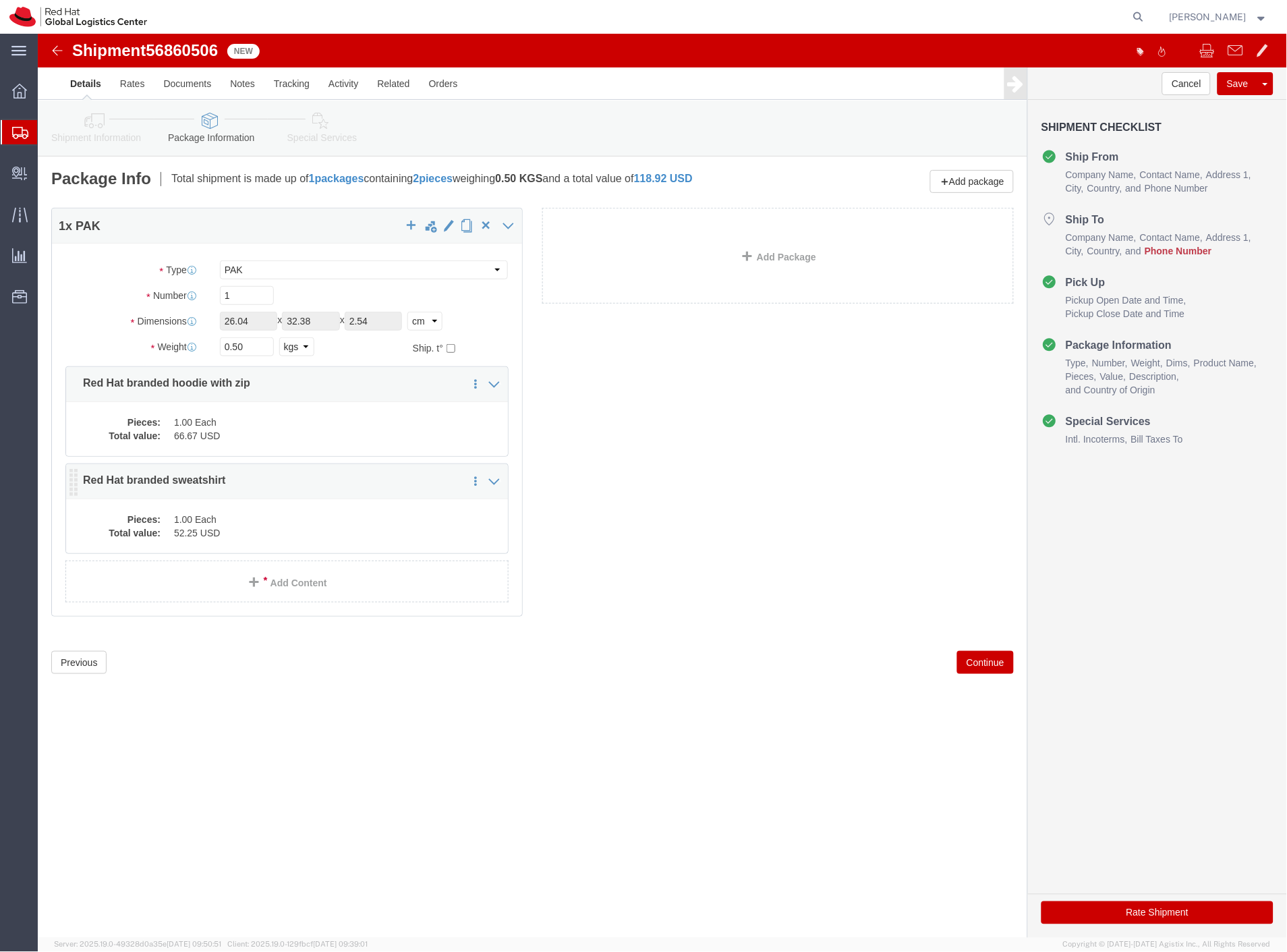
click dd "1.00 Each"
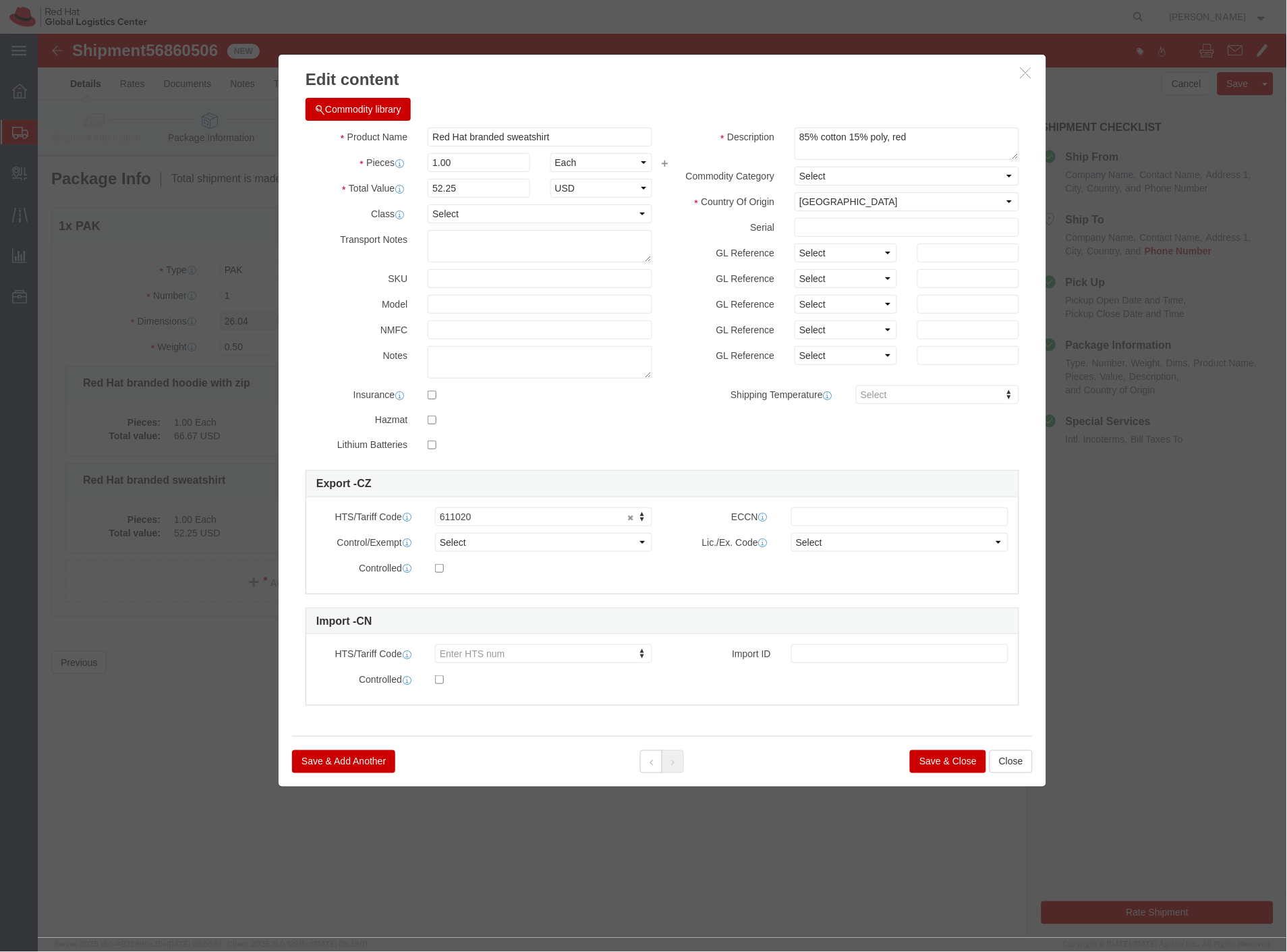
click icon "button"
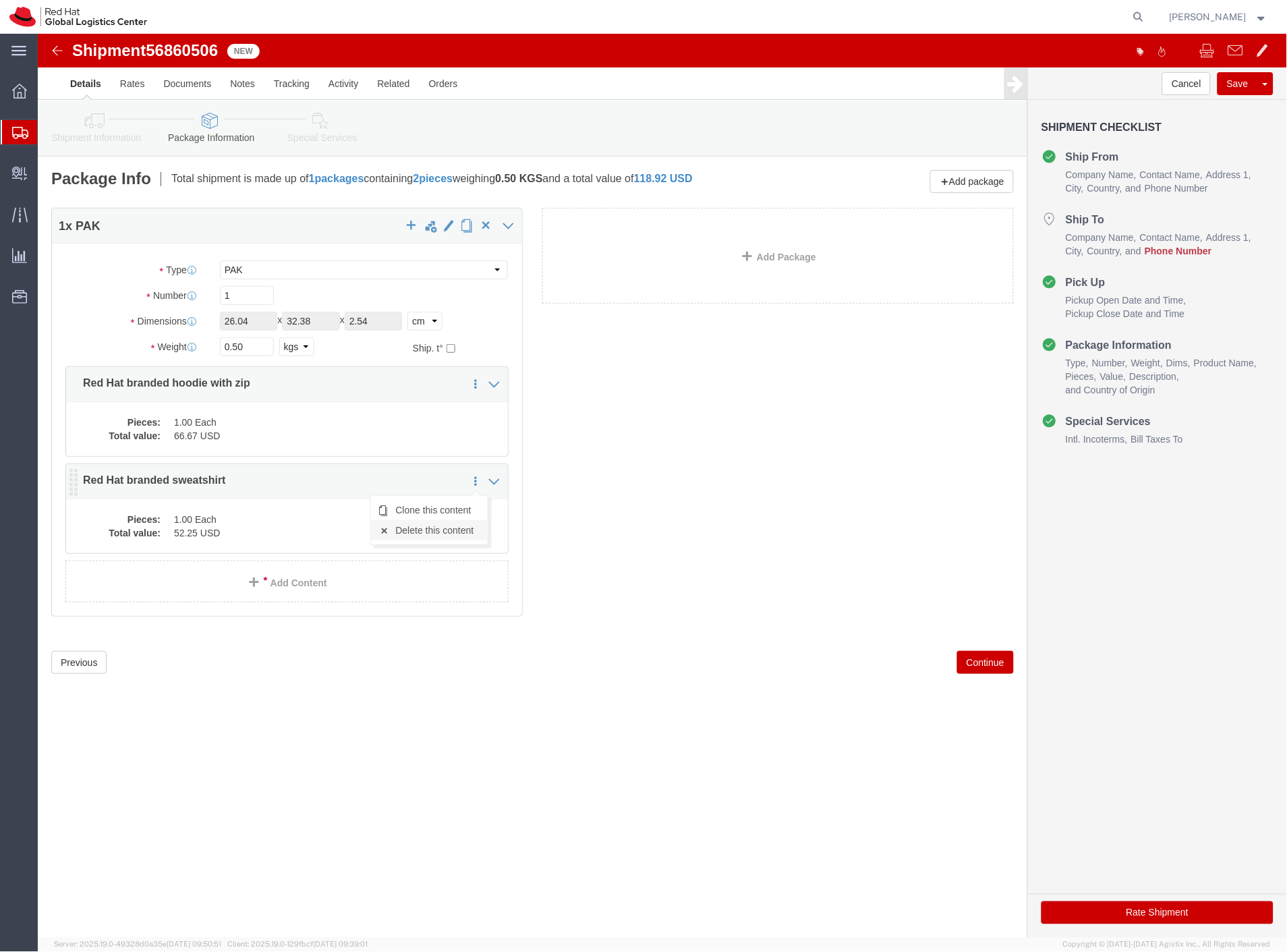
click link "Delete this content"
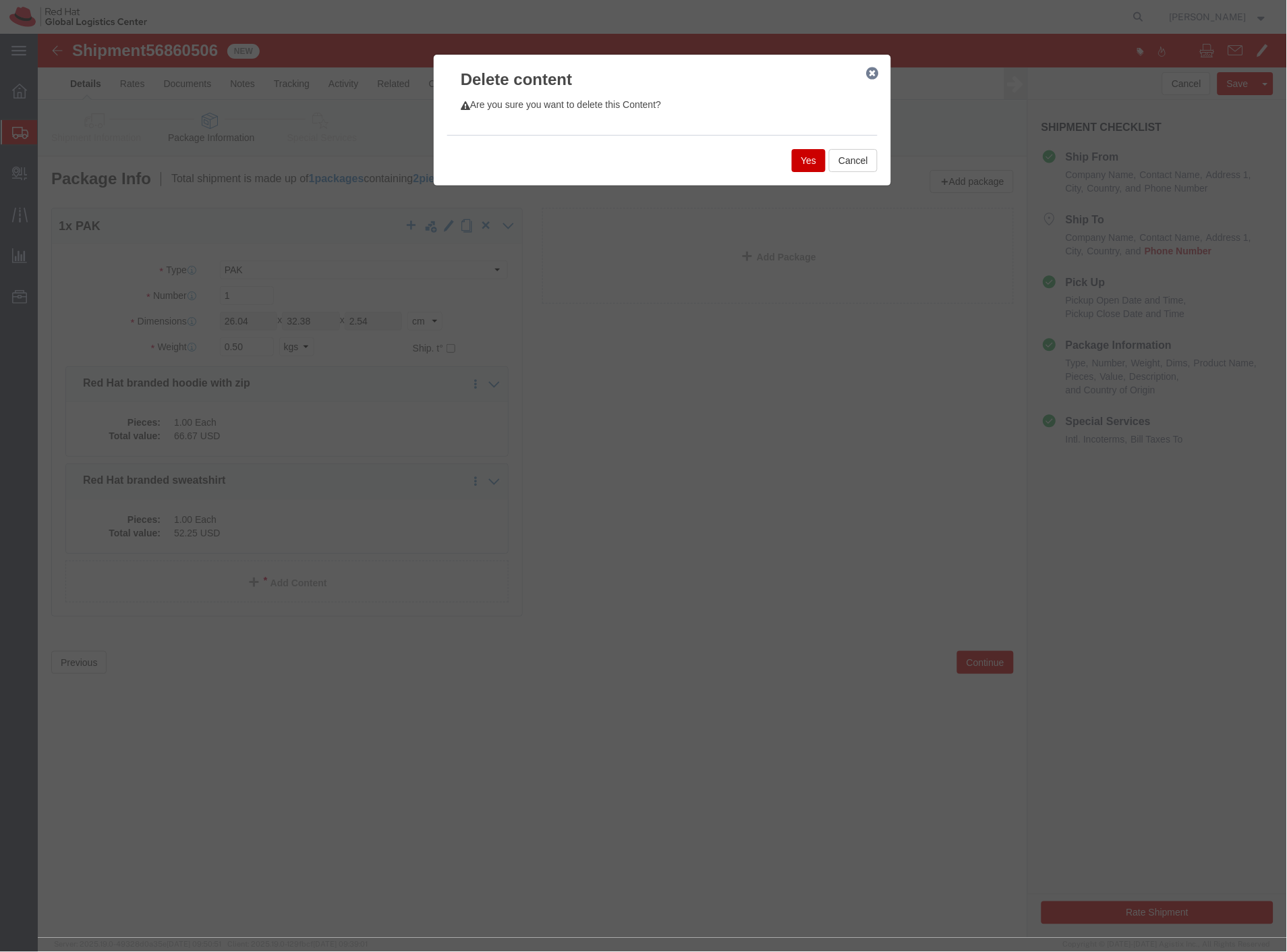
click button "Yes"
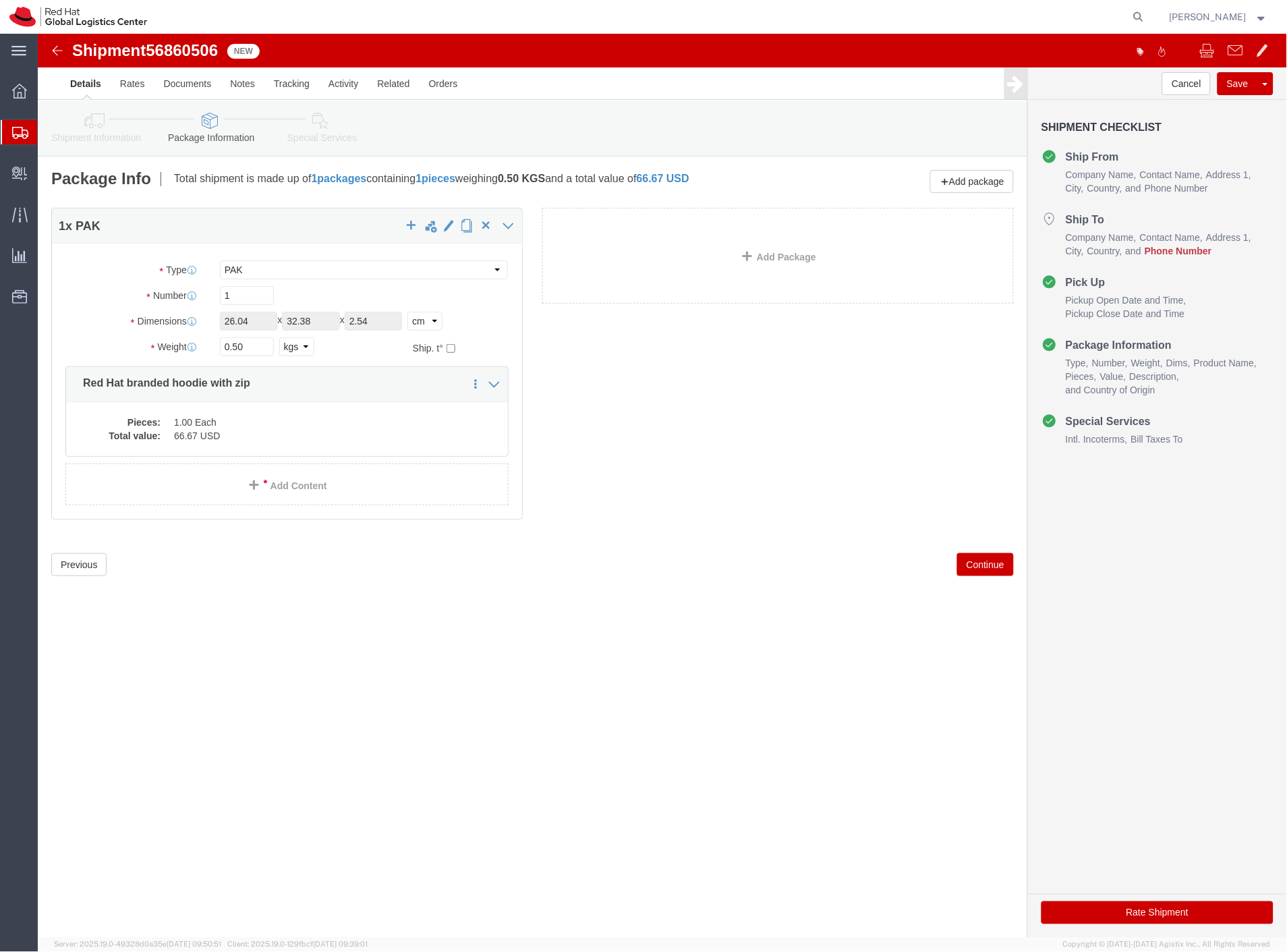
select select "PAK"
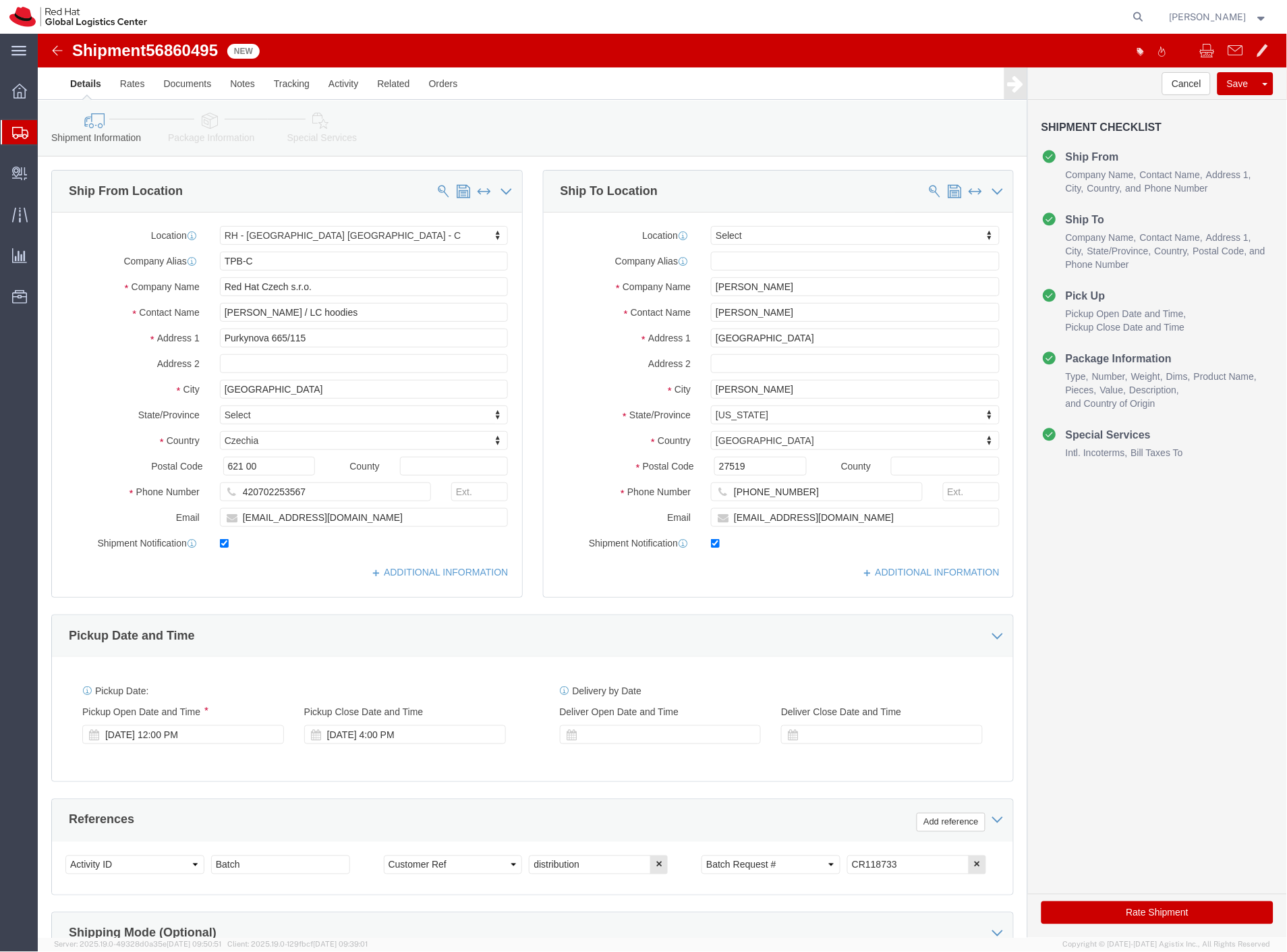
select select "38037"
select select
click icon
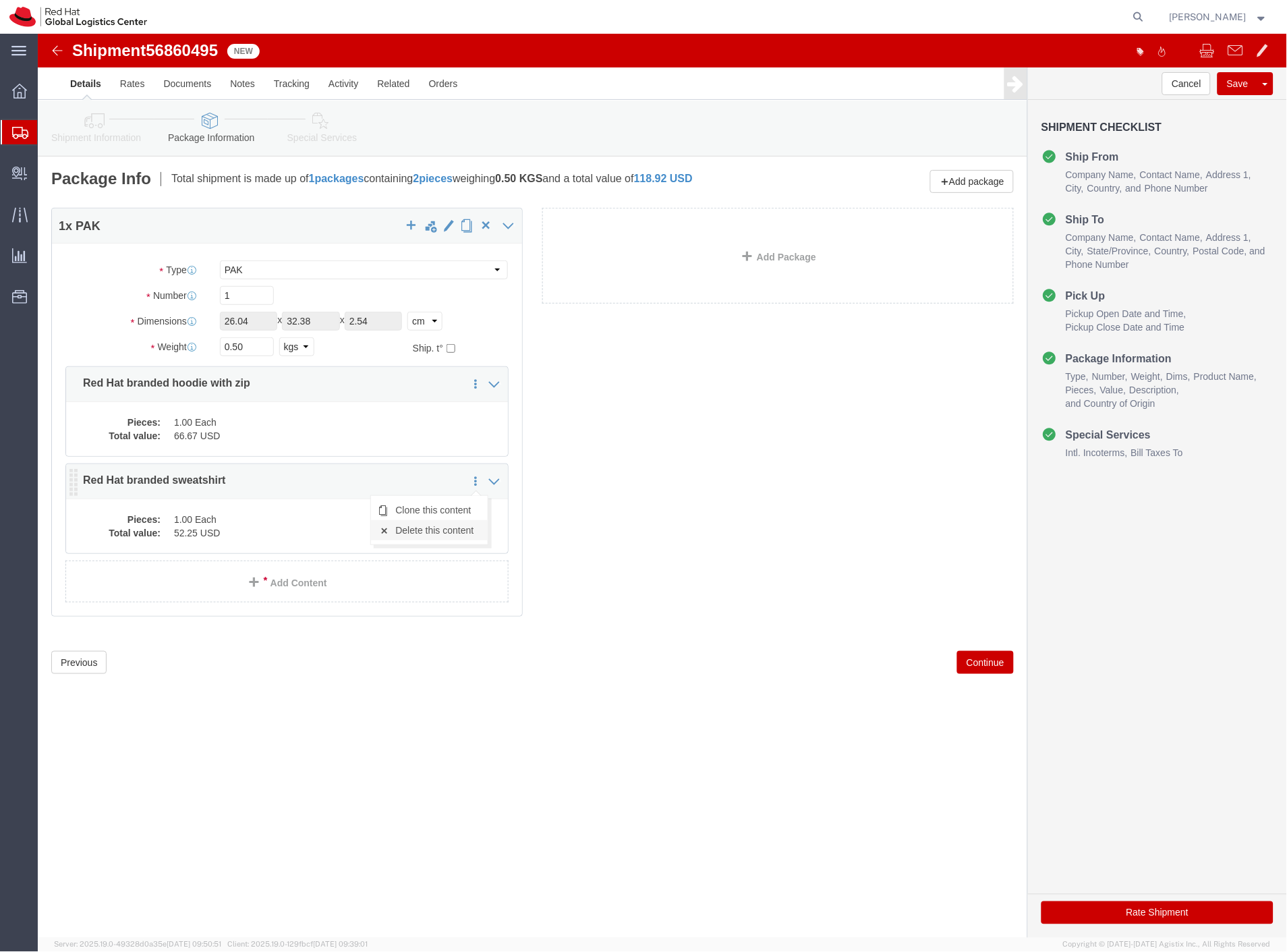
click link "Delete this content"
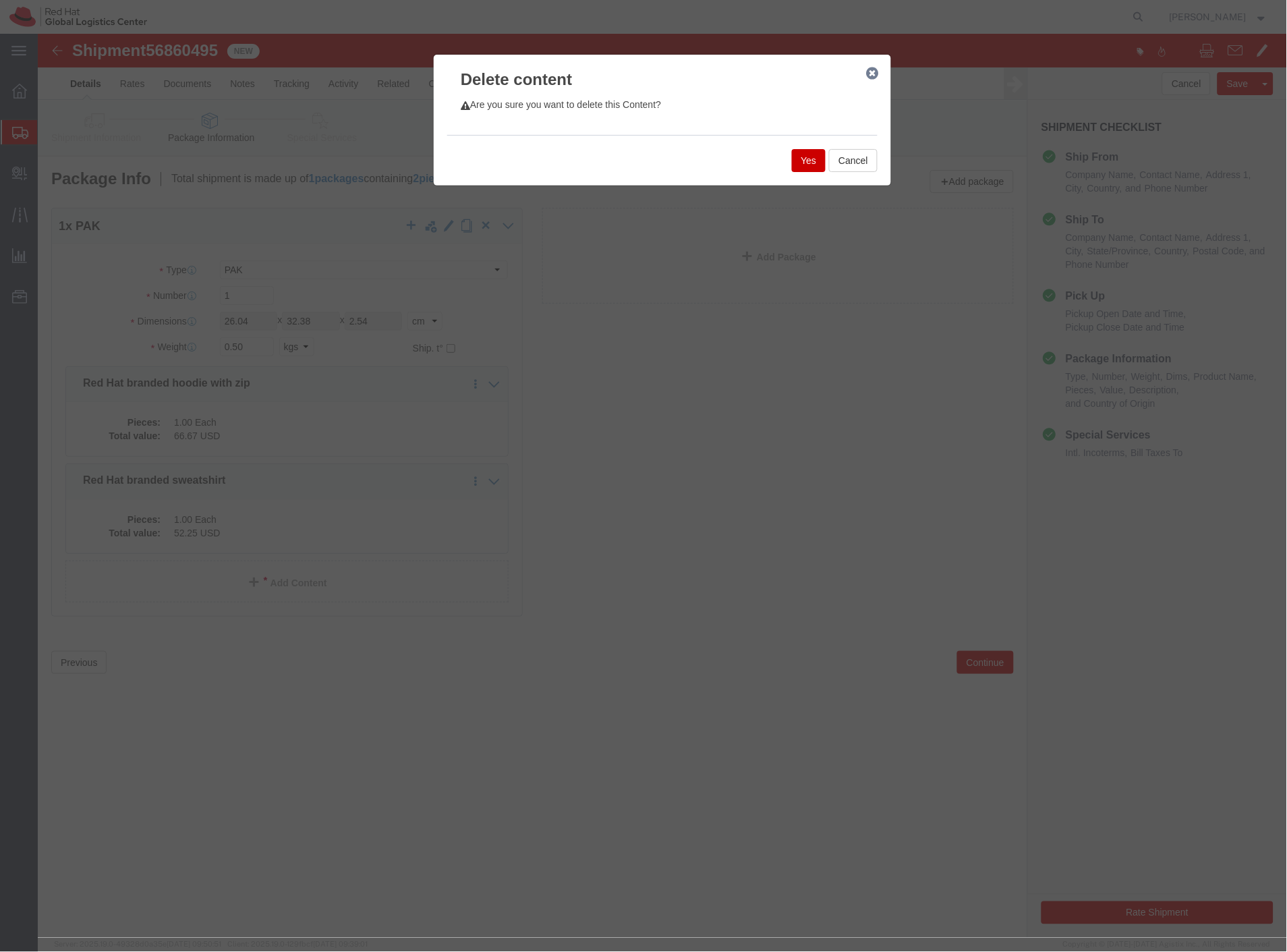
click button "Yes"
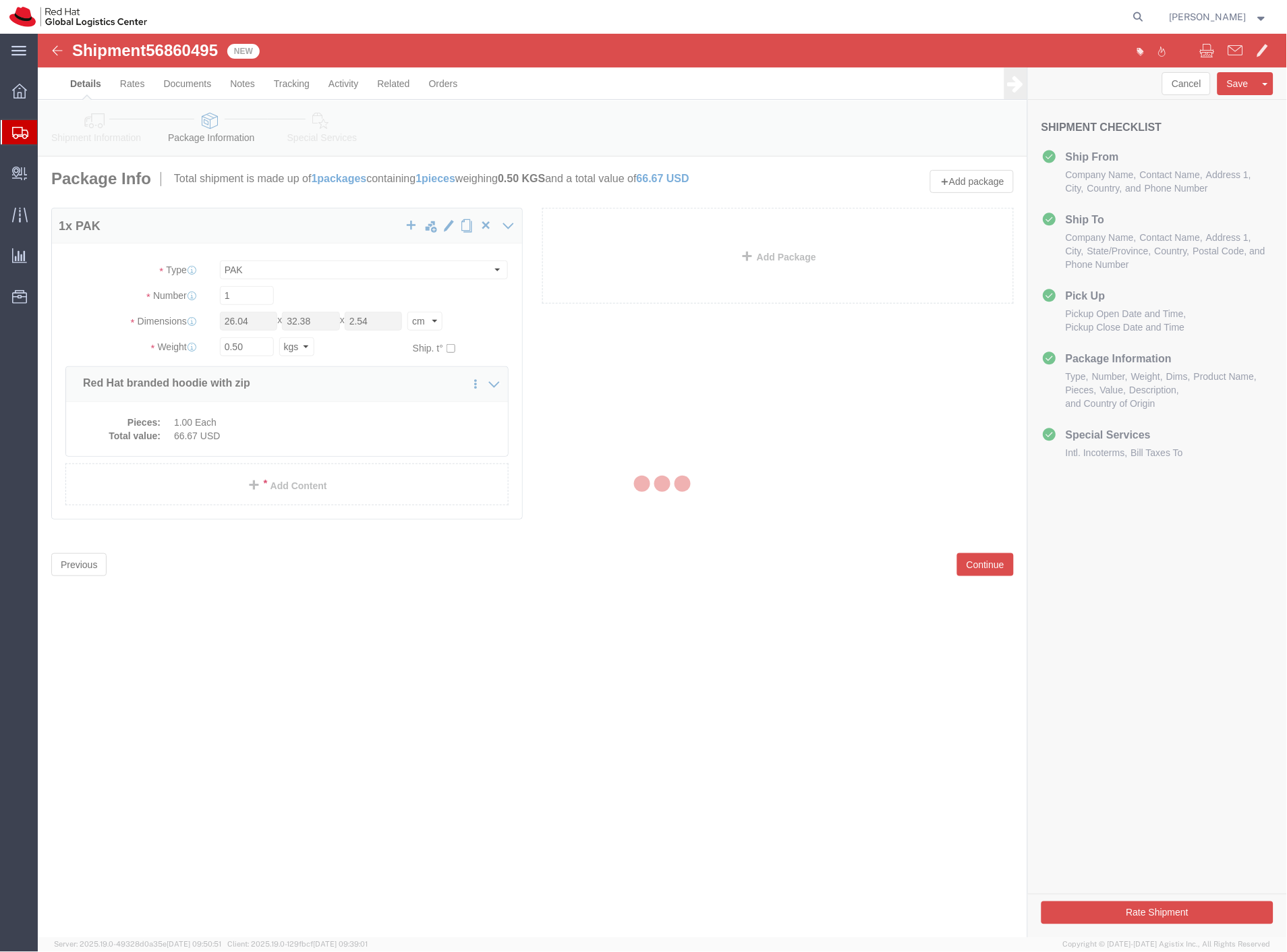
select select "PAK"
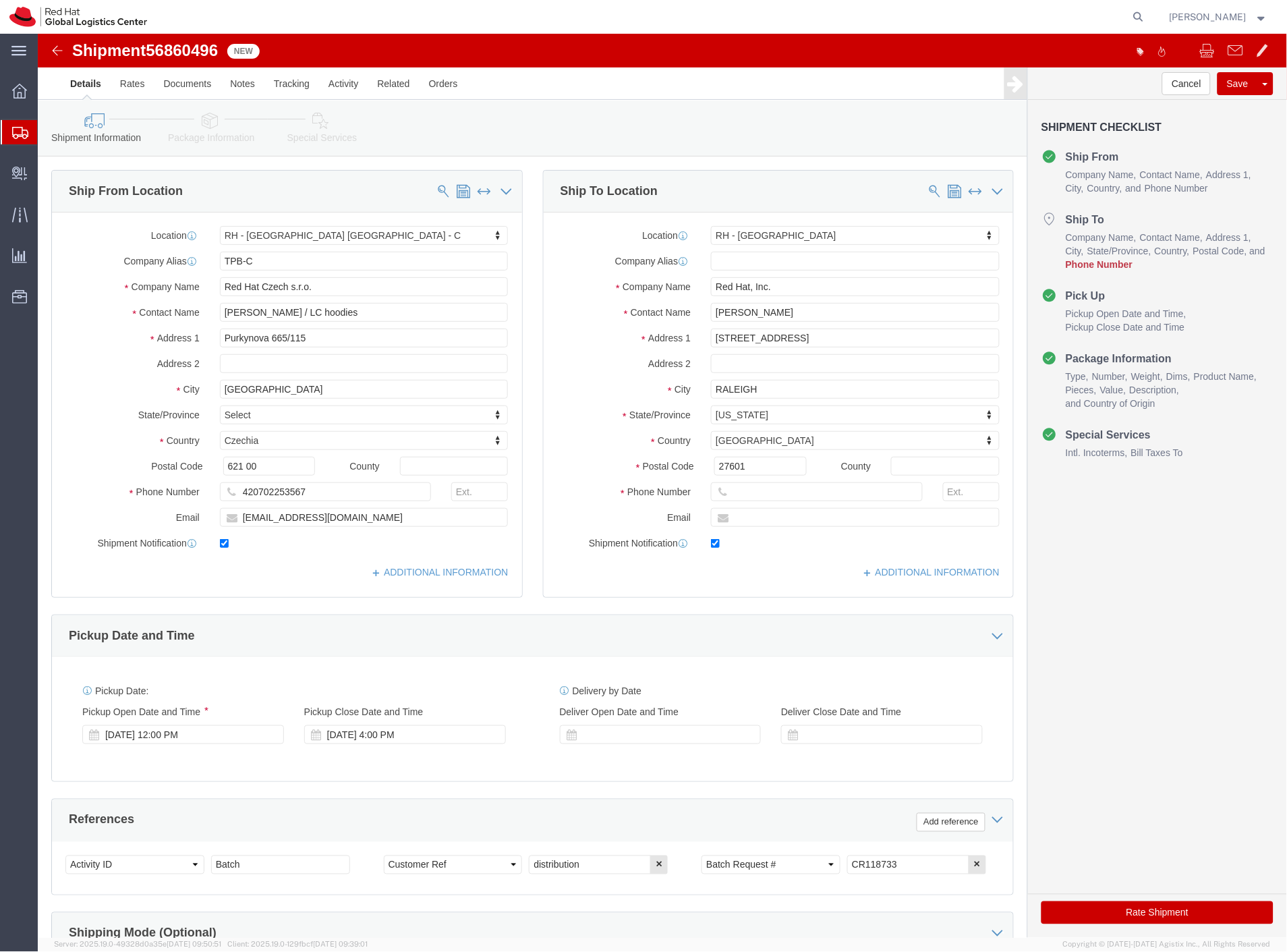
select select "38037"
select select "38014"
click link "Package Information"
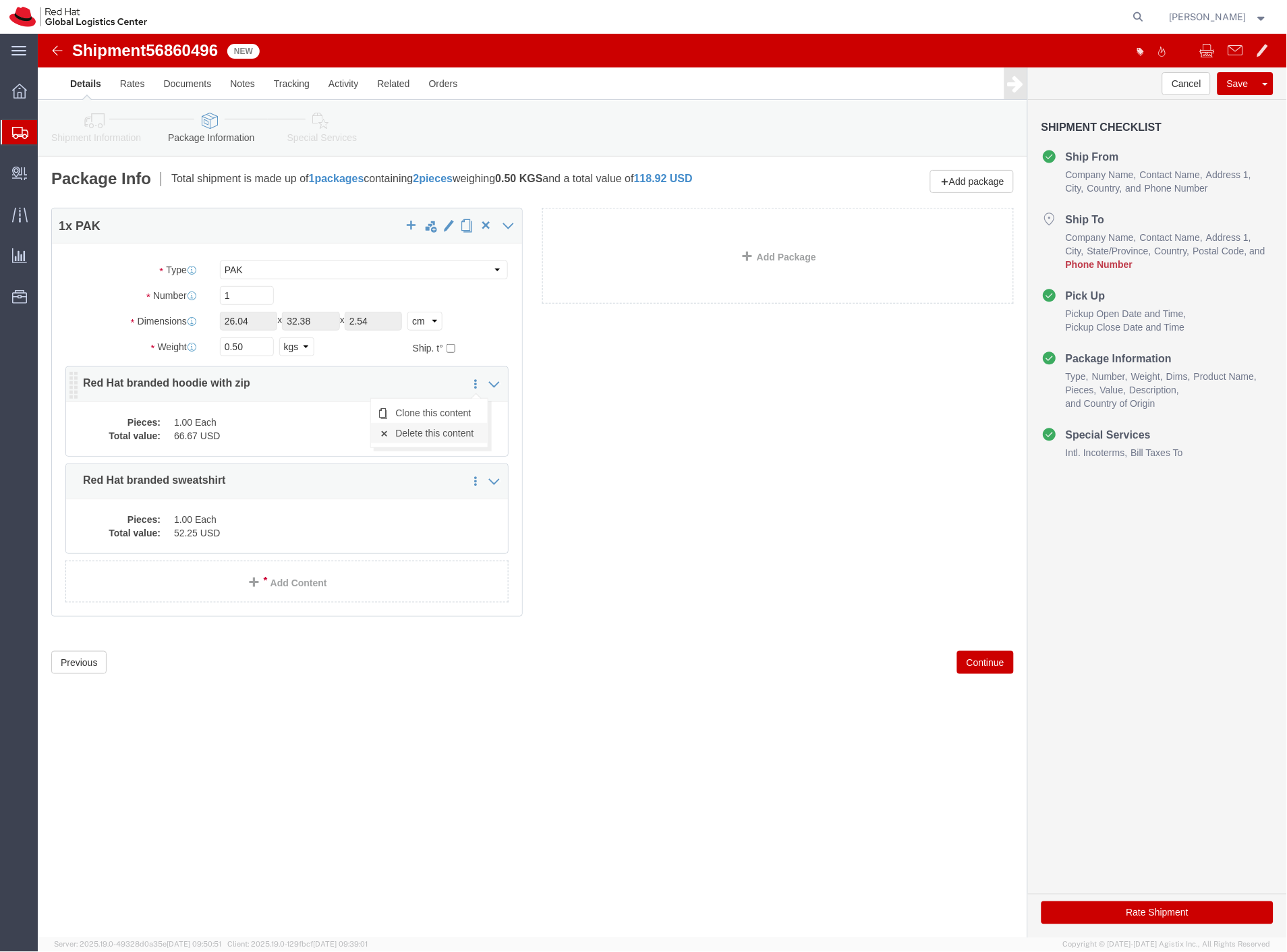
click link "Delete this content"
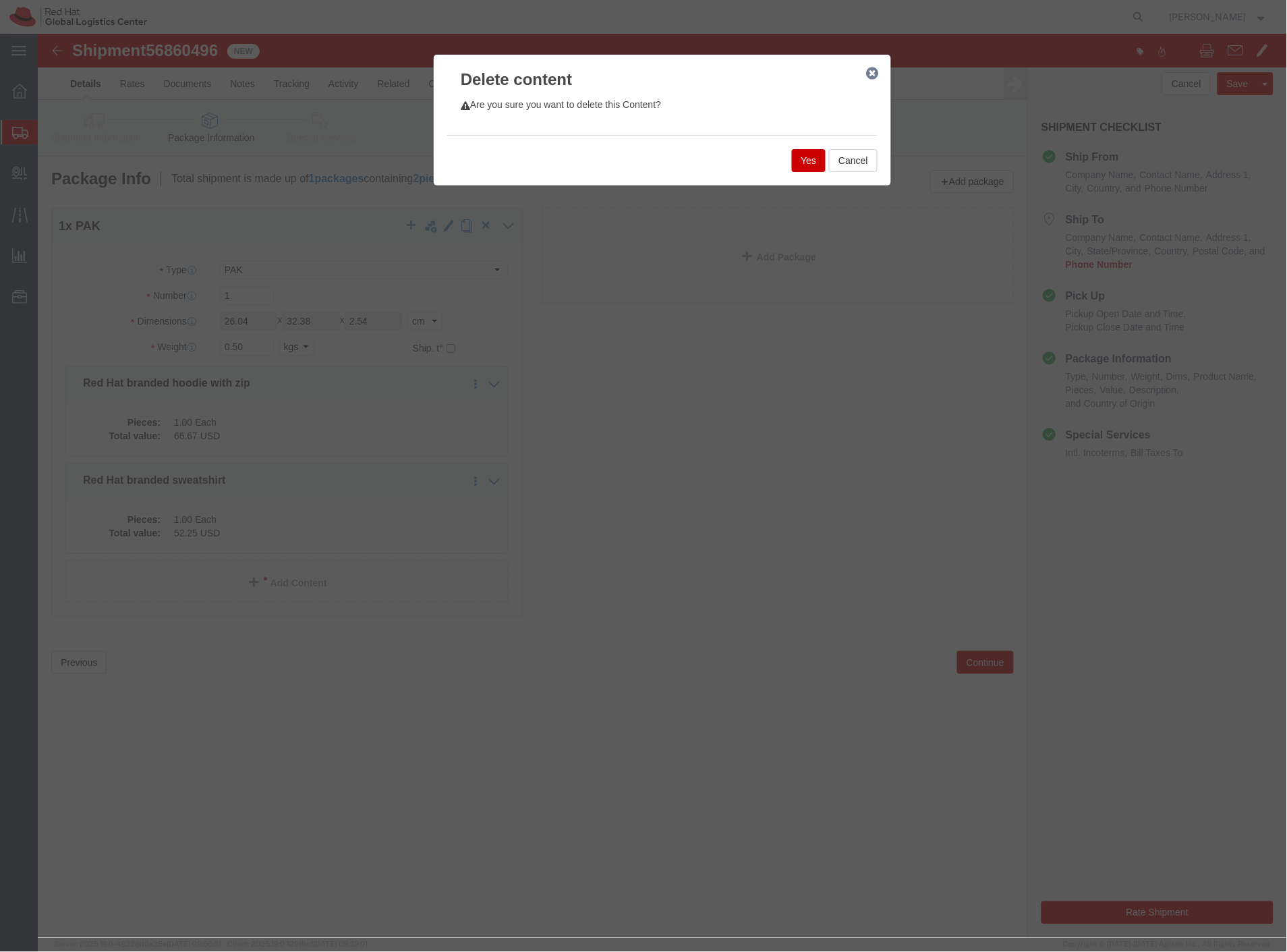
click button "Yes"
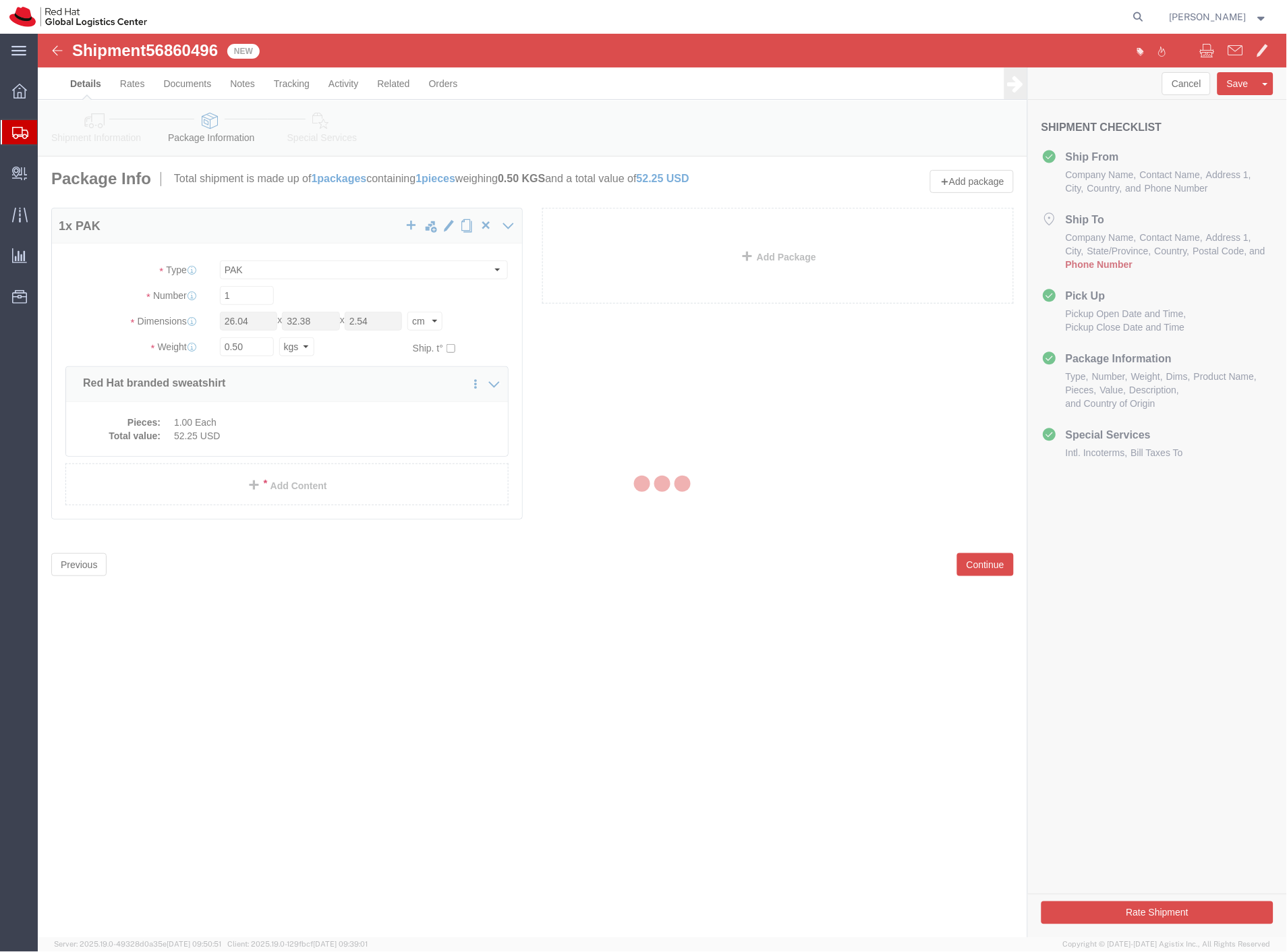
select select "PAK"
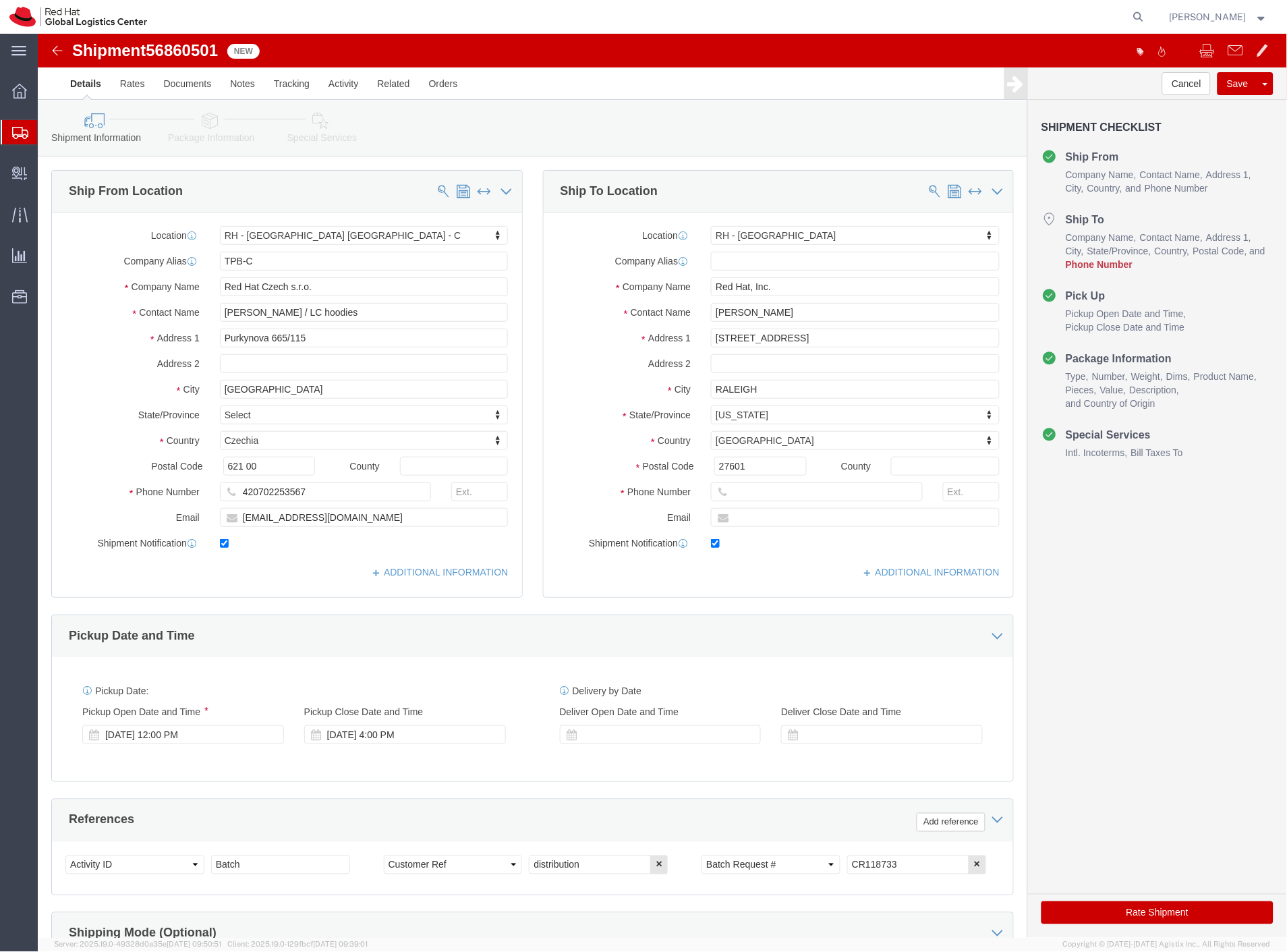
select select "38037"
select select "38014"
click icon
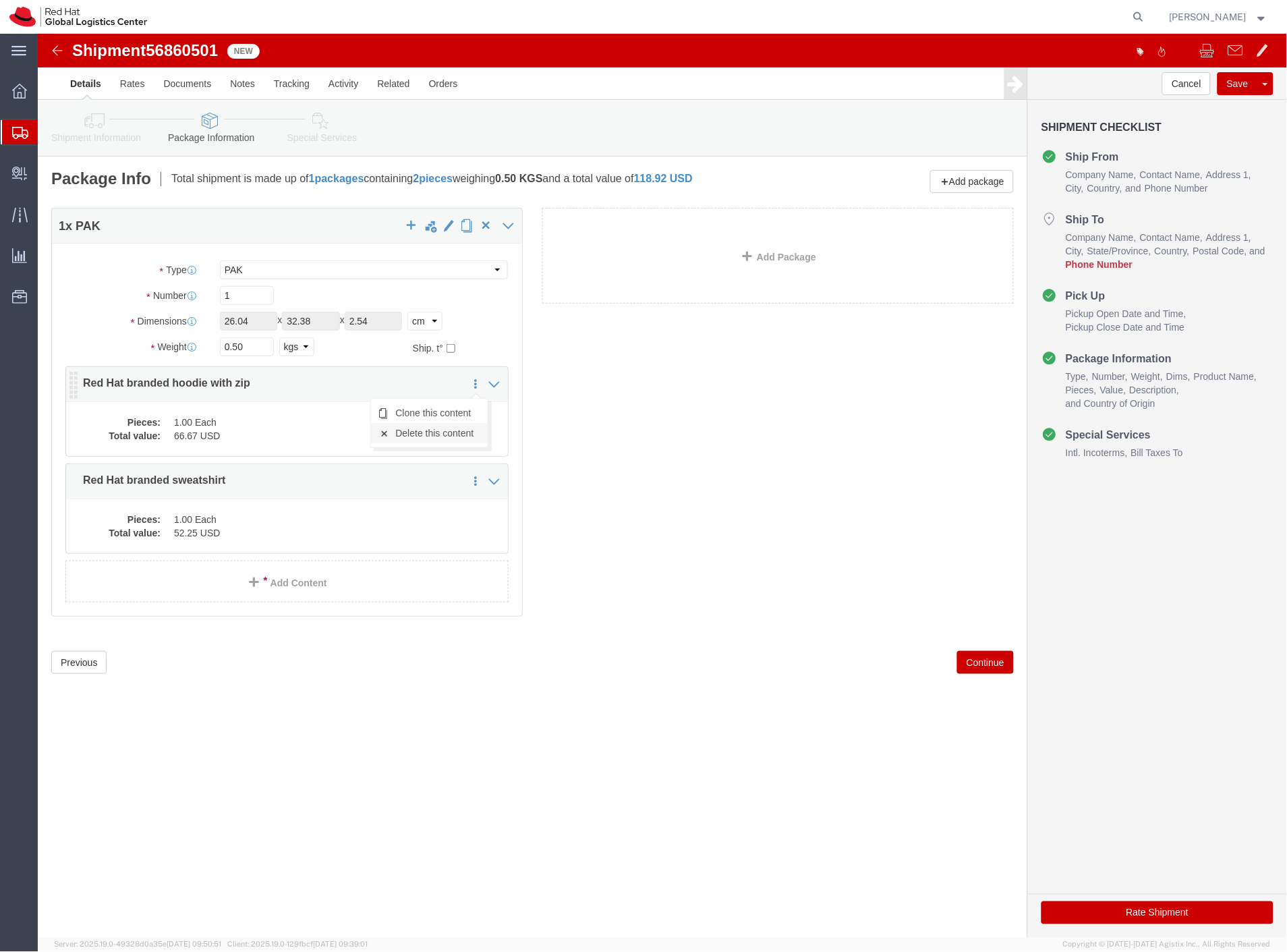
click link "Delete this content"
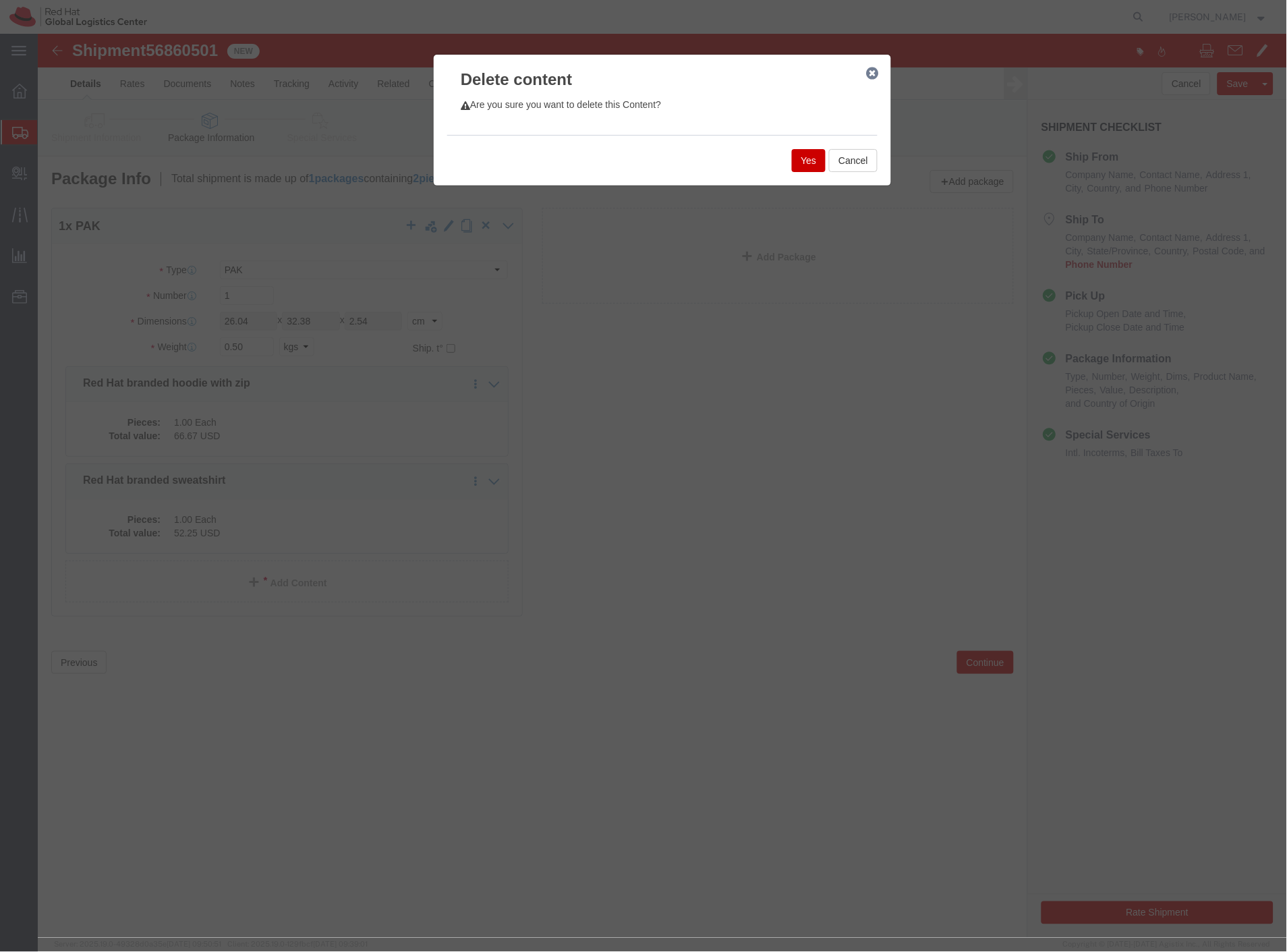
click button "Yes"
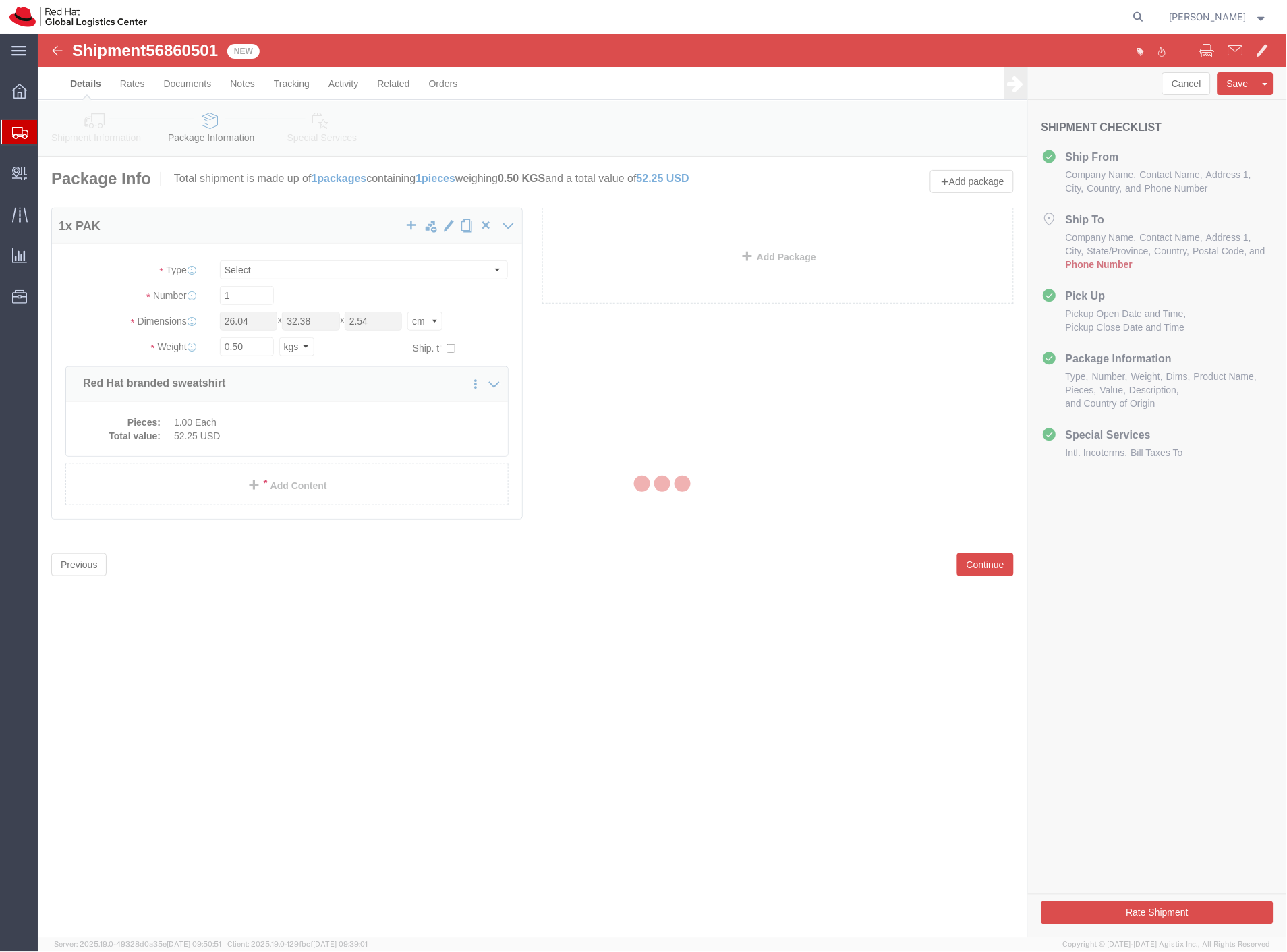
select select "PAK"
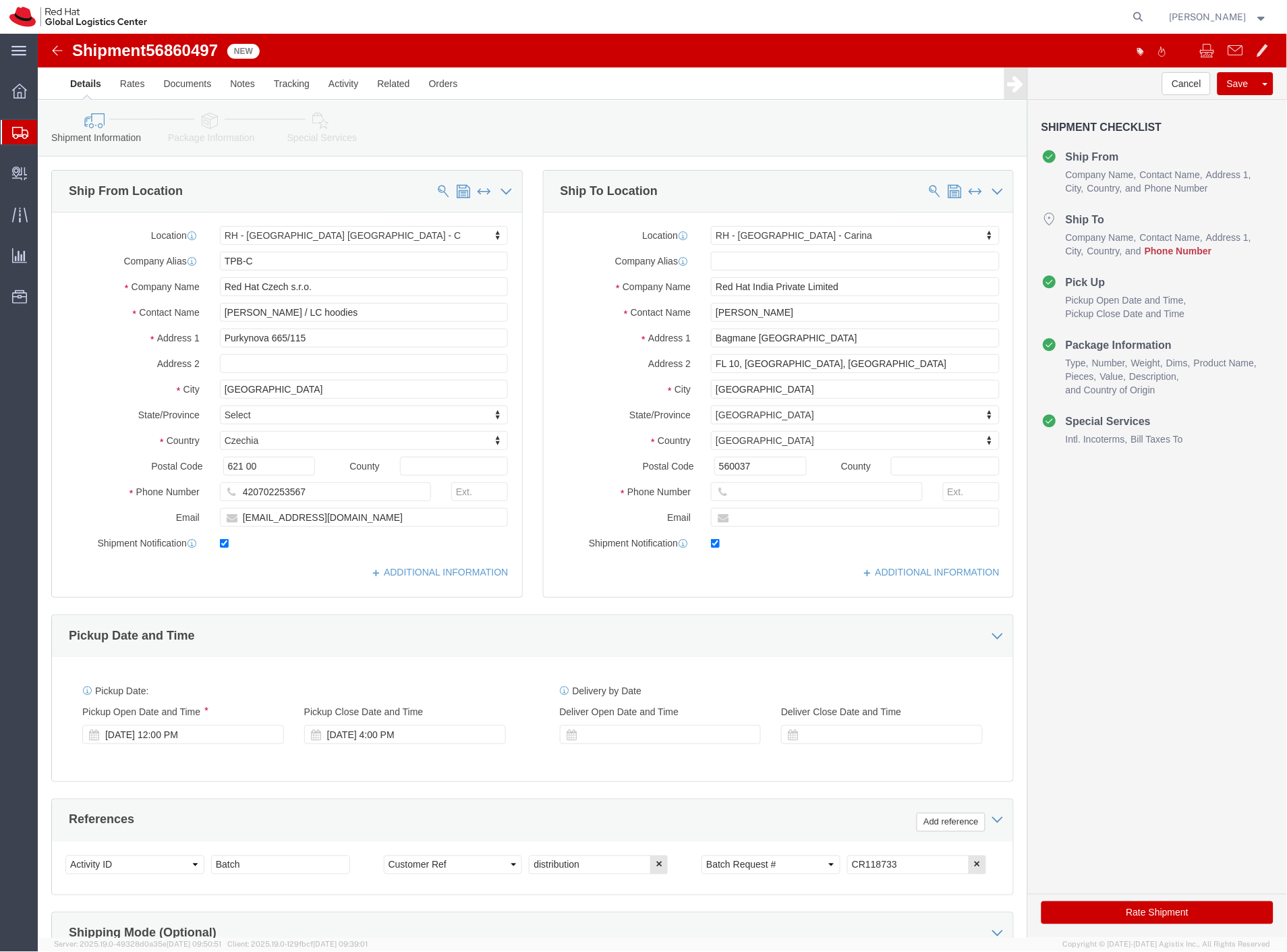
select select "38037"
select select "37925"
click link "Package Information"
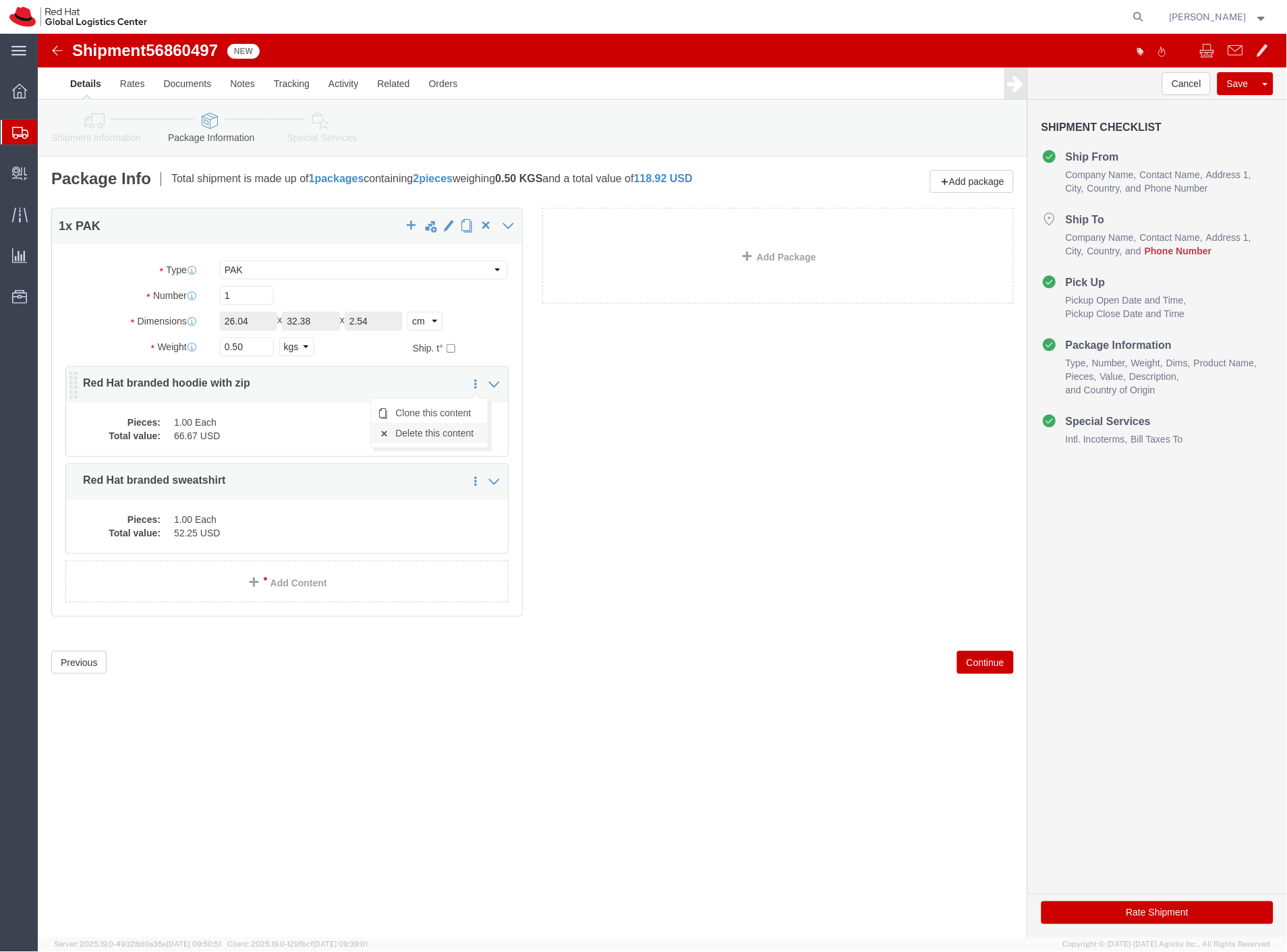
click link "Delete this content"
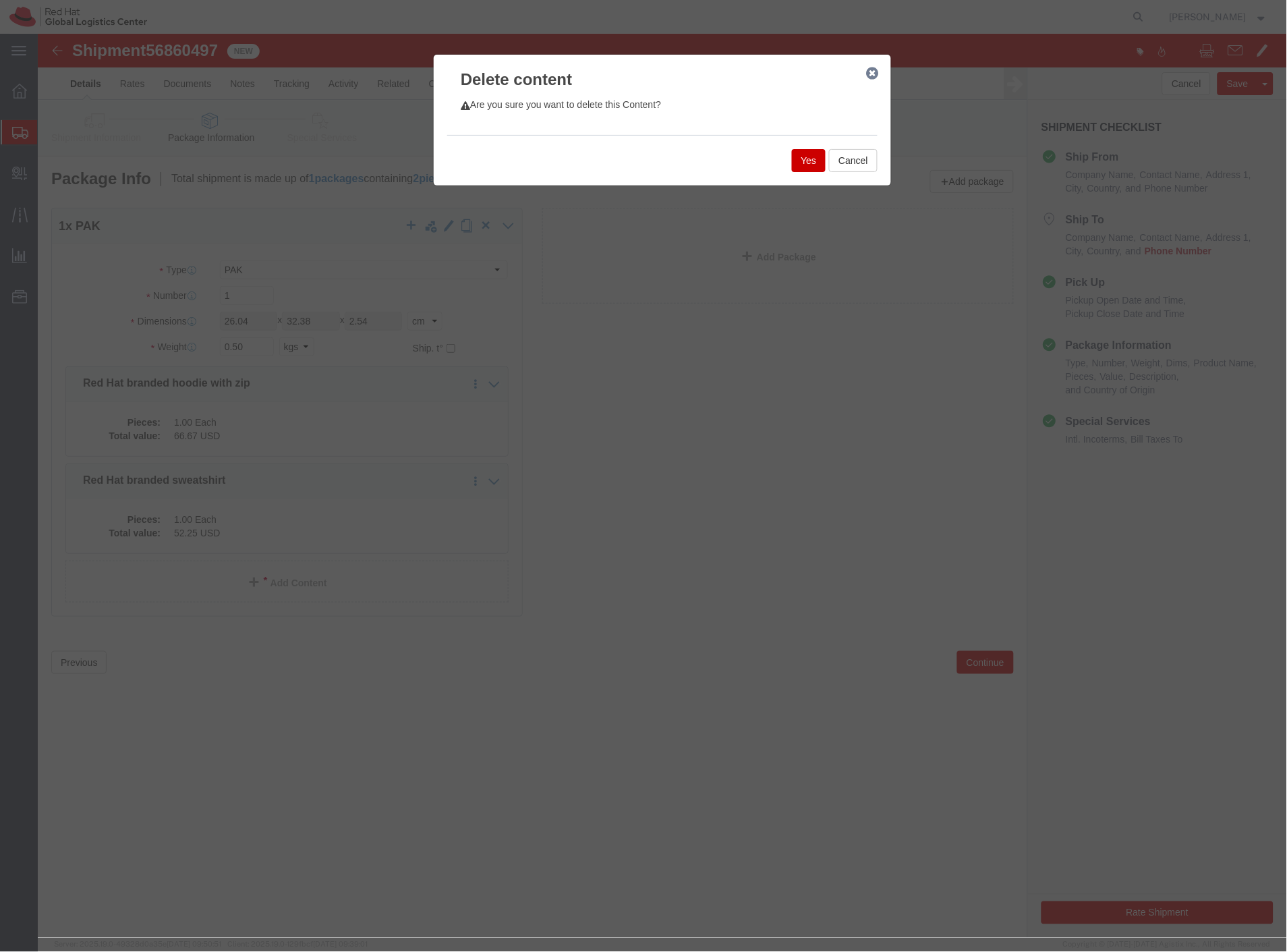
click button "Yes"
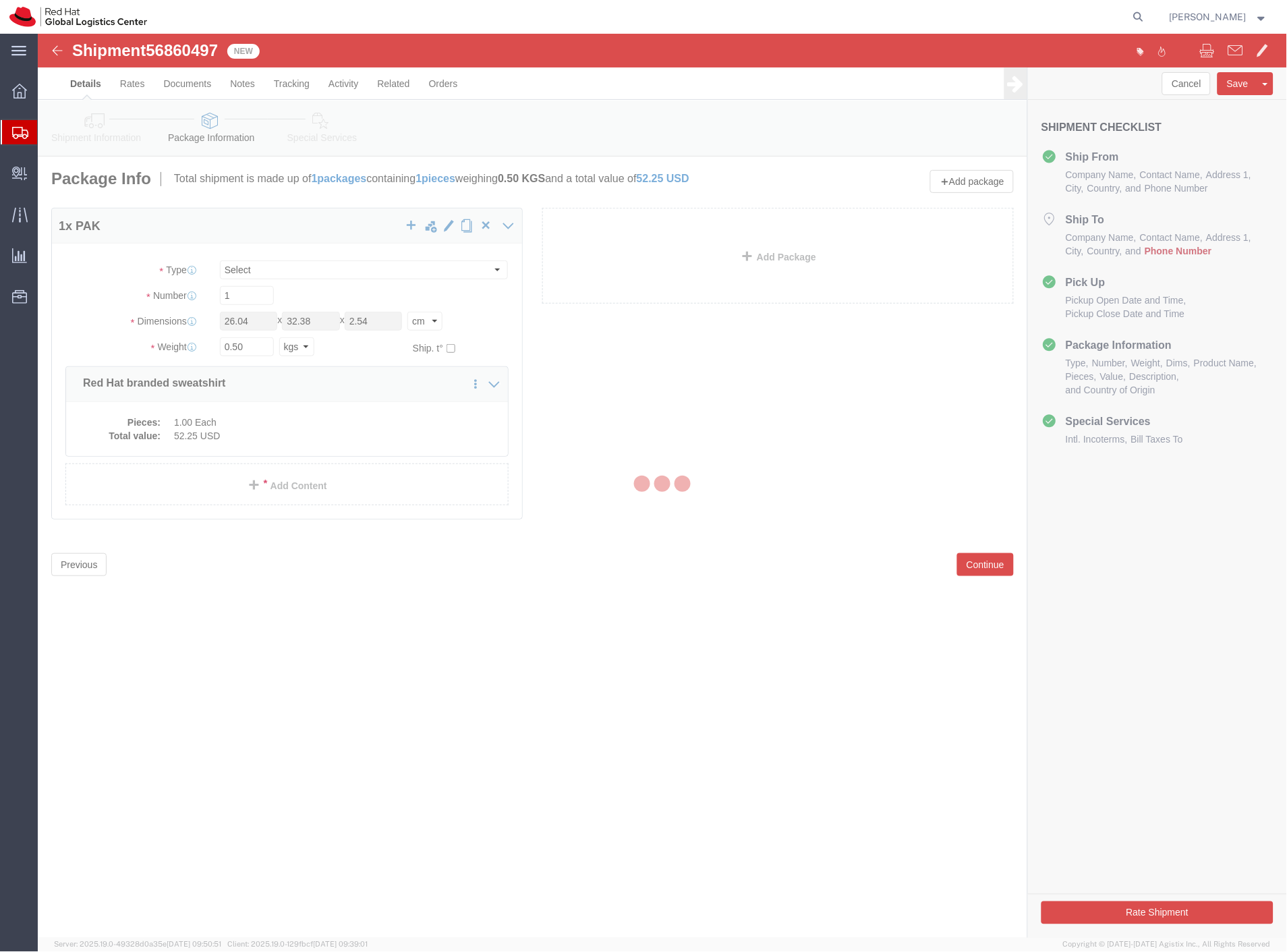
select select "PAK"
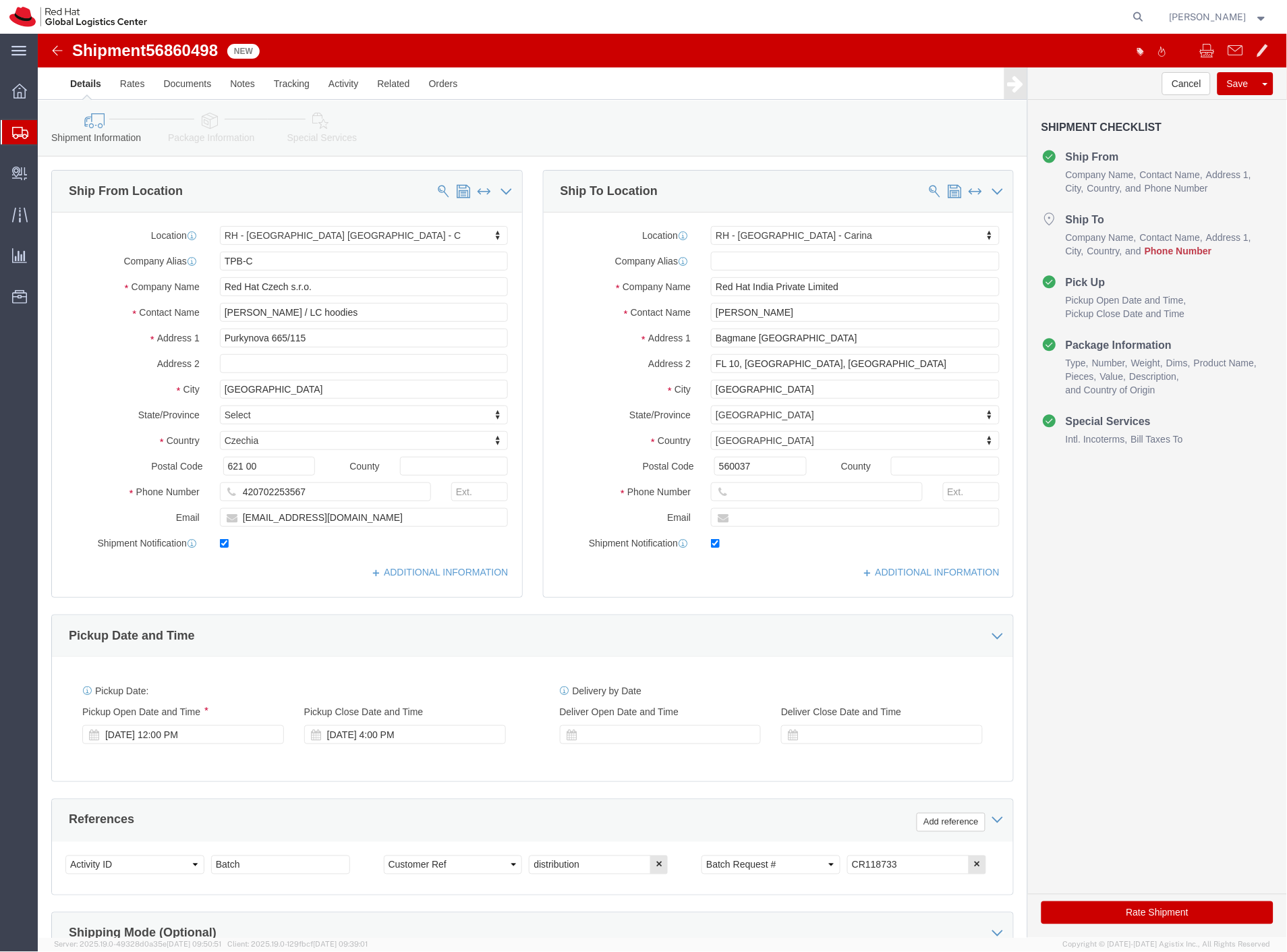
select select "38037"
select select "37925"
drag, startPoint x: 214, startPoint y: 130, endPoint x: 177, endPoint y: 96, distance: 50.2
click link "Package Information"
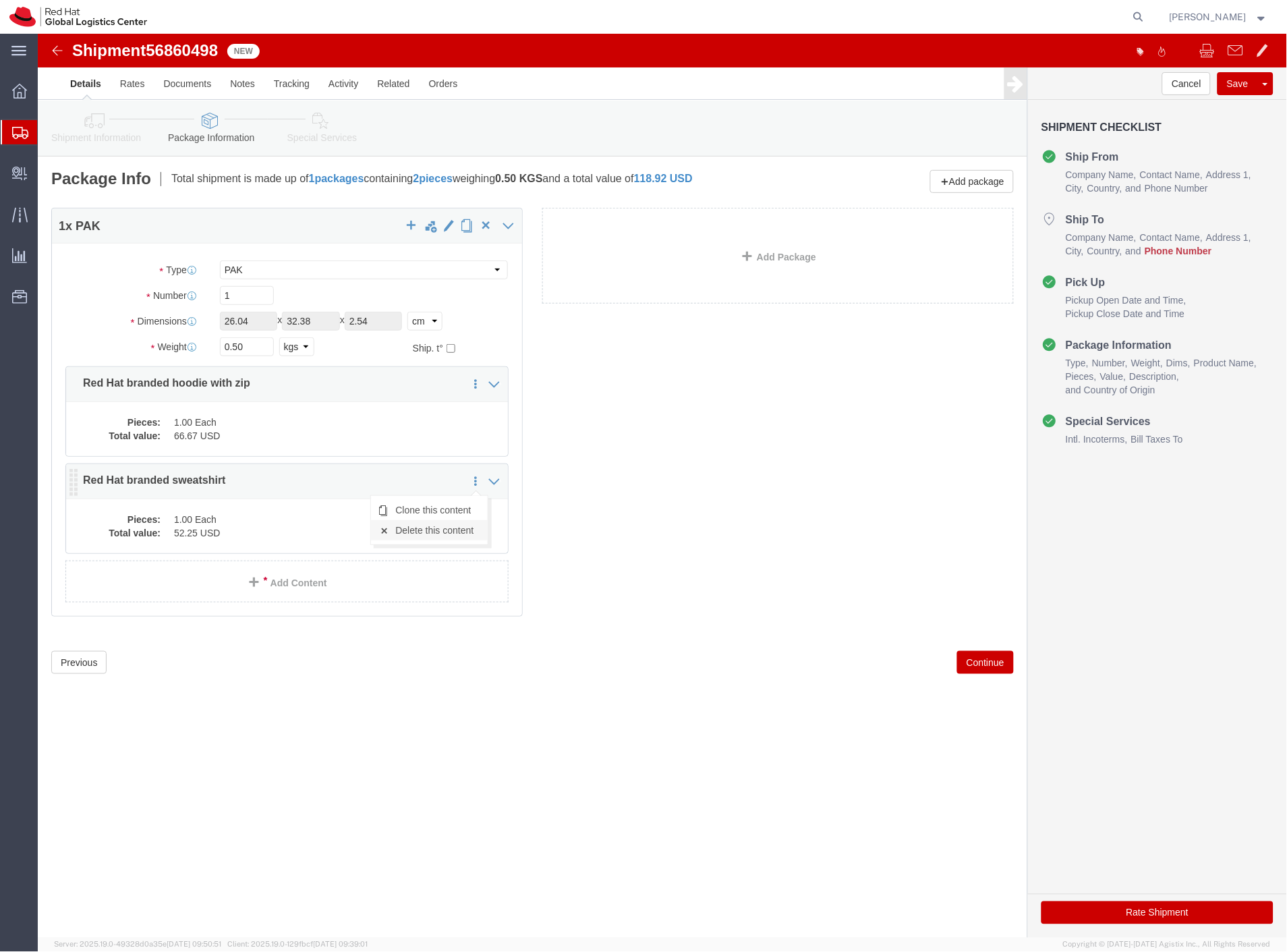
click link "Delete this content"
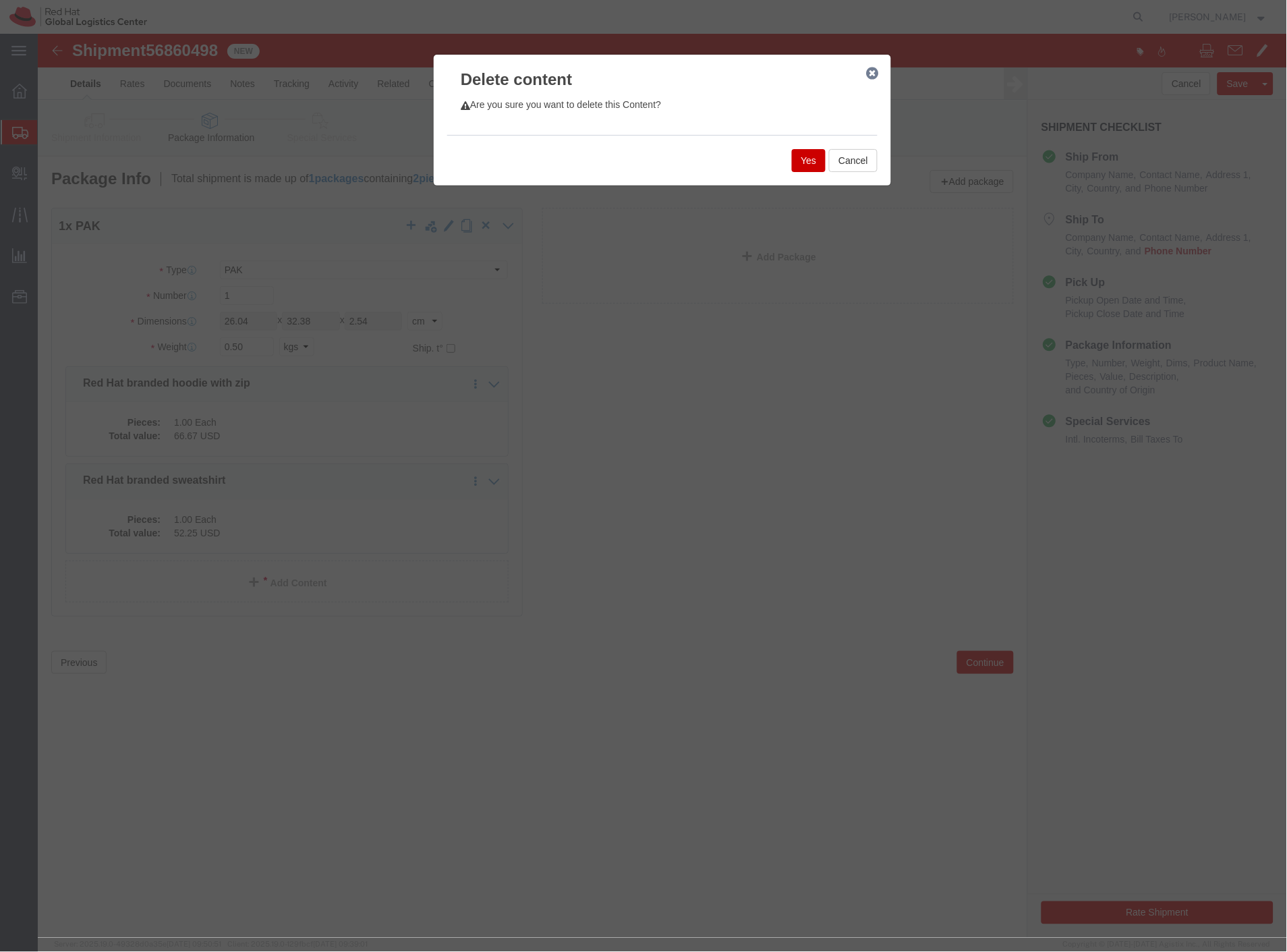
click button "Yes"
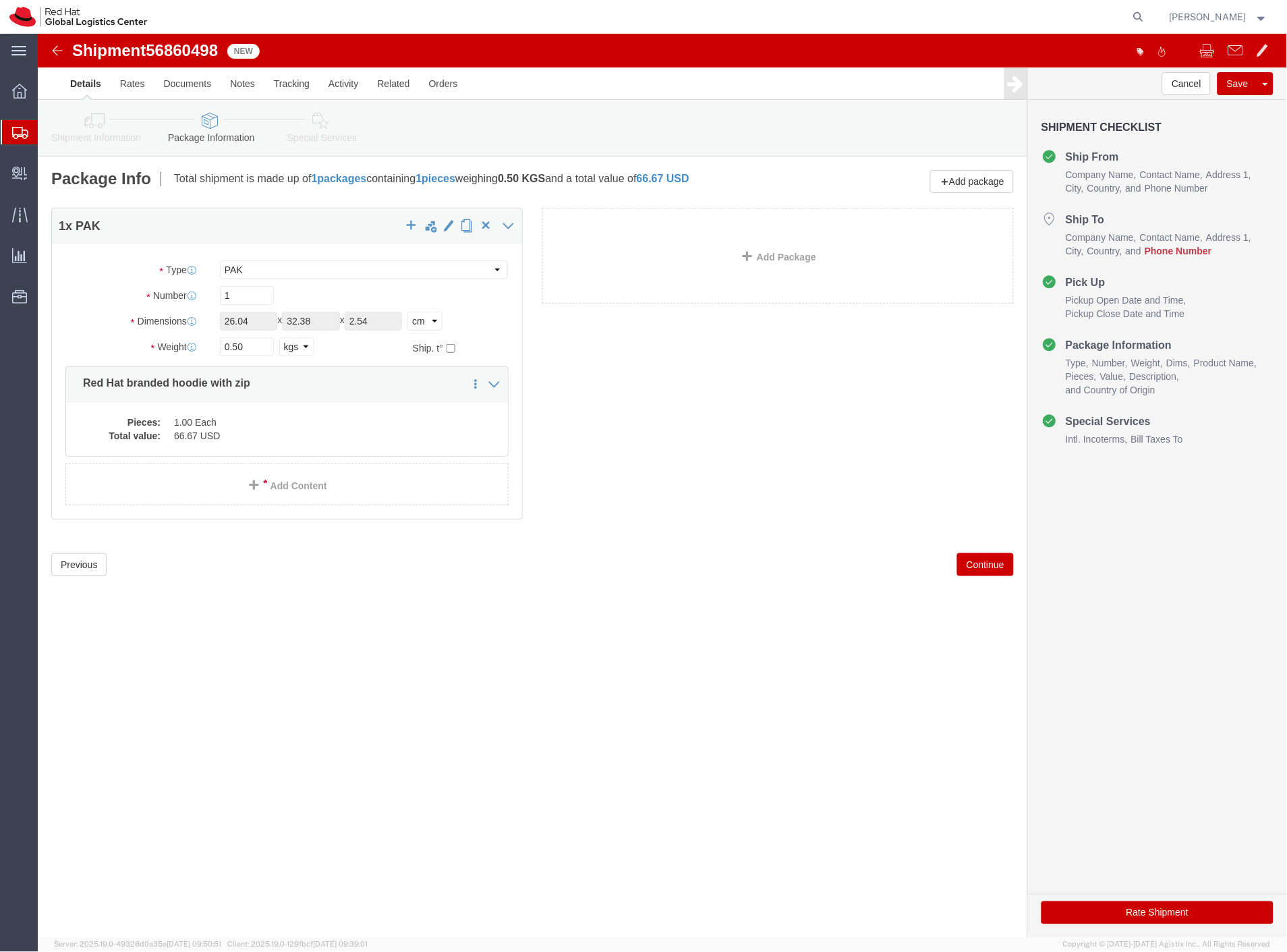
select select "PAK"
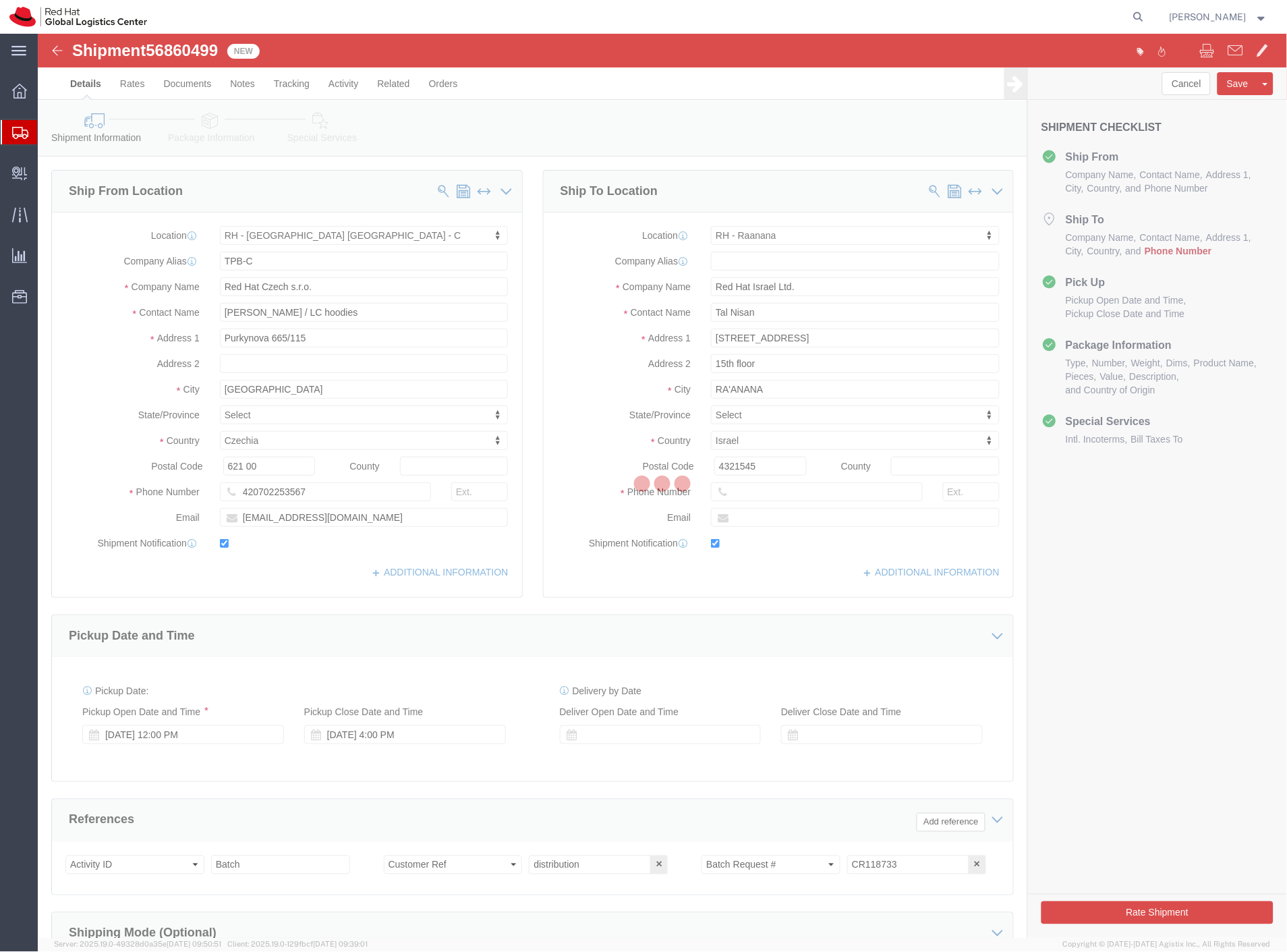
select select "38037"
select select "61972"
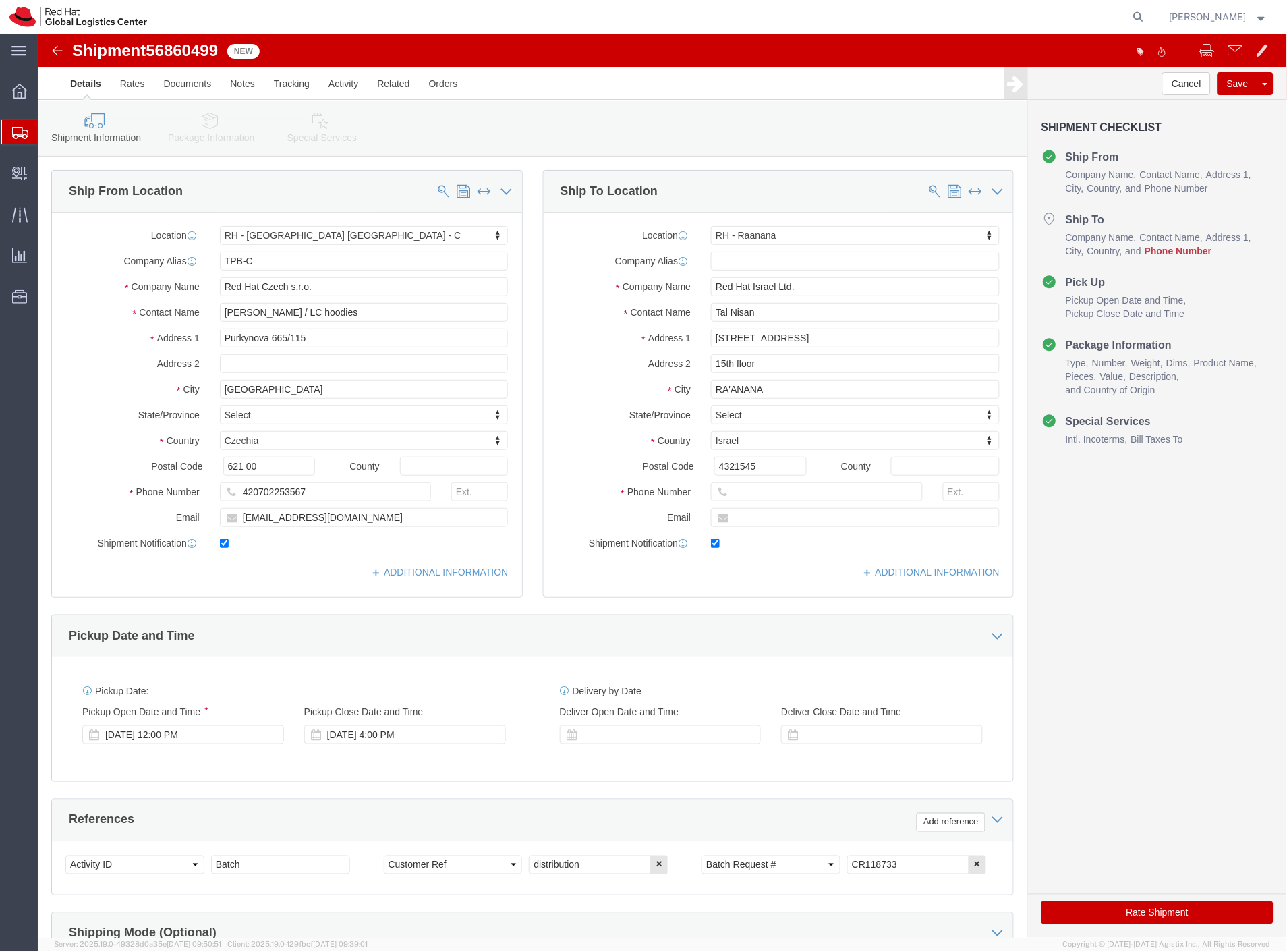
drag, startPoint x: 206, startPoint y: 128, endPoint x: 169, endPoint y: 94, distance: 50.2
click link "Package Information"
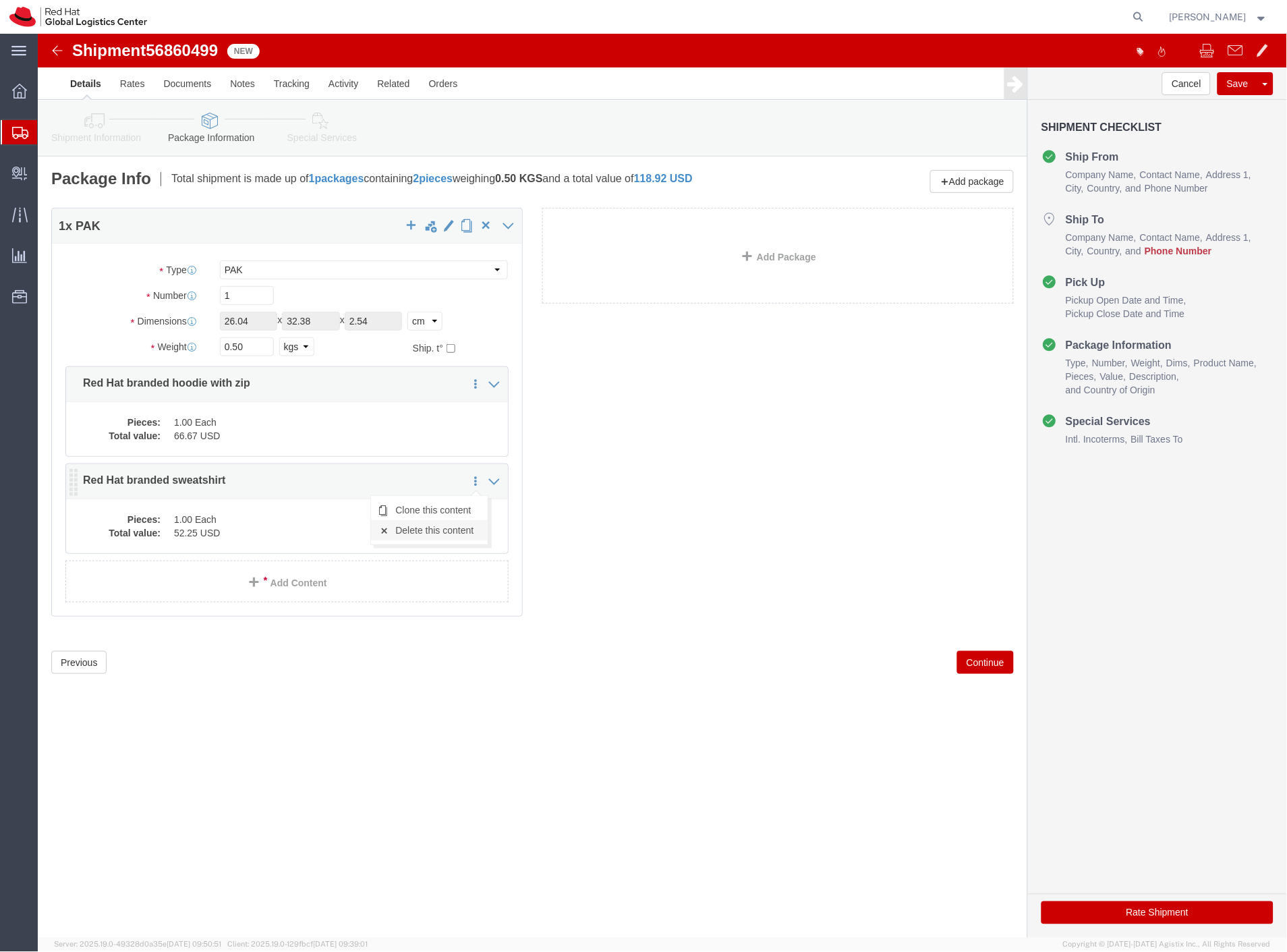
click link "Delete this content"
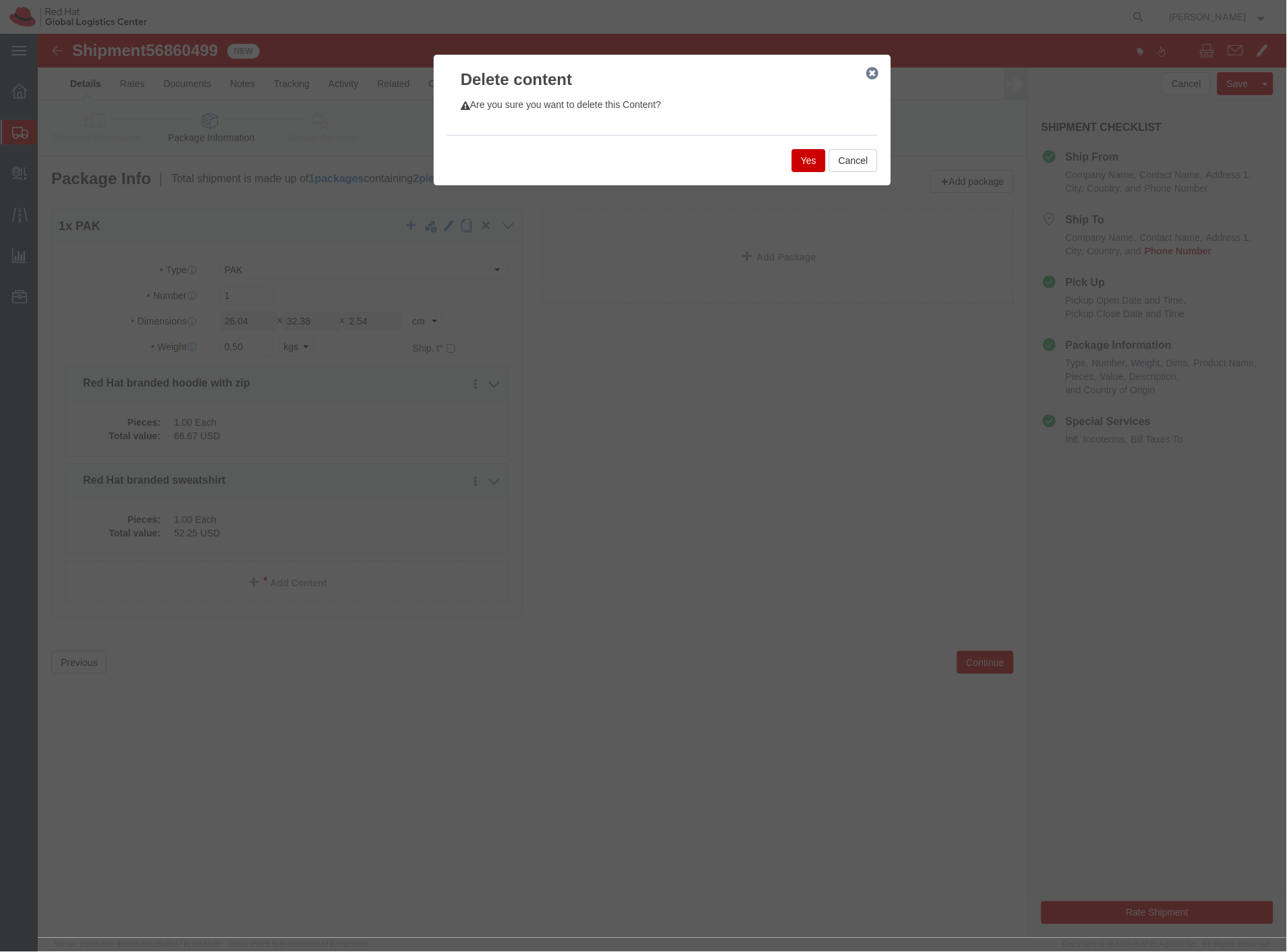
click button "Yes"
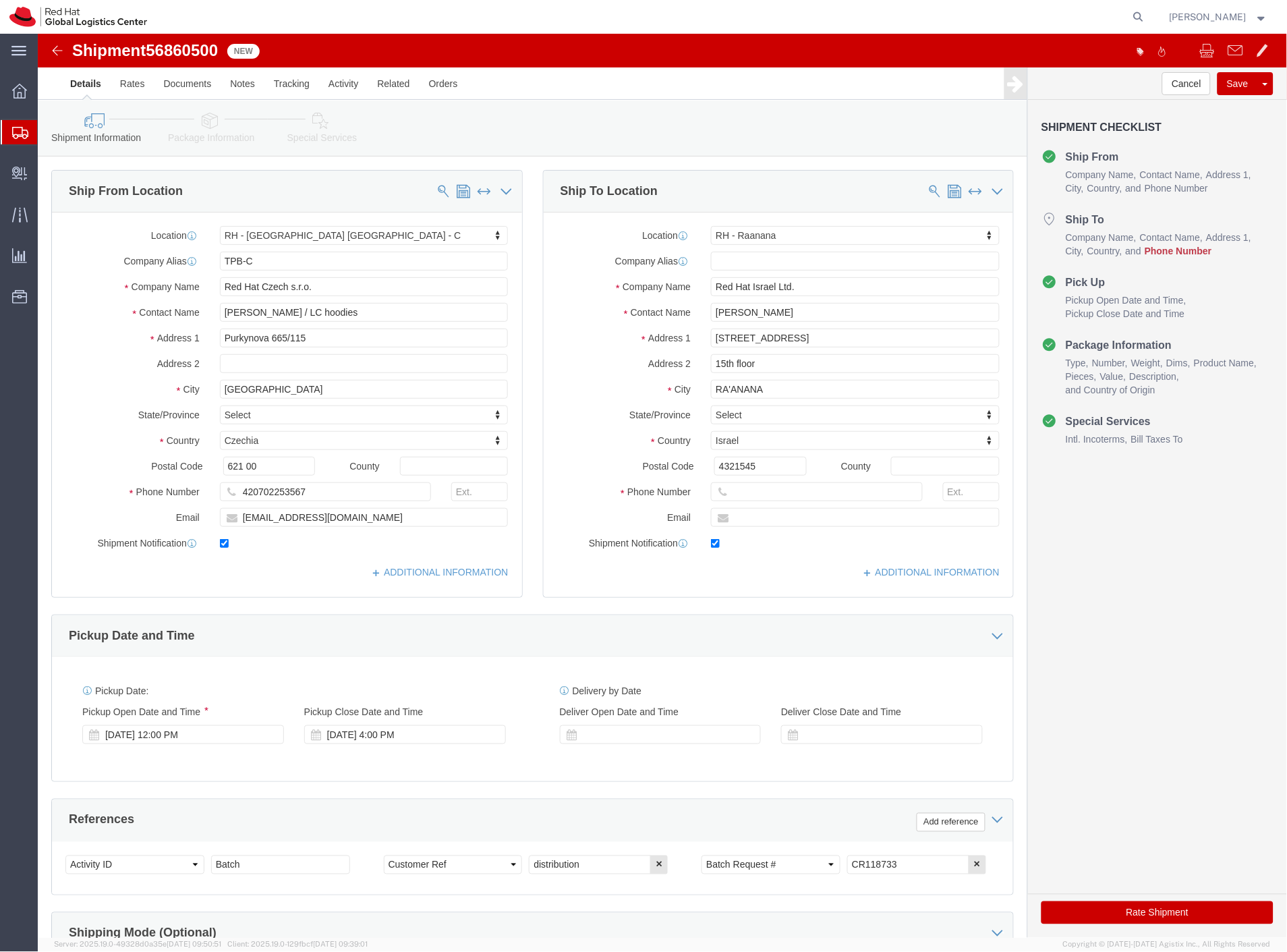
select select "38037"
select select "61972"
drag, startPoint x: 207, startPoint y: 132, endPoint x: 169, endPoint y: 98, distance: 51.0
click link "Package Information"
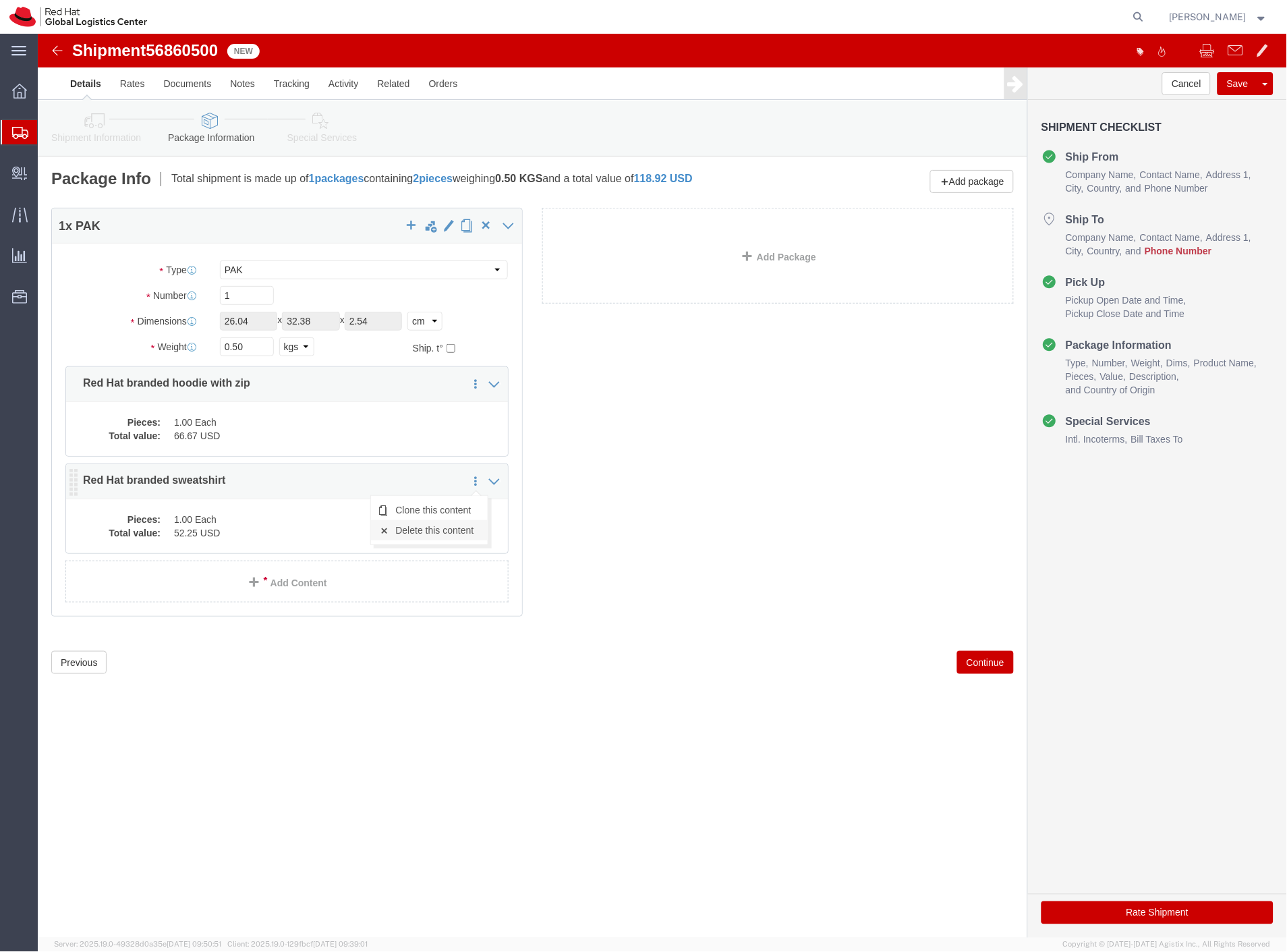
click link "Delete this content"
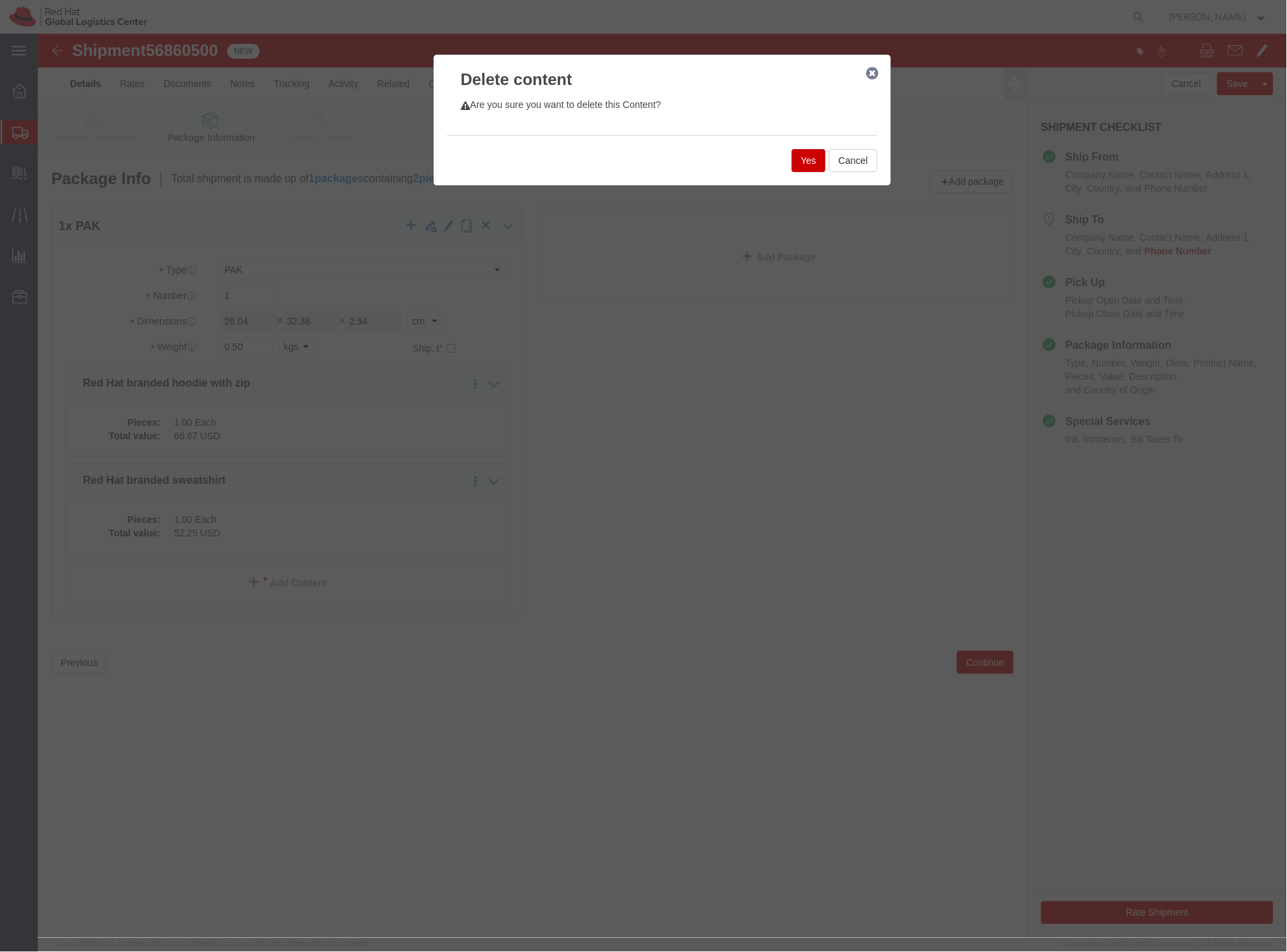
click button "Yes"
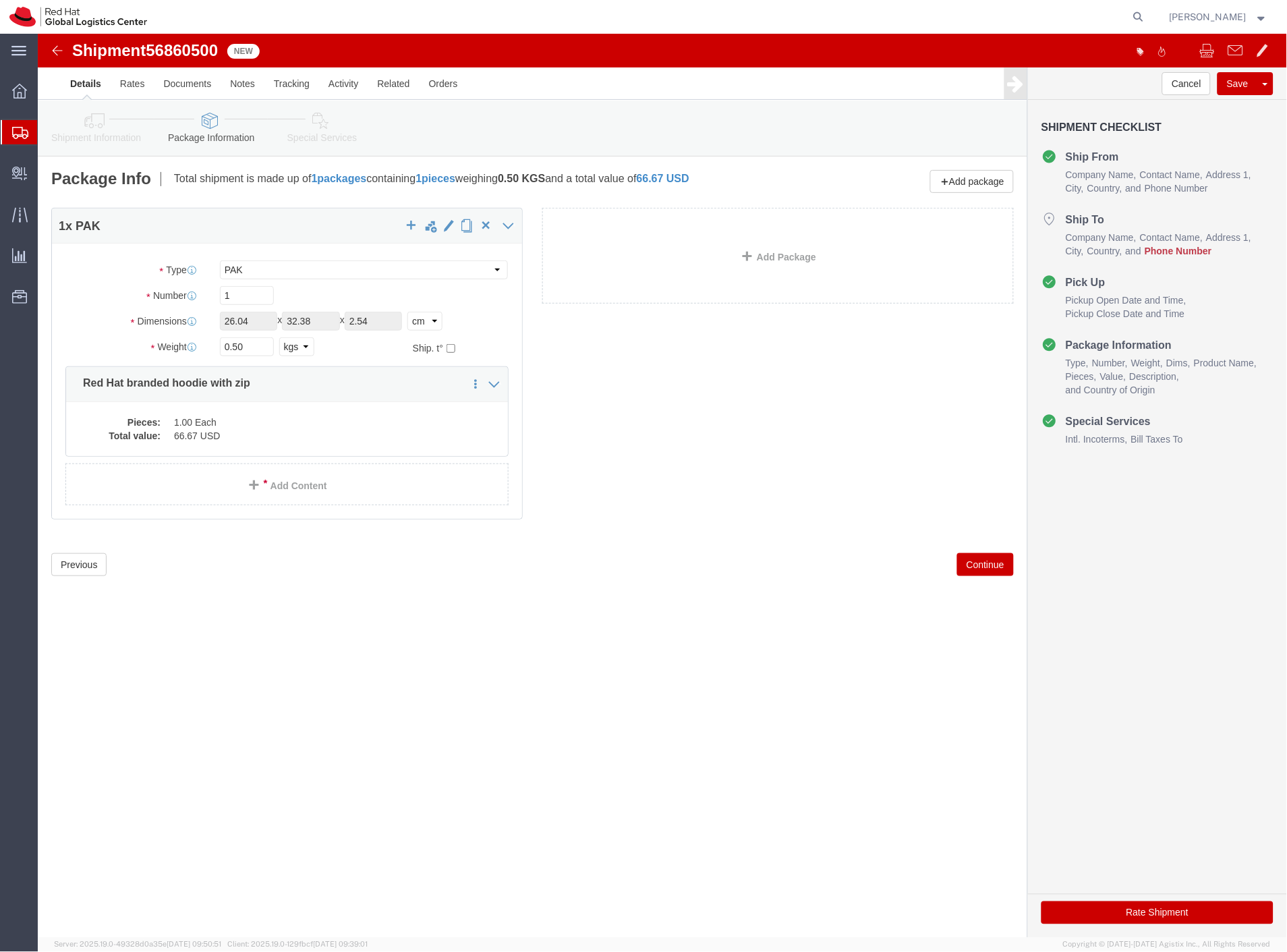
select select "PAK"
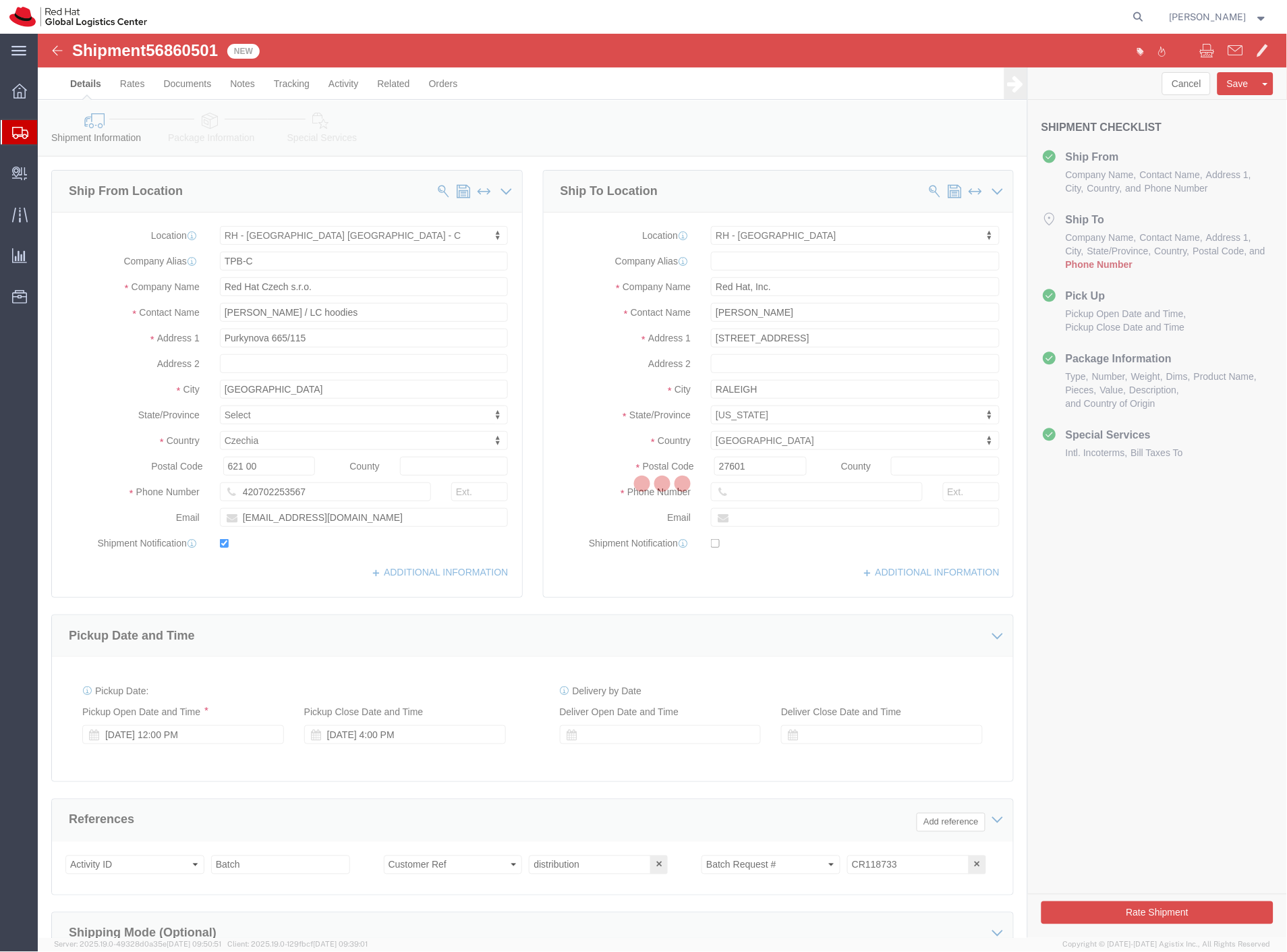
select select "38037"
select select "38014"
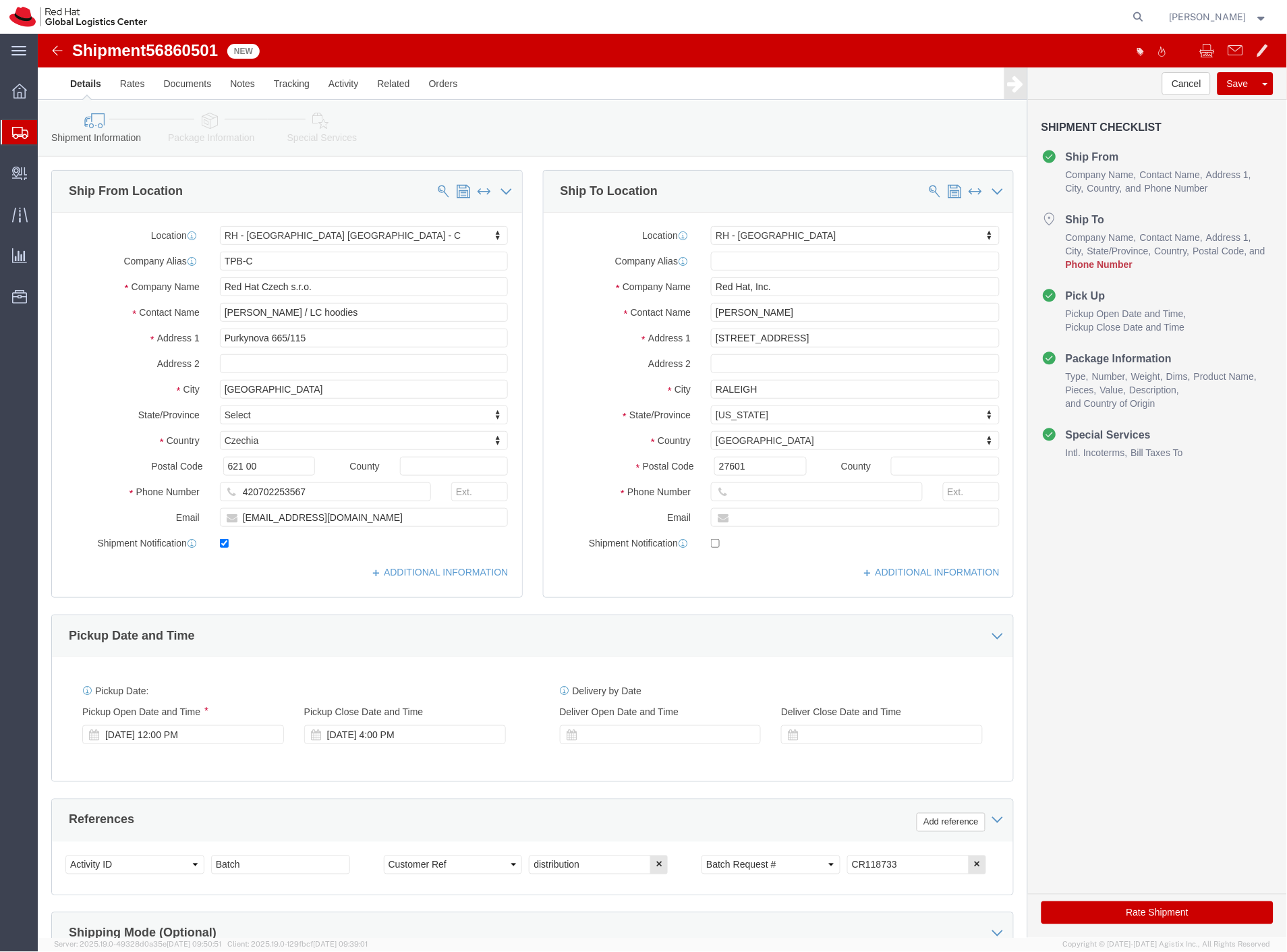
click icon
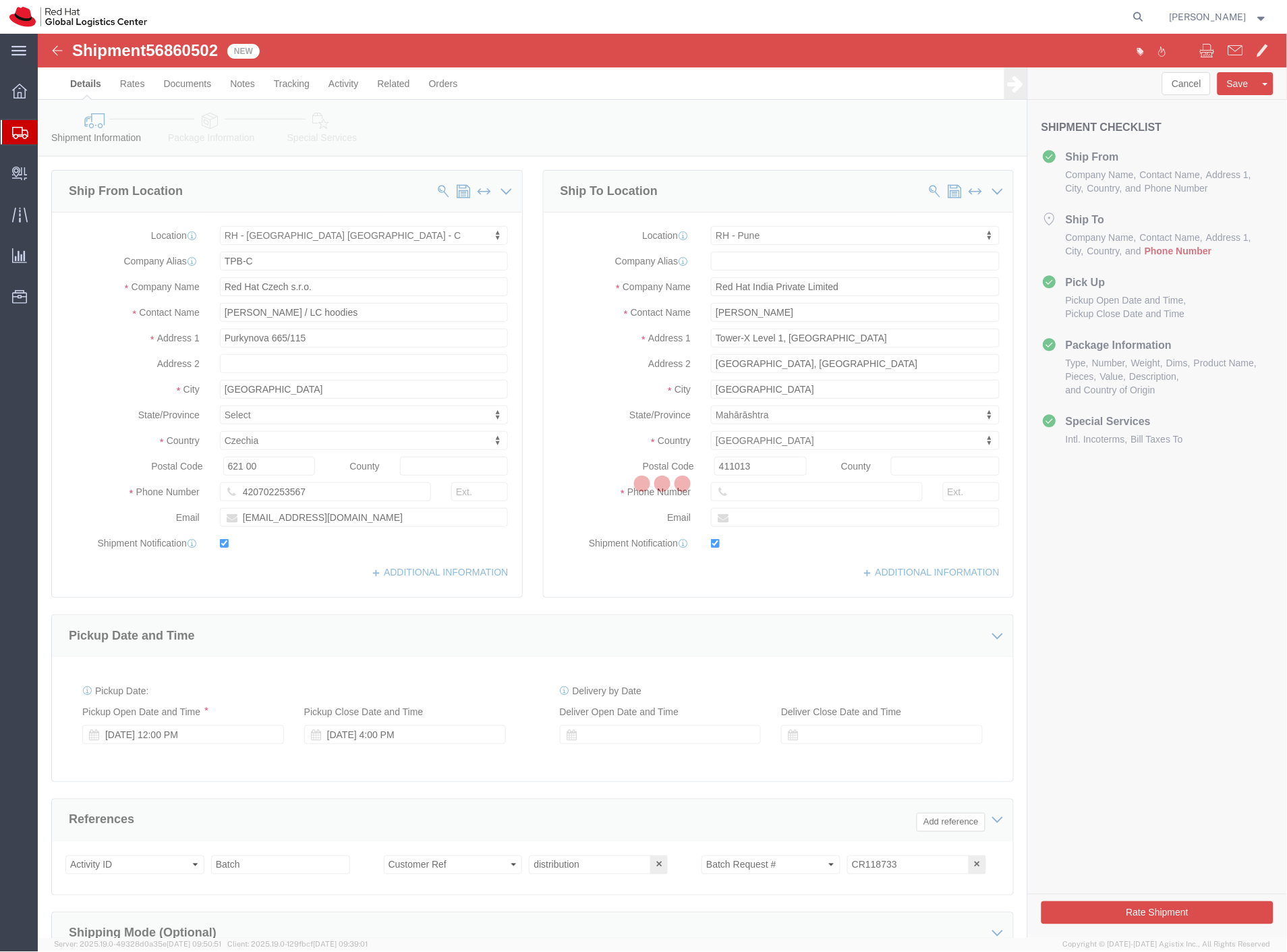
select select "38037"
select select "38007"
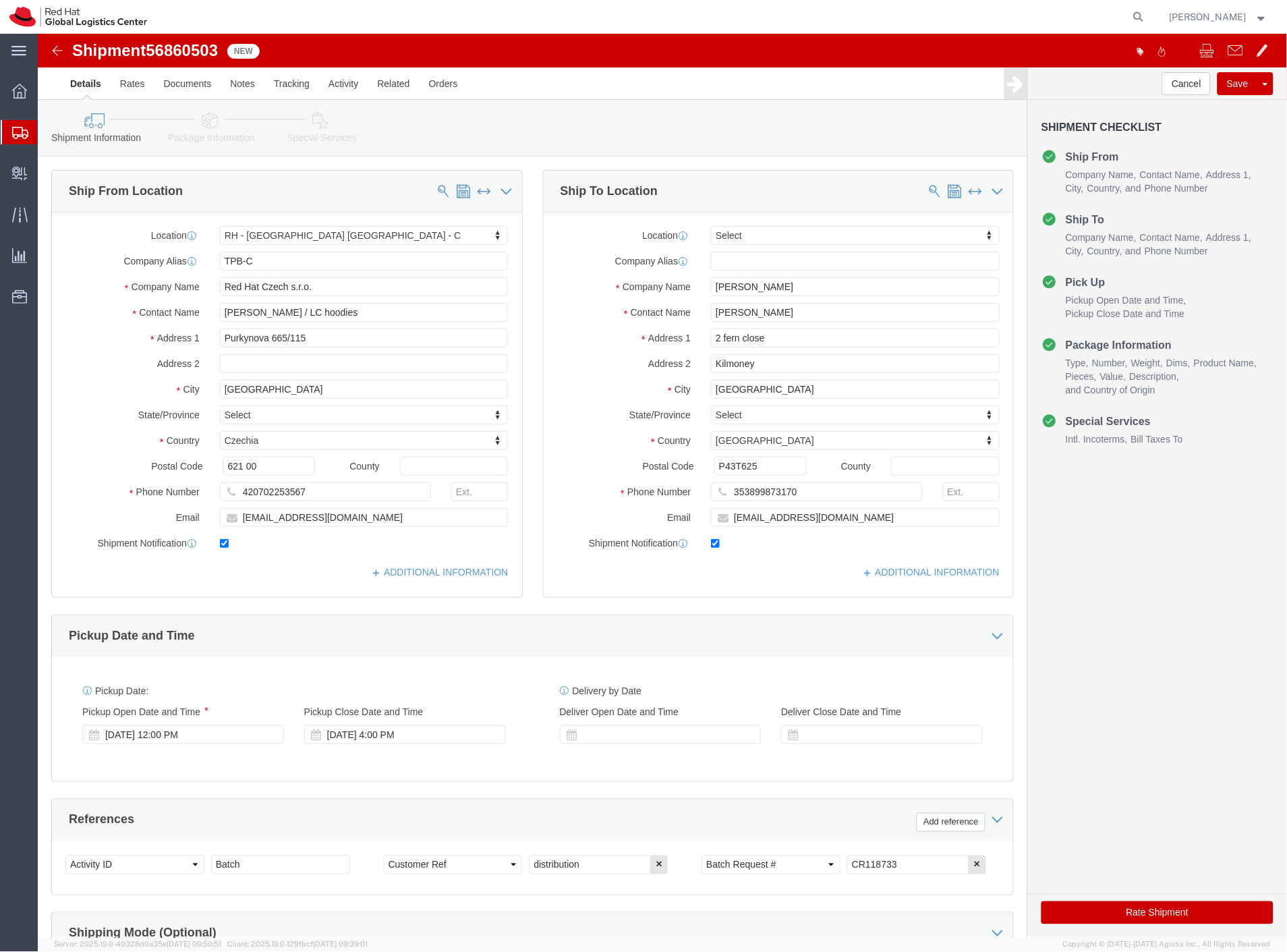
select select "38037"
select select
click link "Package Information"
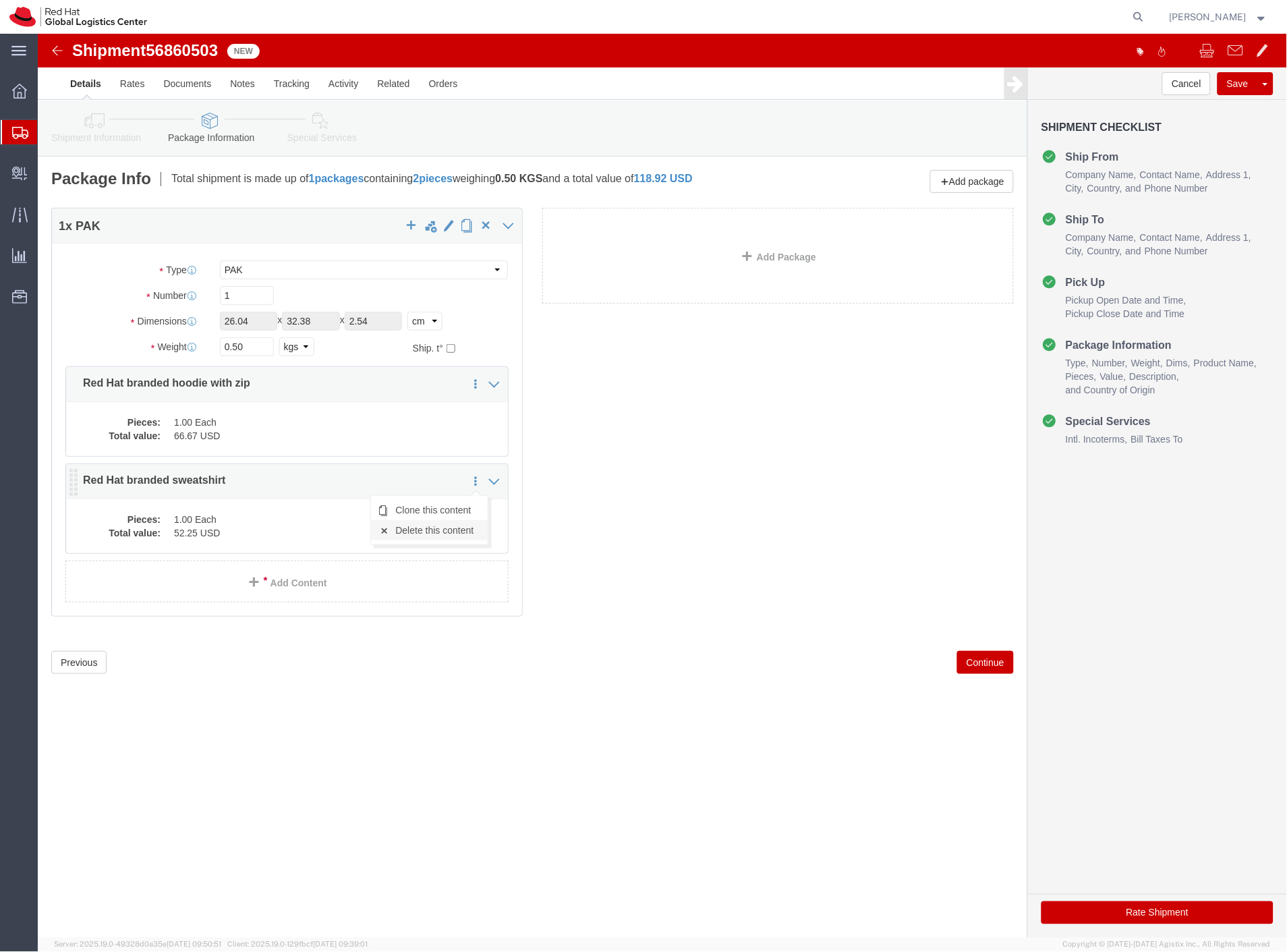
click link "Delete this content"
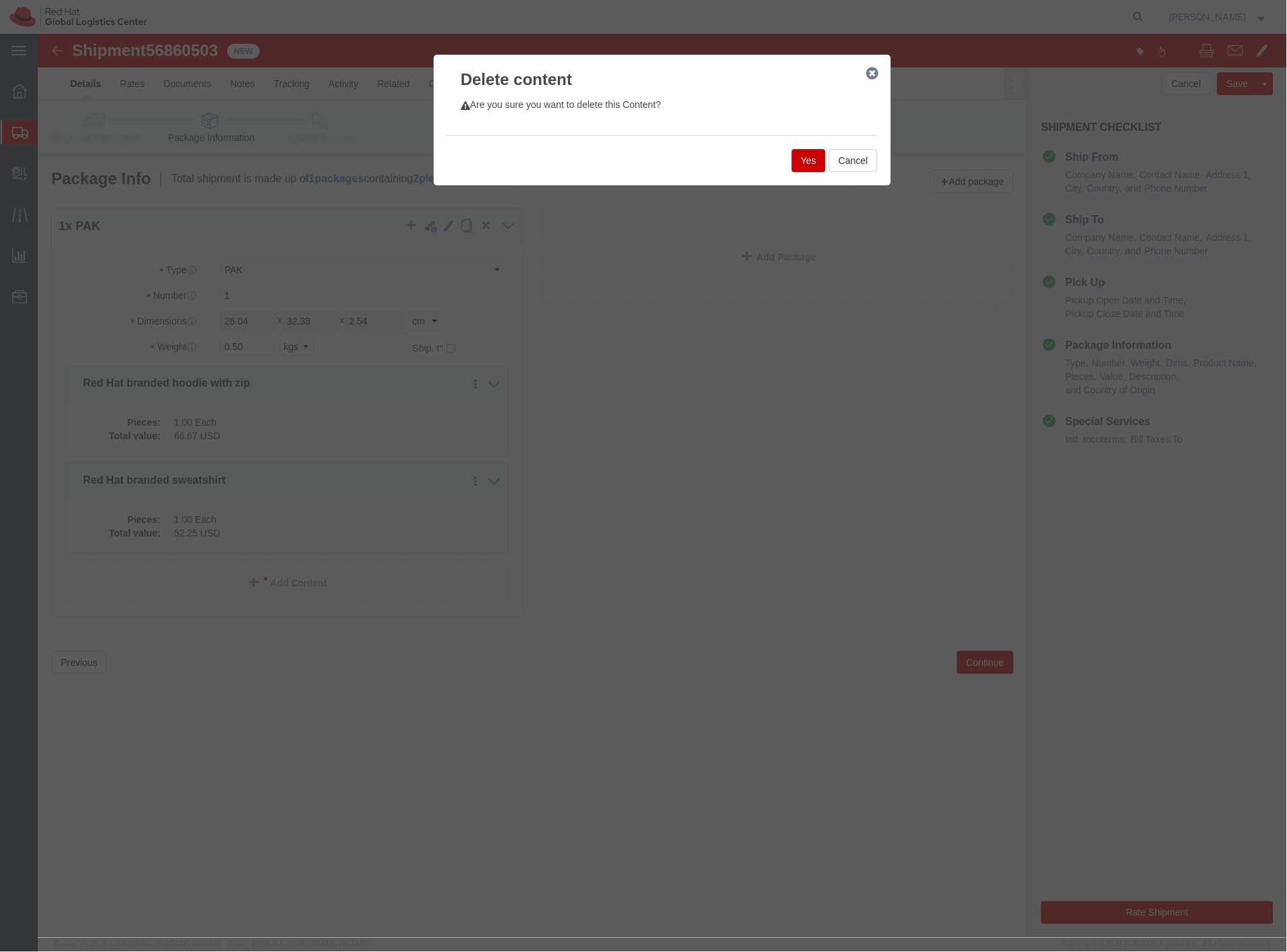
click button "Yes"
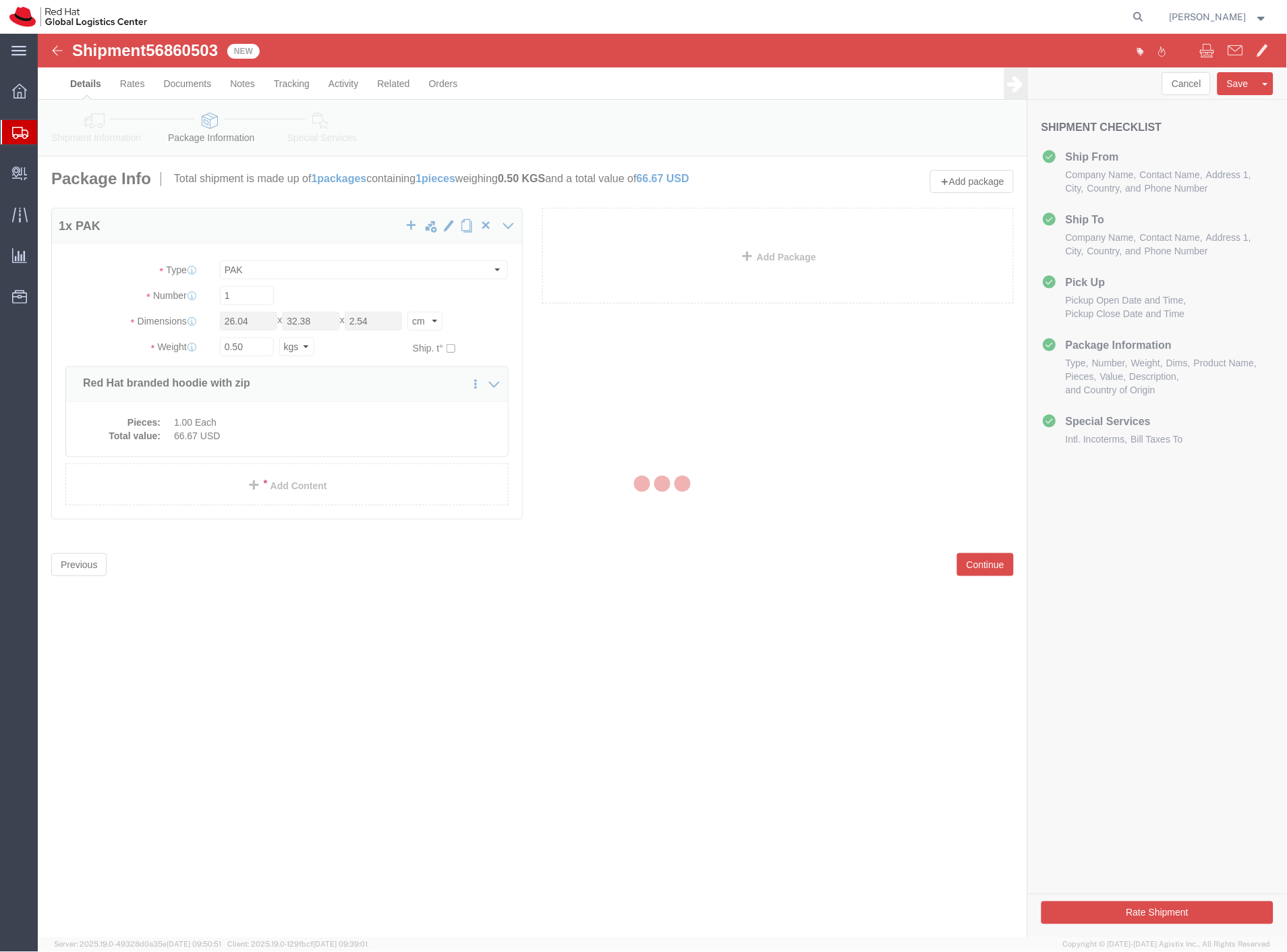
select select "PAK"
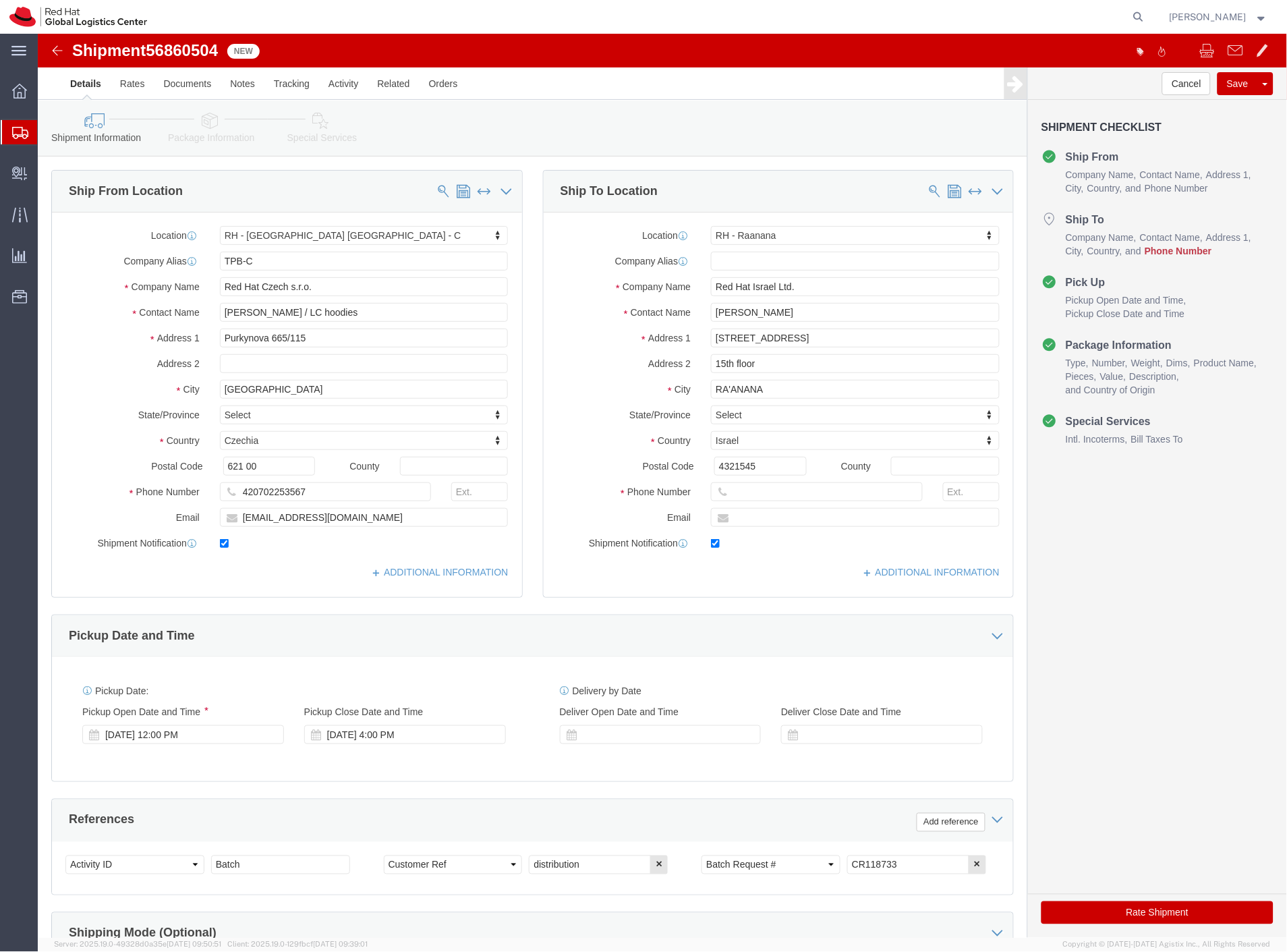
select select "38037"
select select "61972"
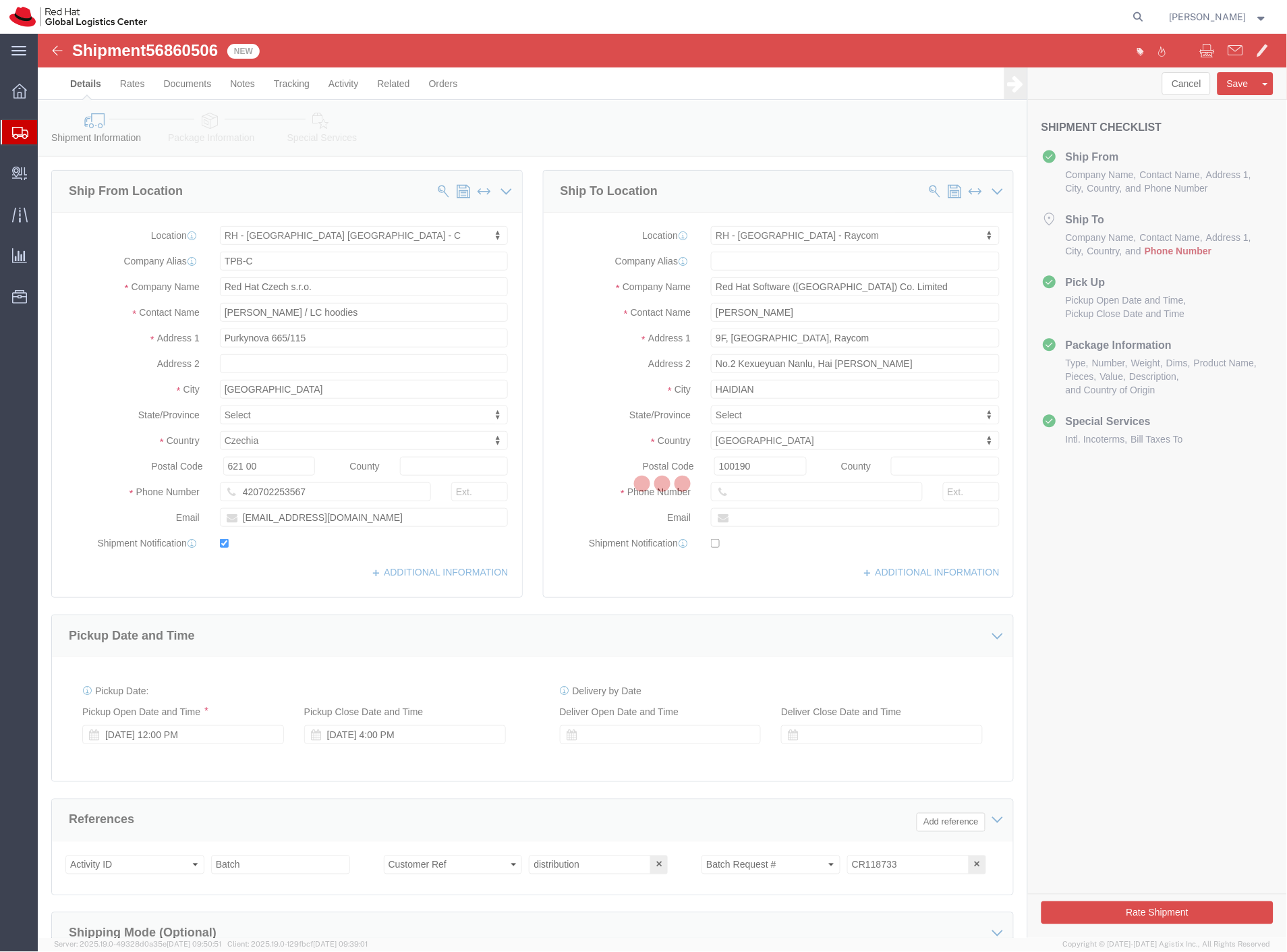
select select "38037"
select select "38012"
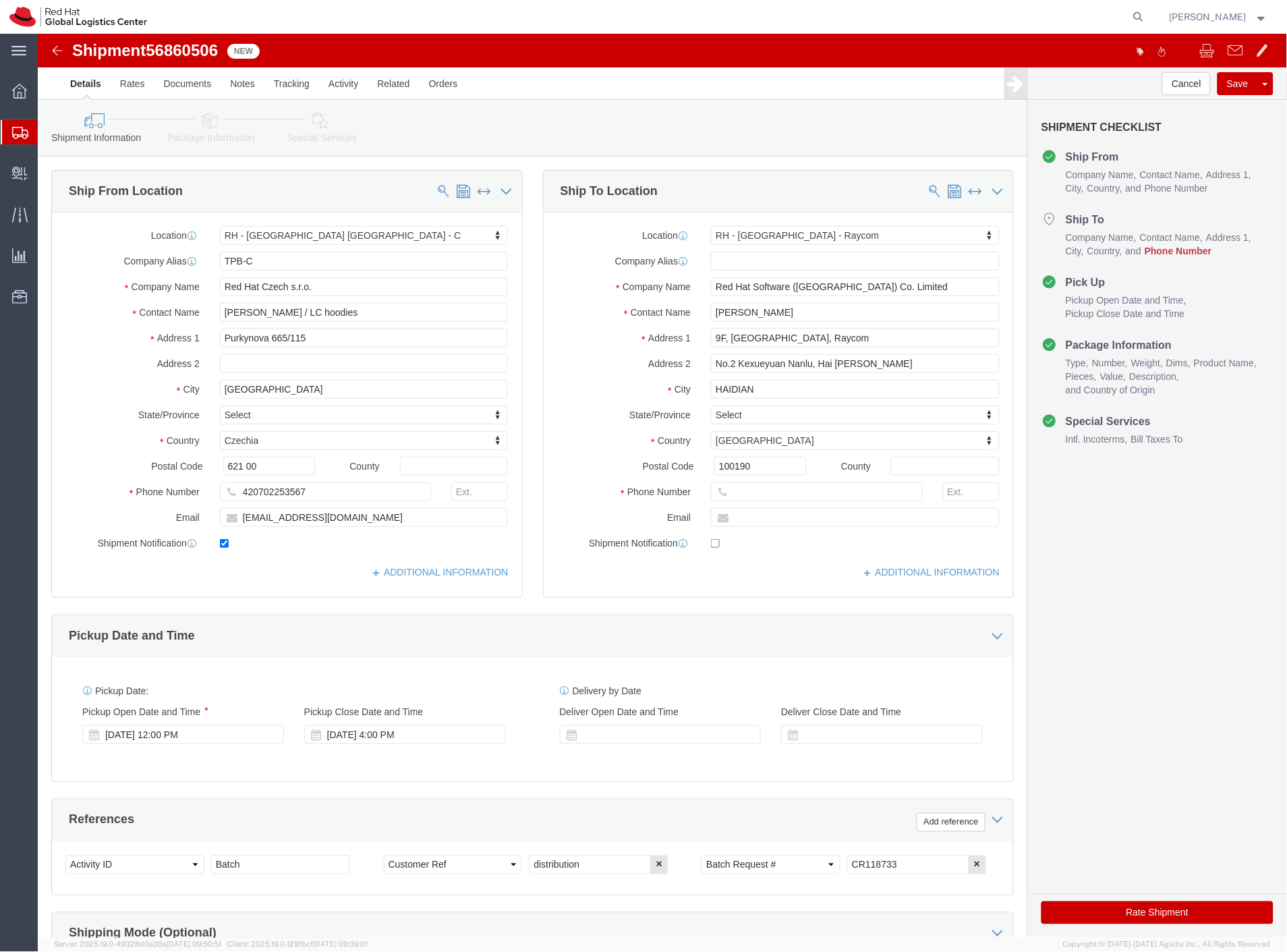
click link "Package Information"
